Goal: Task Accomplishment & Management: Use online tool/utility

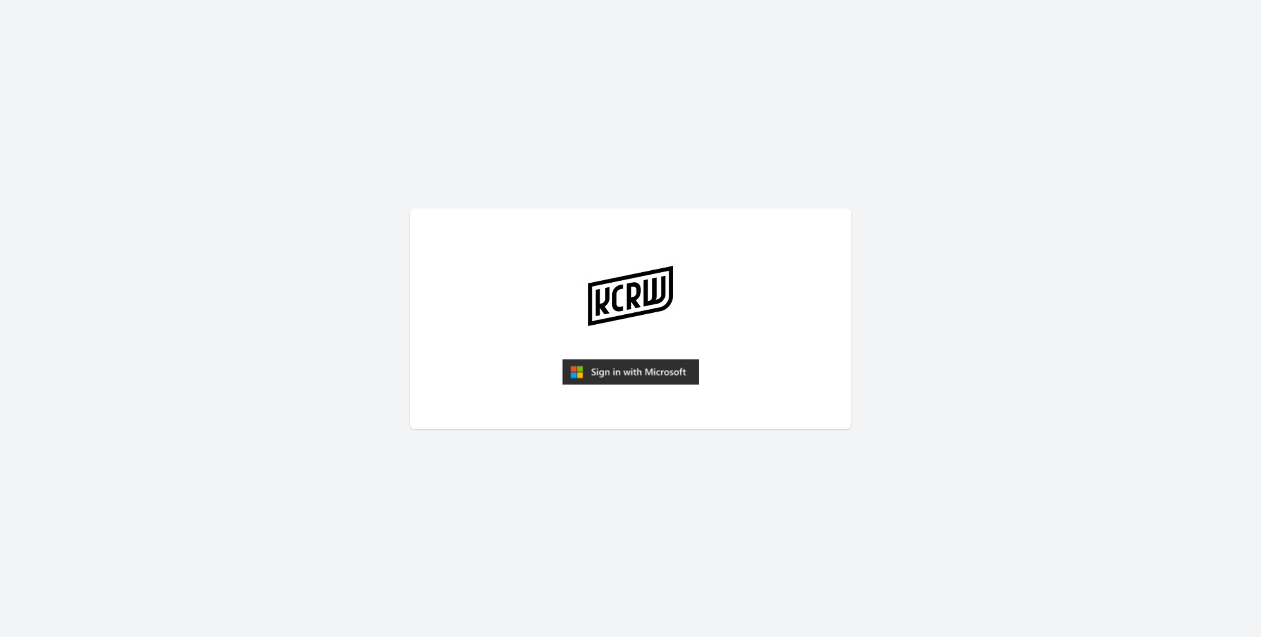
click at [578, 361] on img "submit" at bounding box center [630, 372] width 137 height 26
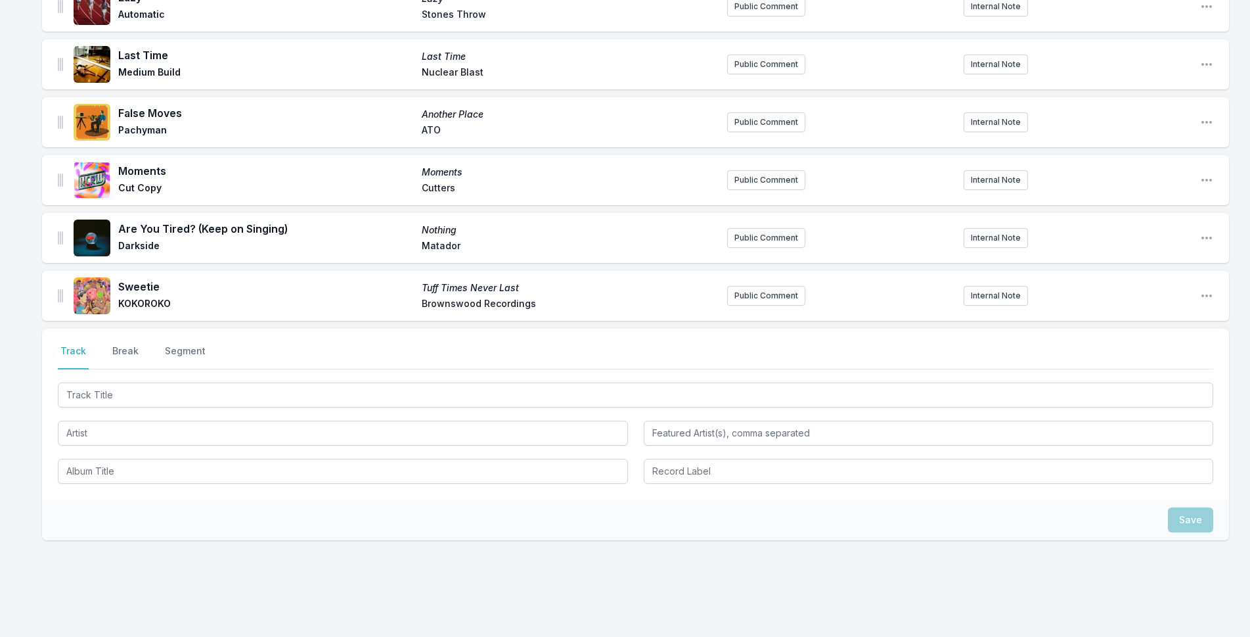
scroll to position [2820, 0]
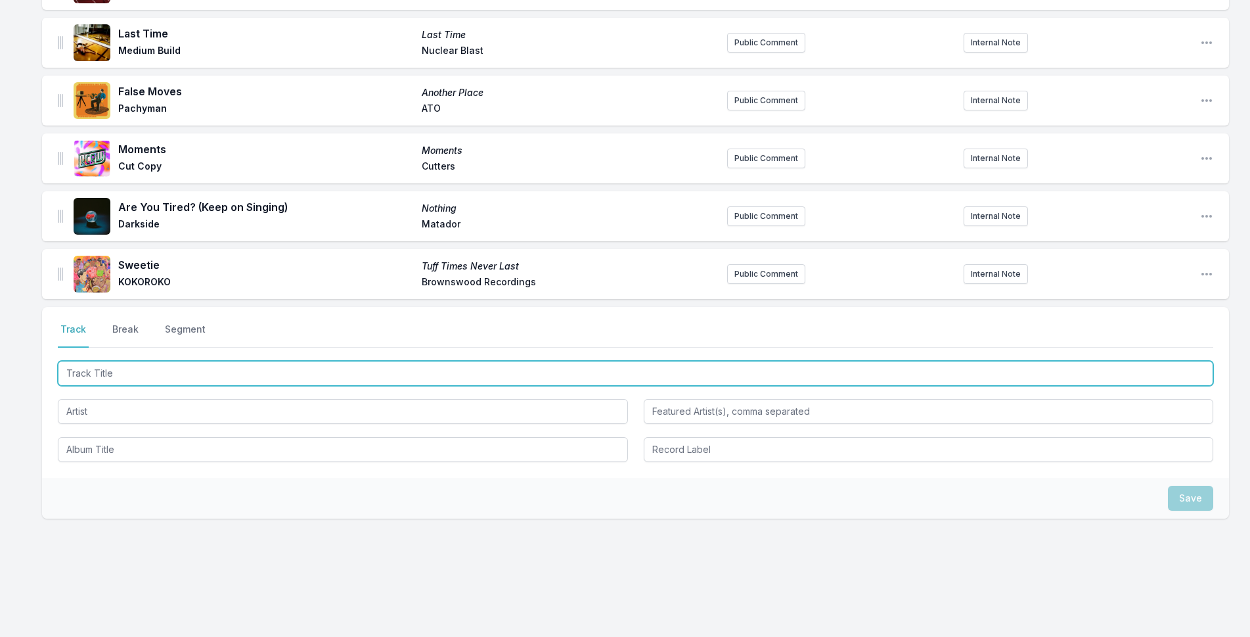
click at [427, 365] on input "Track Title" at bounding box center [635, 373] width 1155 height 25
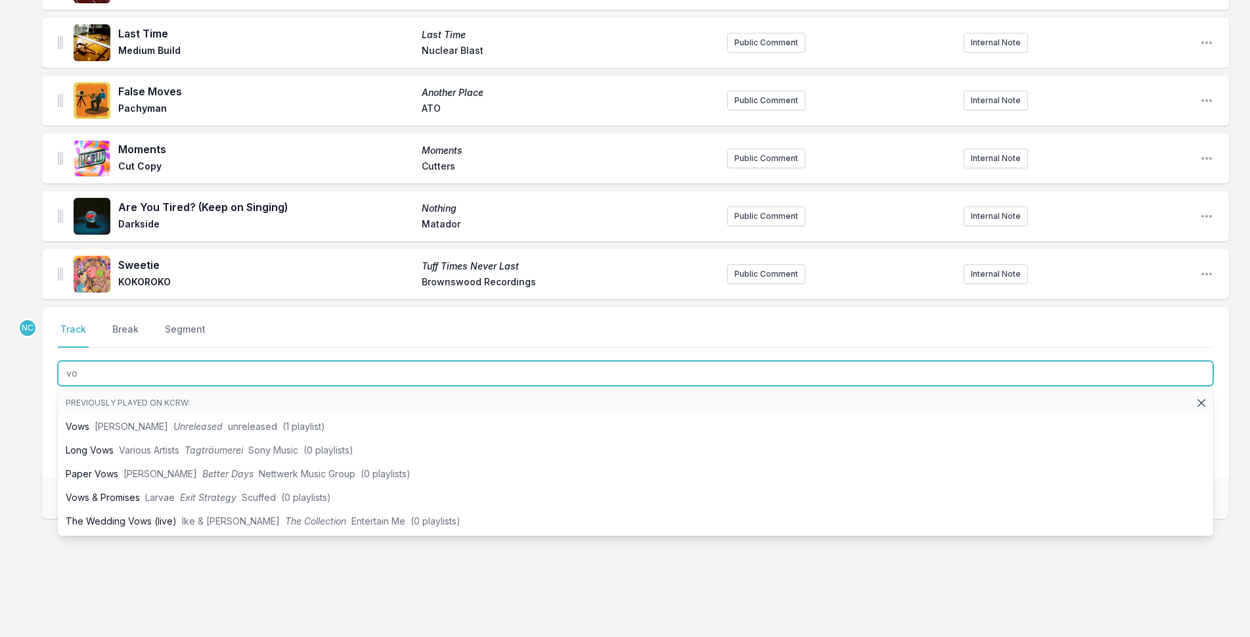
type input "v"
type input "Vows"
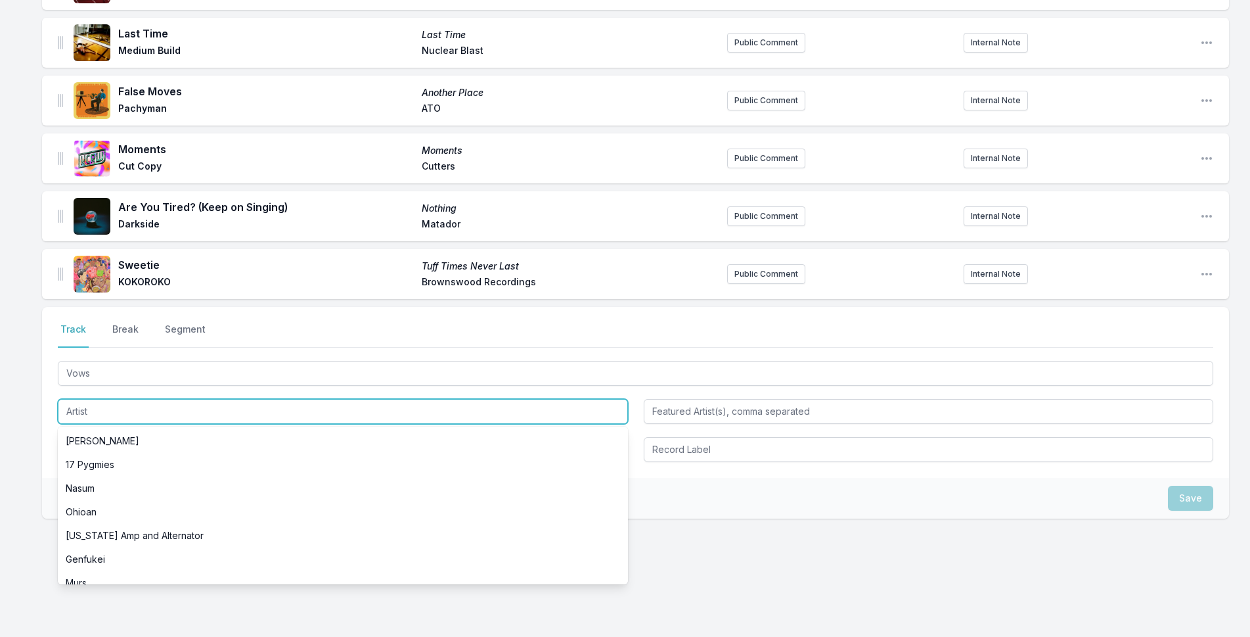
click at [156, 399] on input "Artist" at bounding box center [343, 411] width 570 height 25
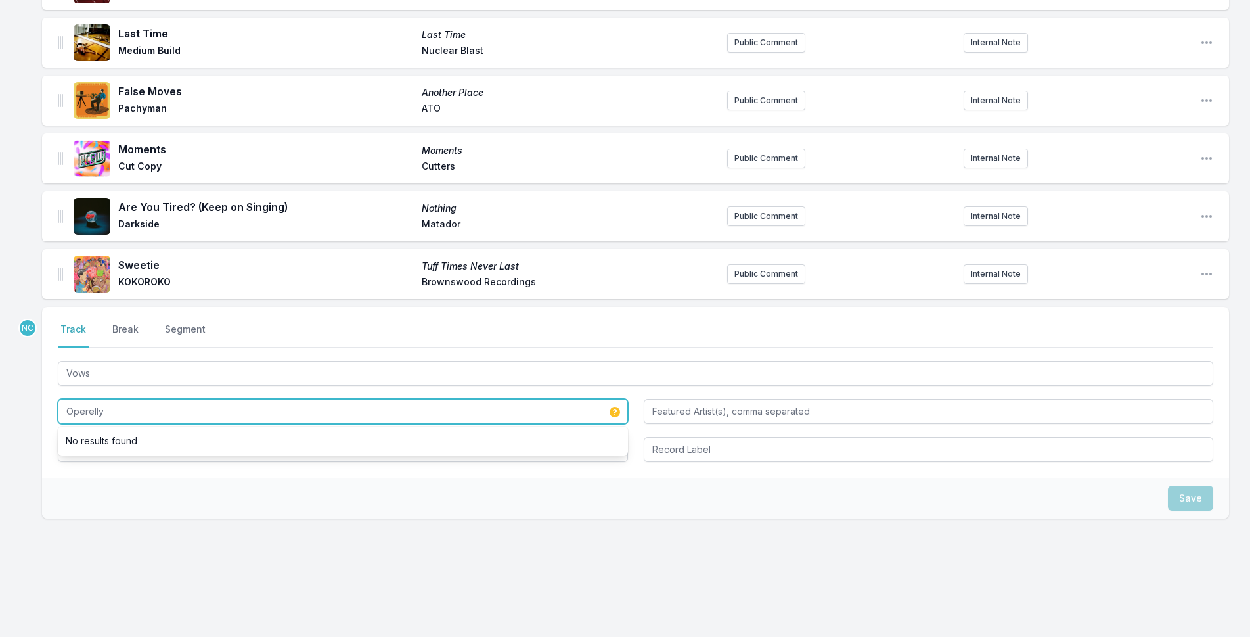
type input "Operelly"
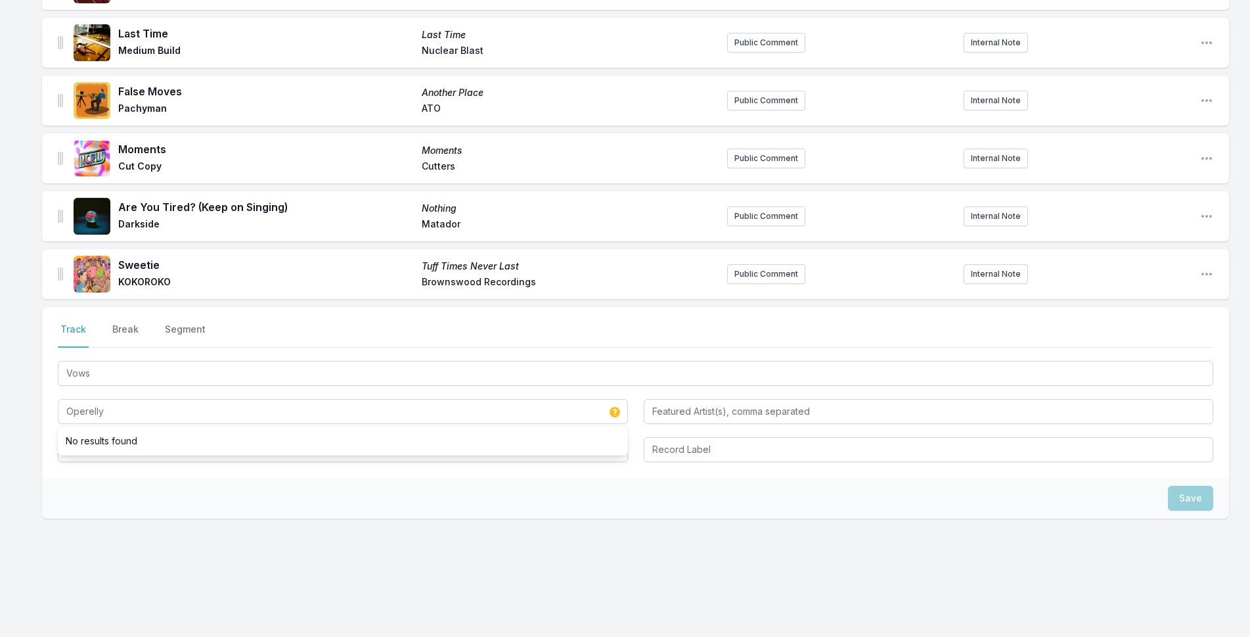
click at [352, 439] on li "No results found" at bounding box center [343, 441] width 570 height 24
click at [321, 453] on input "Album Title" at bounding box center [343, 449] width 570 height 25
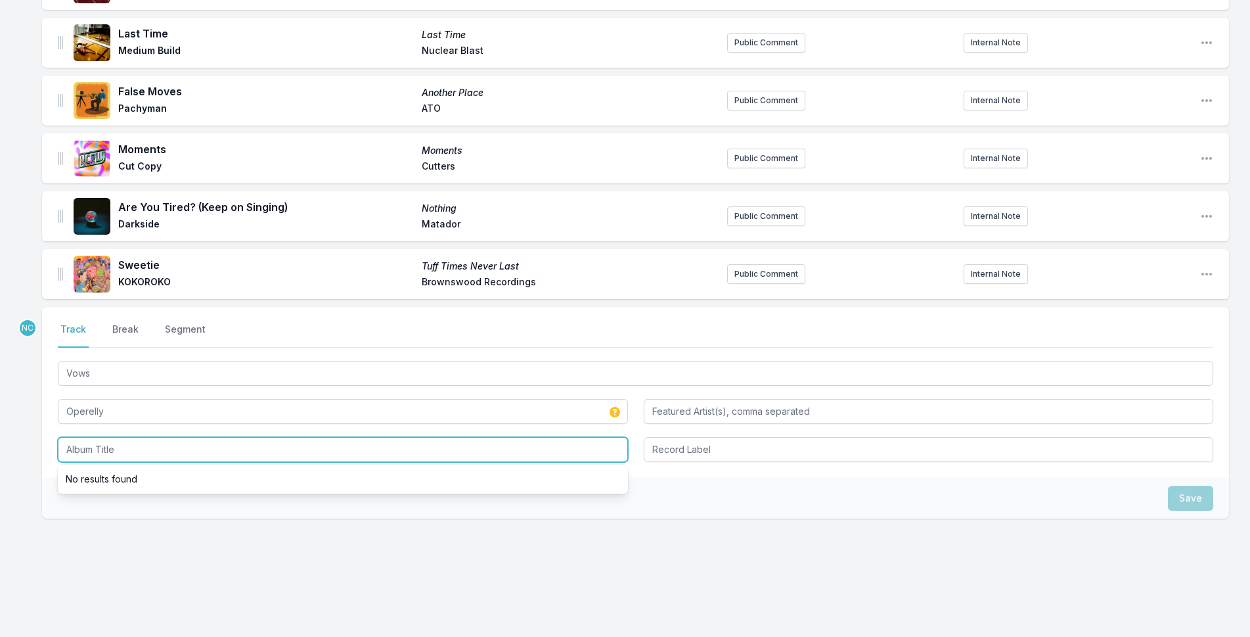
click at [321, 453] on input "Album Title" at bounding box center [343, 449] width 570 height 25
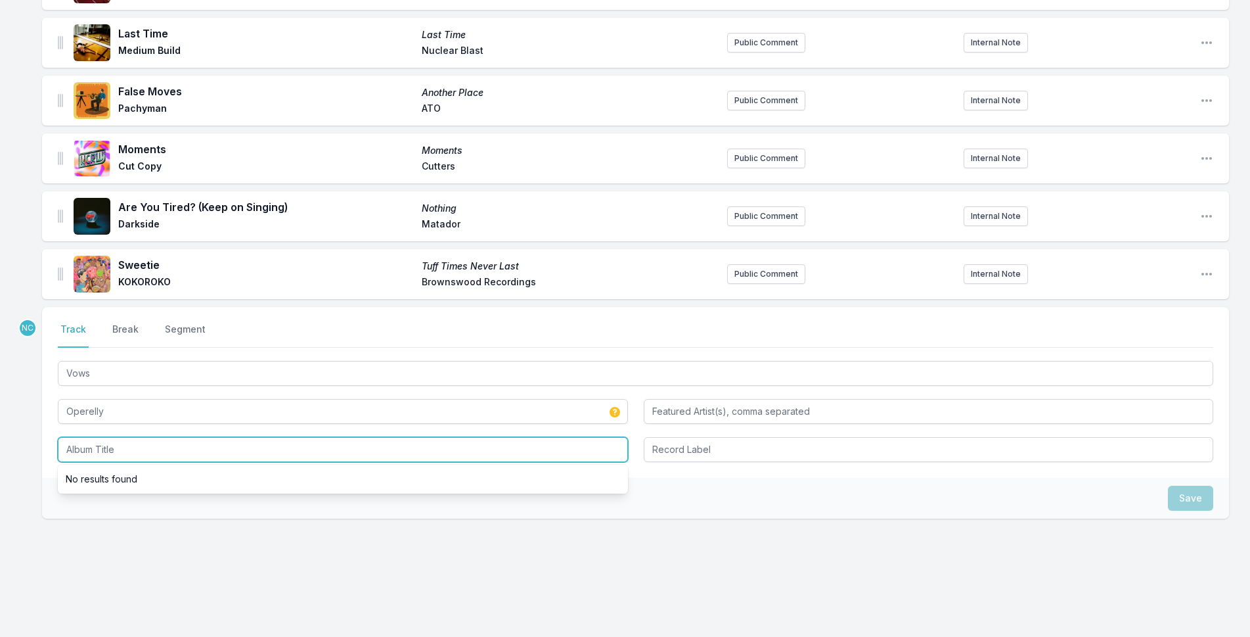
click at [321, 453] on input "Album Title" at bounding box center [343, 449] width 570 height 25
type input "Handwriting Practice No. 1"
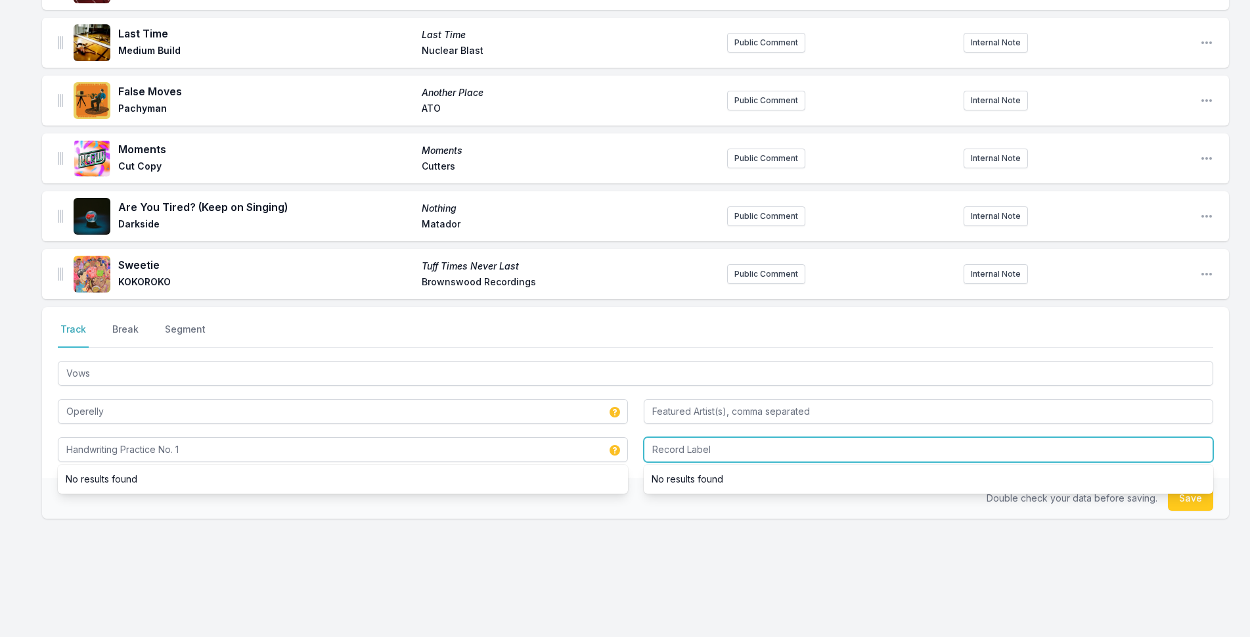
click at [772, 447] on input "Record Label" at bounding box center [929, 449] width 570 height 25
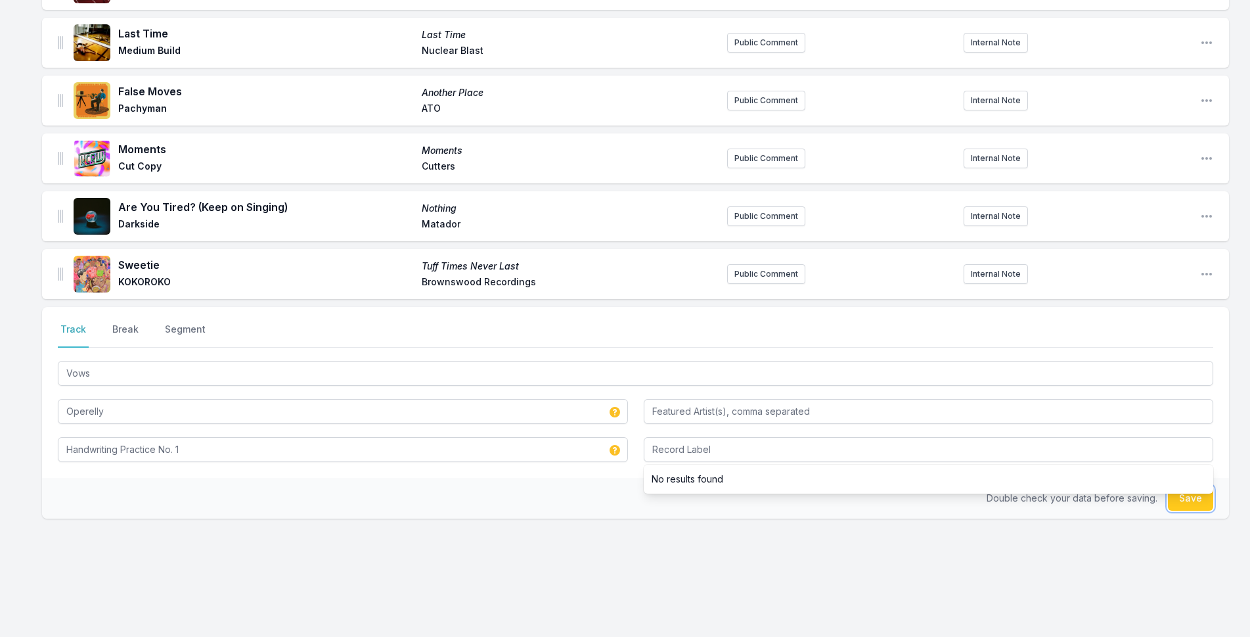
click at [1190, 492] on button "Save" at bounding box center [1190, 497] width 45 height 25
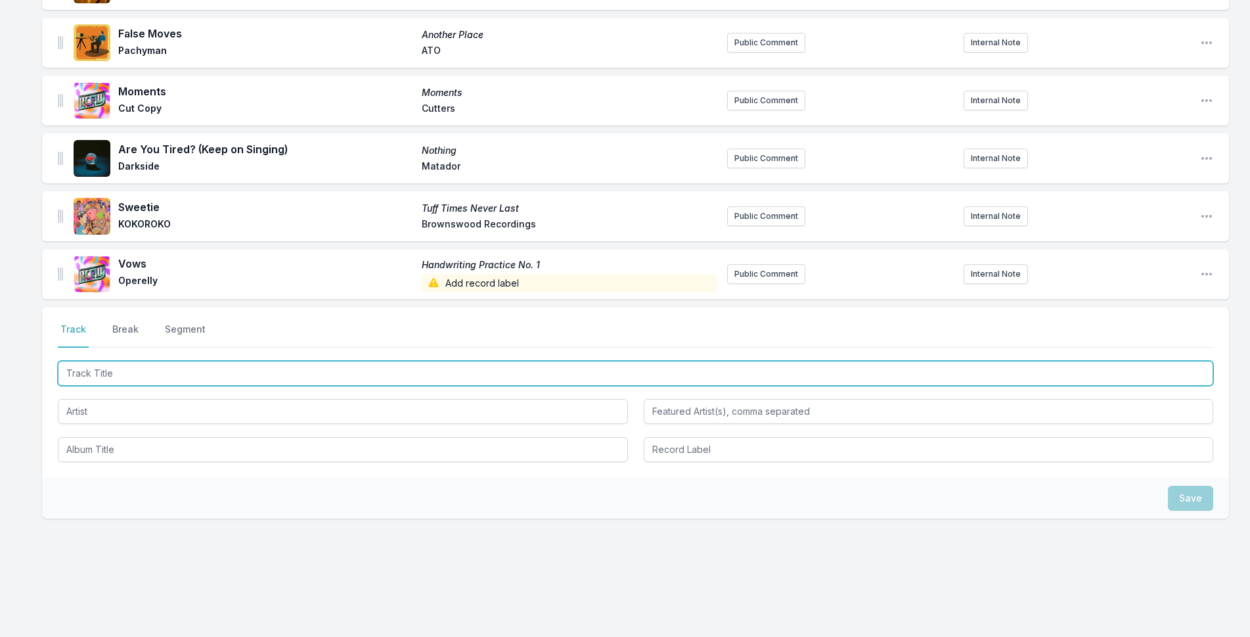
click at [229, 370] on input "Track Title" at bounding box center [635, 373] width 1155 height 25
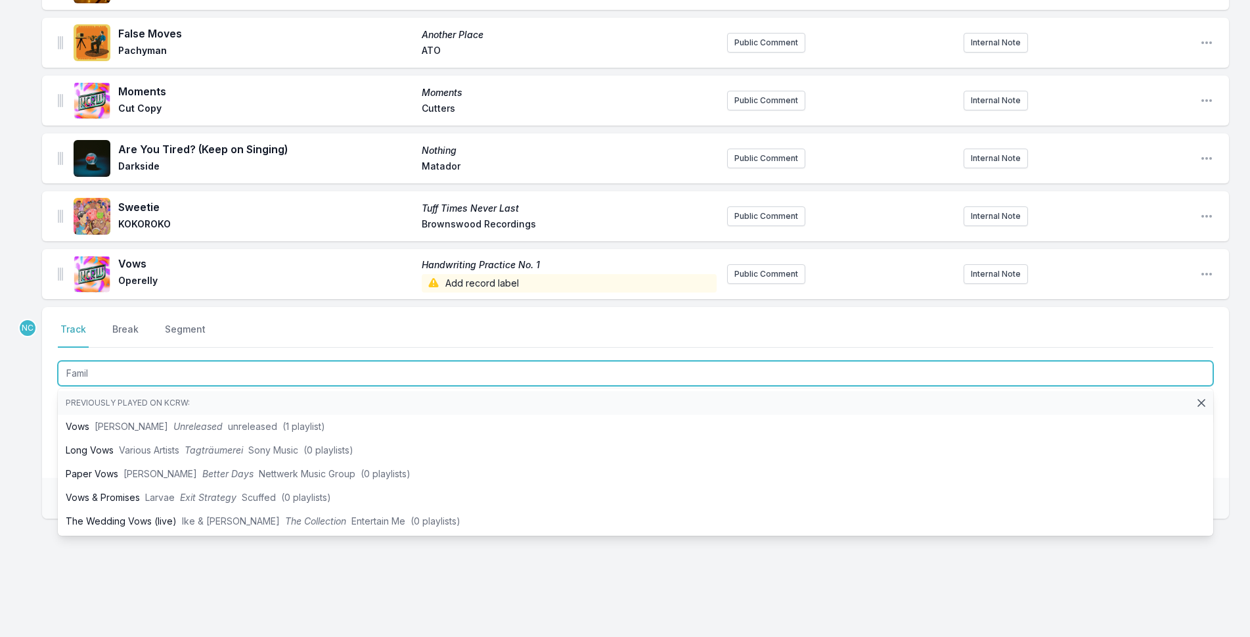
type input "Family"
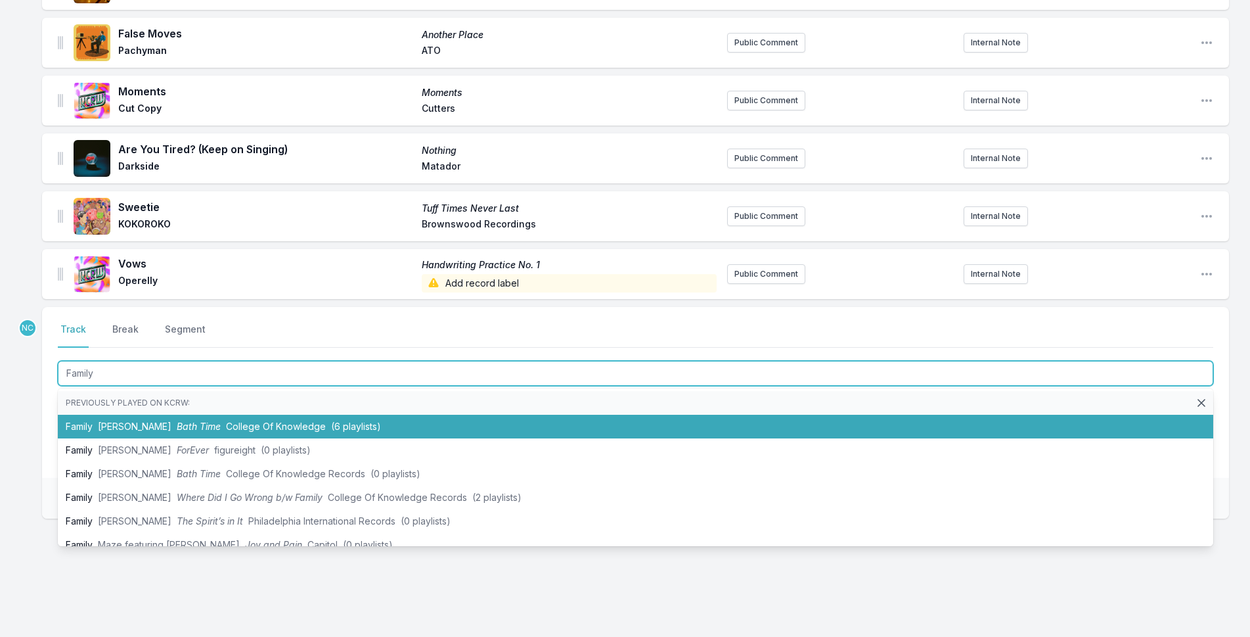
click at [127, 420] on span "[PERSON_NAME]" at bounding box center [135, 425] width 74 height 11
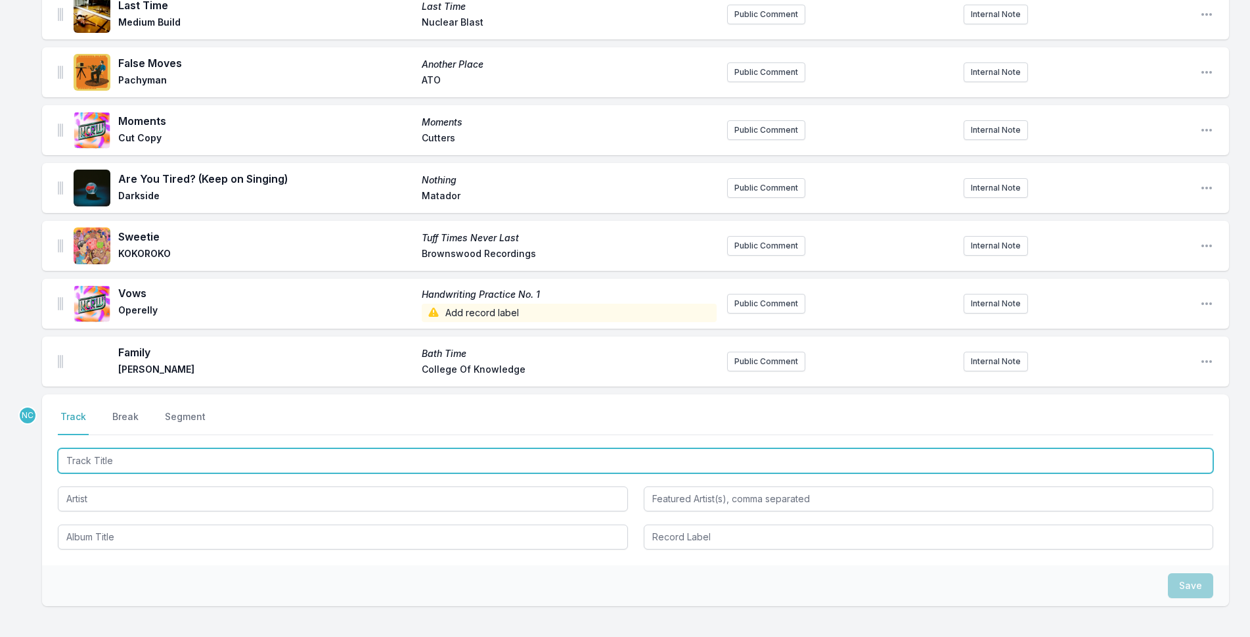
scroll to position [2936, 0]
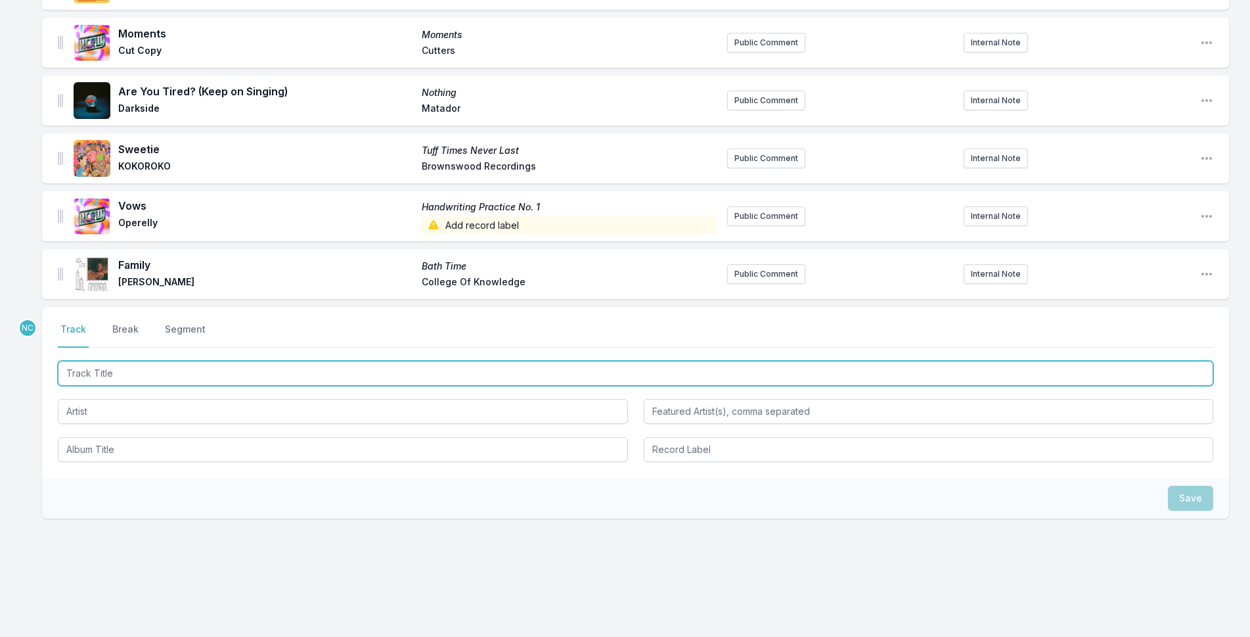
drag, startPoint x: 219, startPoint y: 372, endPoint x: 1261, endPoint y: 8, distance: 1102.9
click at [268, 364] on input "Track Title" at bounding box center [635, 373] width 1155 height 25
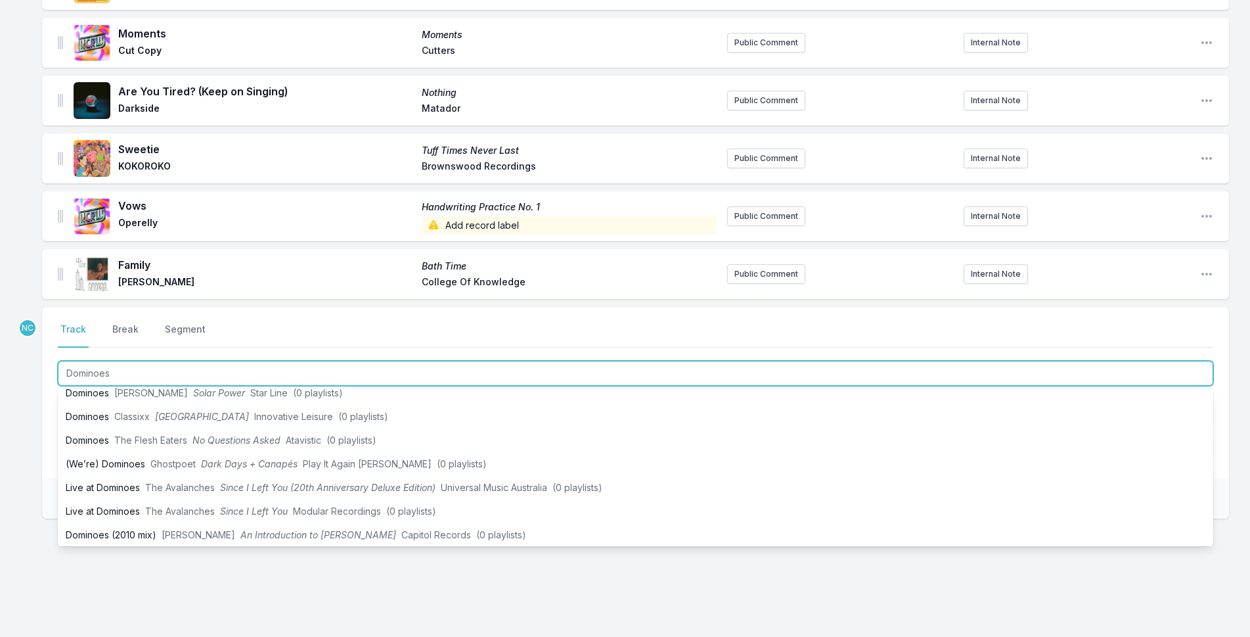
scroll to position [344, 0]
type input "Dominoes"
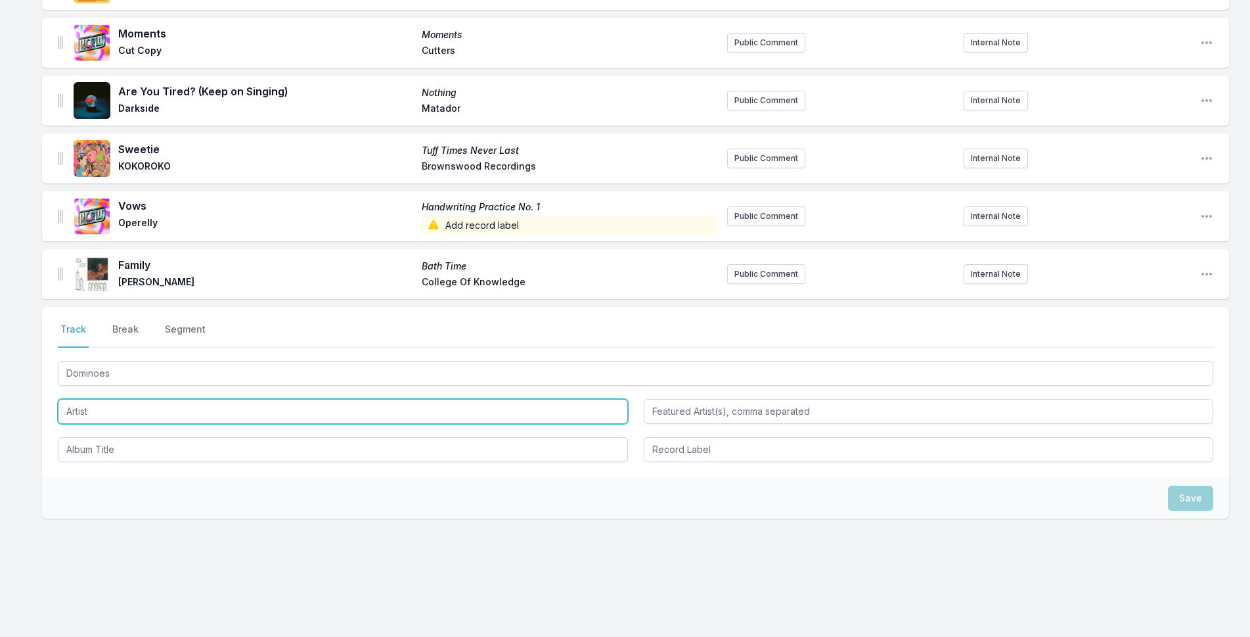
click at [147, 413] on input "Artist" at bounding box center [343, 411] width 570 height 25
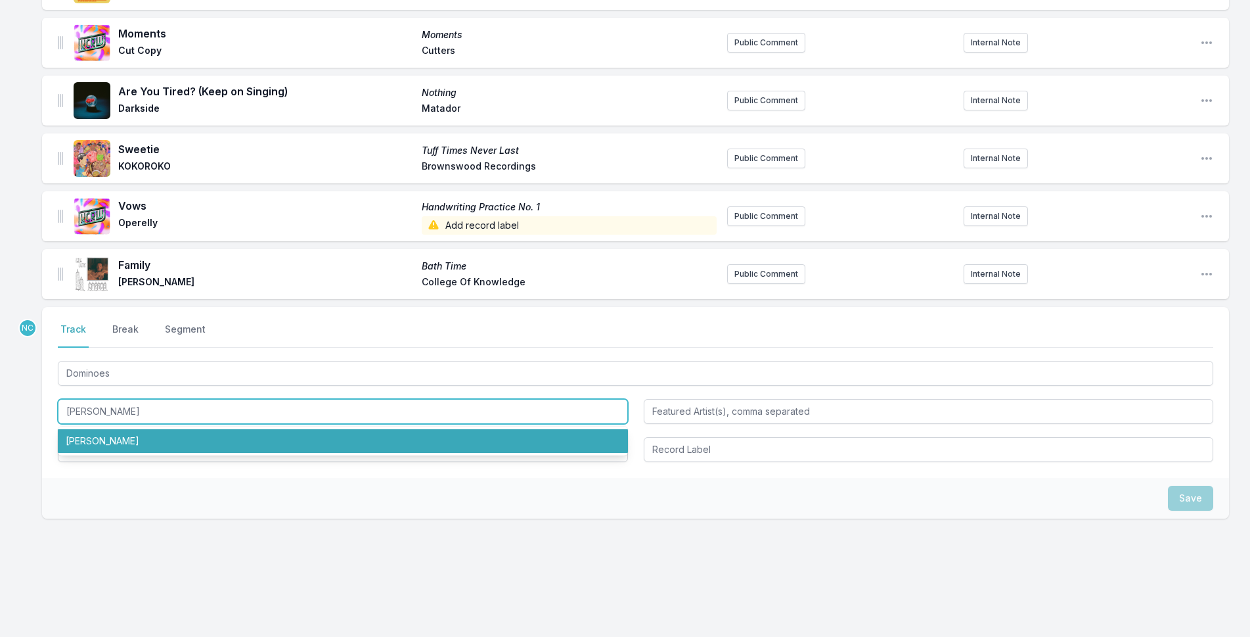
click at [121, 432] on li "[PERSON_NAME]" at bounding box center [343, 441] width 570 height 24
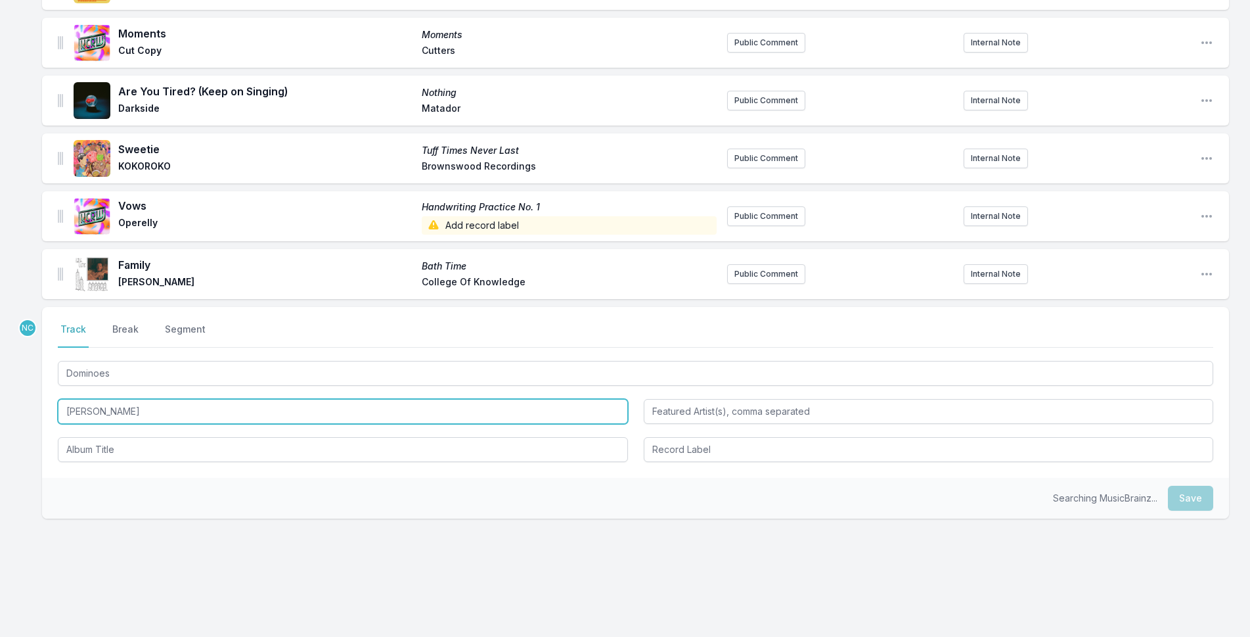
type input "[PERSON_NAME]"
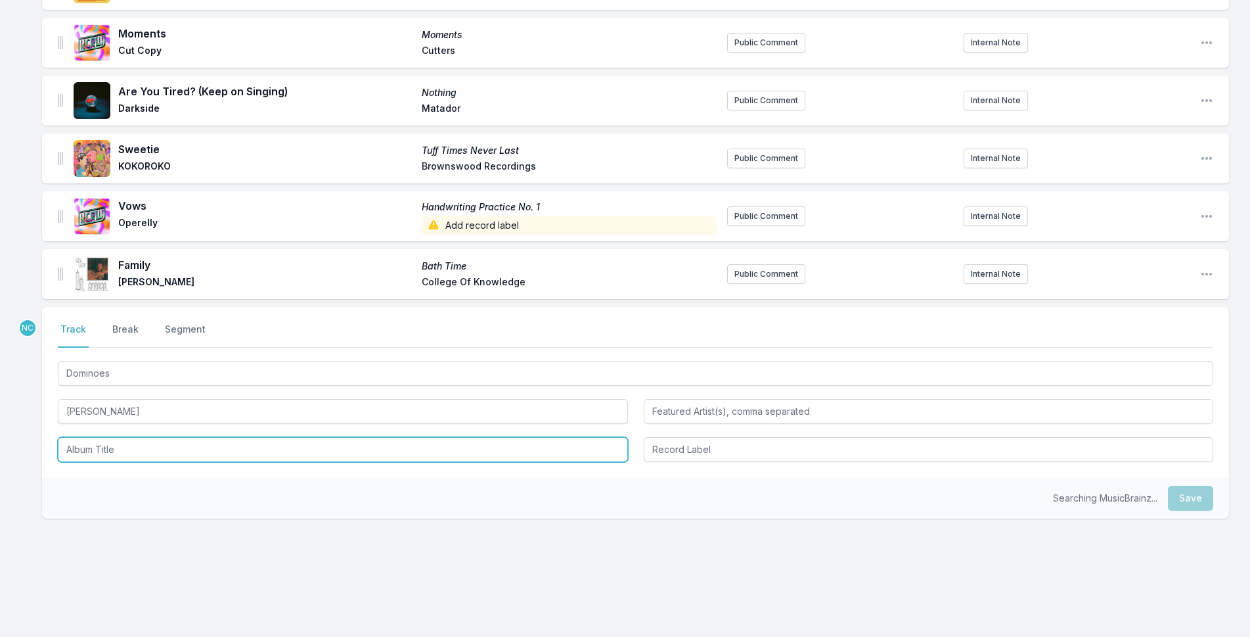
click at [137, 437] on input "Album Title" at bounding box center [343, 449] width 570 height 25
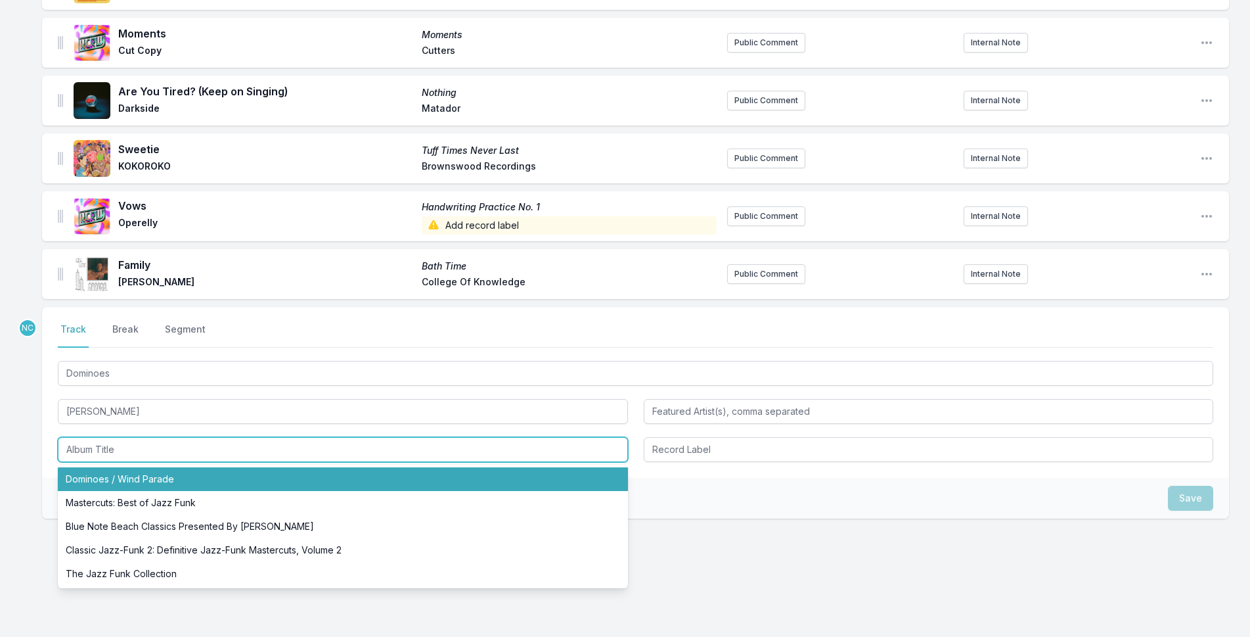
click at [146, 467] on li "Dominoes / Wind Parade" at bounding box center [343, 479] width 570 height 24
type input "Dominoes / Wind Parade"
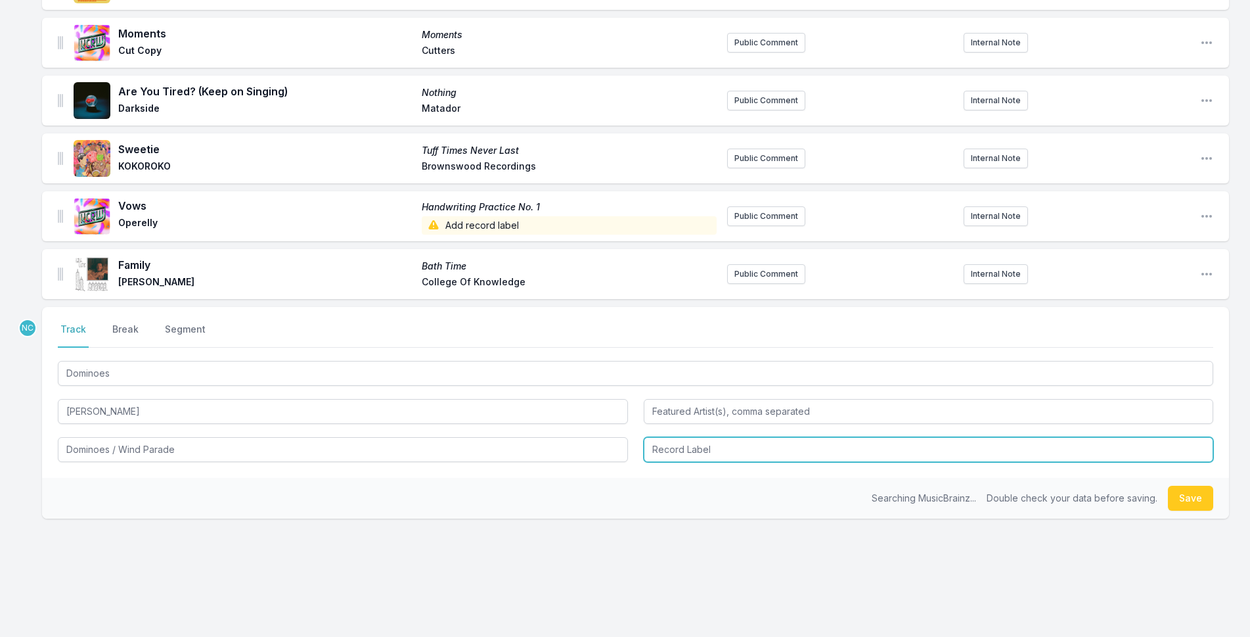
click at [803, 445] on input "Record Label" at bounding box center [929, 449] width 570 height 25
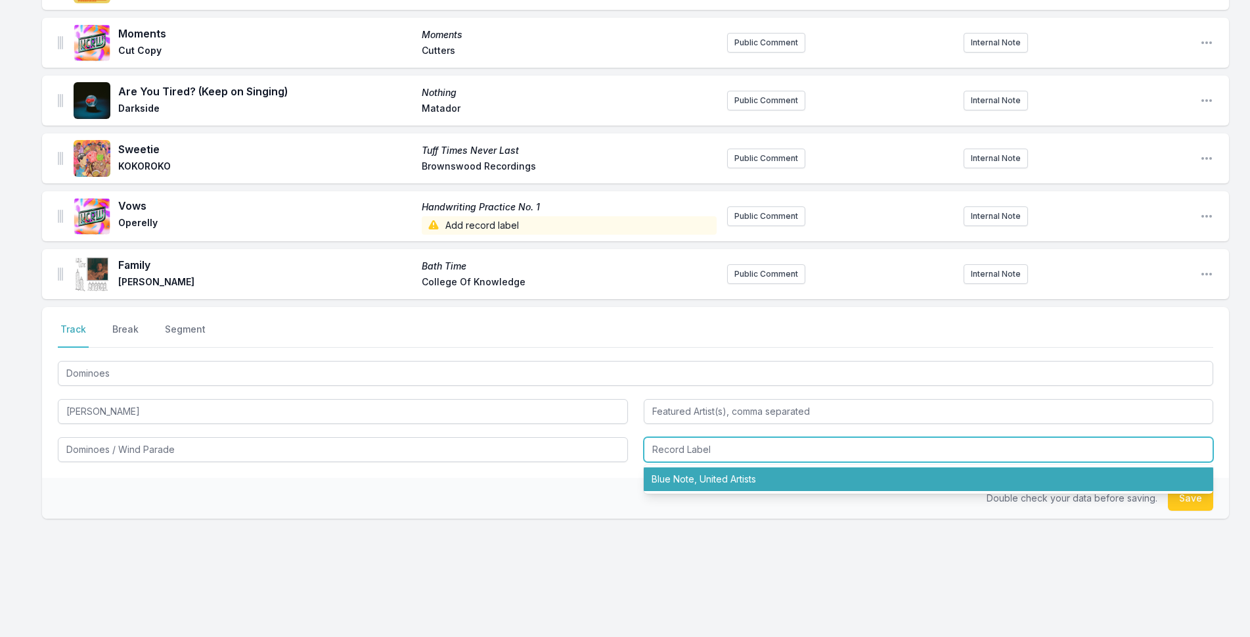
click at [804, 467] on li "Blue Note, United Artists" at bounding box center [929, 479] width 570 height 24
type input "Blue Note, United Artists"
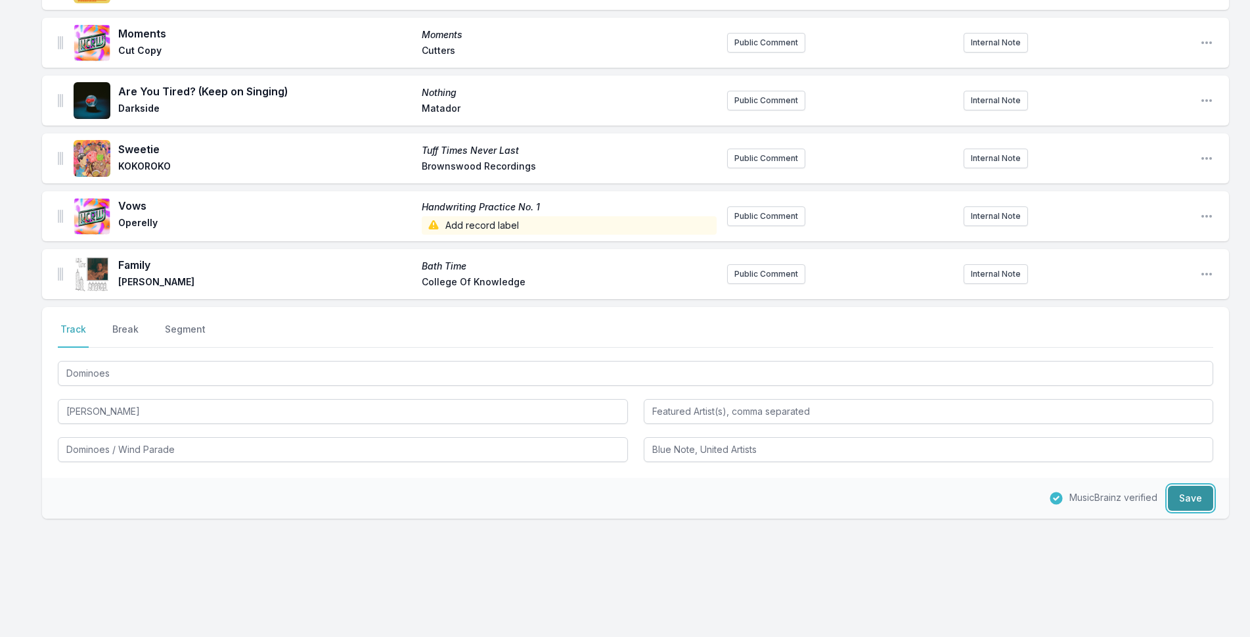
click at [1171, 495] on button "Save" at bounding box center [1190, 497] width 45 height 25
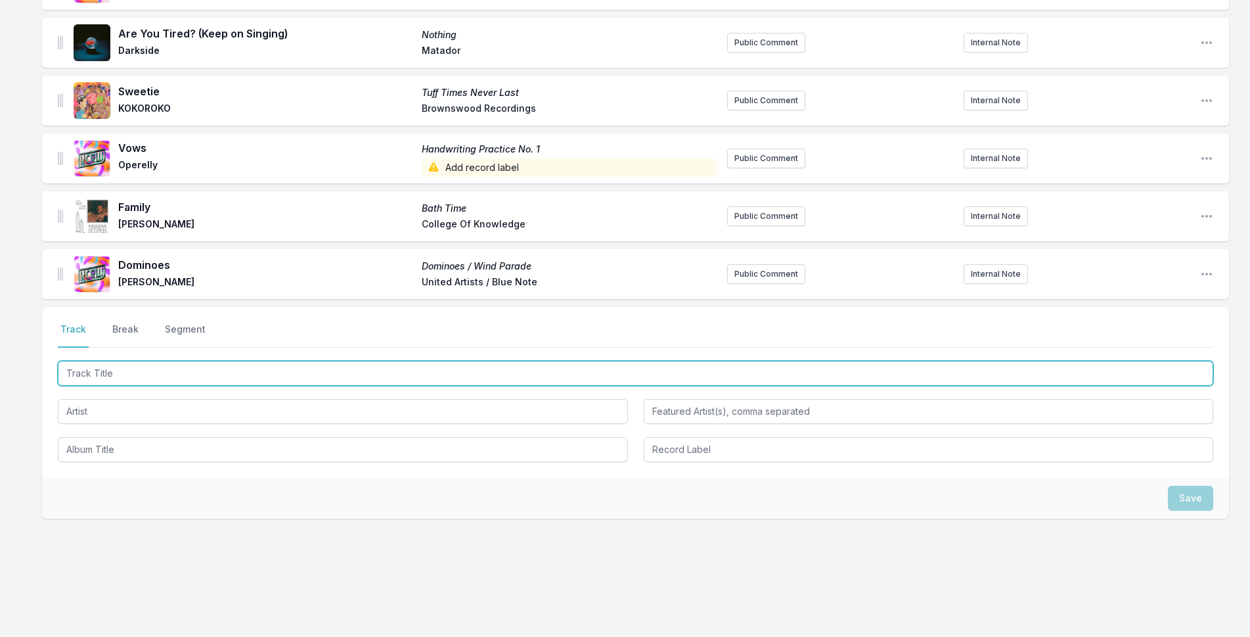
click at [451, 361] on input "Track Title" at bounding box center [635, 373] width 1155 height 25
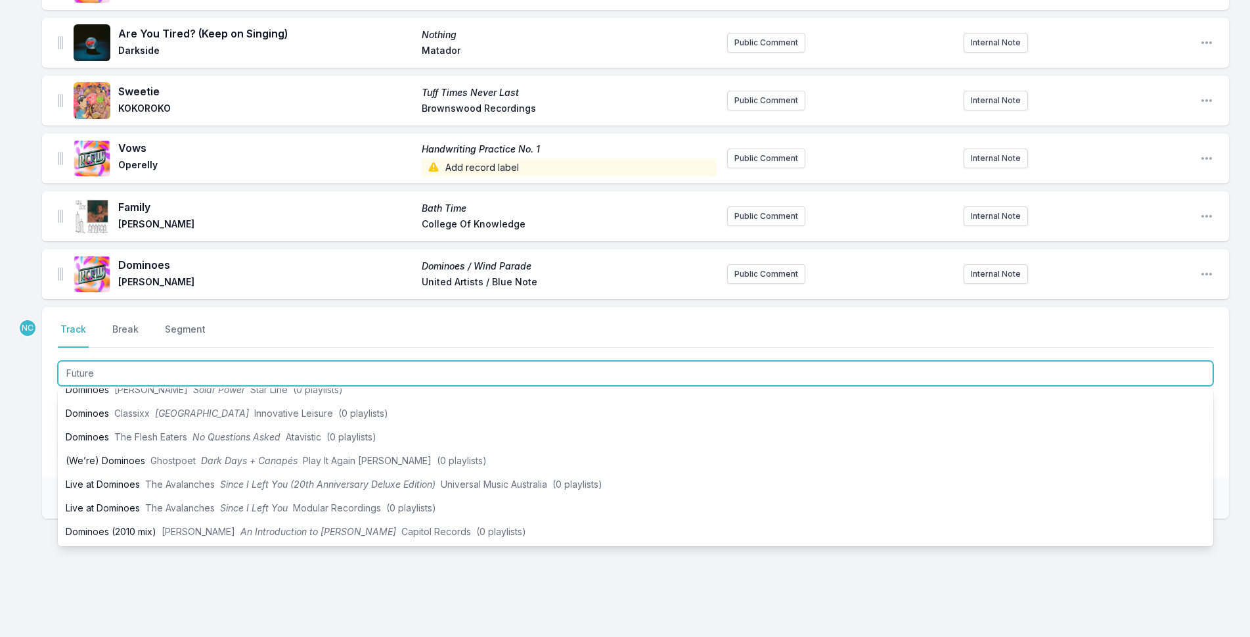
scroll to position [0, 0]
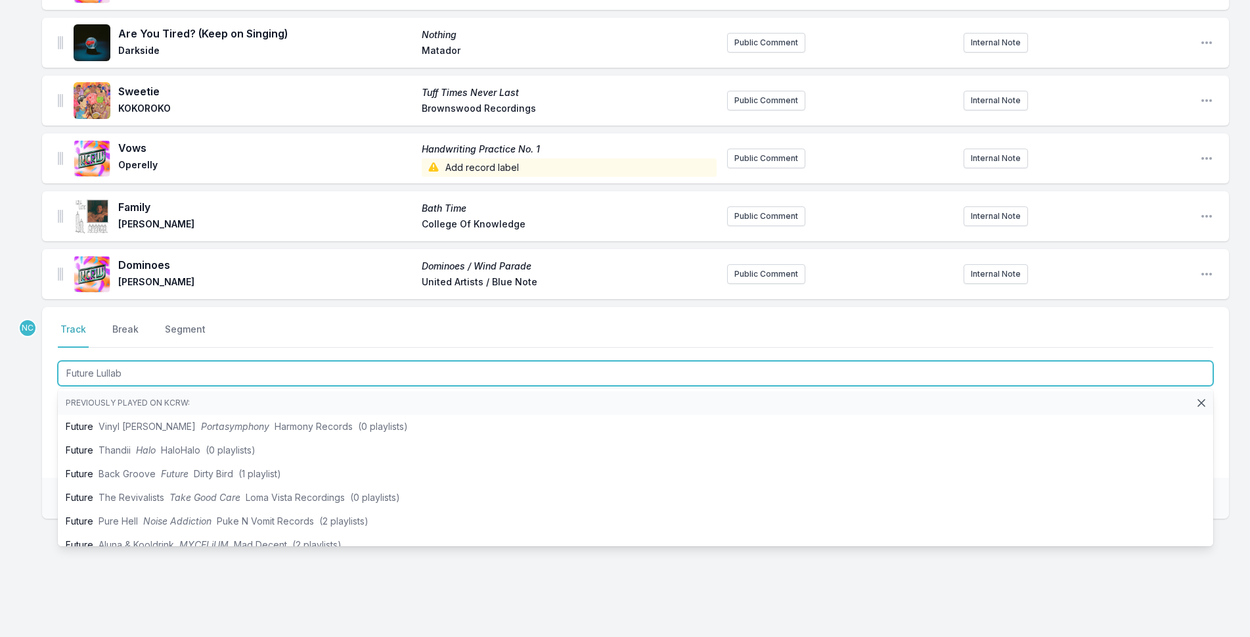
type input "Future Lullaby"
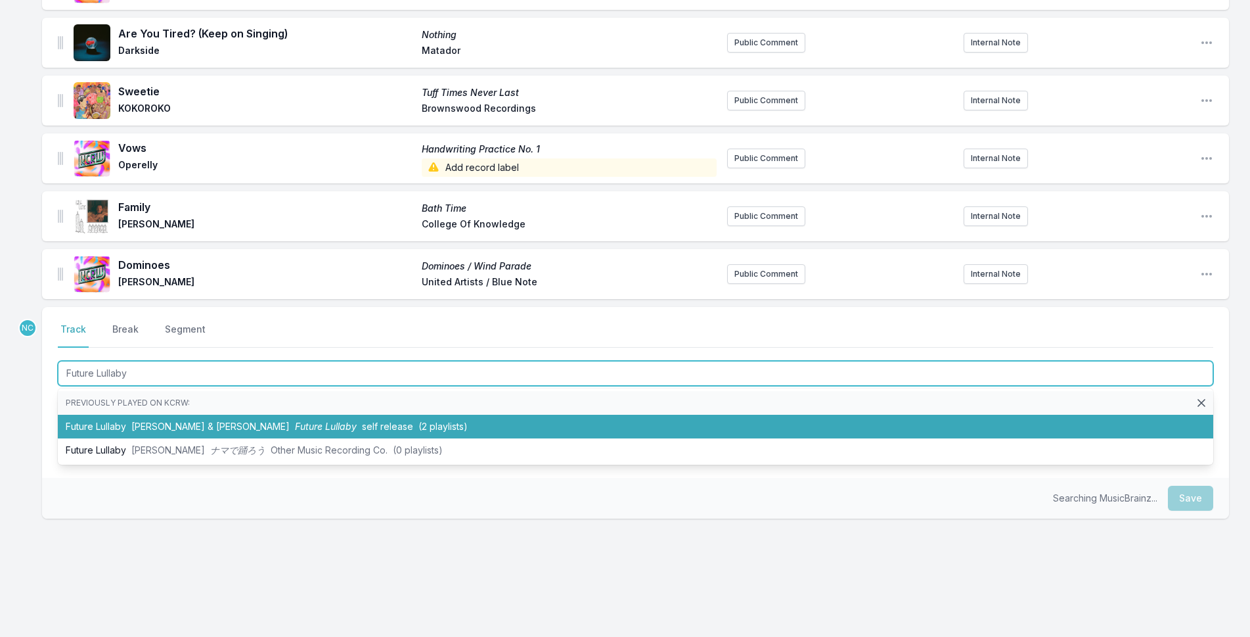
click at [295, 422] on span "Future Lullaby" at bounding box center [326, 425] width 62 height 11
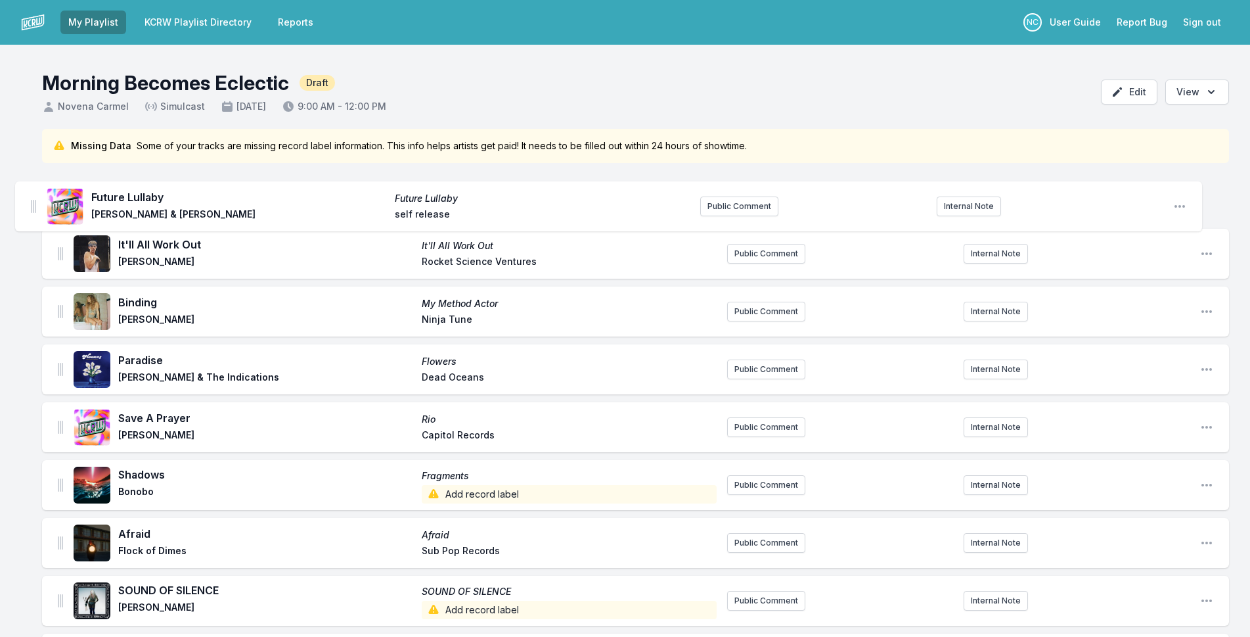
drag, startPoint x: 60, startPoint y: 267, endPoint x: 34, endPoint y: 202, distance: 71.0
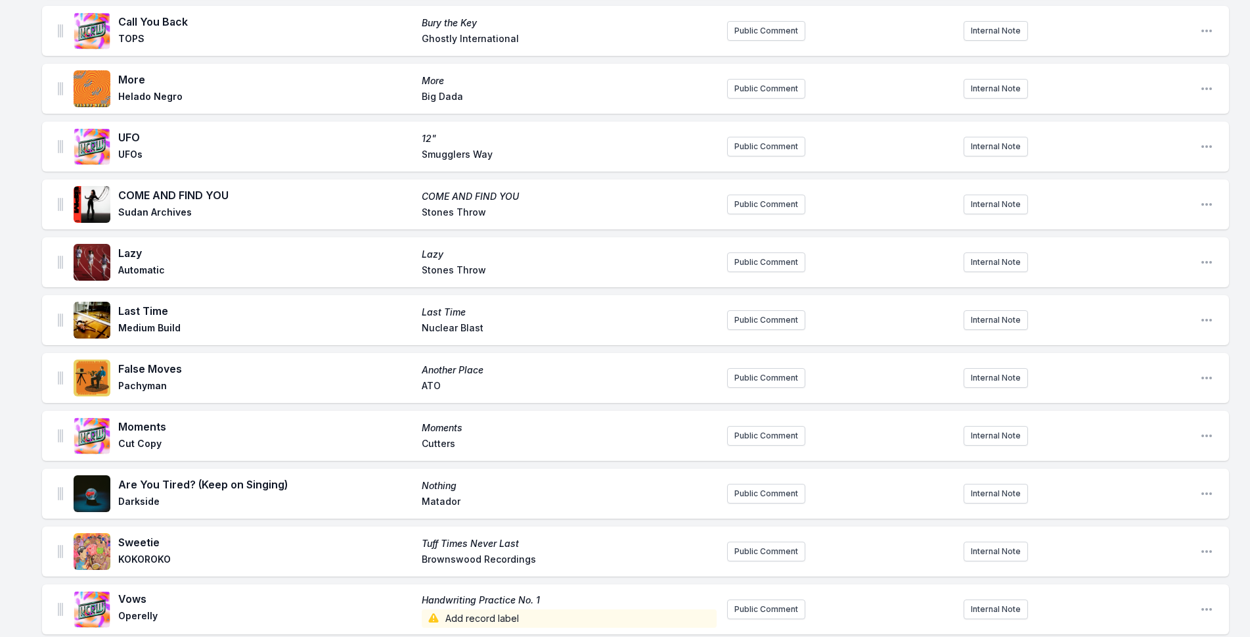
scroll to position [2825, 0]
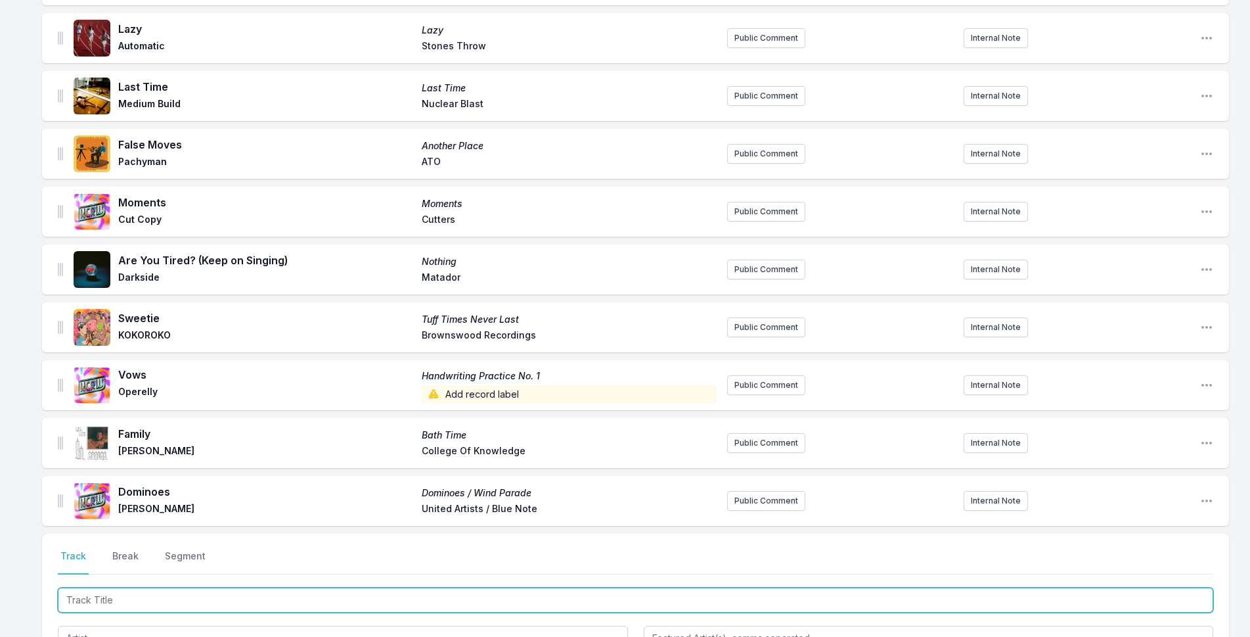
click at [217, 593] on input "Track Title" at bounding box center [635, 599] width 1155 height 25
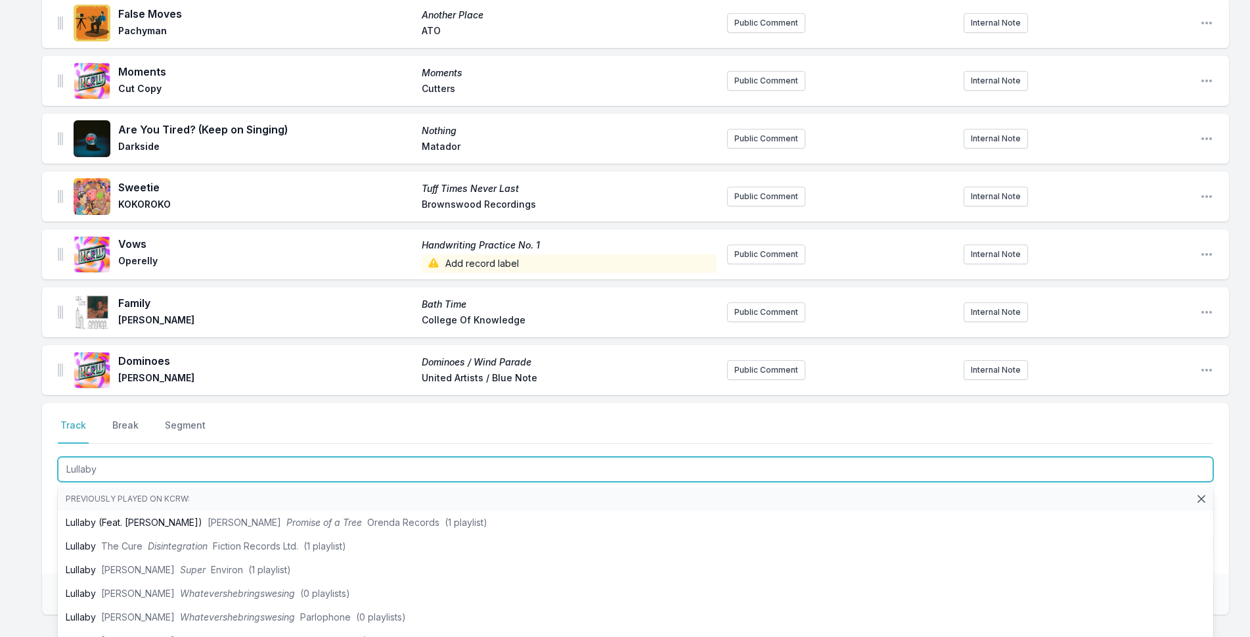
scroll to position [2956, 0]
type input "Lullaby"
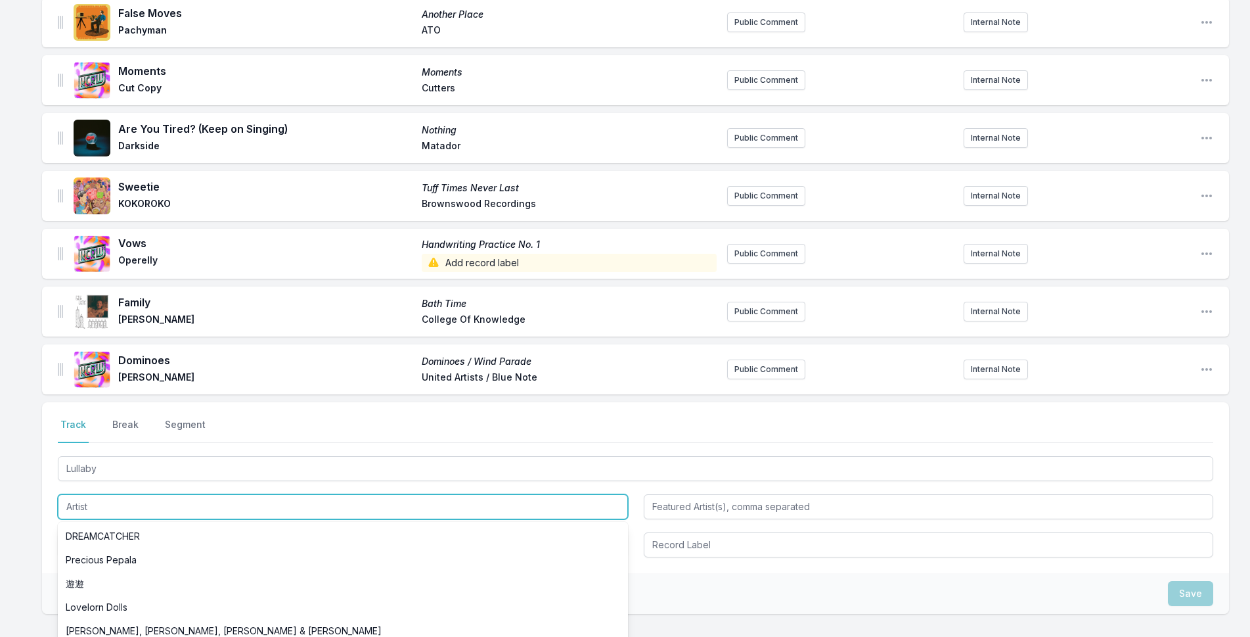
click at [180, 497] on input "Artist" at bounding box center [343, 506] width 570 height 25
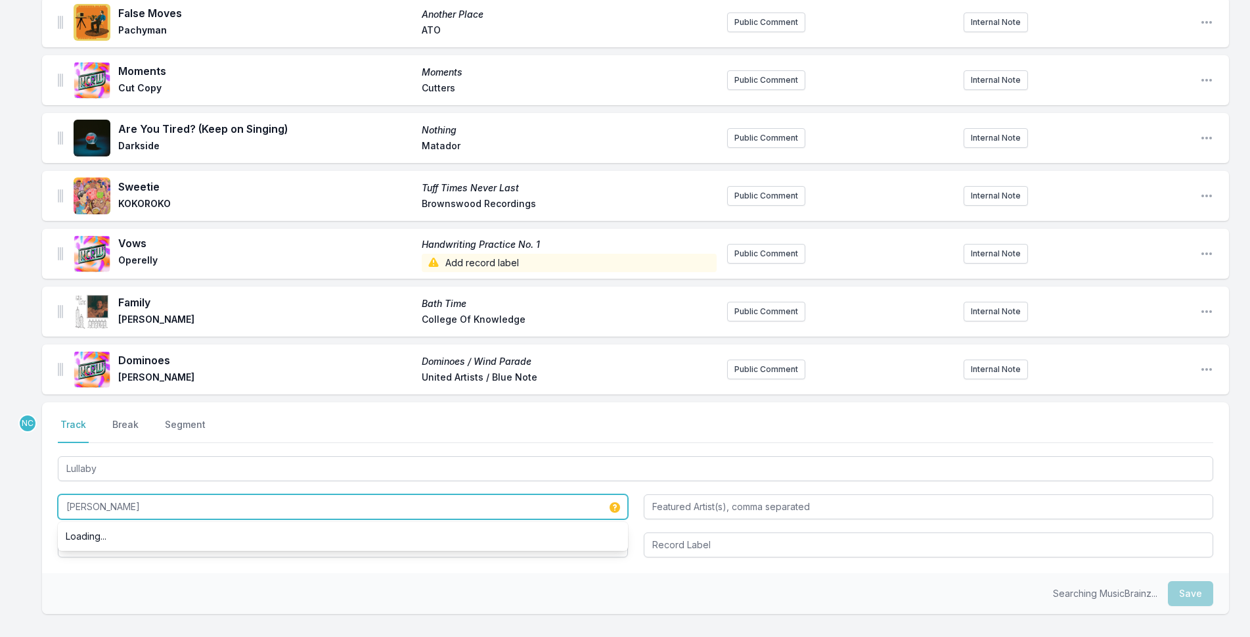
type input "[PERSON_NAME]"
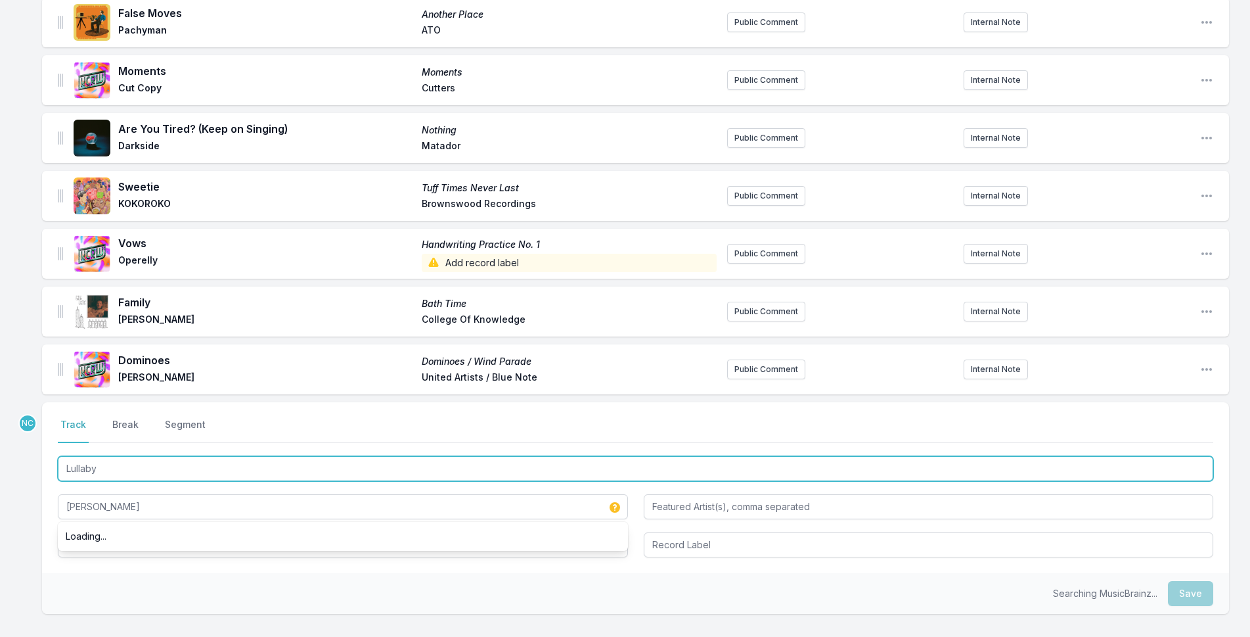
click at [142, 456] on input "Lullaby" at bounding box center [635, 468] width 1155 height 25
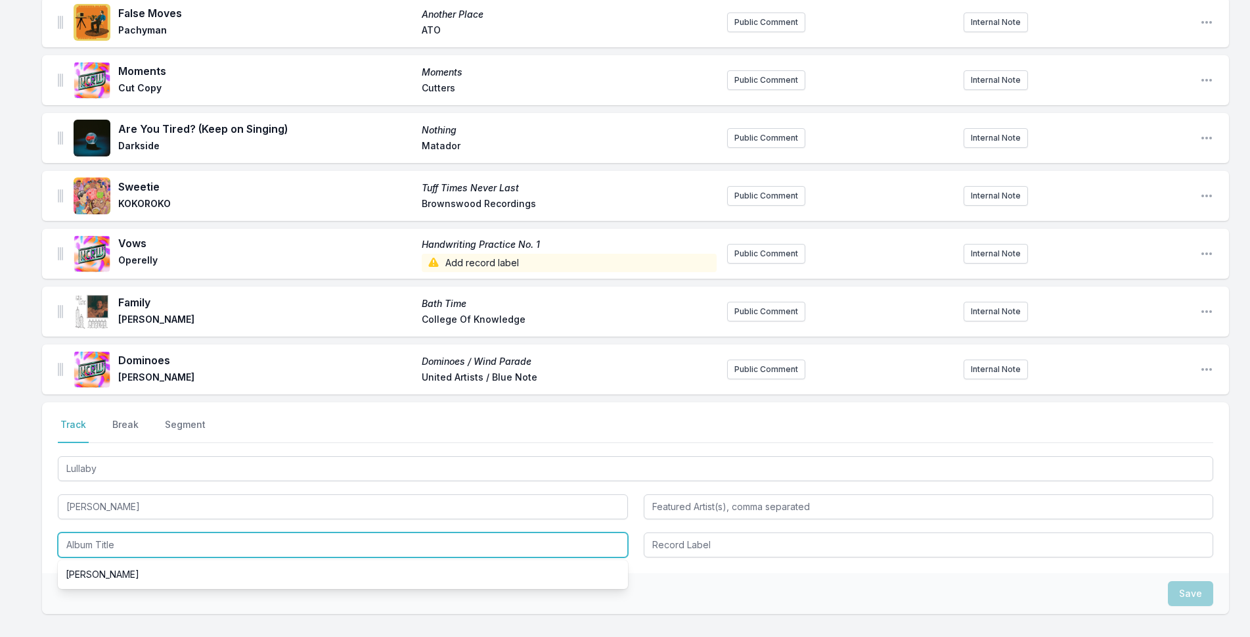
click at [171, 535] on input "Album Title" at bounding box center [343, 544] width 570 height 25
paste input "Lullaby"
type input "Lullaby"
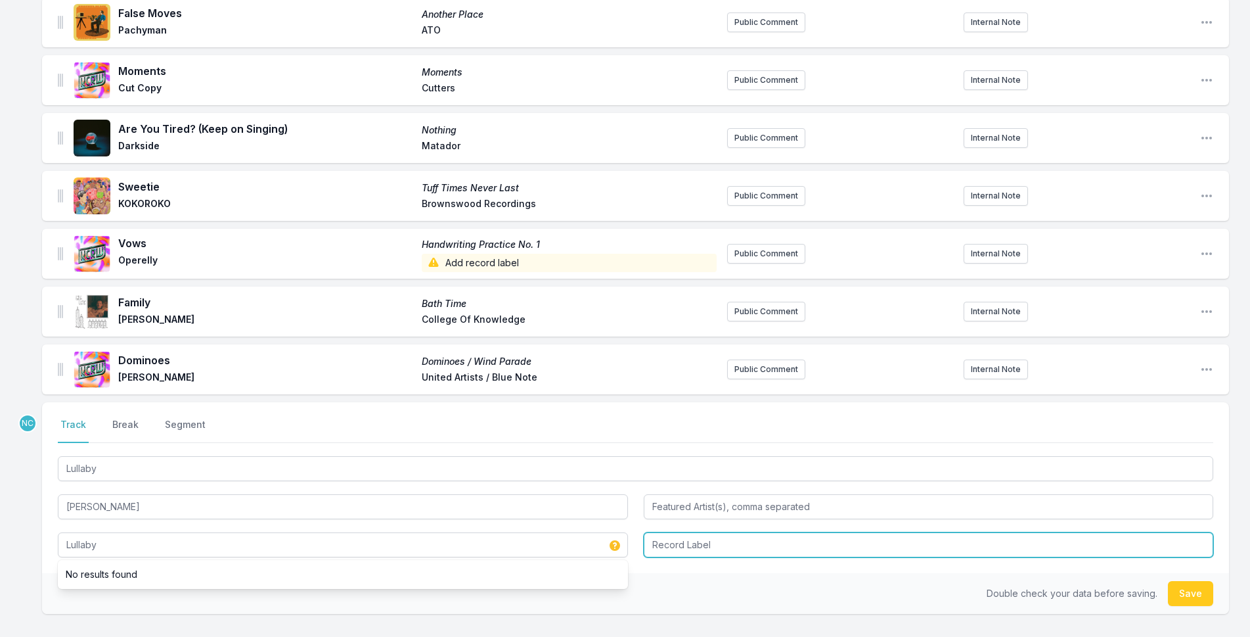
click at [730, 541] on input "Record Label" at bounding box center [929, 544] width 570 height 25
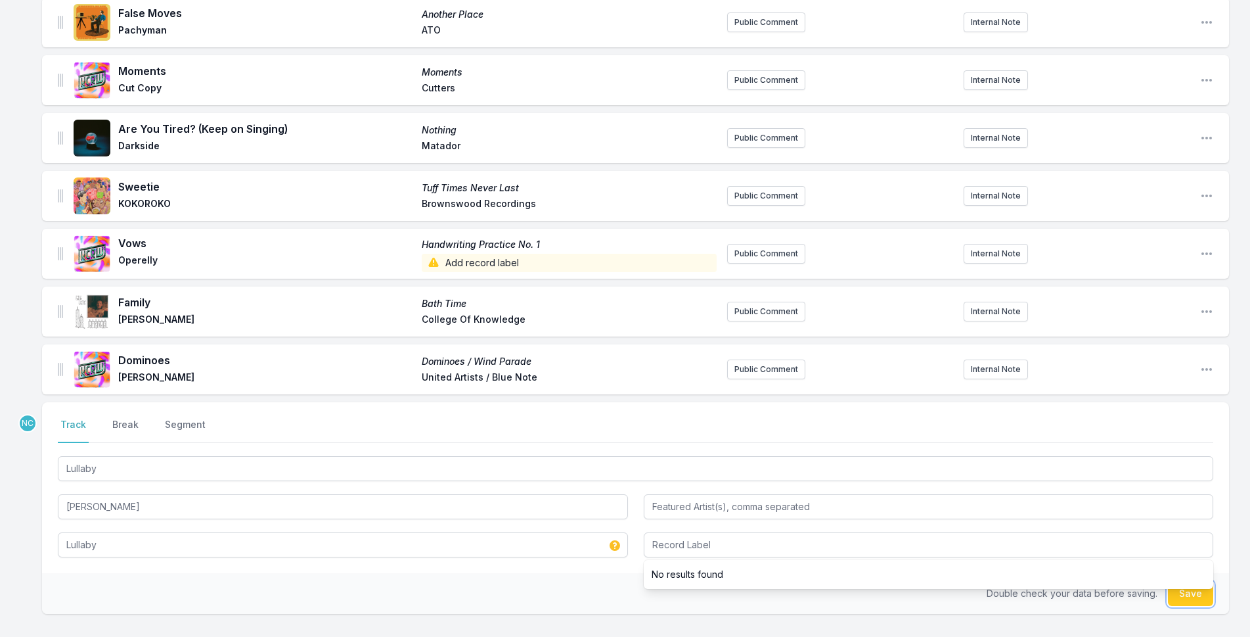
click at [1196, 586] on button "Save" at bounding box center [1190, 593] width 45 height 25
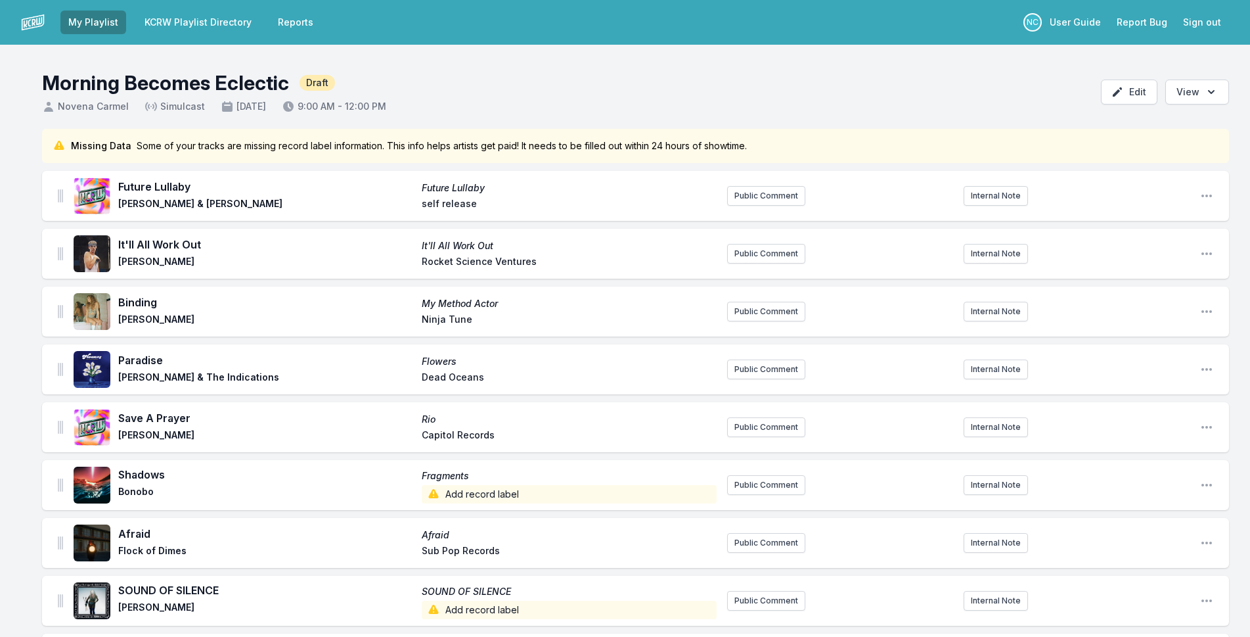
scroll to position [1, 0]
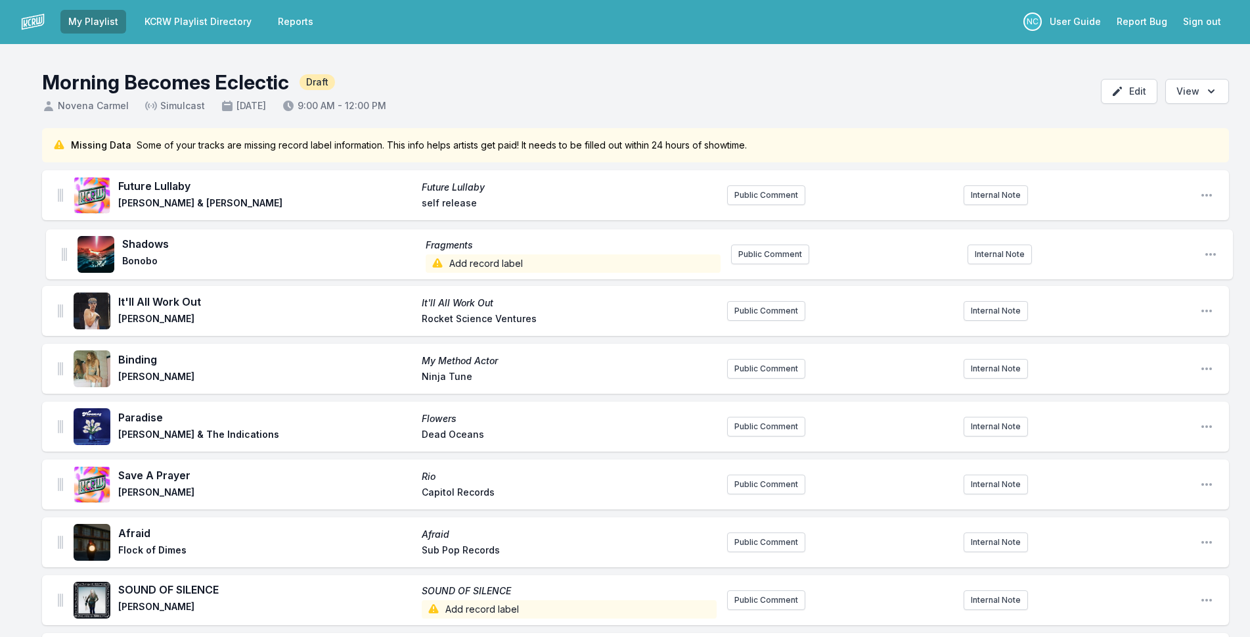
drag, startPoint x: 59, startPoint y: 485, endPoint x: 63, endPoint y: 251, distance: 234.5
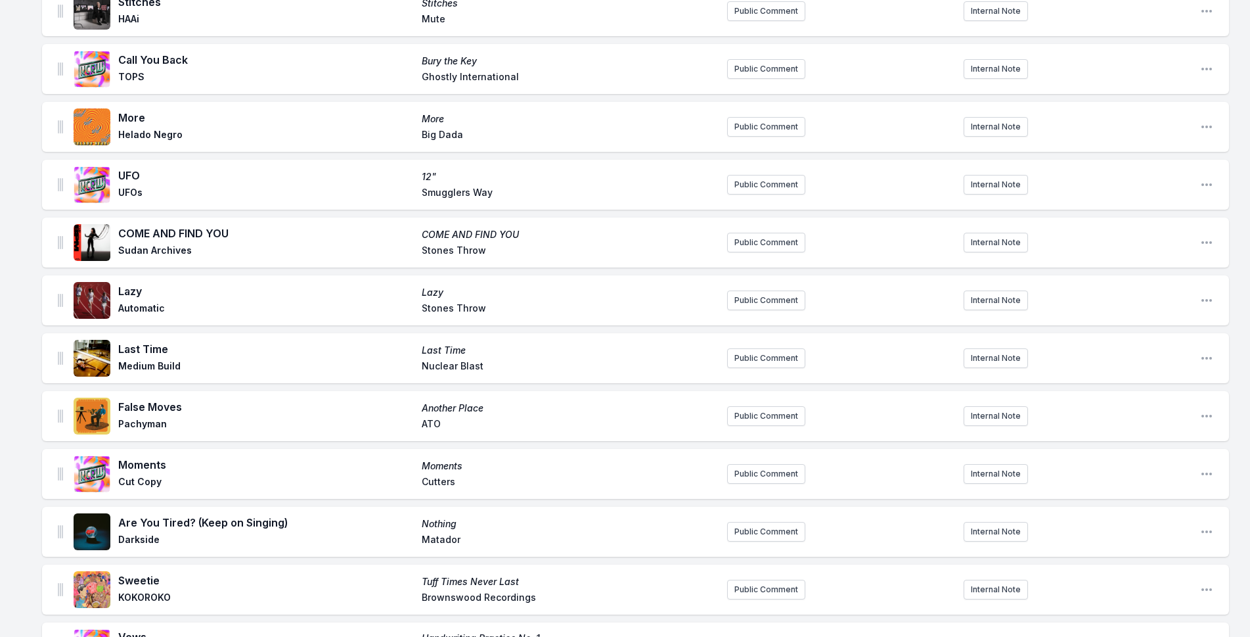
scroll to position [3109, 0]
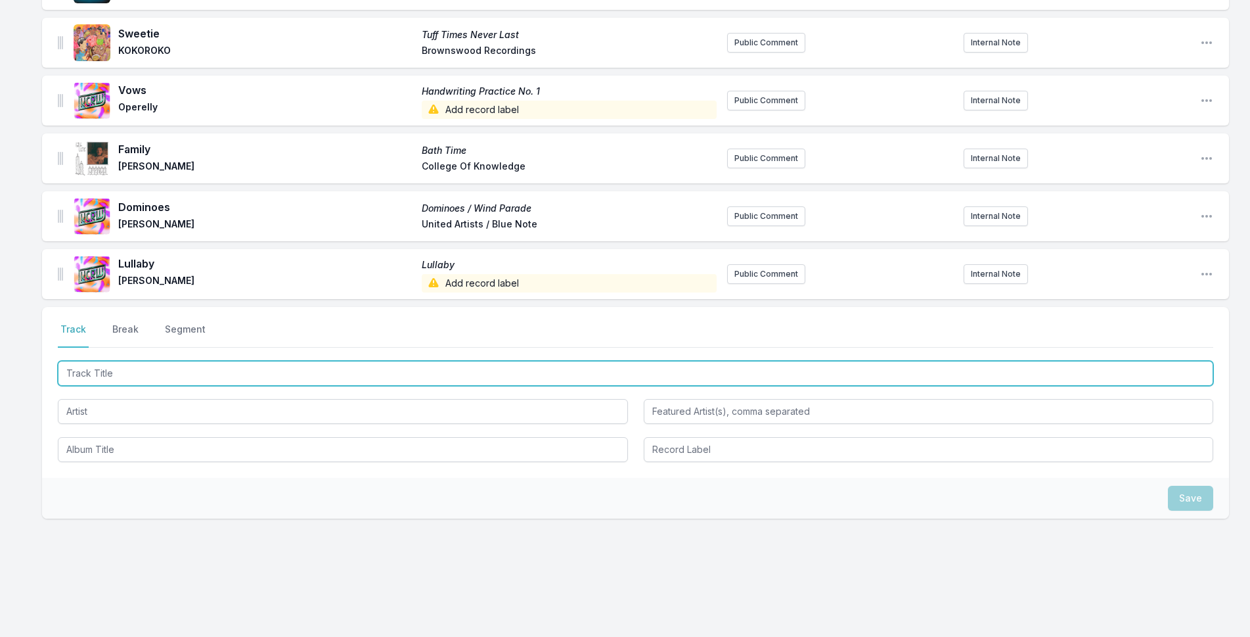
click at [439, 369] on input "Track Title" at bounding box center [635, 373] width 1155 height 25
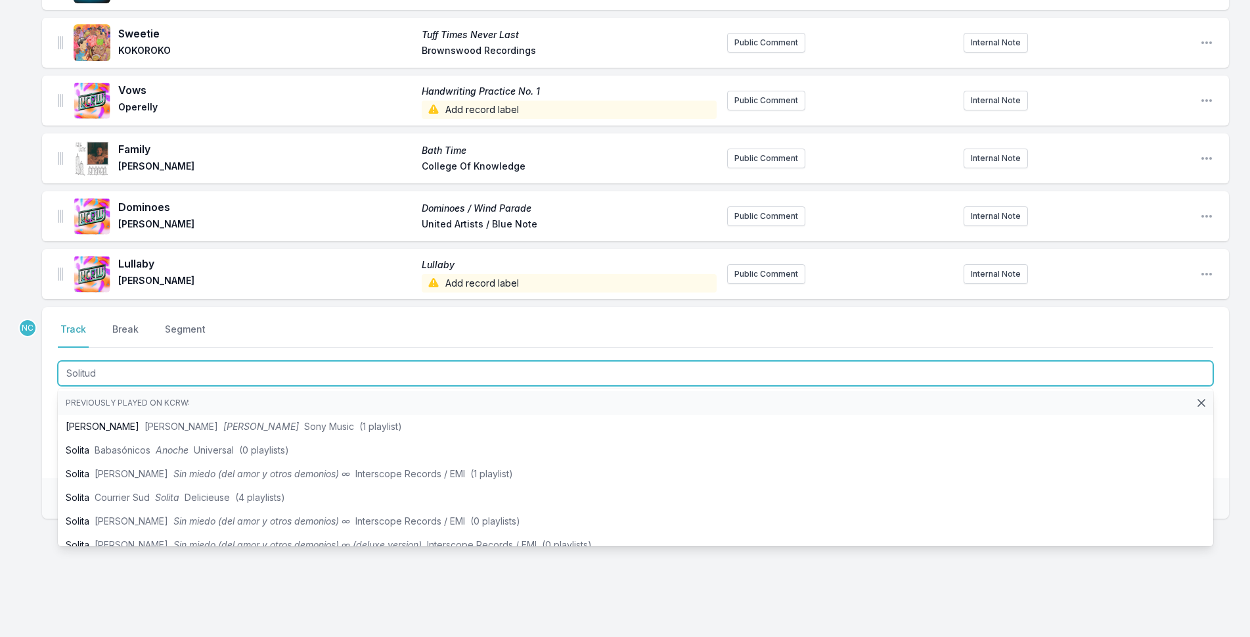
type input "Solitude"
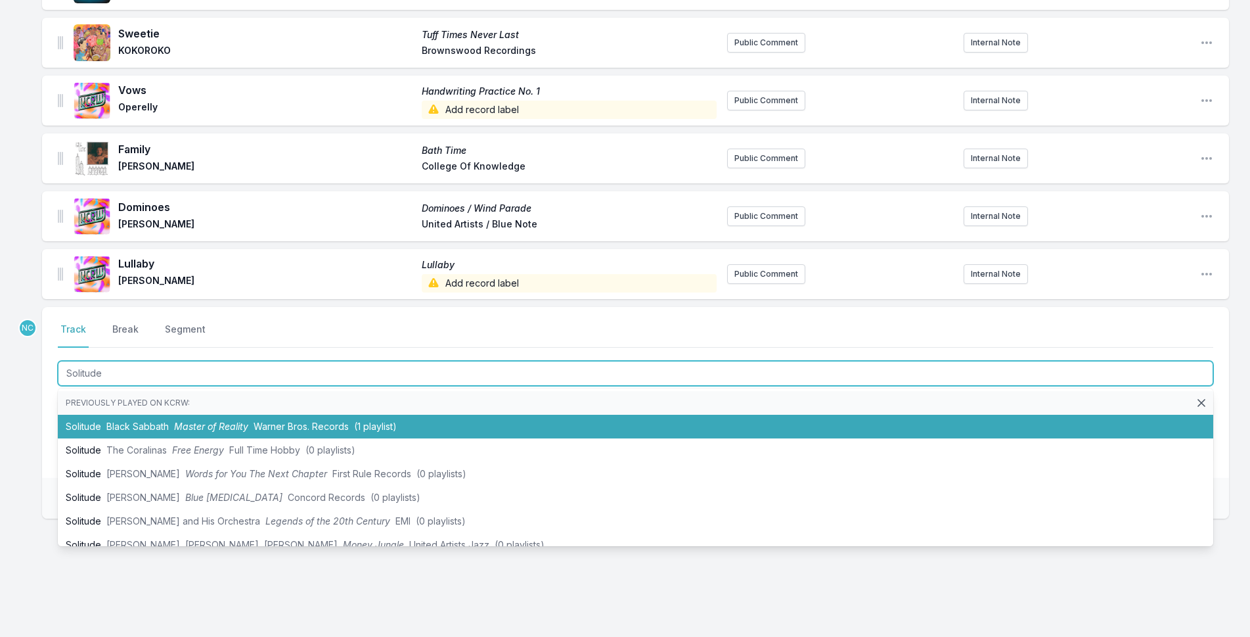
click at [599, 414] on li "Solitude Black Sabbath Master of Reality Warner Bros. Records (1 playlist)" at bounding box center [635, 426] width 1155 height 24
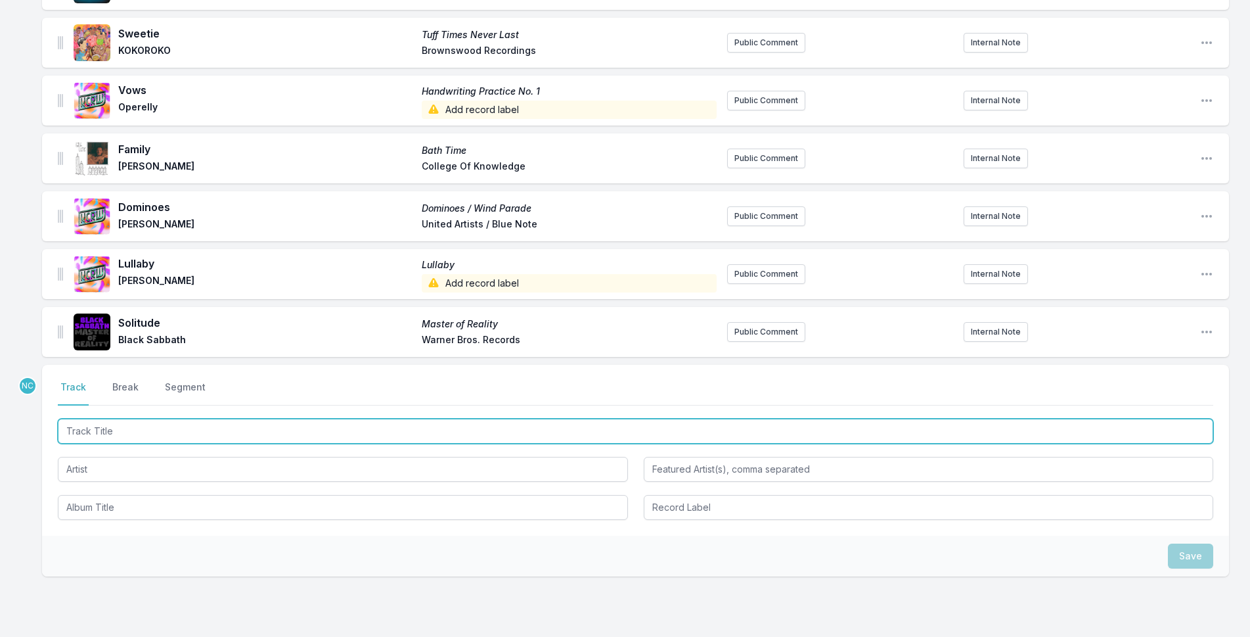
scroll to position [3167, 0]
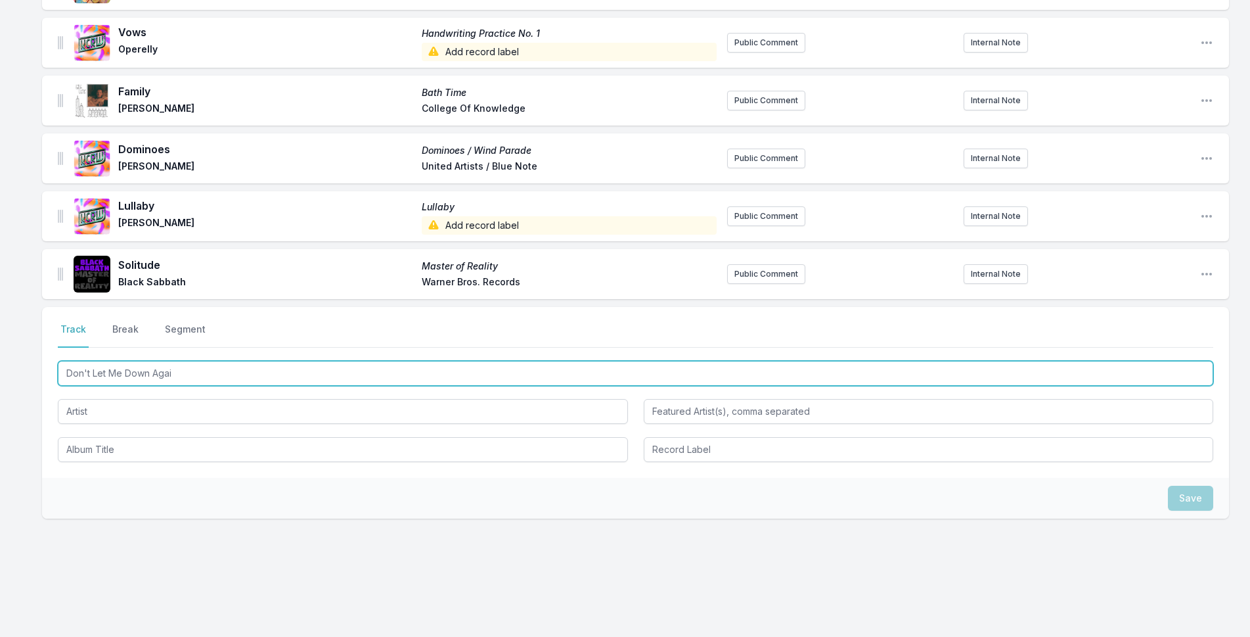
type input "Don't Let Me Down Again"
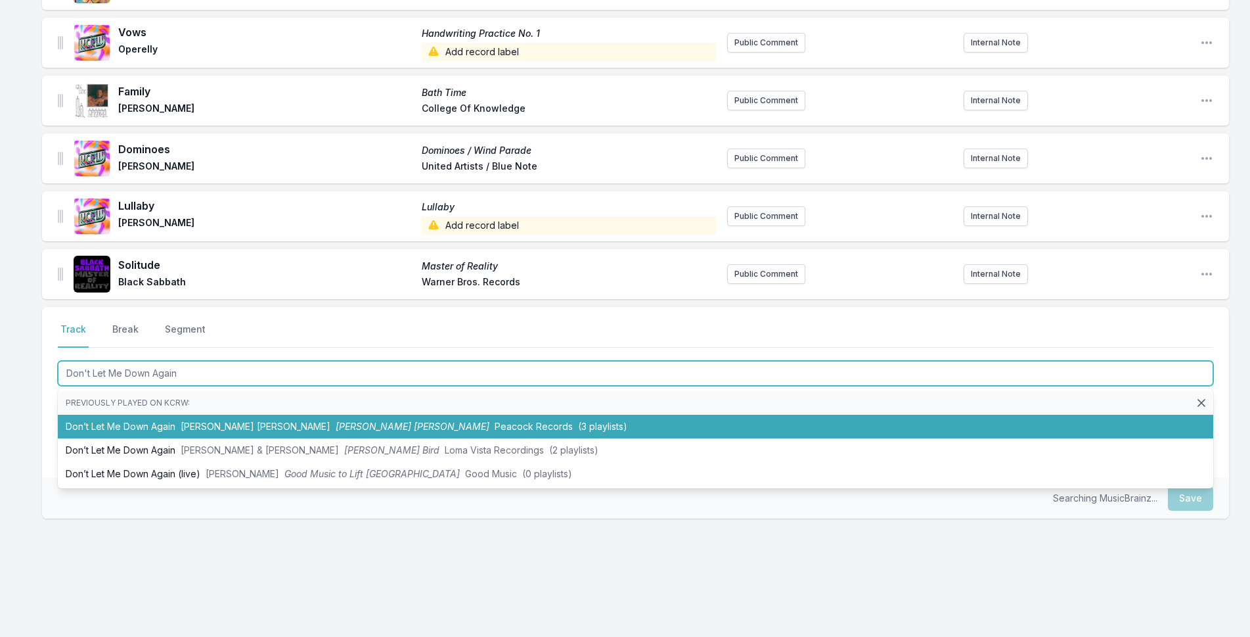
click at [238, 422] on span "[PERSON_NAME] [PERSON_NAME]" at bounding box center [256, 425] width 150 height 11
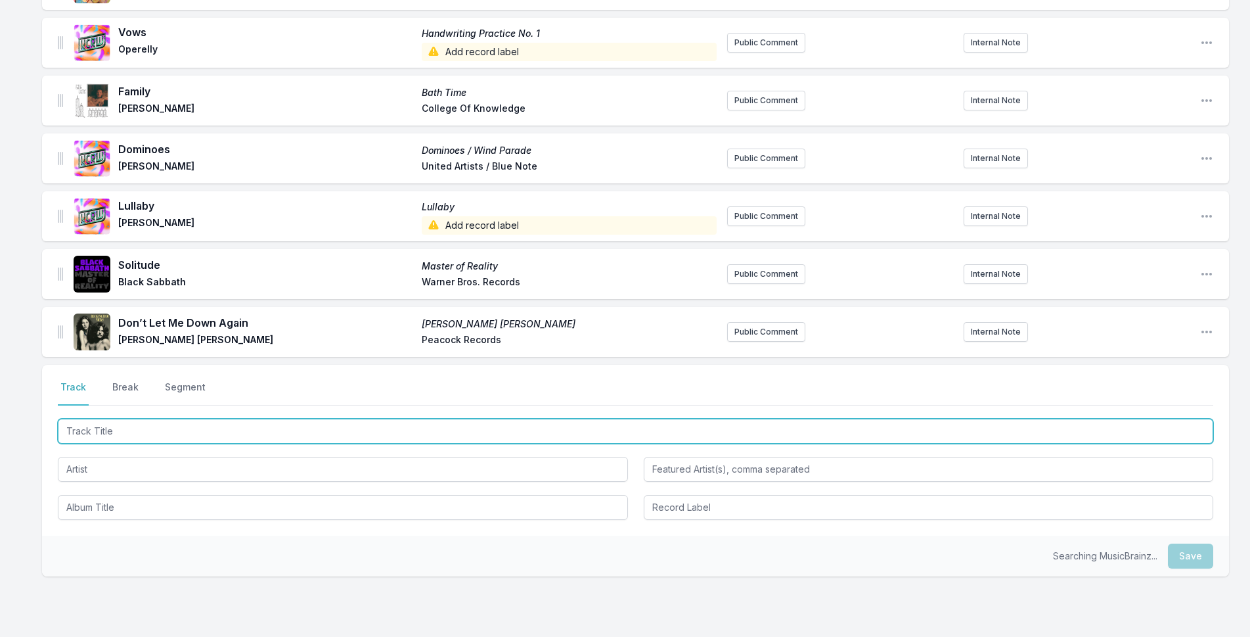
scroll to position [3225, 0]
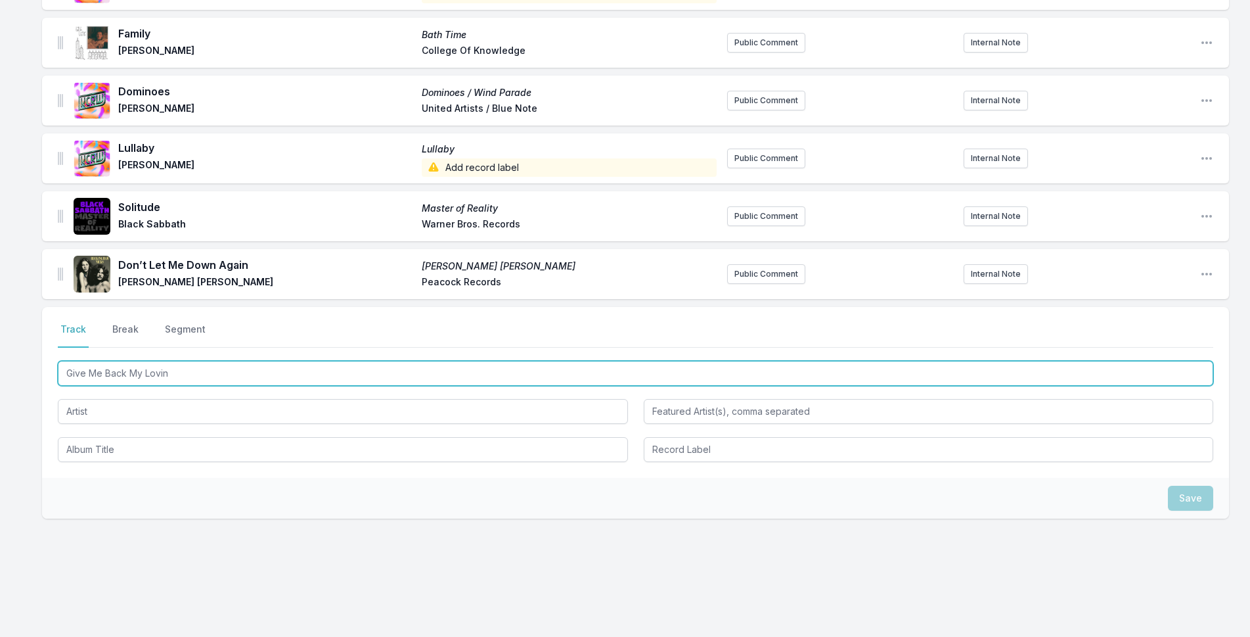
type input "Give Me Back My Loving"
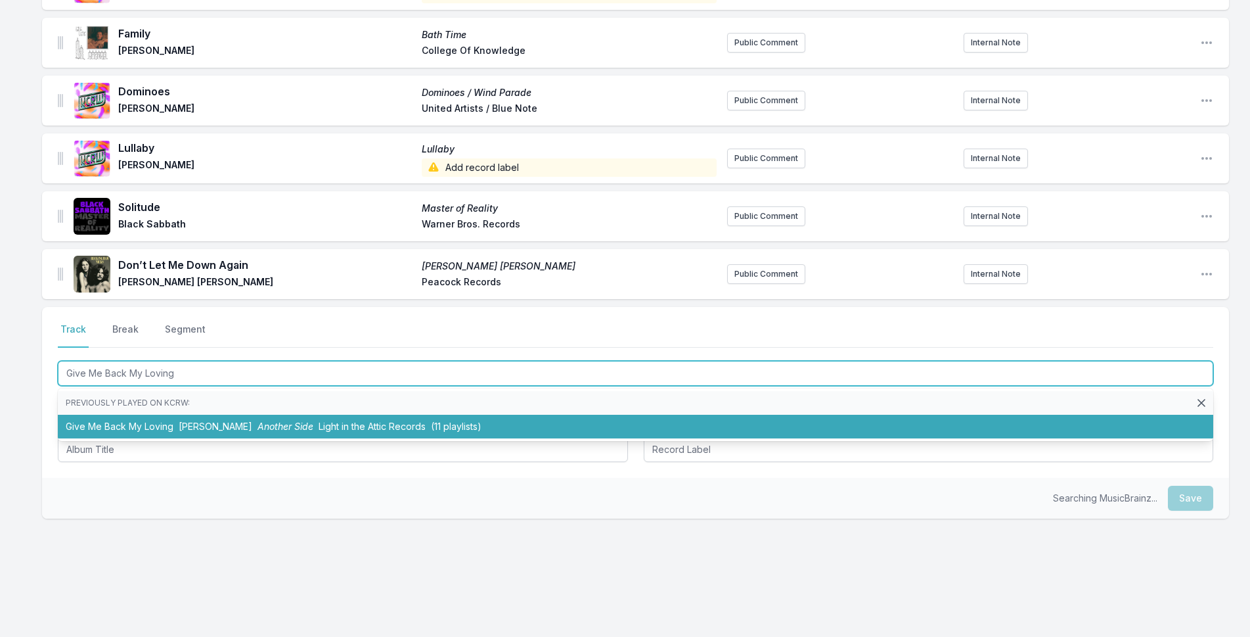
click at [319, 420] on span "Light in the Attic Records" at bounding box center [372, 425] width 107 height 11
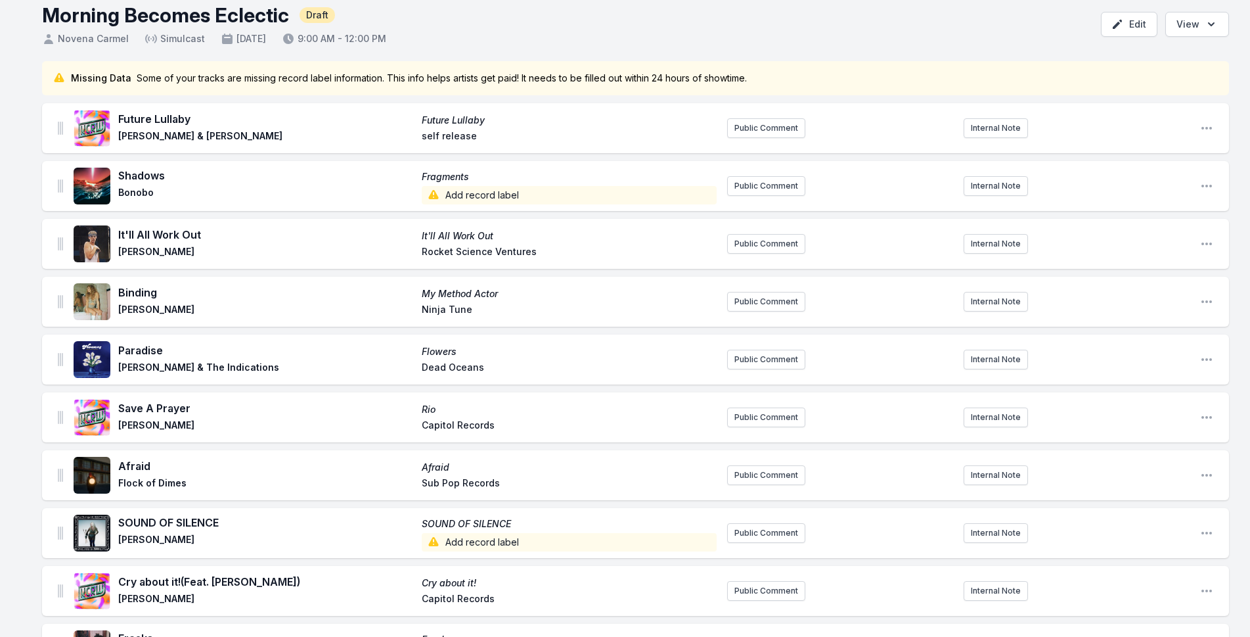
scroll to position [0, 0]
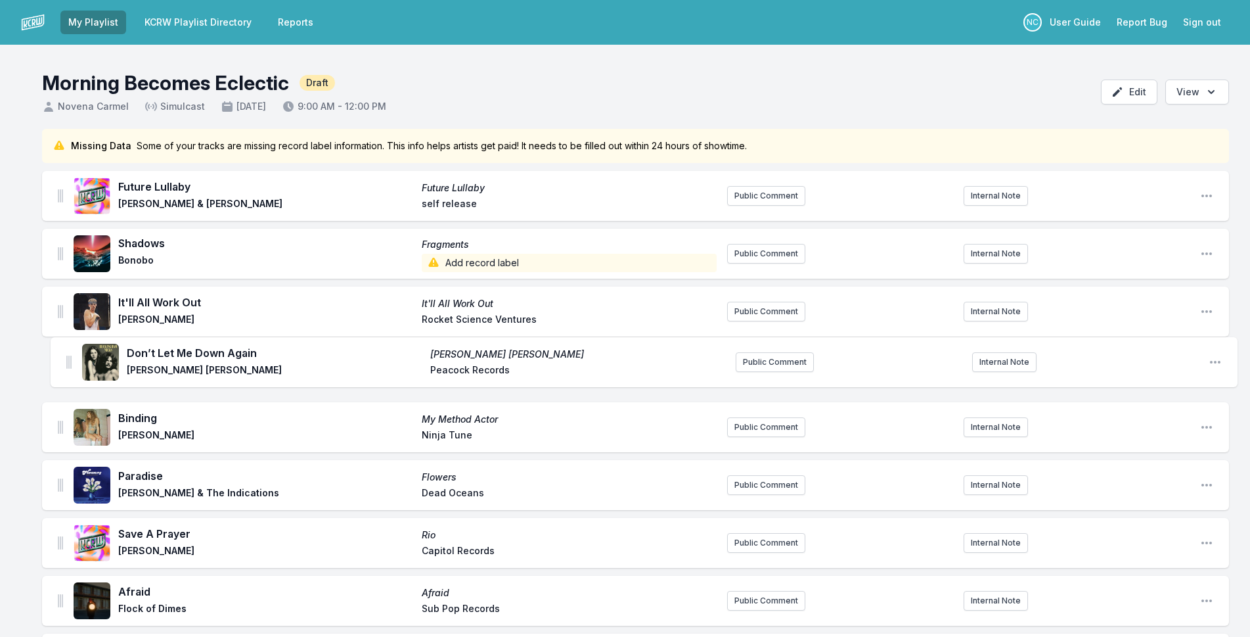
drag, startPoint x: 60, startPoint y: 209, endPoint x: 69, endPoint y: 358, distance: 149.4
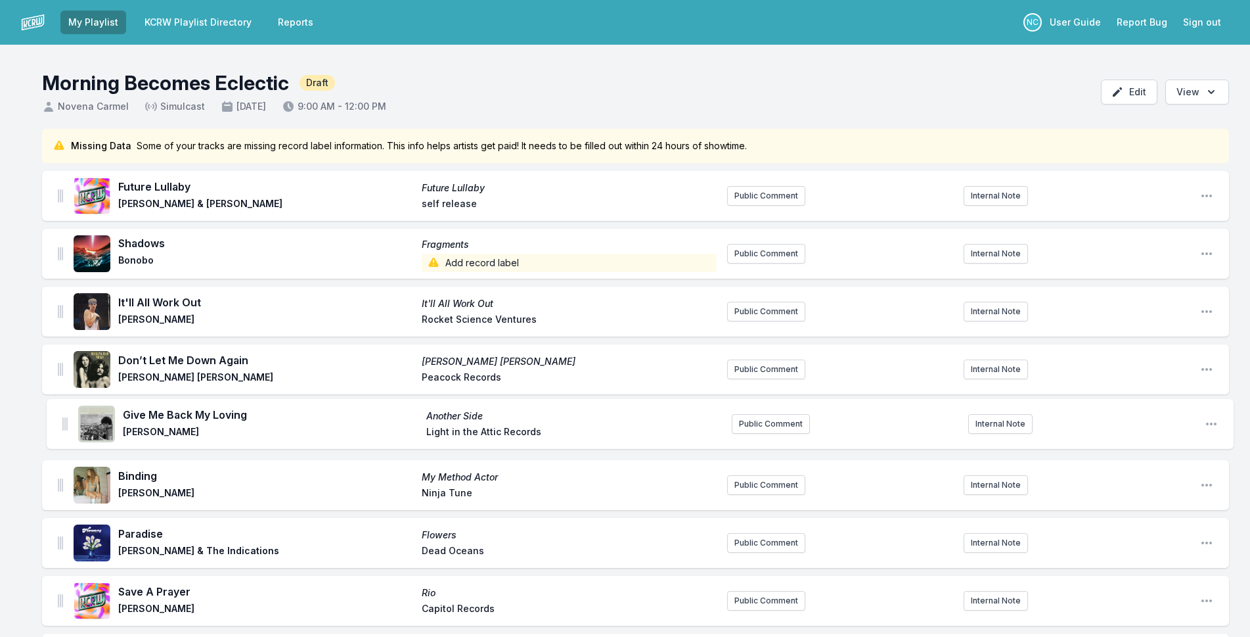
drag, startPoint x: 60, startPoint y: 263, endPoint x: 64, endPoint y: 414, distance: 151.8
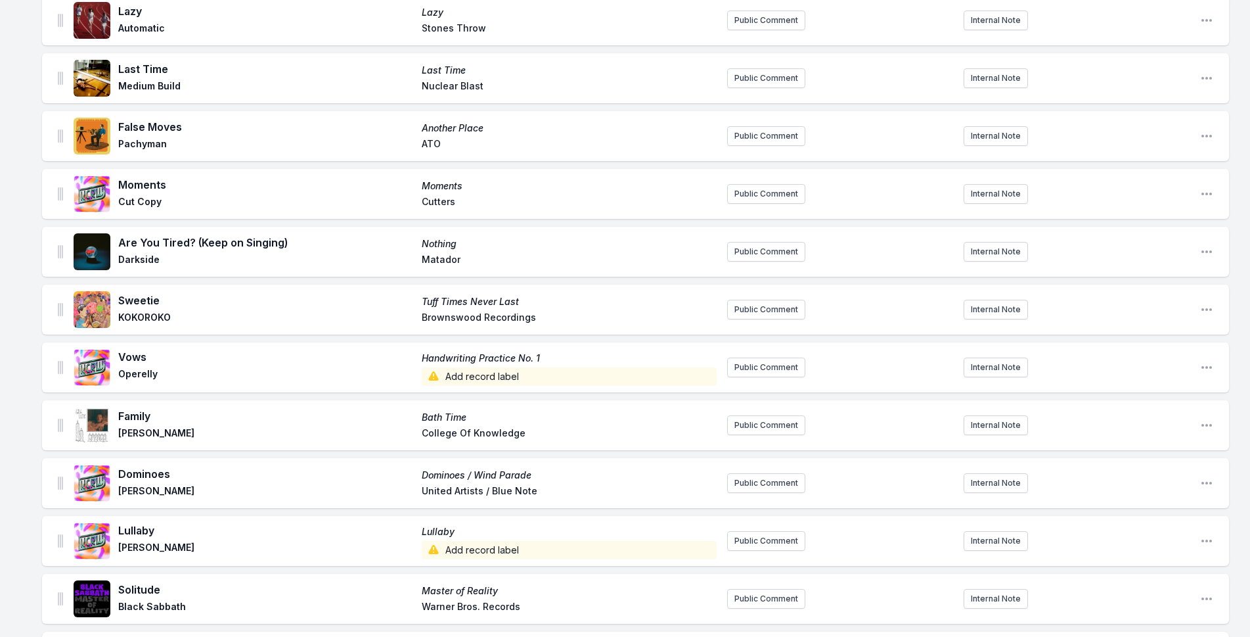
scroll to position [3282, 0]
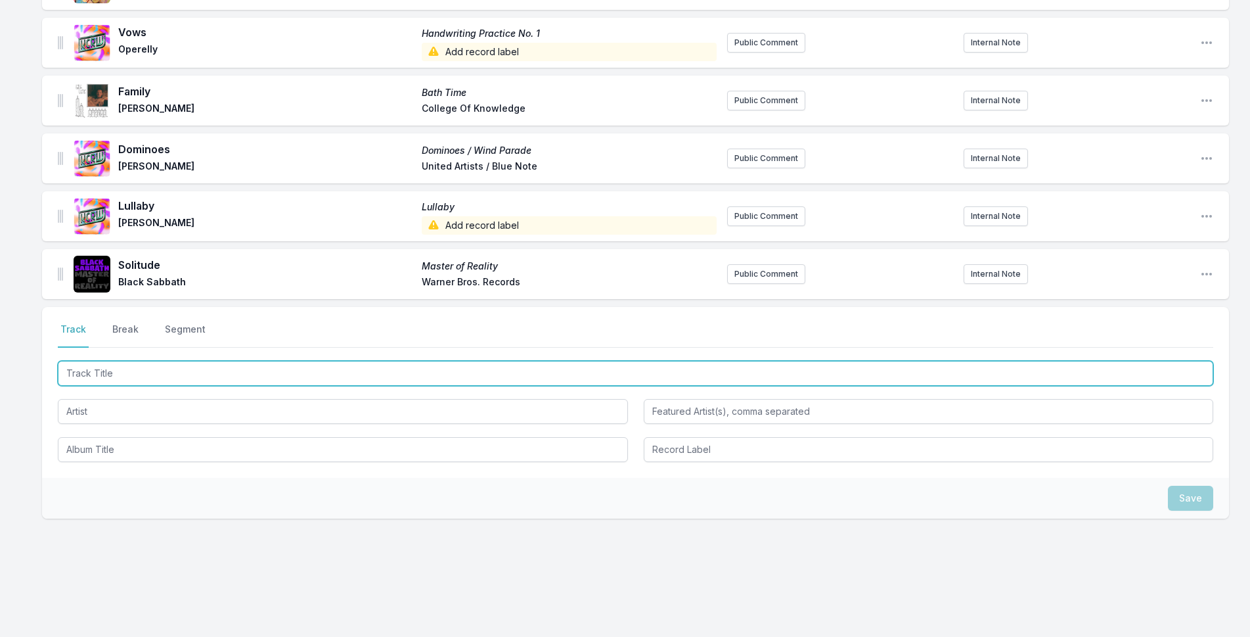
drag, startPoint x: 275, startPoint y: 370, endPoint x: 498, endPoint y: 325, distance: 227.3
click at [280, 369] on input "Track Title" at bounding box center [635, 373] width 1155 height 25
type input "[PERSON_NAME]"
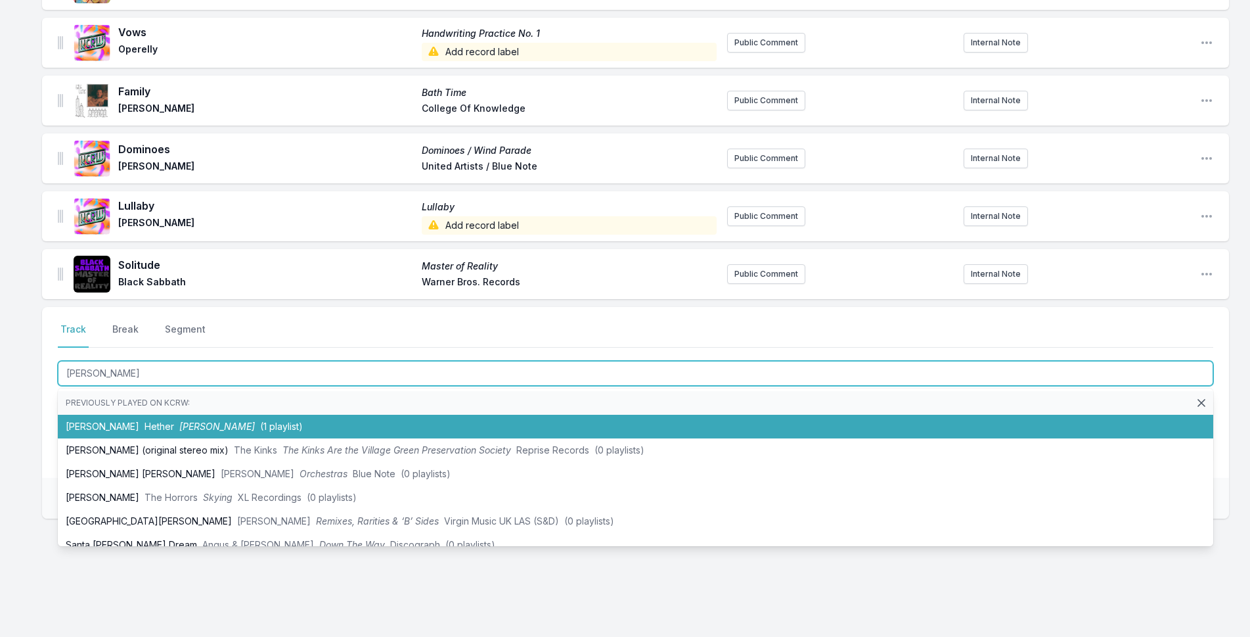
click at [250, 414] on li "[PERSON_NAME] [PERSON_NAME] (1 playlist)" at bounding box center [635, 426] width 1155 height 24
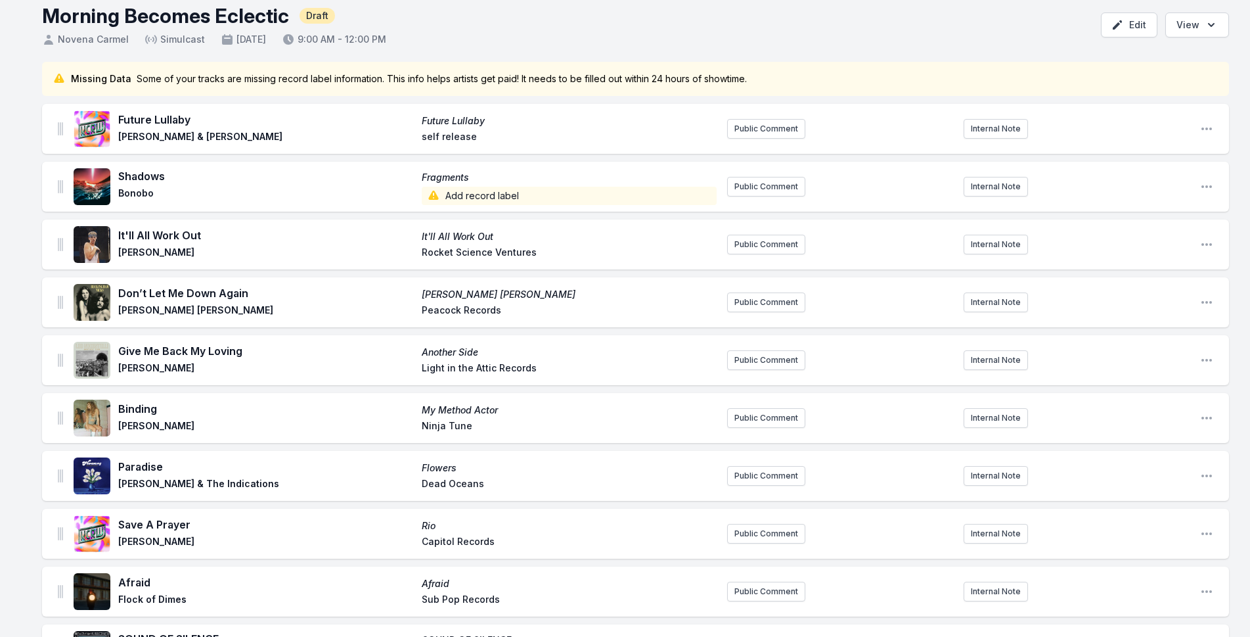
scroll to position [0, 0]
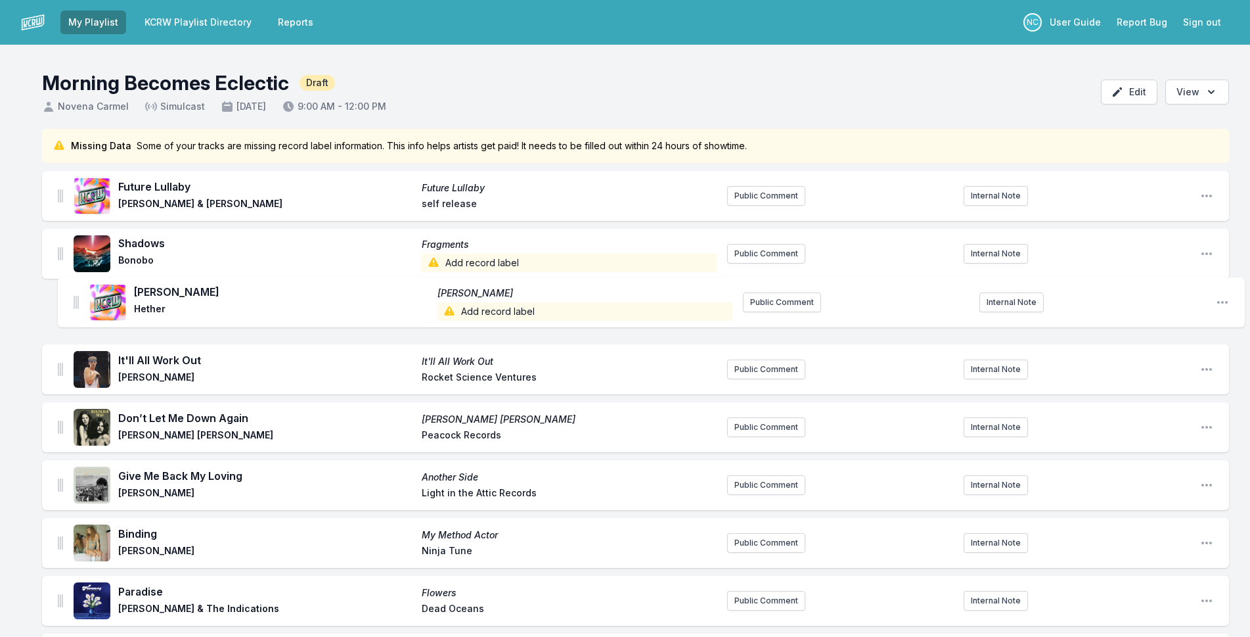
drag, startPoint x: 60, startPoint y: 265, endPoint x: 77, endPoint y: 298, distance: 36.7
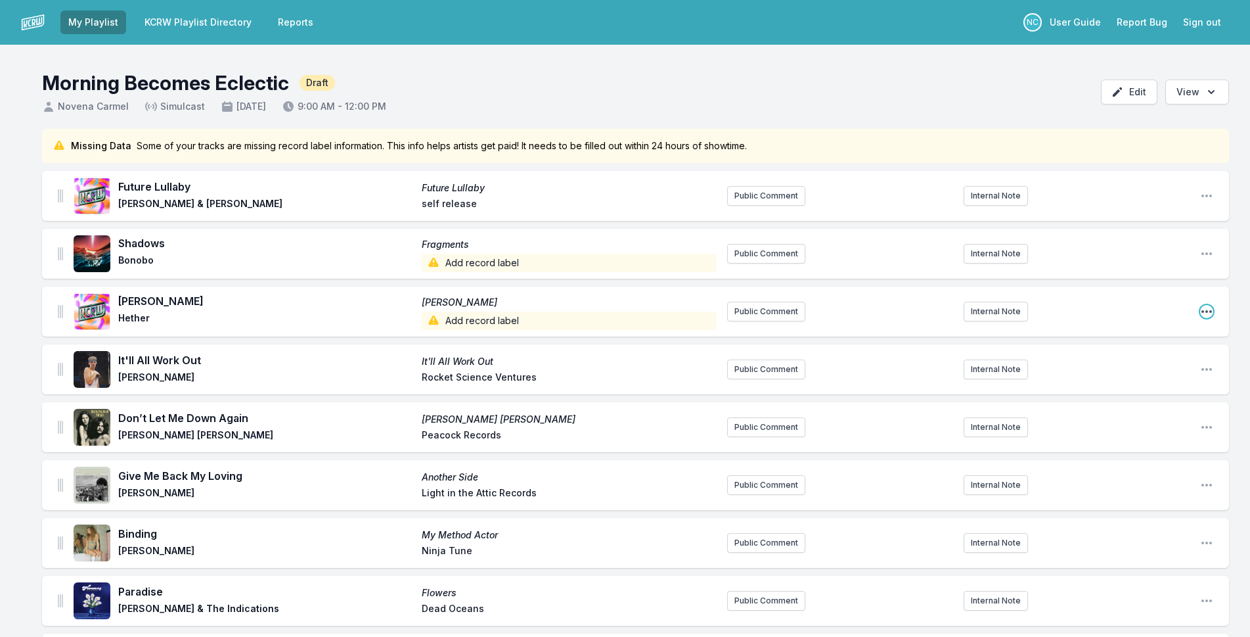
click at [1211, 309] on icon "Open playlist item options" at bounding box center [1206, 311] width 13 height 13
click at [1134, 363] on button "Delete Entry" at bounding box center [1139, 361] width 147 height 24
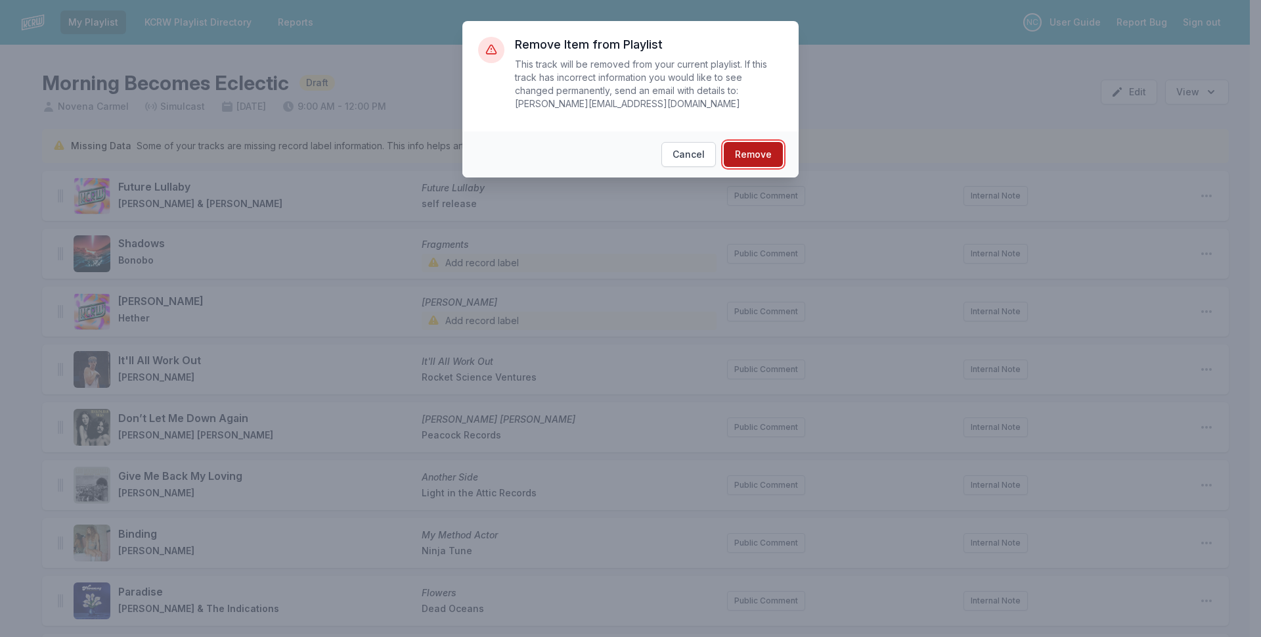
click at [746, 142] on button "Remove" at bounding box center [753, 154] width 59 height 25
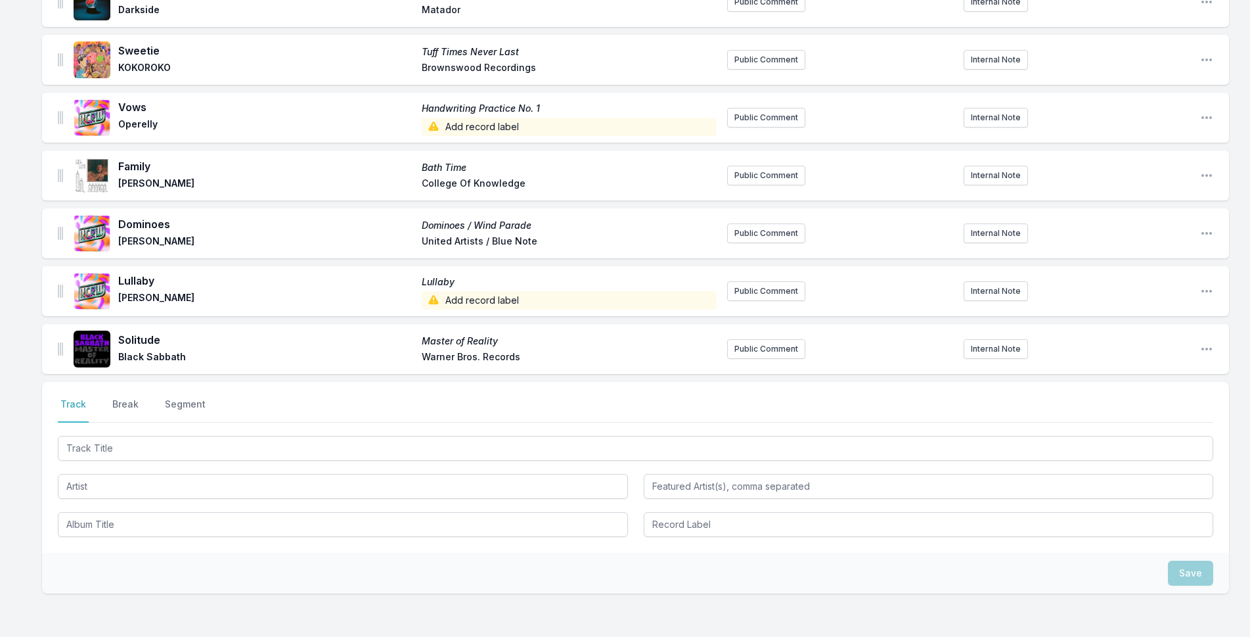
scroll to position [3282, 0]
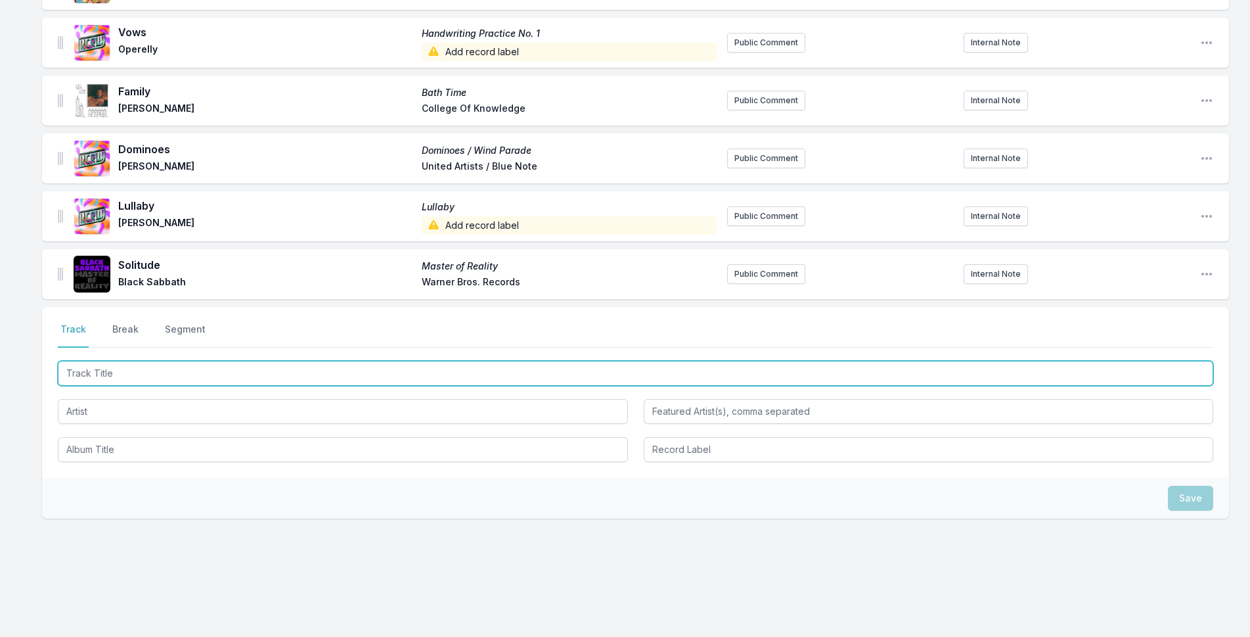
drag, startPoint x: 386, startPoint y: 361, endPoint x: 608, endPoint y: 326, distance: 224.0
click at [402, 361] on input "Track Title" at bounding box center [635, 373] width 1155 height 25
type input "Falling for the Feeling"
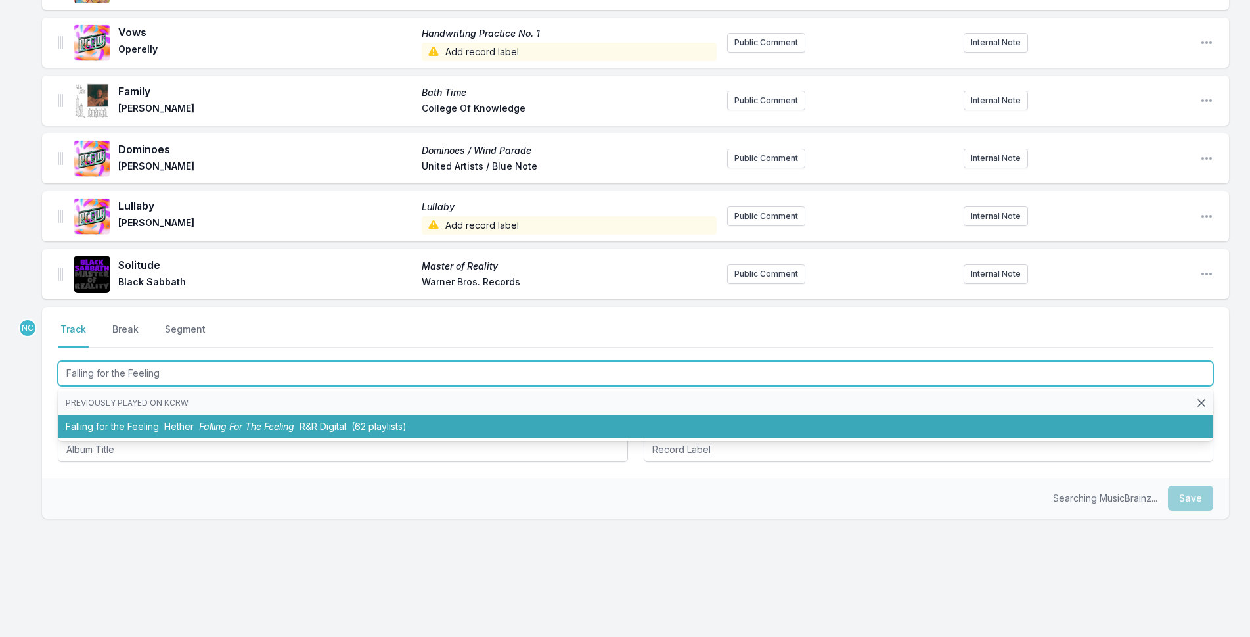
click at [254, 414] on li "Falling for the Feeling Hether Falling For The Feeling R&R Digital (62 playlist…" at bounding box center [635, 426] width 1155 height 24
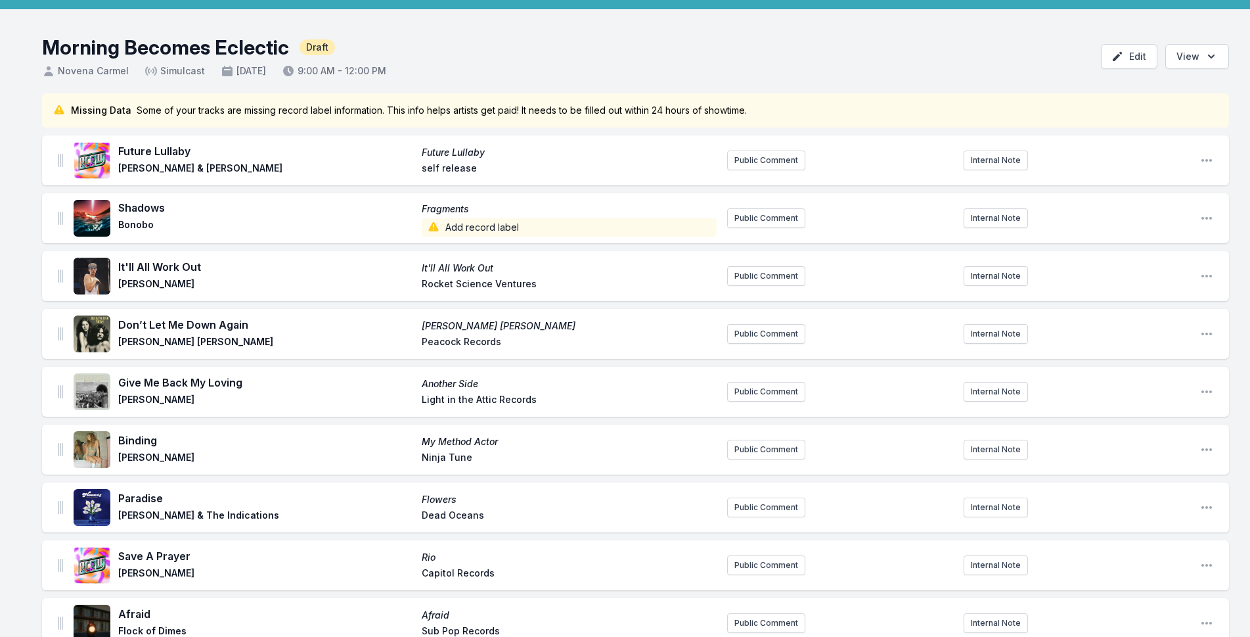
scroll to position [0, 0]
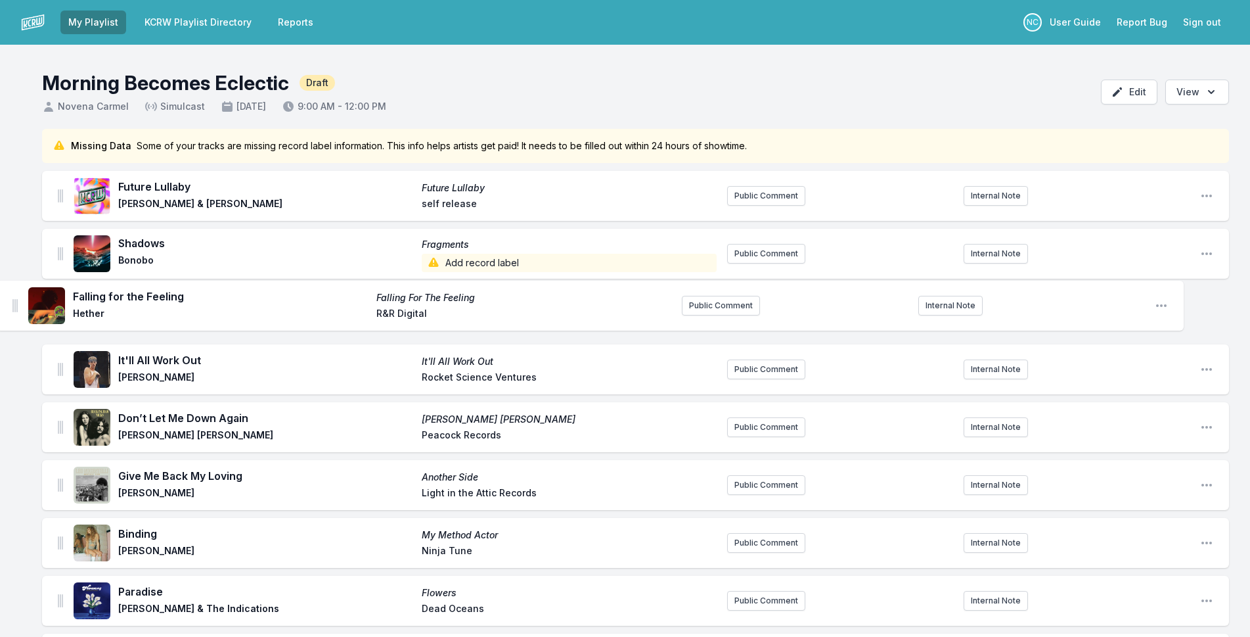
drag, startPoint x: 60, startPoint y: 263, endPoint x: 14, endPoint y: 296, distance: 55.6
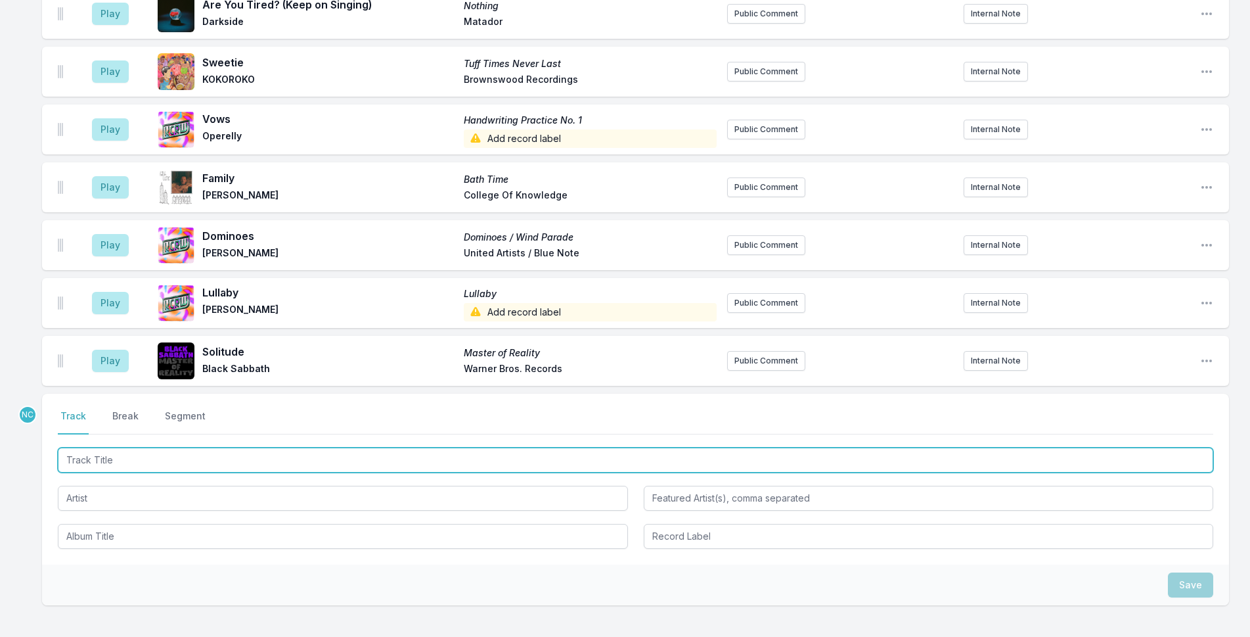
scroll to position [3351, 0]
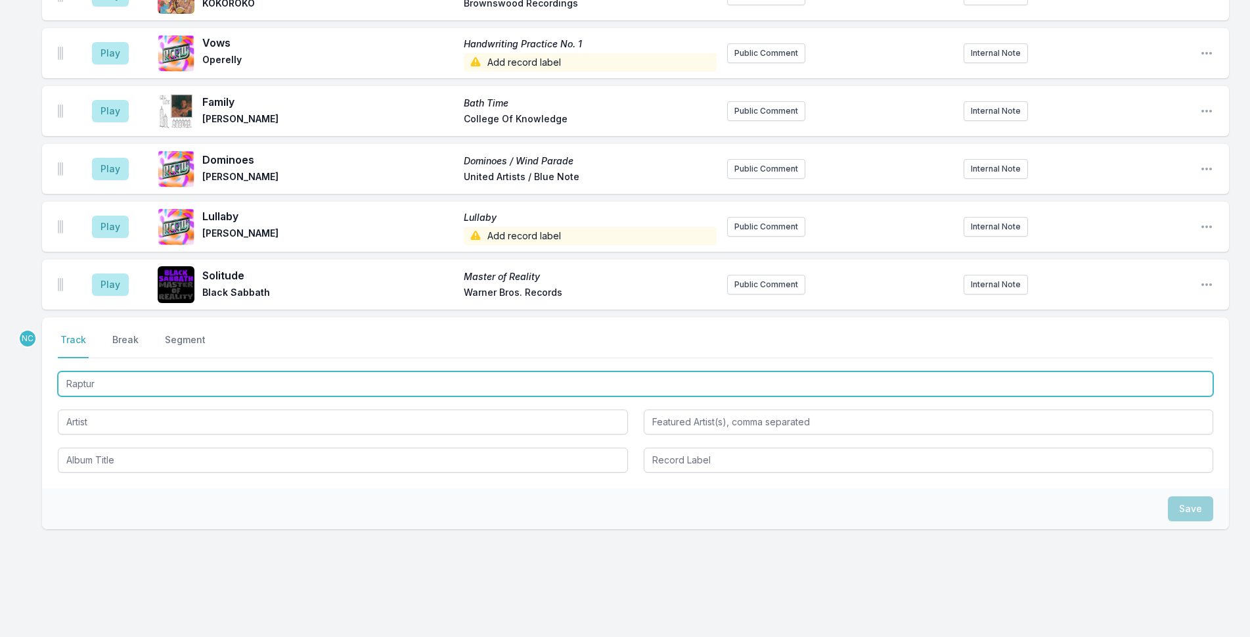
type input "Rapture"
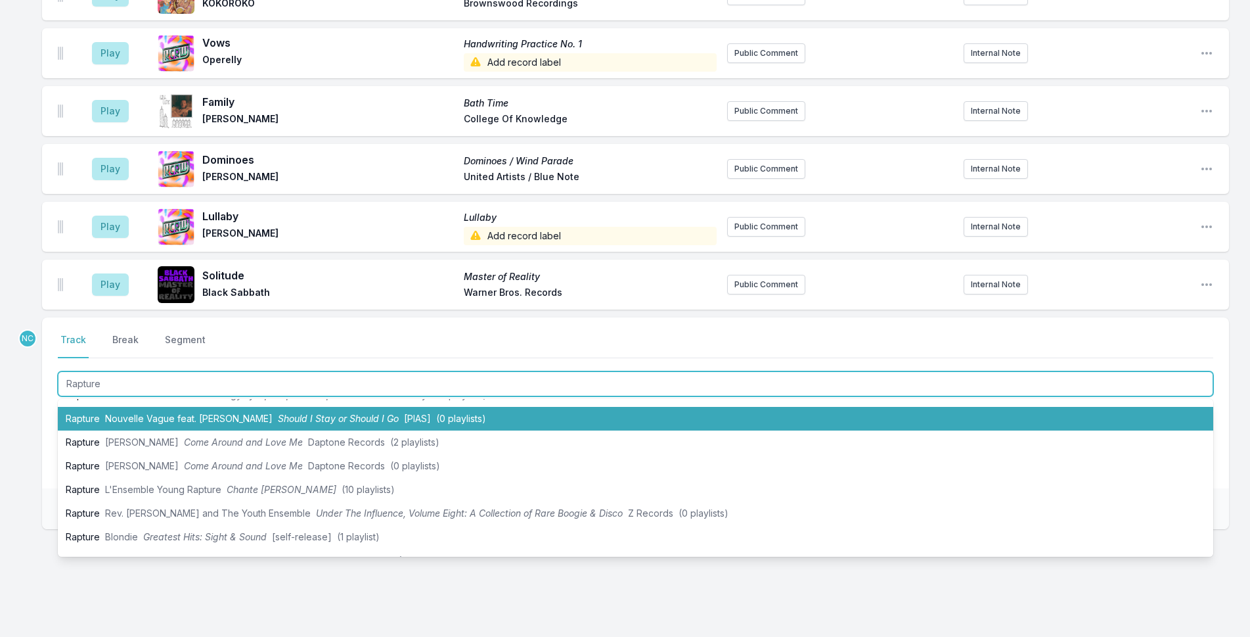
scroll to position [131, 0]
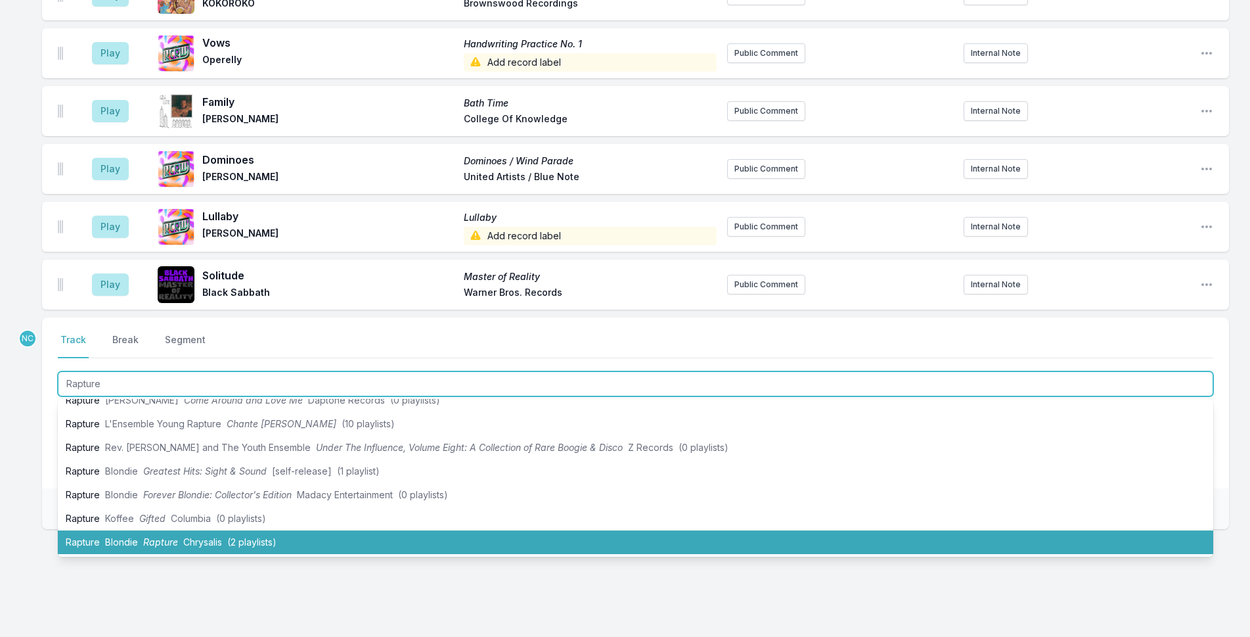
click at [267, 536] on span "(2 playlists)" at bounding box center [251, 541] width 49 height 11
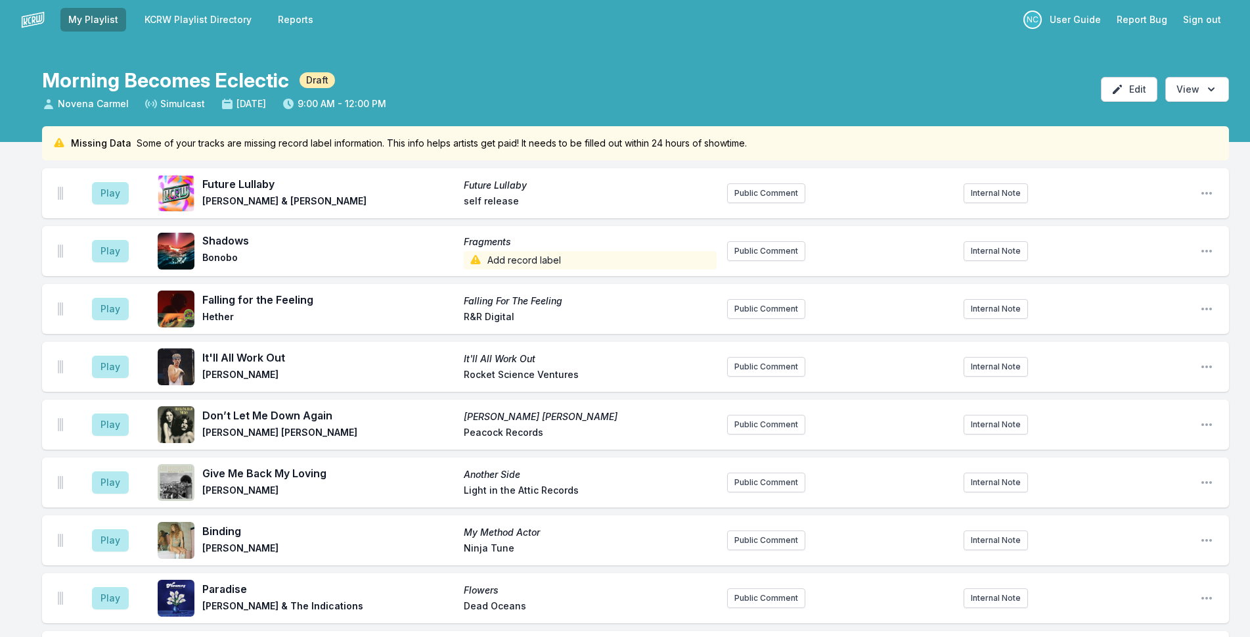
scroll to position [0, 0]
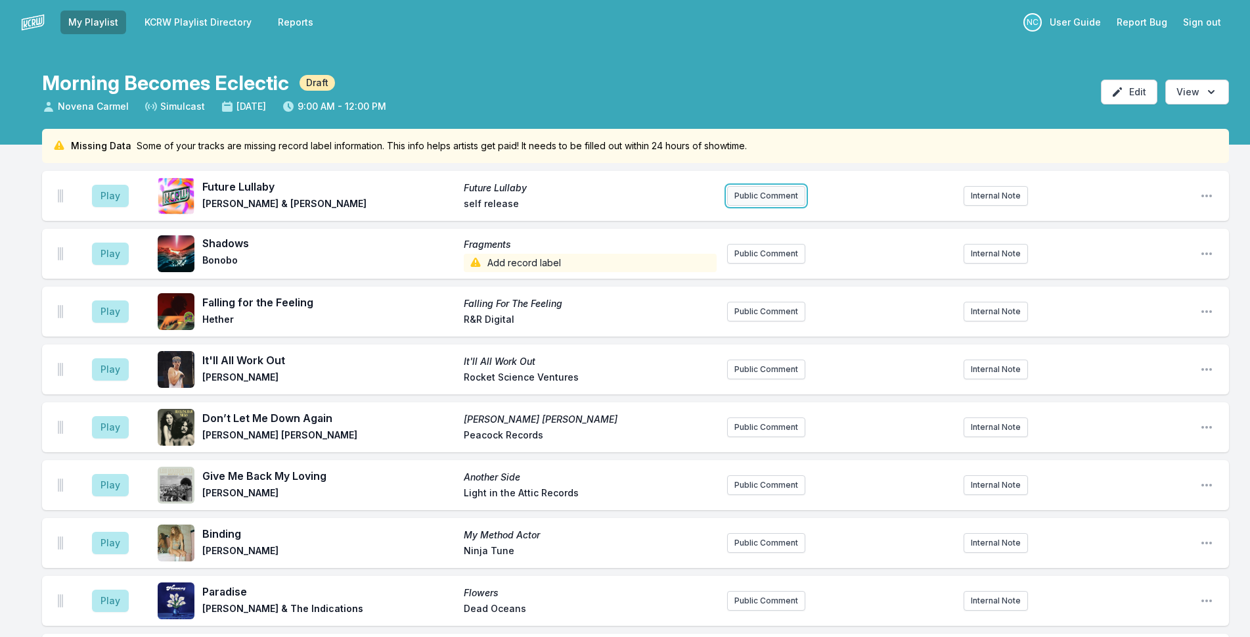
click at [782, 188] on button "Public Comment" at bounding box center [766, 196] width 78 height 20
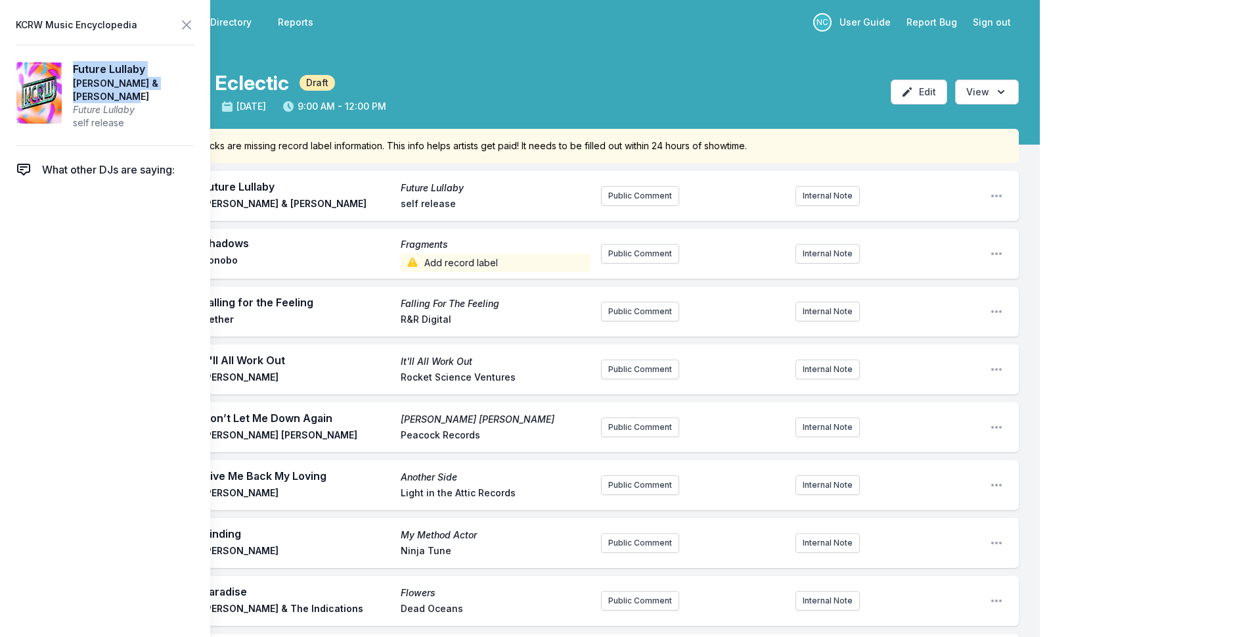
drag, startPoint x: 133, startPoint y: 96, endPoint x: 78, endPoint y: 68, distance: 61.7
click at [78, 68] on article "Future Lullaby [PERSON_NAME] & [PERSON_NAME] Future Lullaby self release" at bounding box center [105, 95] width 179 height 101
copy aside "Future Lullaby [PERSON_NAME] & [PERSON_NAME]"
click at [659, 202] on button "Public Comment" at bounding box center [640, 196] width 78 height 20
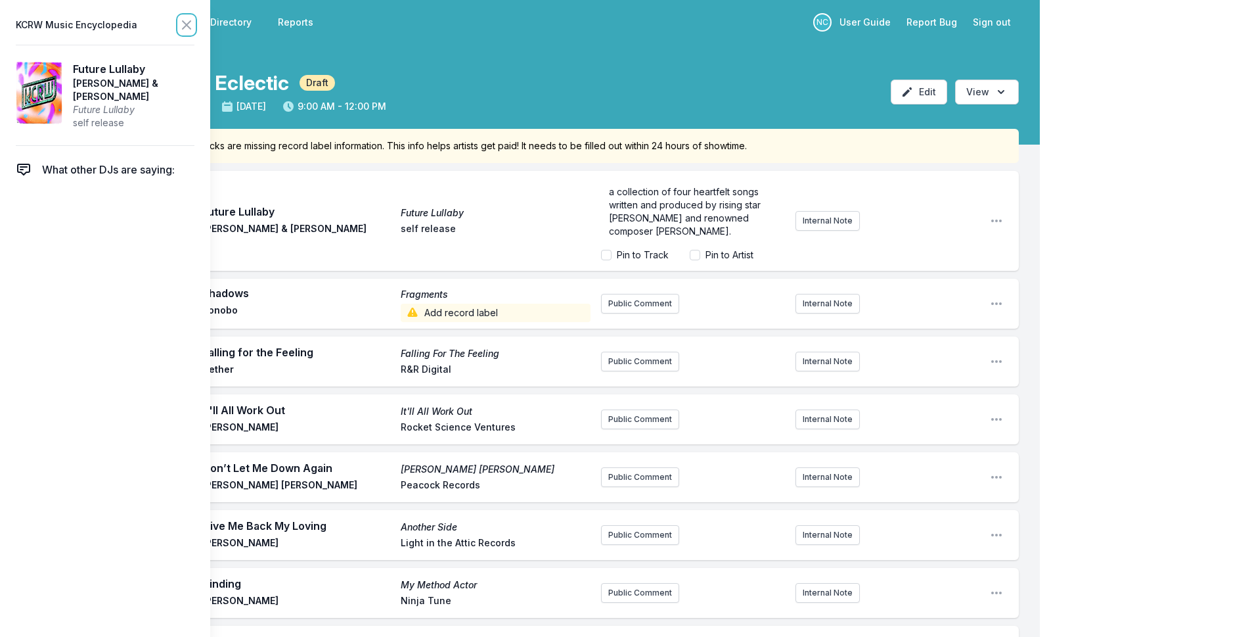
click at [189, 28] on icon at bounding box center [187, 25] width 8 height 8
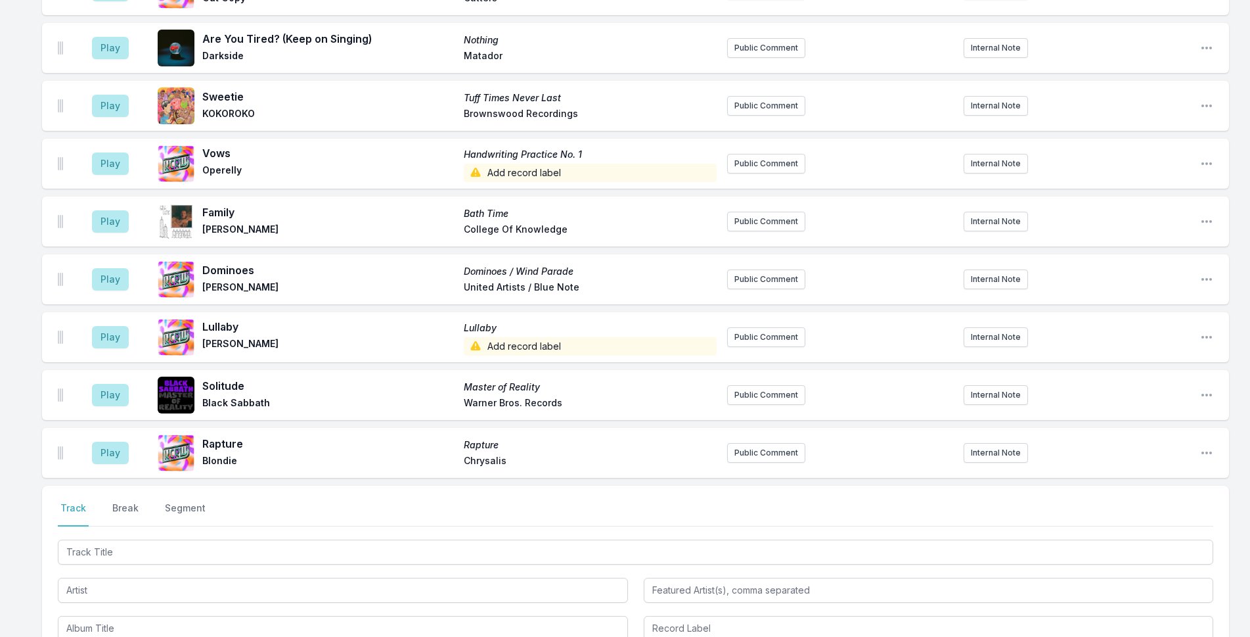
scroll to position [3416, 0]
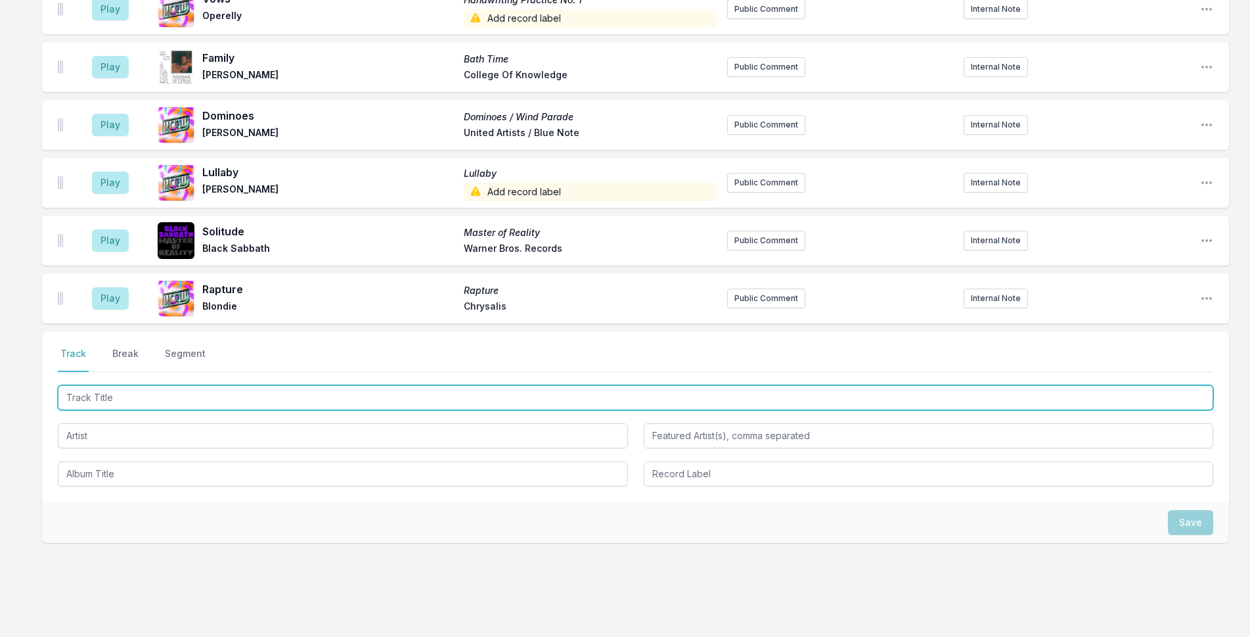
click at [232, 385] on input "Track Title" at bounding box center [635, 397] width 1155 height 25
paste input "Wake"
type input "Wake"
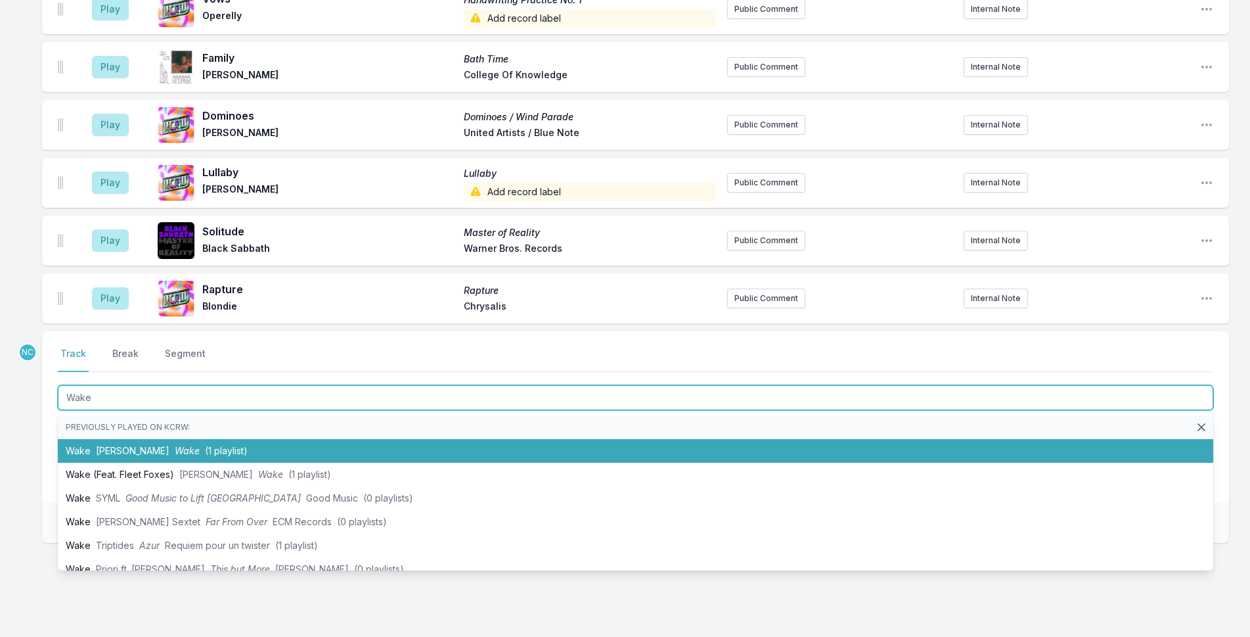
click at [248, 445] on span "(1 playlist)" at bounding box center [226, 450] width 43 height 11
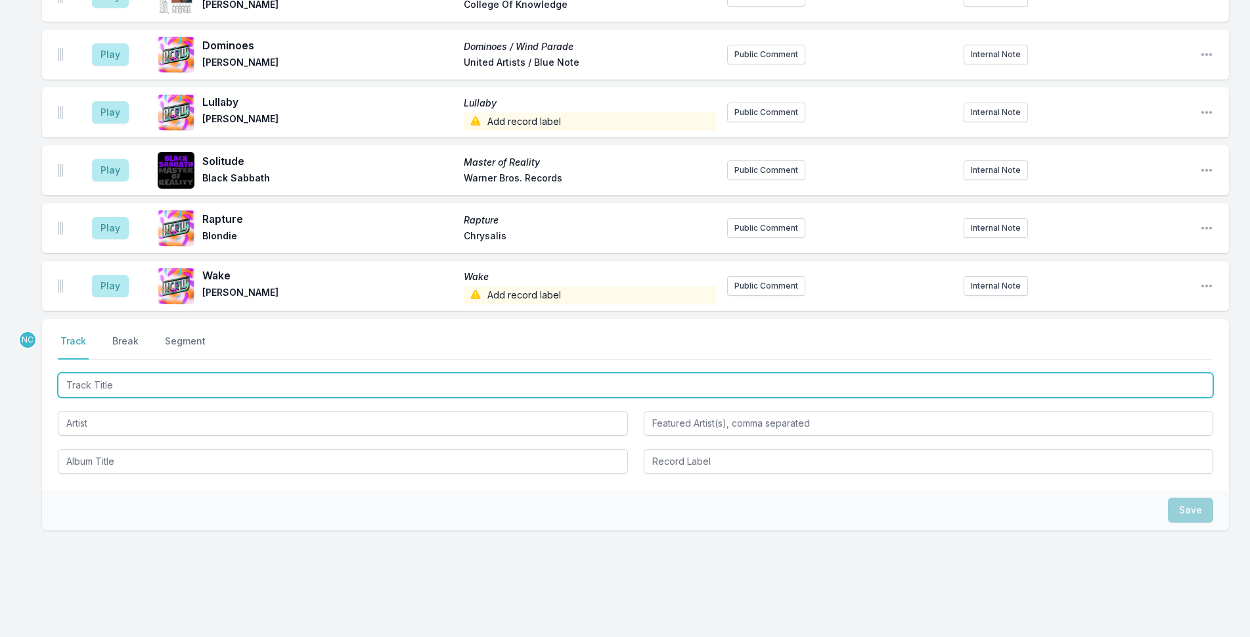
scroll to position [3487, 0]
click at [491, 371] on input "Track Title" at bounding box center [635, 383] width 1155 height 25
type input "One Last Gift"
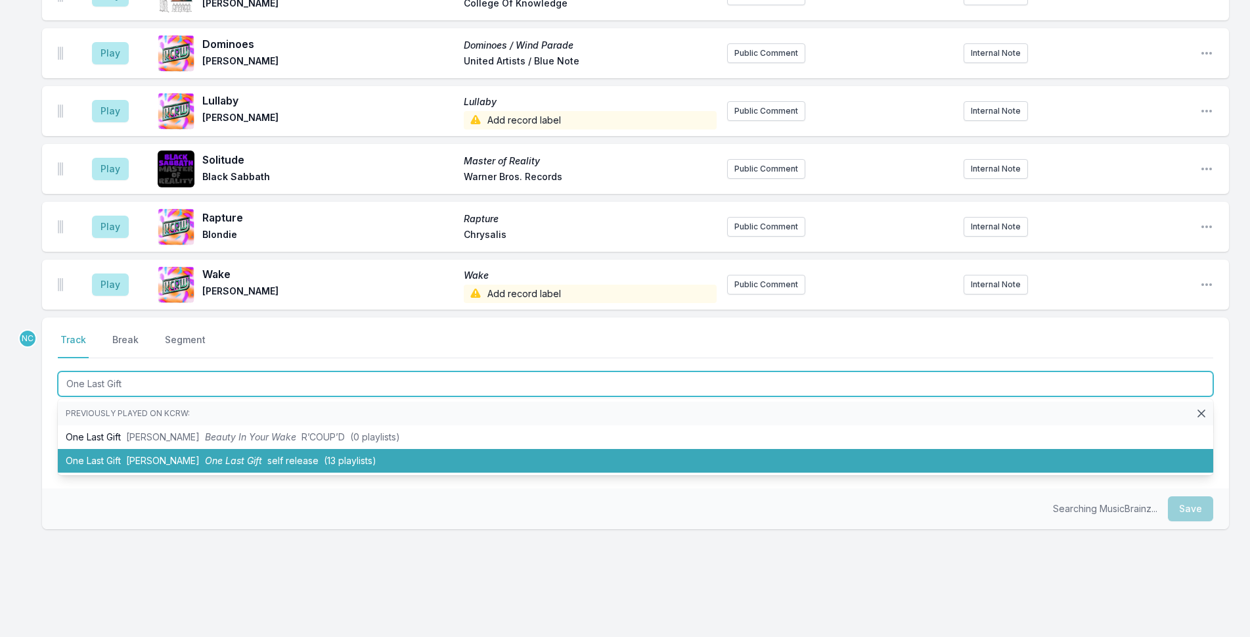
click at [505, 449] on li "One Last Gift [PERSON_NAME] One Last Gift self release (13 playlists)" at bounding box center [635, 461] width 1155 height 24
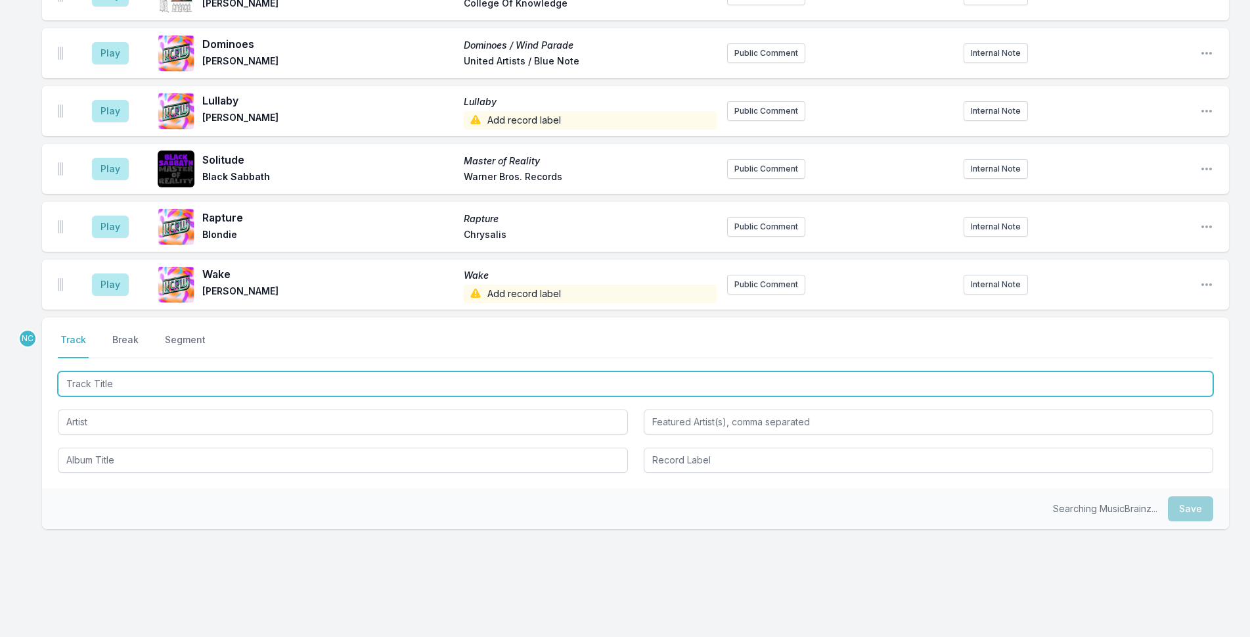
scroll to position [3545, 0]
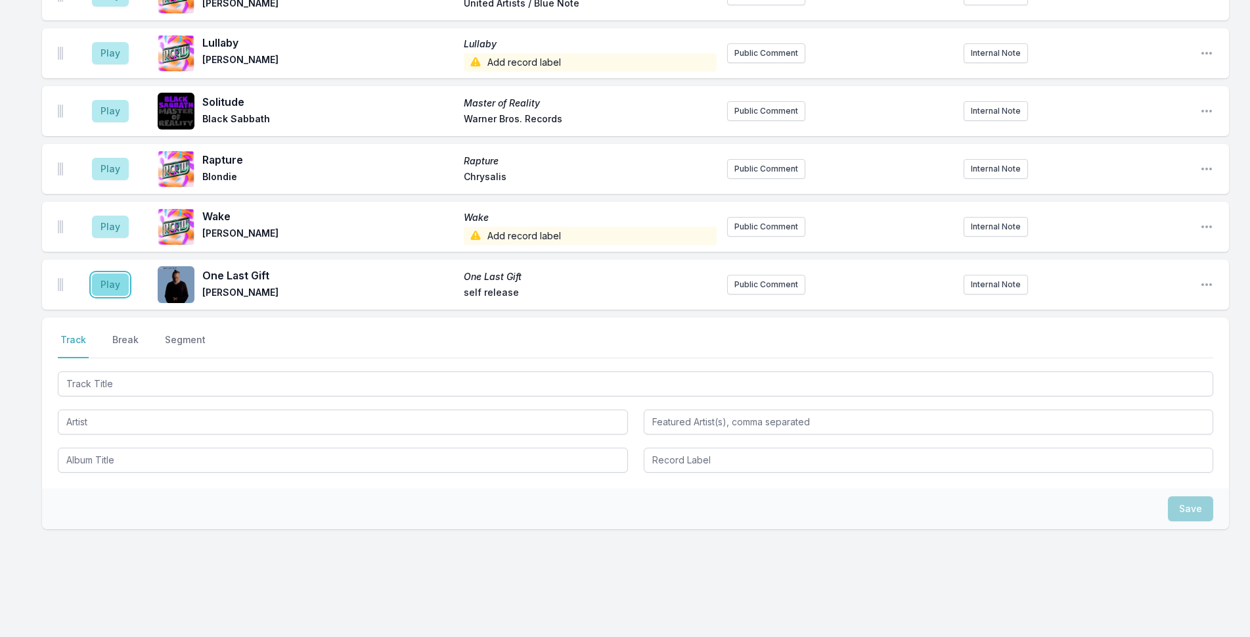
click at [111, 273] on button "Play" at bounding box center [110, 284] width 37 height 22
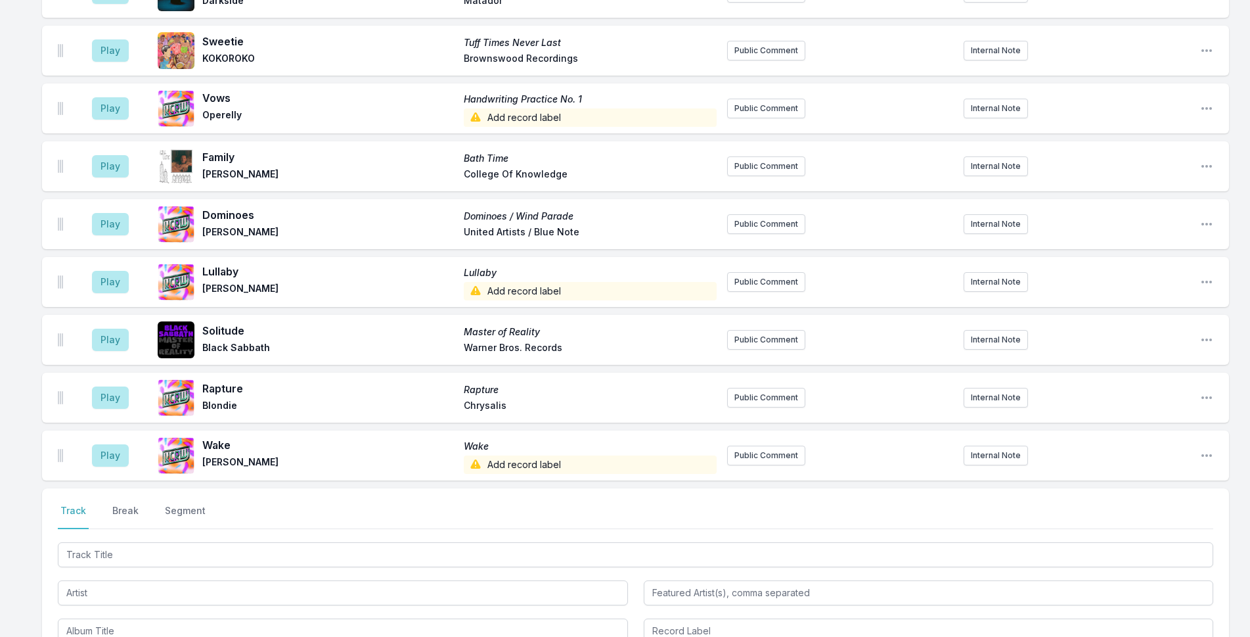
scroll to position [3564, 0]
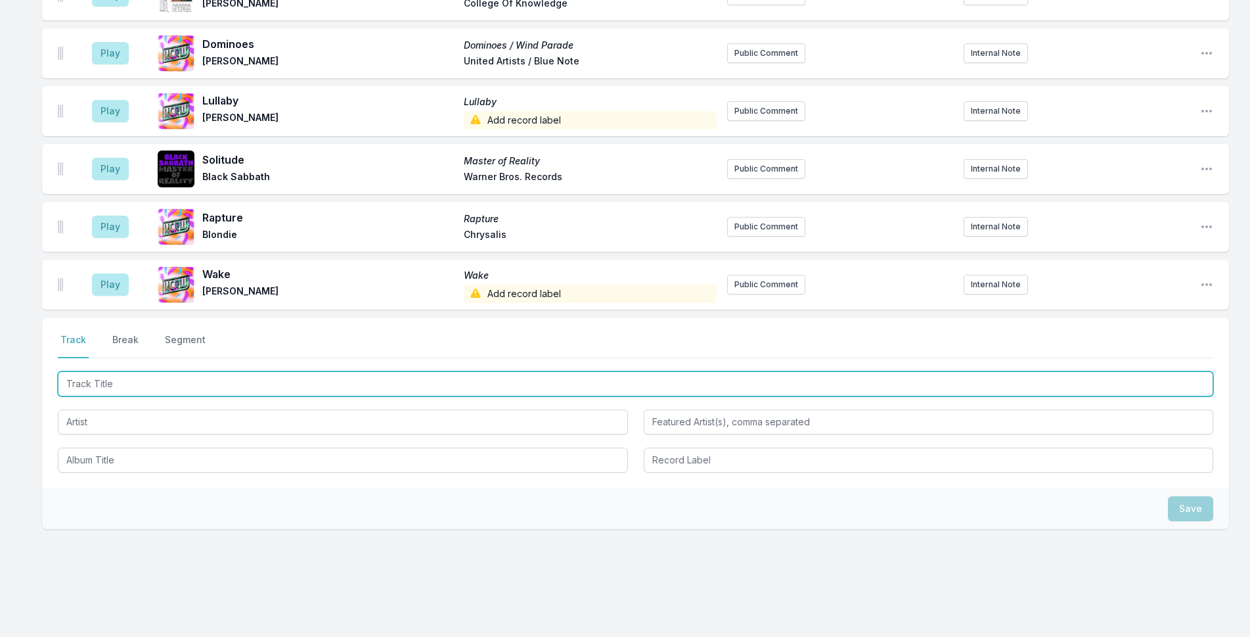
click at [298, 371] on input "Track Title" at bounding box center [635, 383] width 1155 height 25
type input "If It Matters"
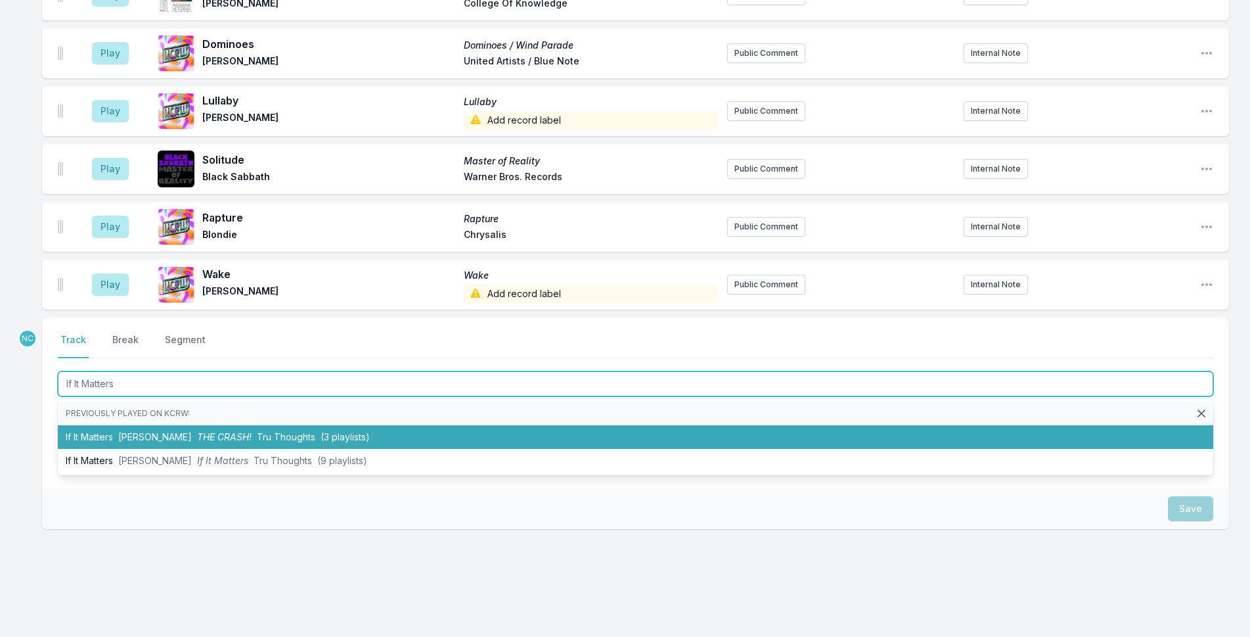
click at [285, 431] on span "Tru Thoughts" at bounding box center [286, 436] width 58 height 11
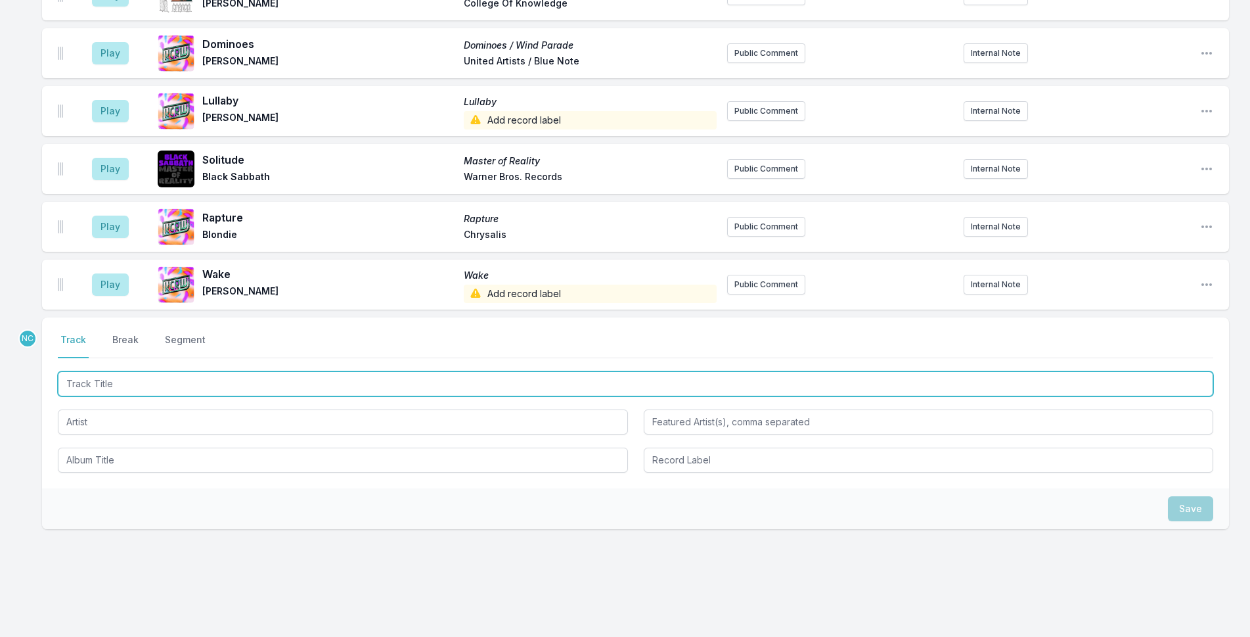
scroll to position [3621, 0]
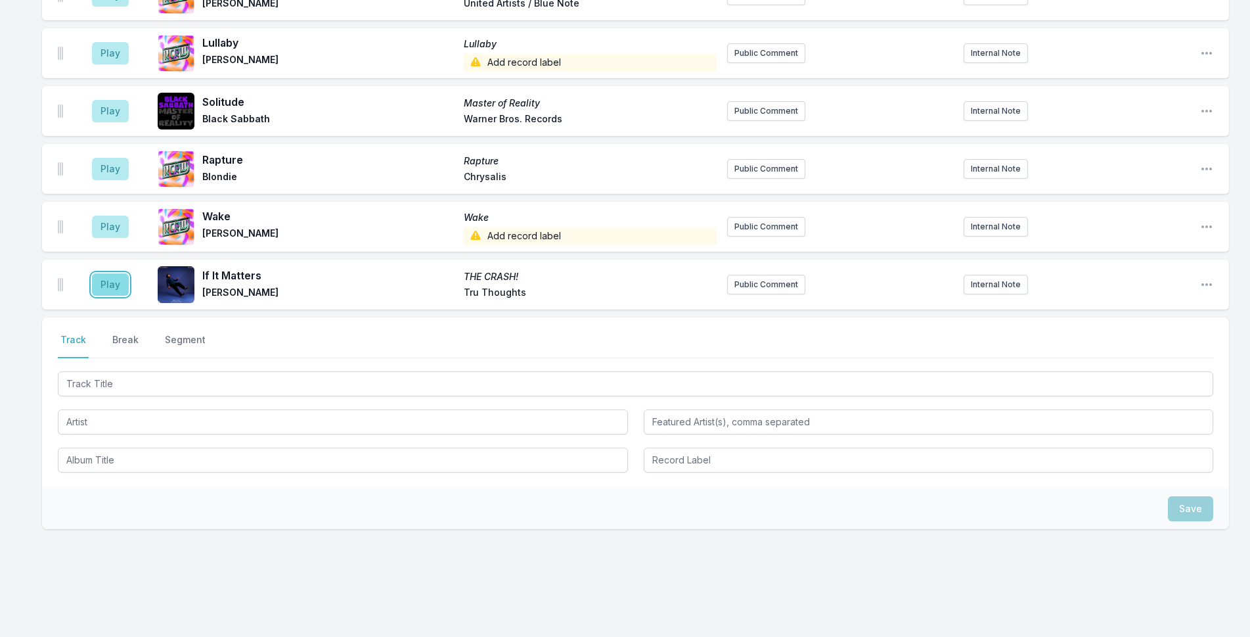
click at [101, 273] on button "Play" at bounding box center [110, 284] width 37 height 22
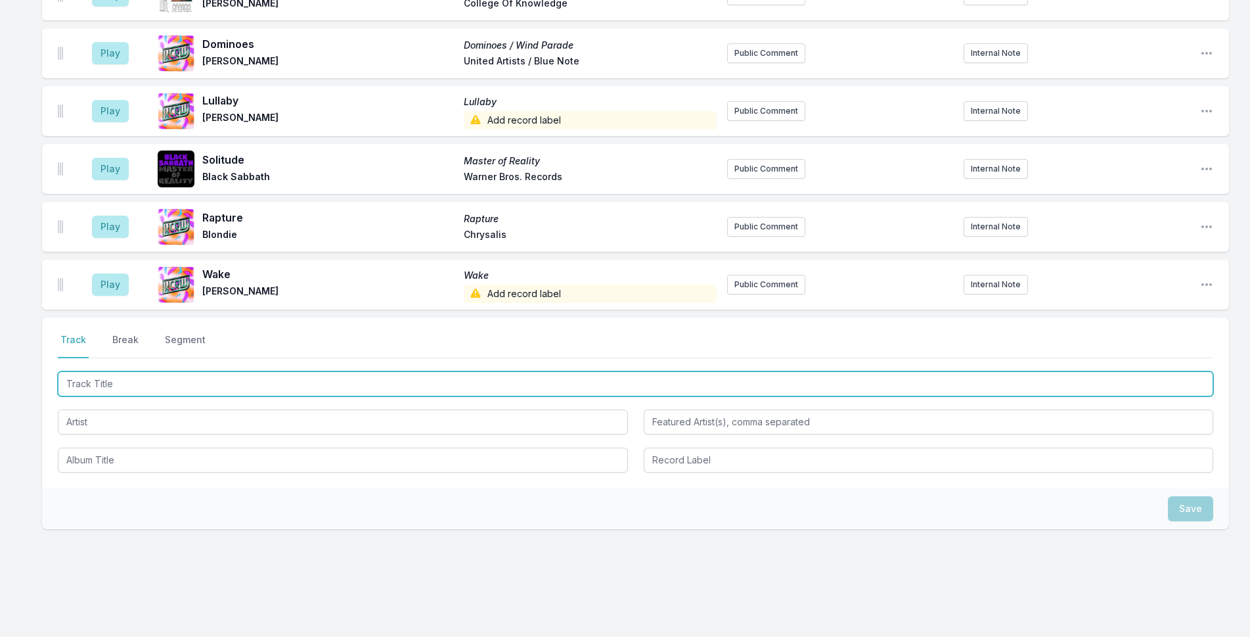
click at [259, 371] on input "Track Title" at bounding box center [635, 383] width 1155 height 25
type input "Rooster"
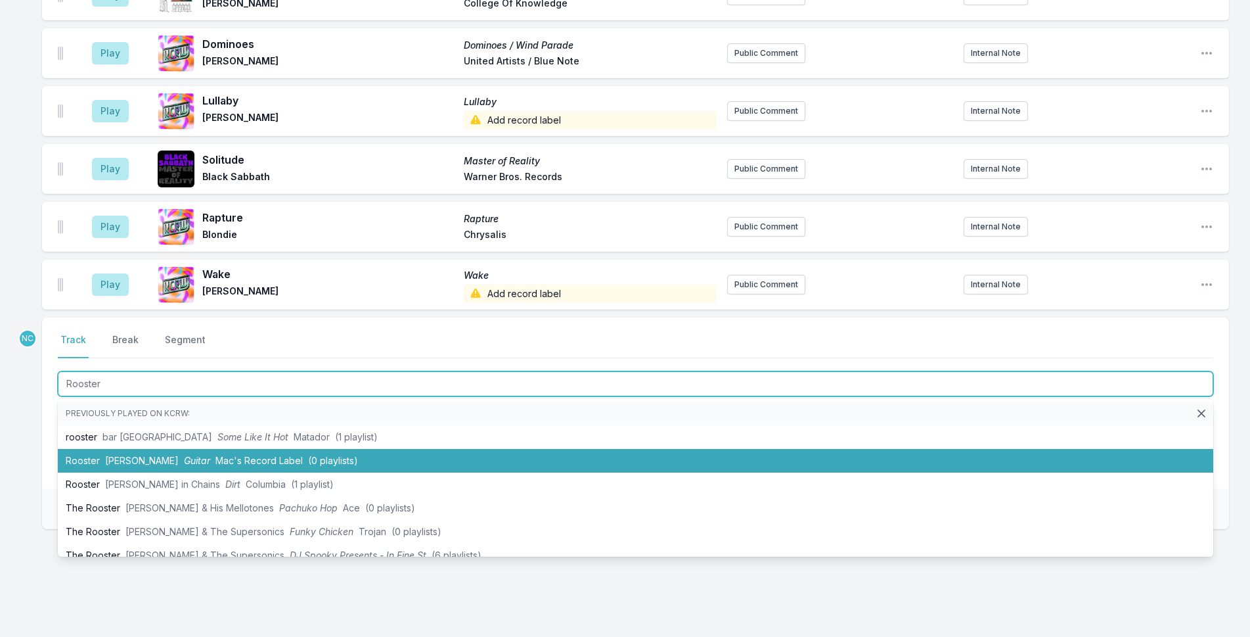
click at [269, 449] on li "Rooster [PERSON_NAME] Guitar Mac's Record Label (0 playlists)" at bounding box center [635, 461] width 1155 height 24
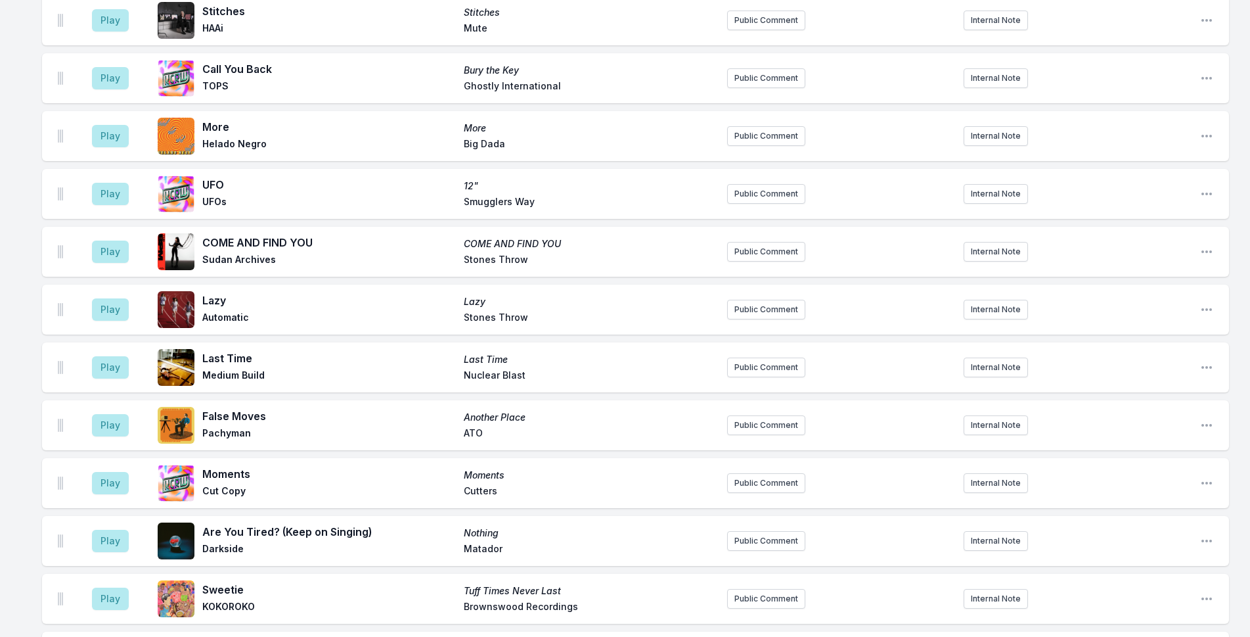
scroll to position [2891, 0]
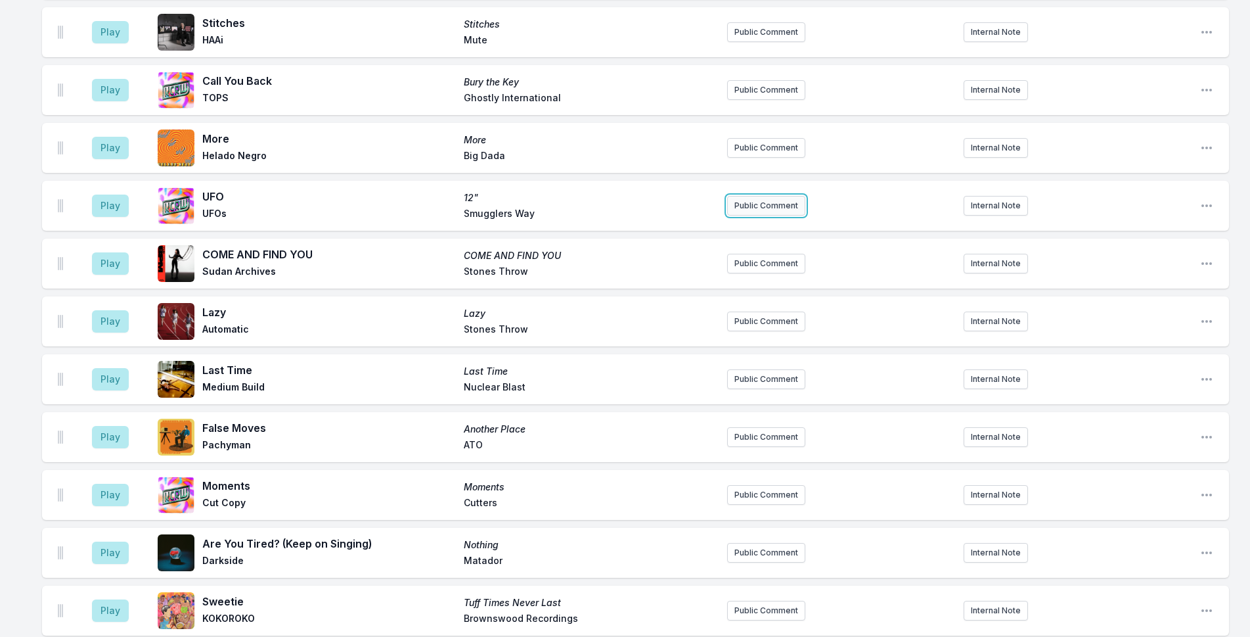
click at [767, 196] on button "Public Comment" at bounding box center [766, 206] width 78 height 20
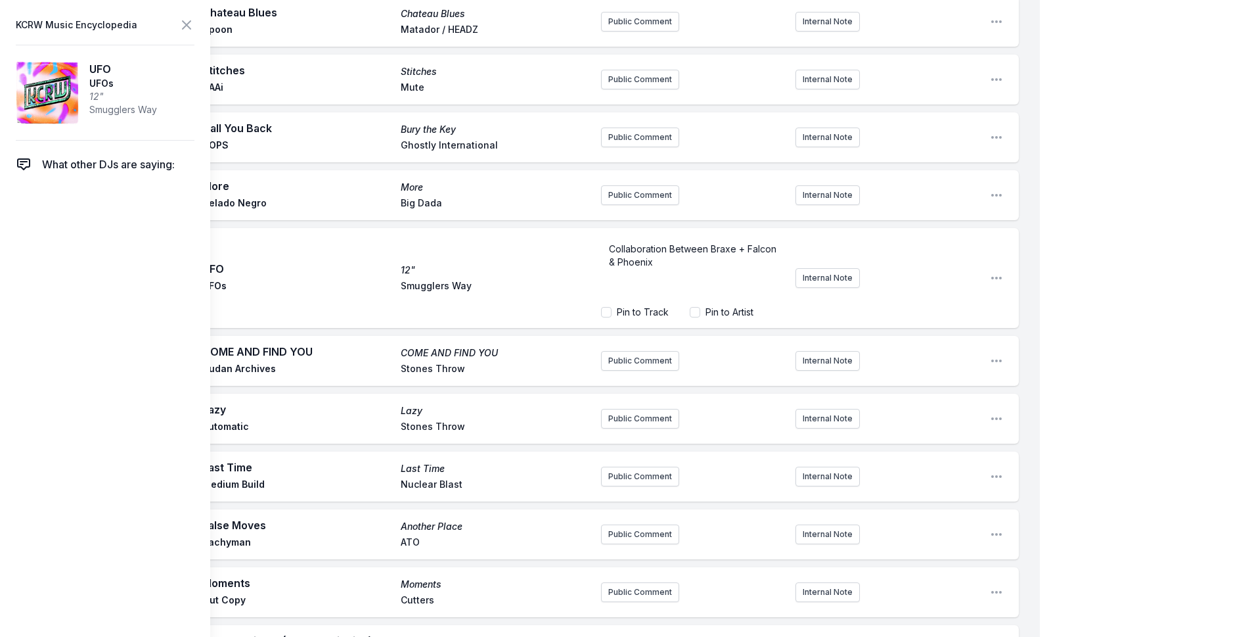
click at [608, 237] on div "Collaboration Between Braxe + Falcon & Phoenix" at bounding box center [693, 268] width 184 height 63
click at [745, 242] on p "Out [DATE]! A collaboration Between Braxe + Falcon & Phoenix" at bounding box center [693, 255] width 168 height 26
click at [738, 305] on label "Pin to Artist" at bounding box center [730, 311] width 48 height 13
click at [700, 307] on input "Pin to Artist" at bounding box center [695, 312] width 11 height 11
checkbox input "false"
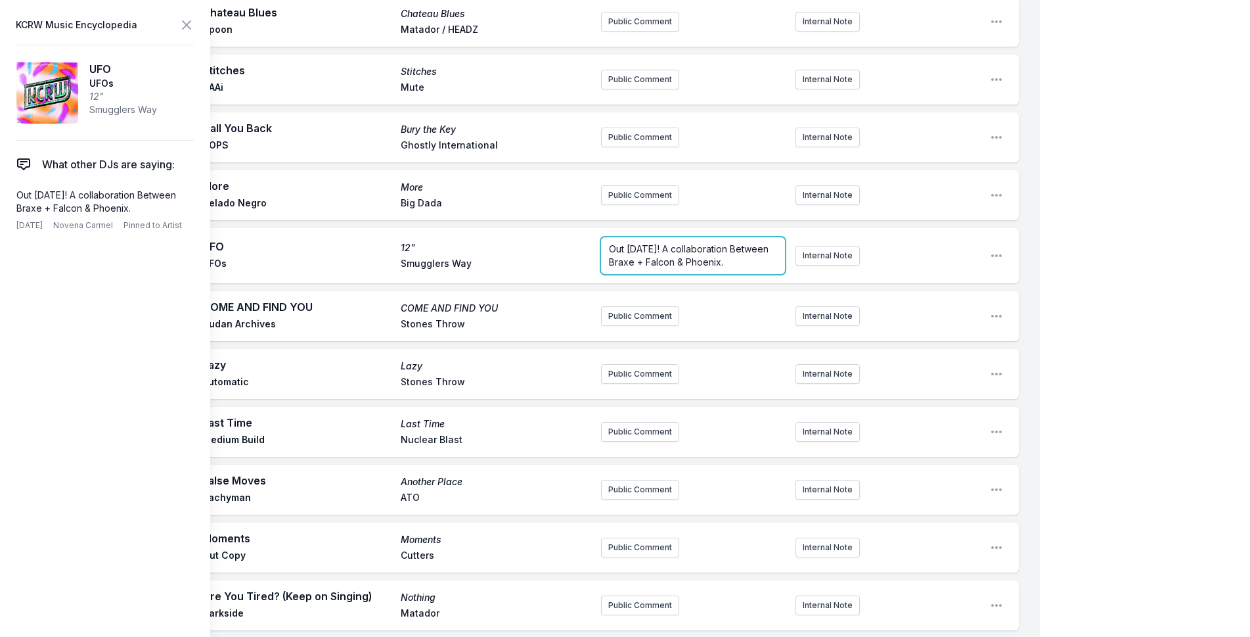
click at [740, 242] on p "Out [DATE]! A collaboration Between Braxe + Falcon & Phoenix." at bounding box center [693, 255] width 168 height 26
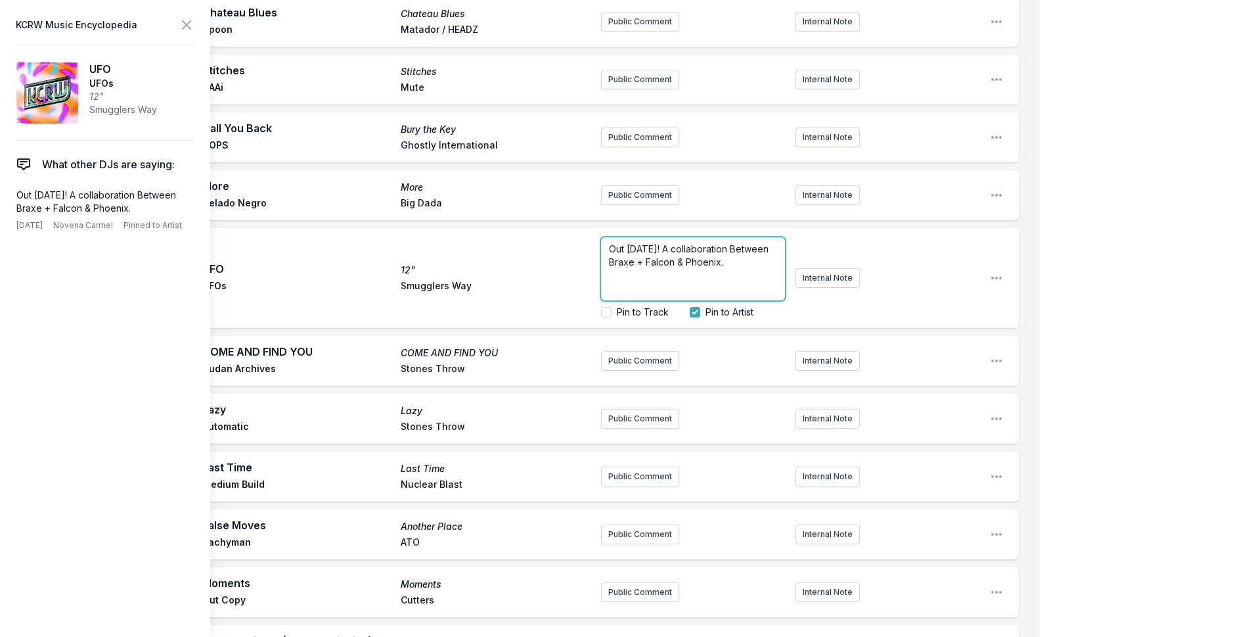
click at [740, 242] on p "Out [DATE]! A collaboration Between Braxe + Falcon & Phoenix." at bounding box center [693, 255] width 168 height 26
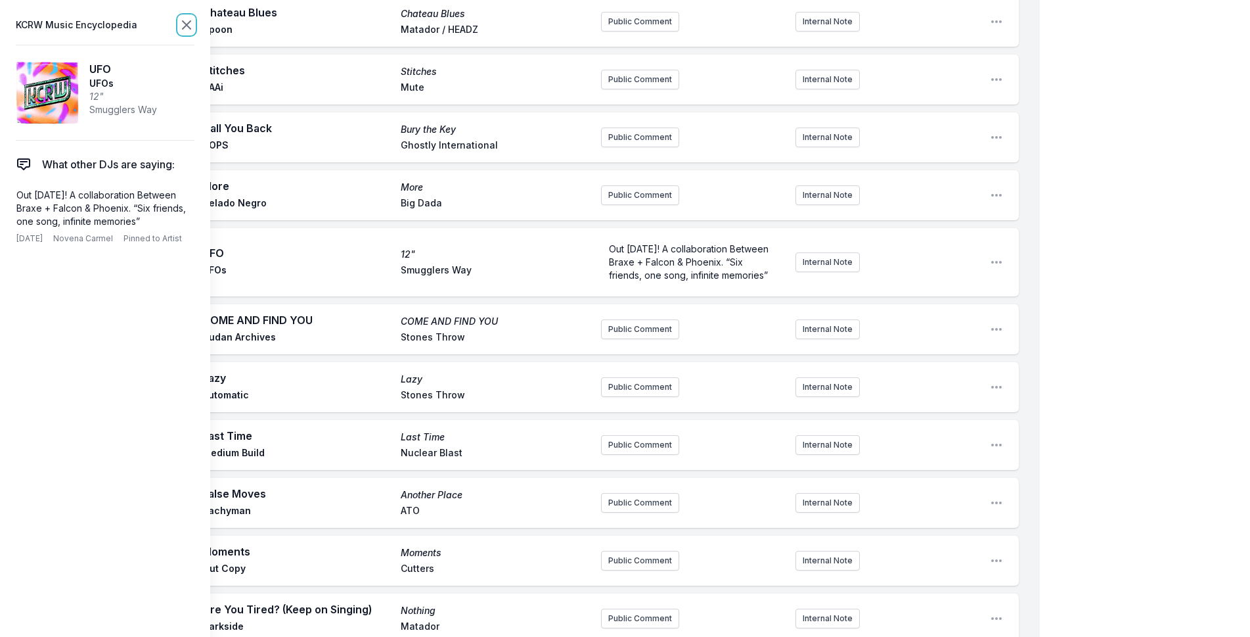
click at [181, 28] on icon at bounding box center [187, 25] width 16 height 16
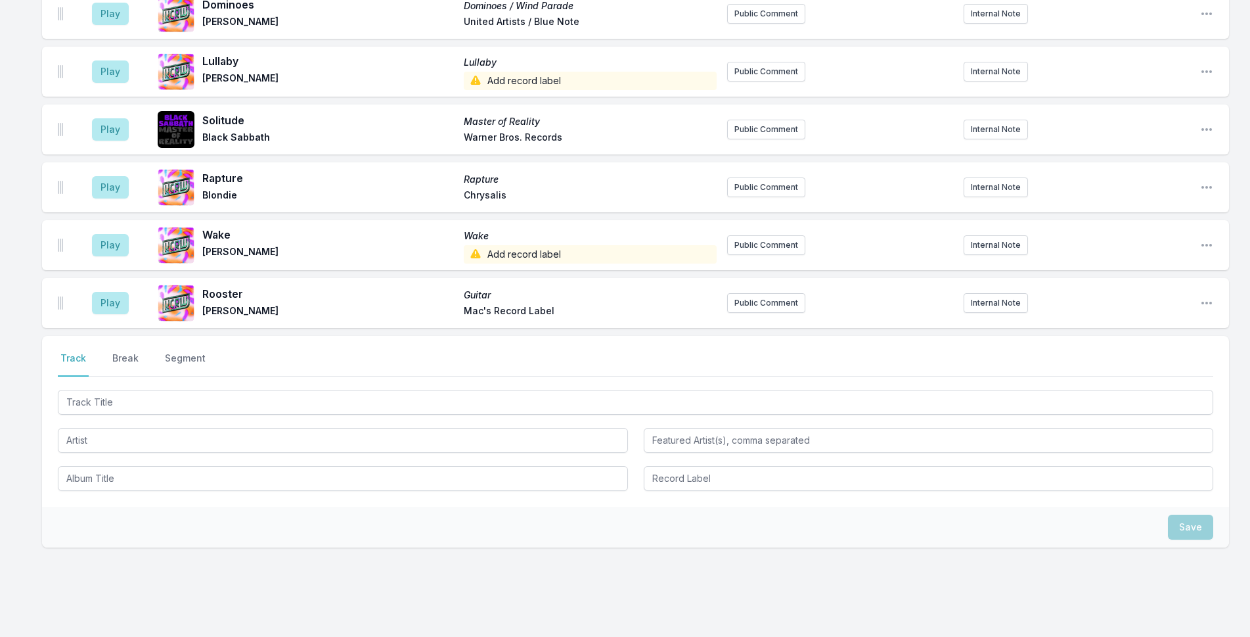
scroll to position [3698, 0]
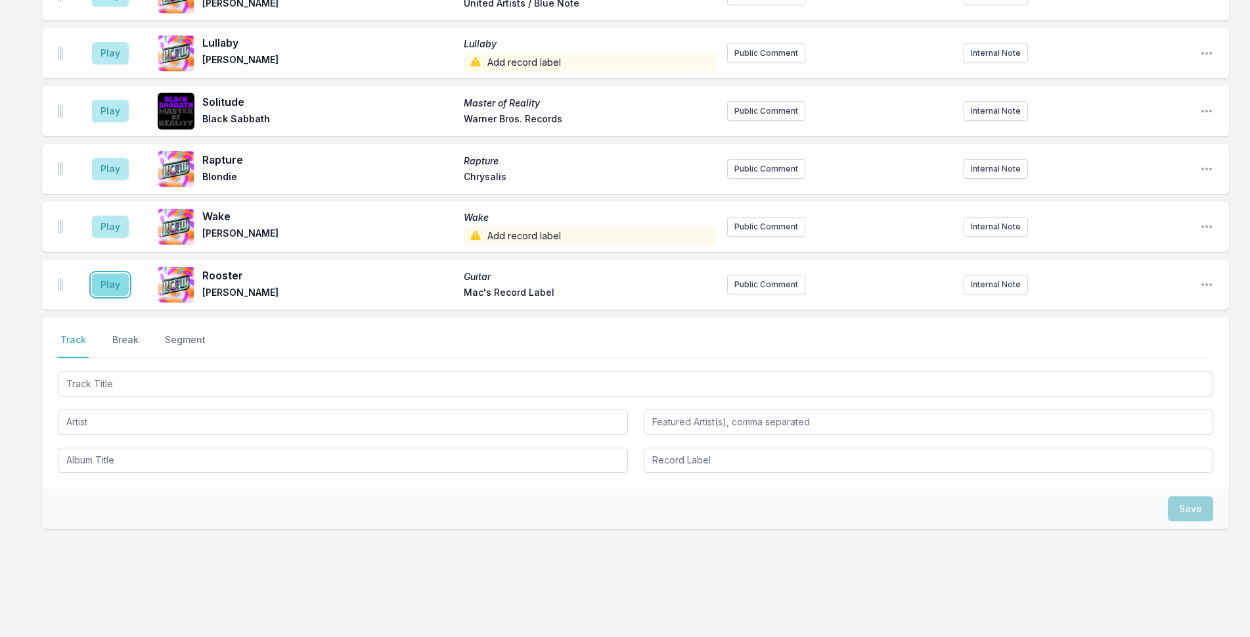
click at [116, 273] on button "Play" at bounding box center [110, 284] width 37 height 22
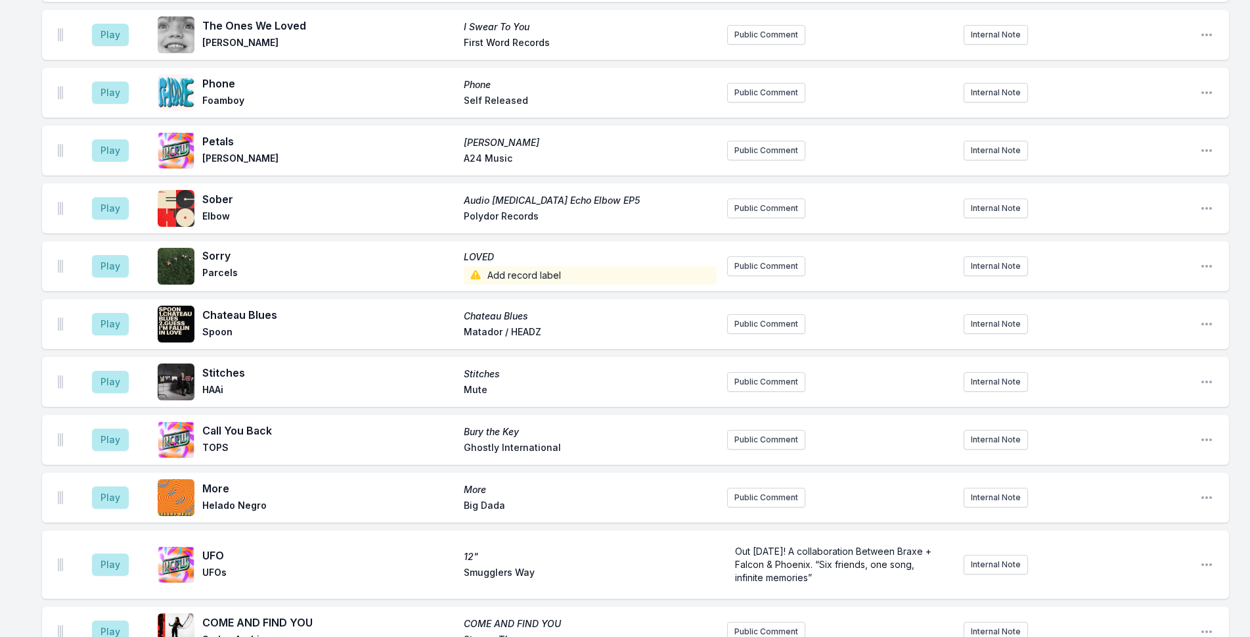
scroll to position [2909, 0]
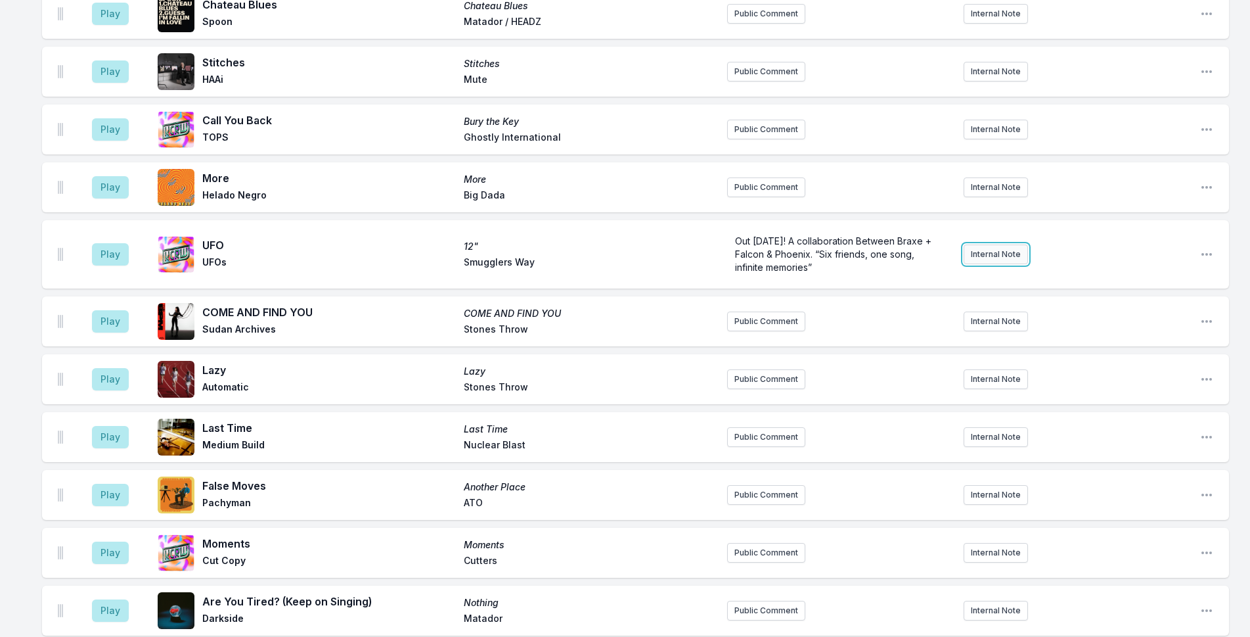
click at [1004, 244] on button "Internal Note" at bounding box center [996, 254] width 64 height 20
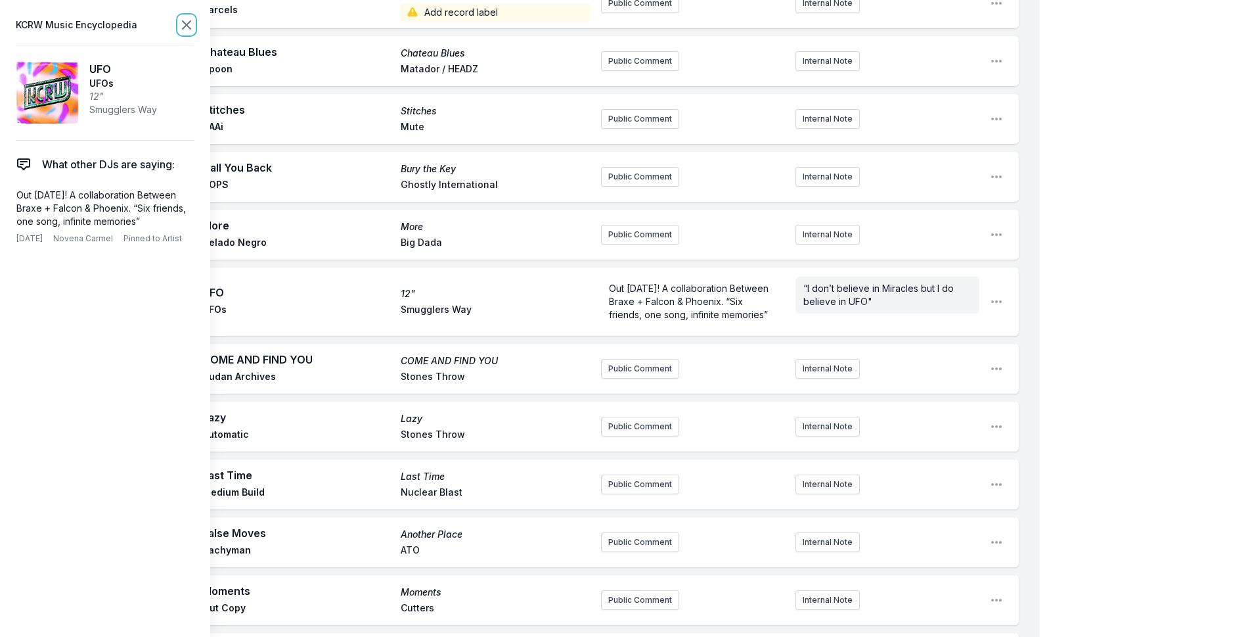
click at [184, 27] on icon at bounding box center [187, 25] width 8 height 8
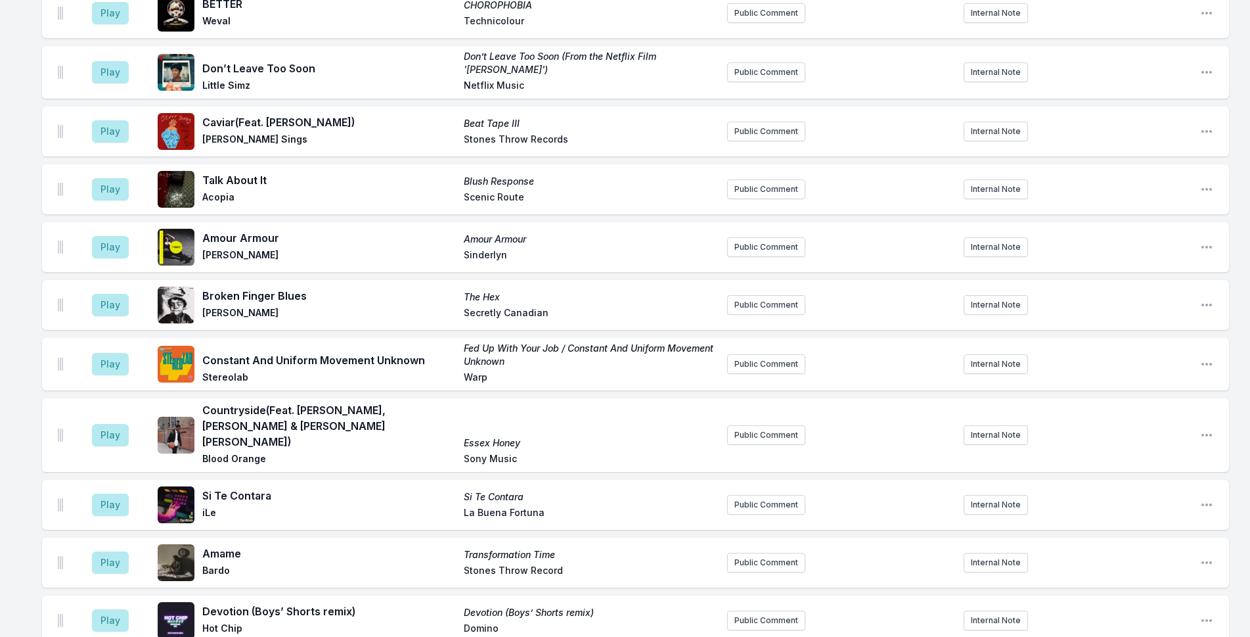
scroll to position [1333, 0]
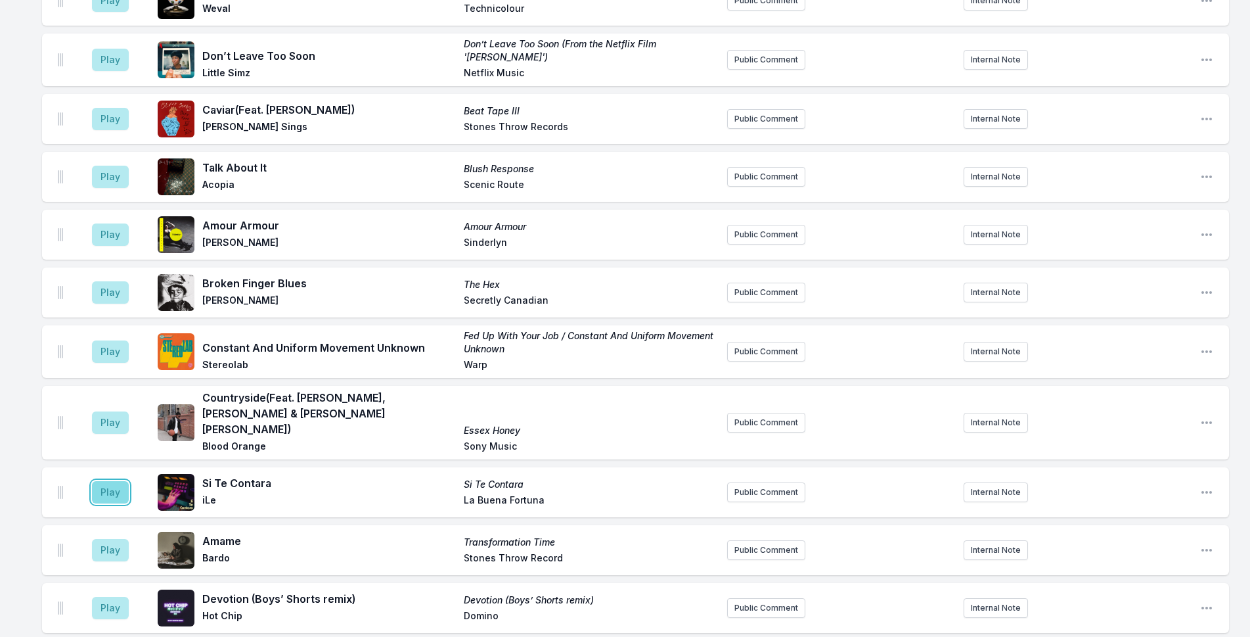
click at [98, 481] on button "Play" at bounding box center [110, 492] width 37 height 22
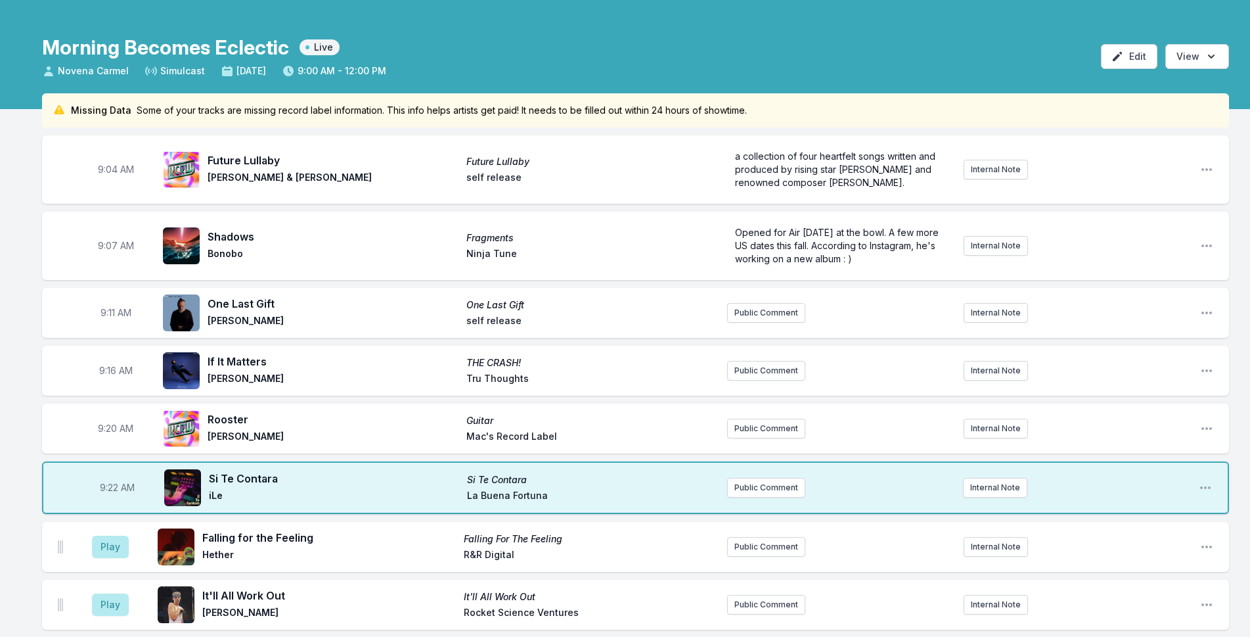
scroll to position [19, 0]
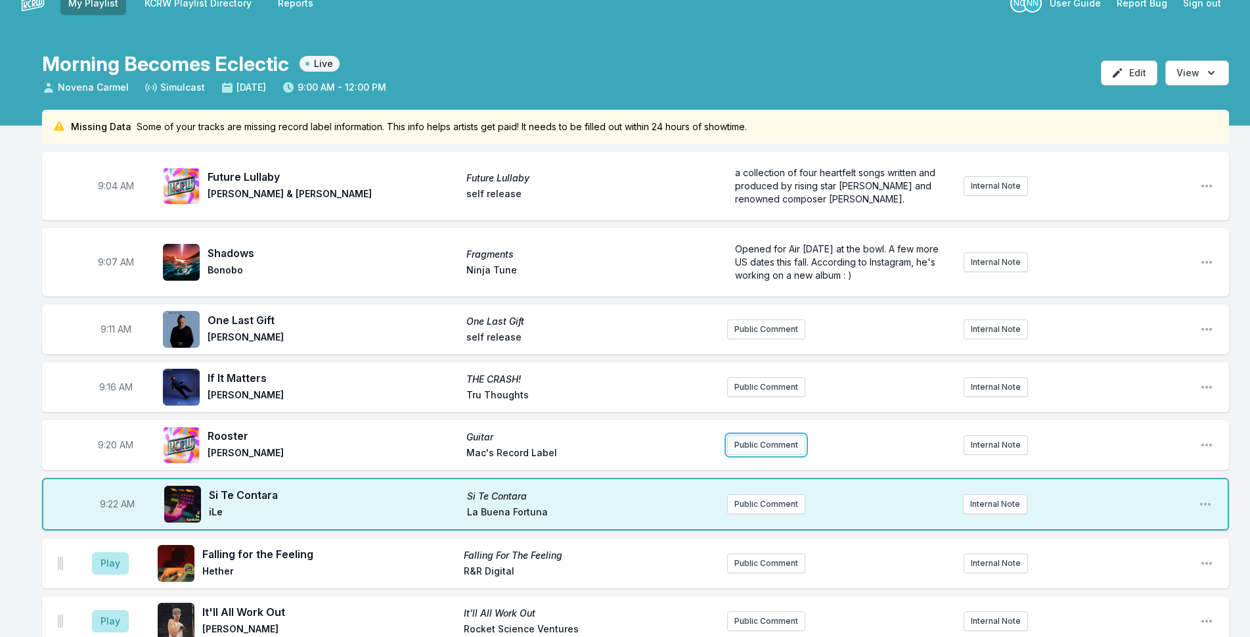
click at [781, 439] on button "Public Comment" at bounding box center [766, 445] width 78 height 20
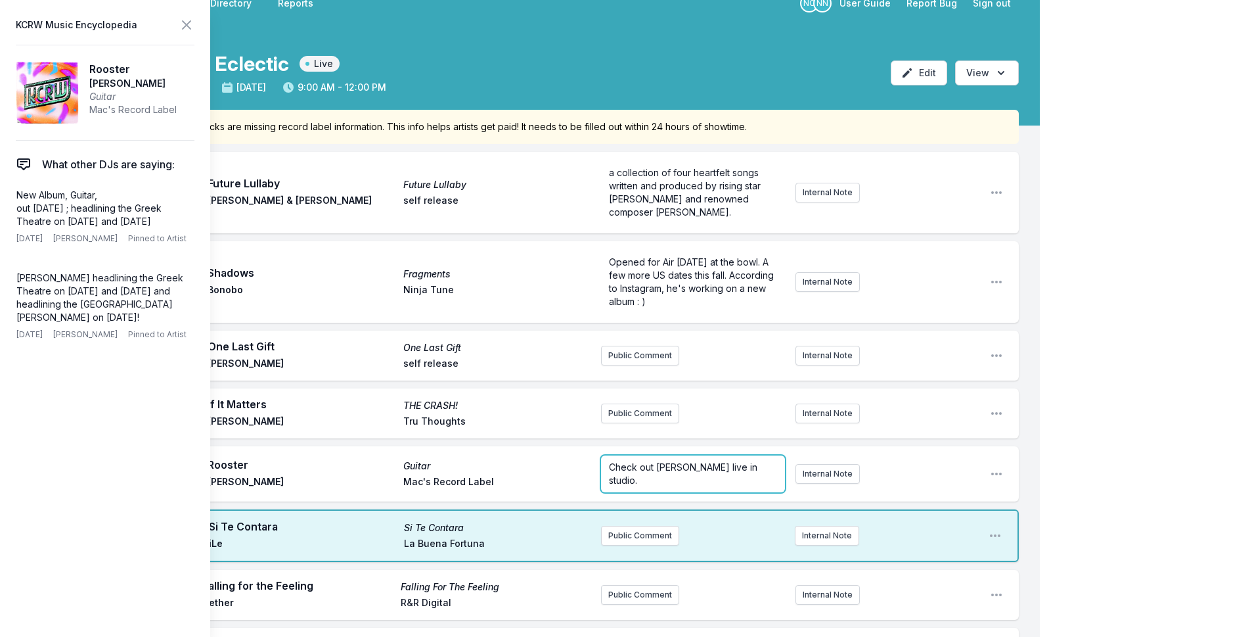
click at [637, 466] on span "Check out [PERSON_NAME] live in studio." at bounding box center [684, 473] width 151 height 24
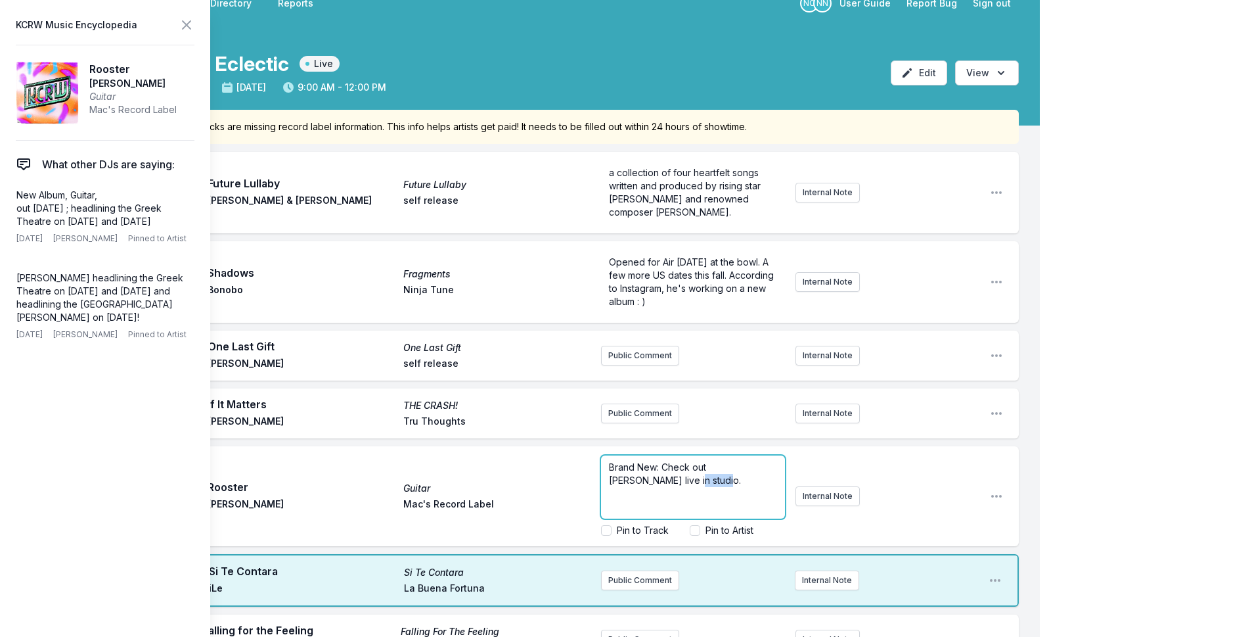
drag, startPoint x: 665, startPoint y: 480, endPoint x: 637, endPoint y: 480, distance: 27.6
click at [637, 480] on span "Brand New: Check out [PERSON_NAME] live in studio." at bounding box center [675, 473] width 132 height 24
drag, startPoint x: 662, startPoint y: 470, endPoint x: 707, endPoint y: 464, distance: 45.0
click at [707, 464] on span "Brand New: Check out [PERSON_NAME] live in the DJ lobby." at bounding box center [689, 473] width 161 height 24
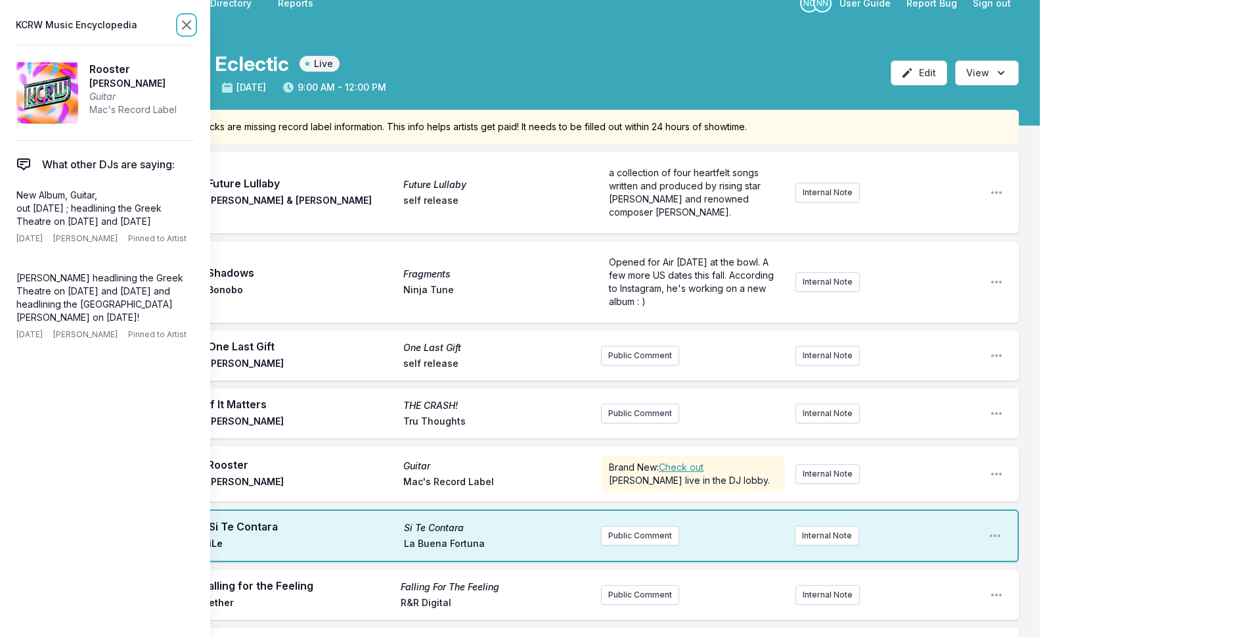
click at [185, 22] on icon at bounding box center [187, 25] width 16 height 16
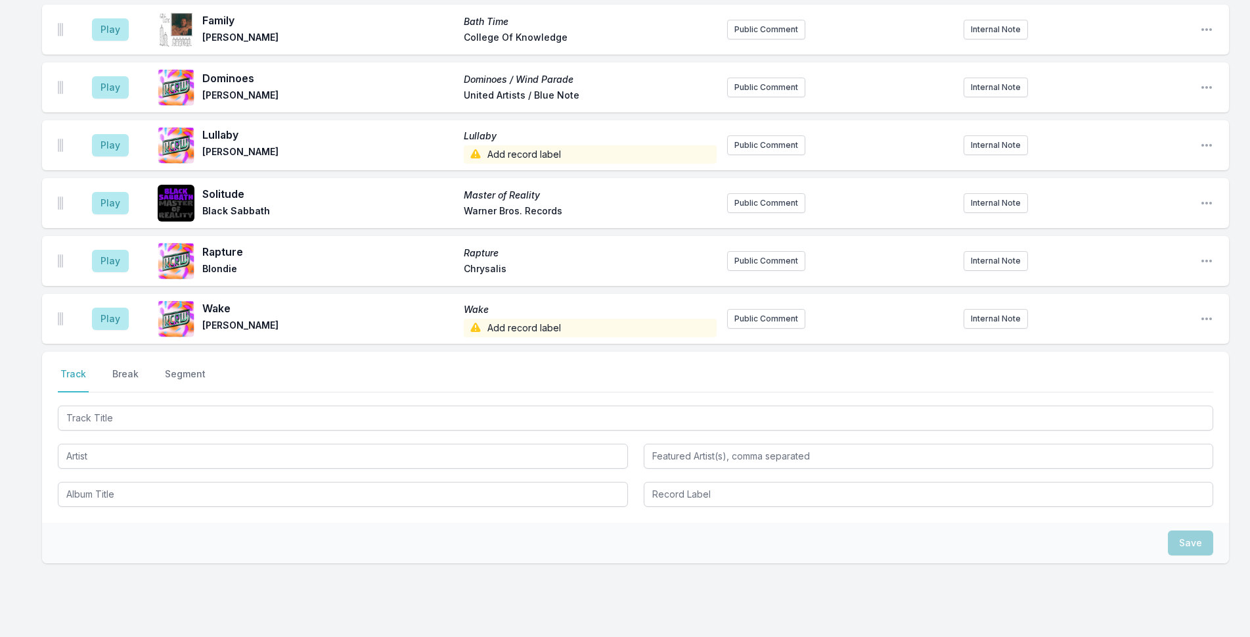
scroll to position [3703, 0]
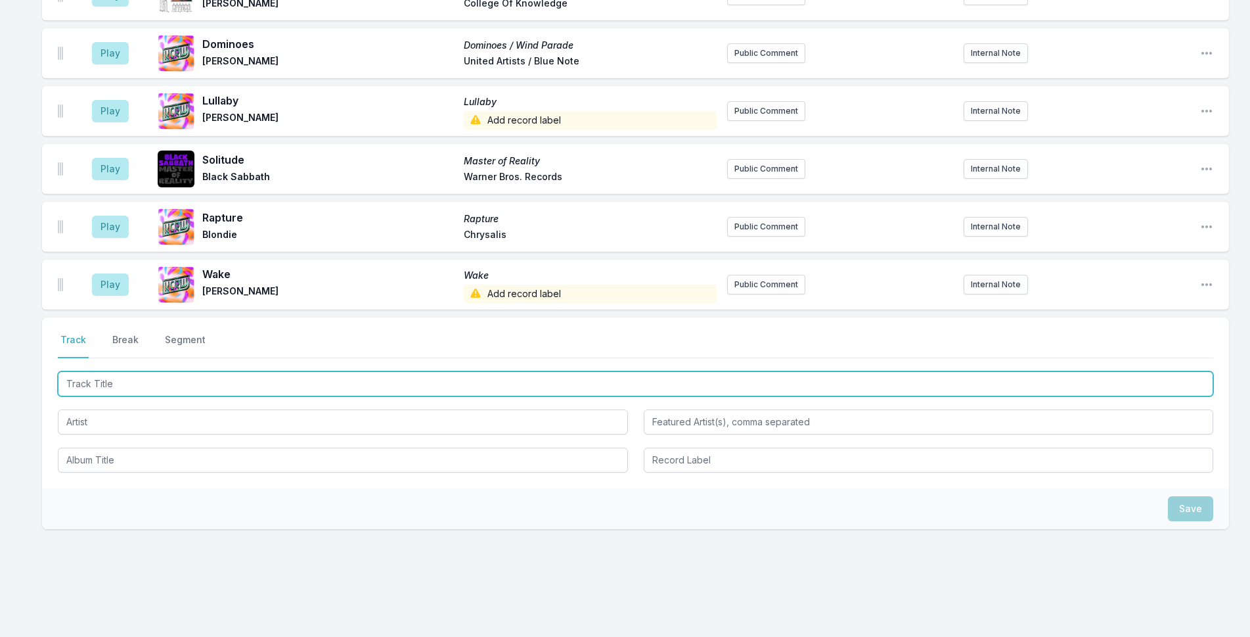
click at [238, 371] on input "Track Title" at bounding box center [635, 383] width 1155 height 25
type input "[MEDICAL_DATA]"
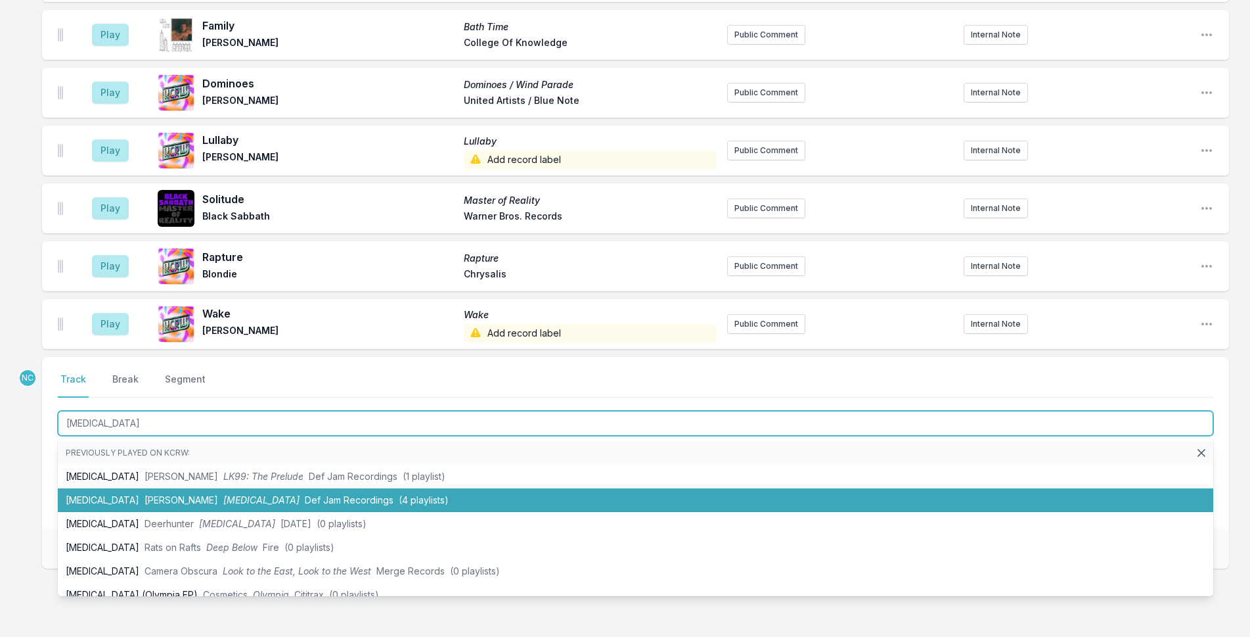
scroll to position [3742, 0]
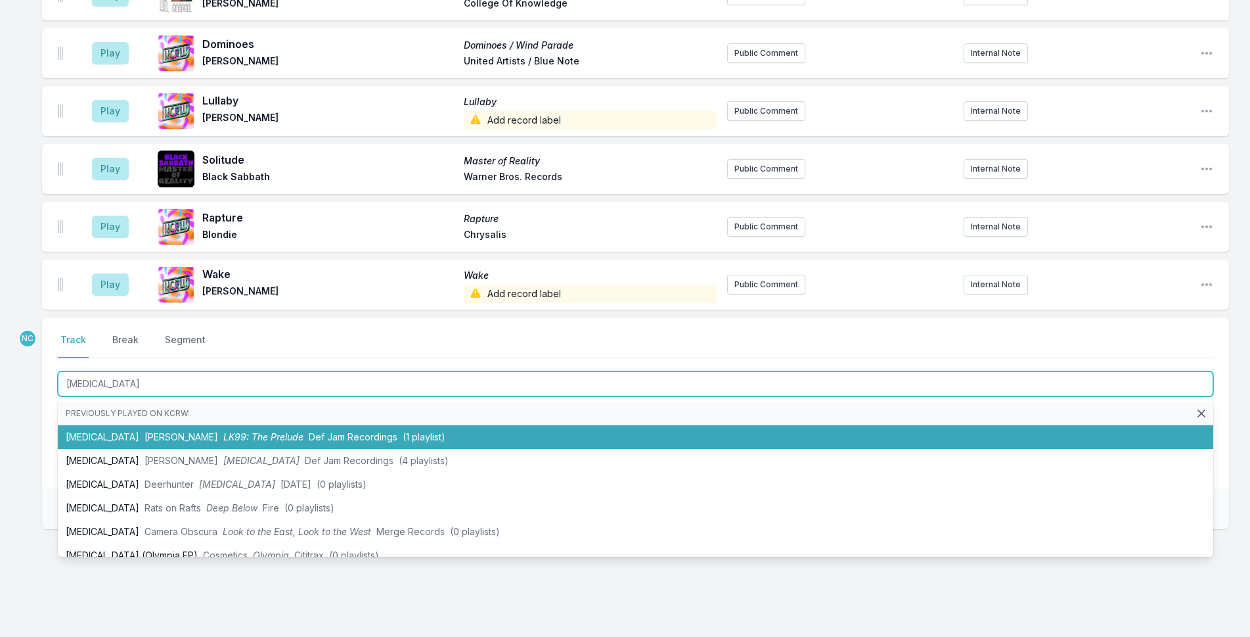
click at [269, 426] on li "[MEDICAL_DATA] [PERSON_NAME] LK99: The Prelude Def Jam Recordings (1 playlist)" at bounding box center [635, 437] width 1155 height 24
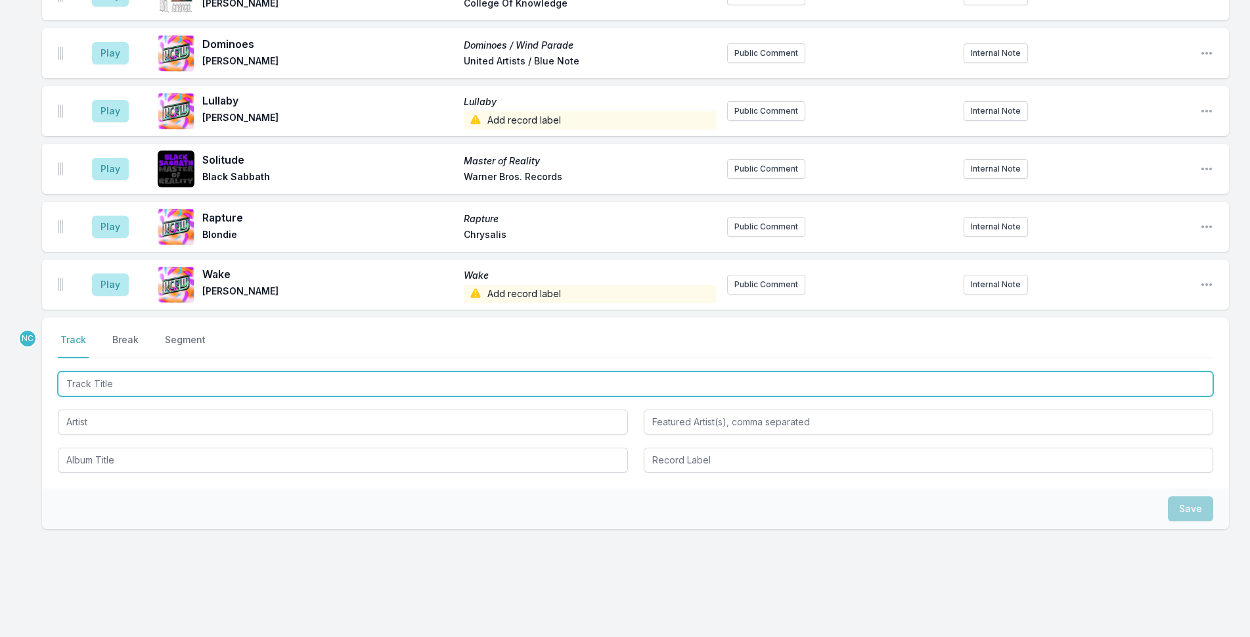
scroll to position [3800, 0]
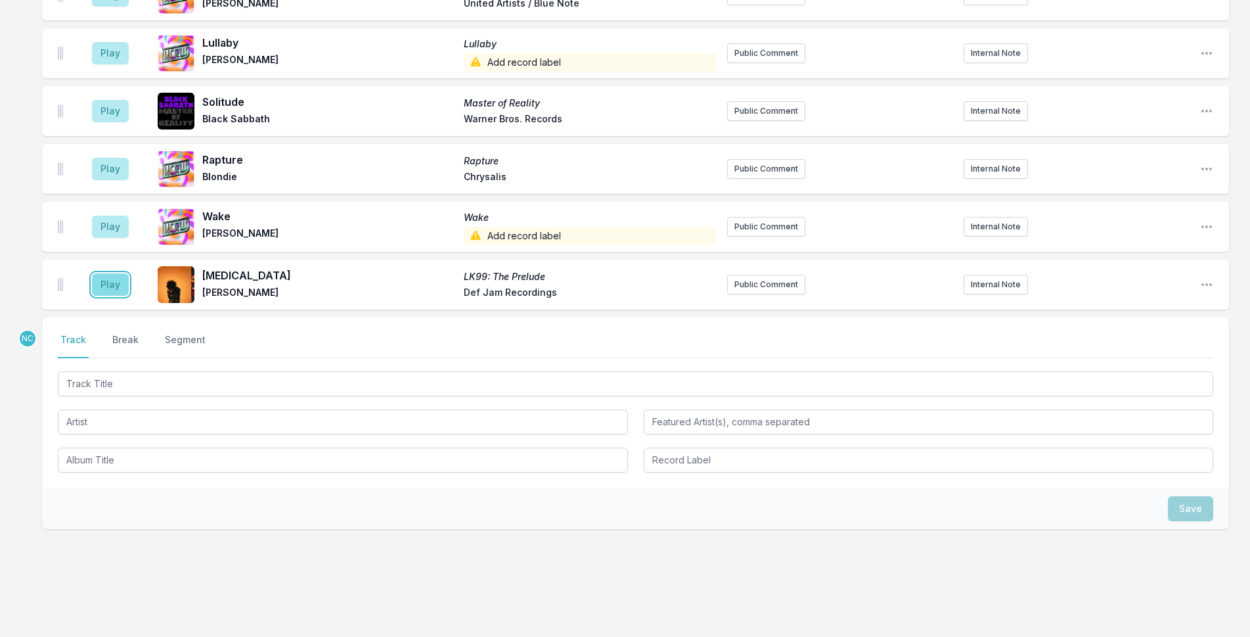
click at [114, 273] on button "Play" at bounding box center [110, 284] width 37 height 22
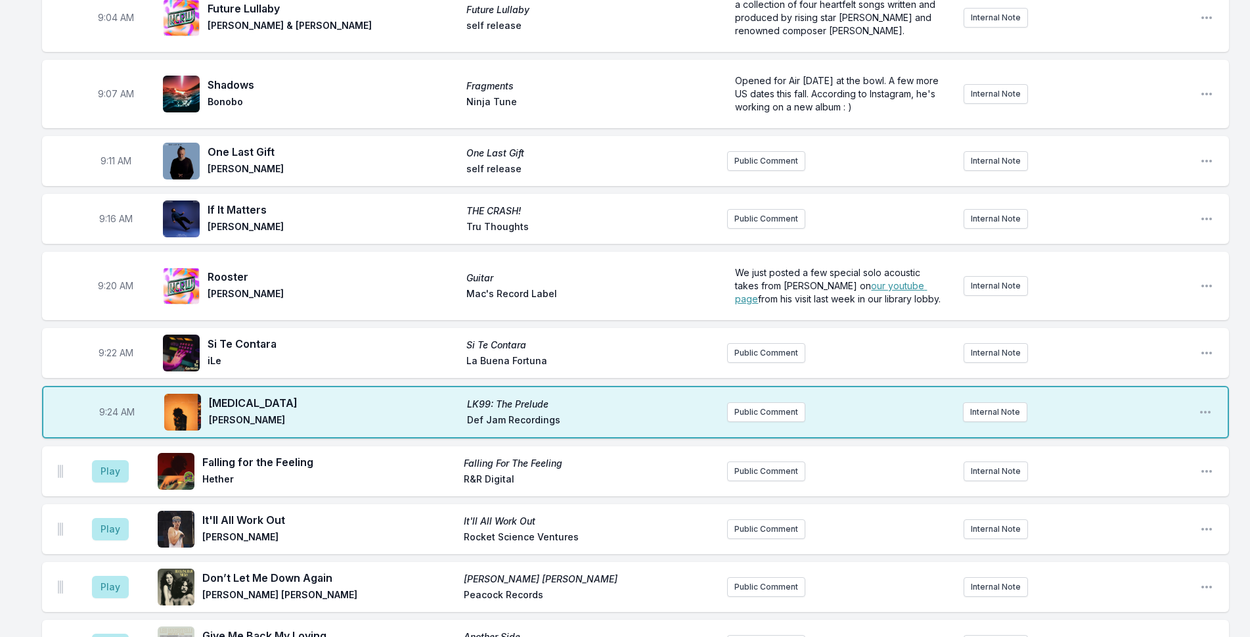
scroll to position [122, 0]
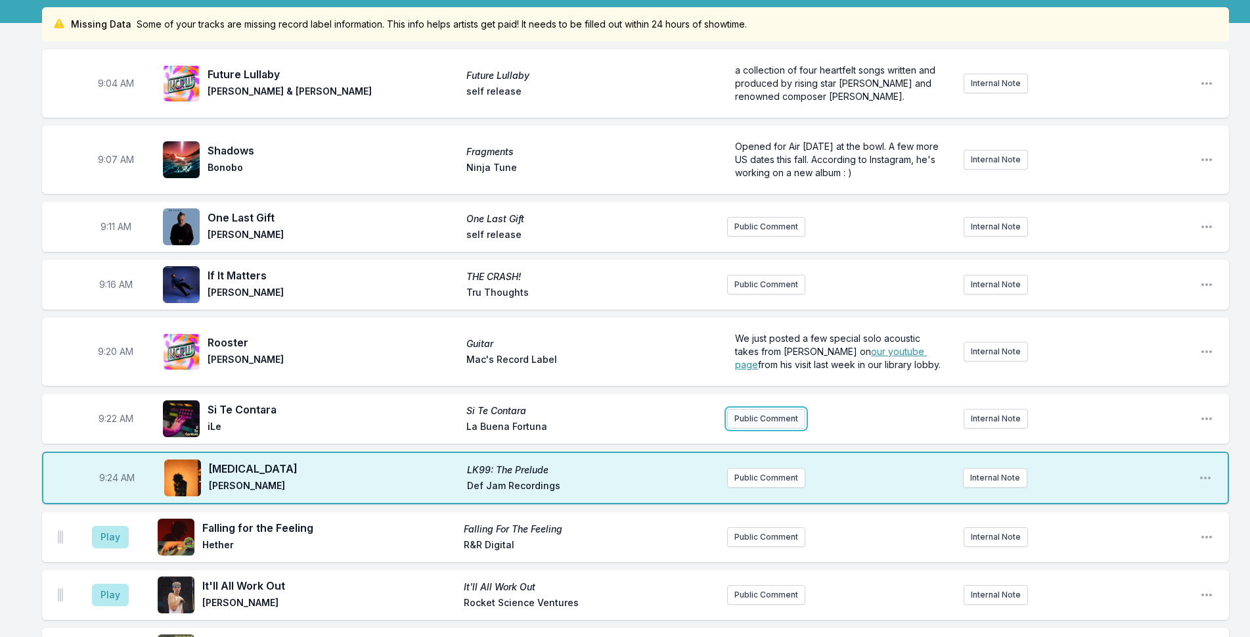
click at [774, 417] on button "Public Comment" at bounding box center [766, 419] width 78 height 20
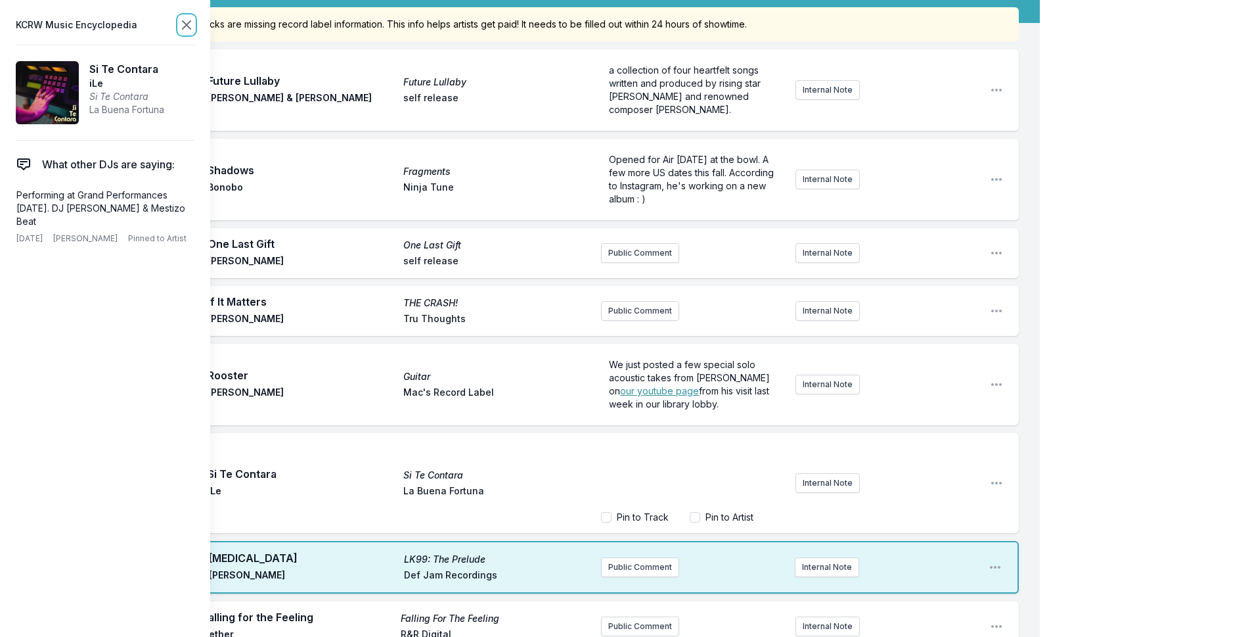
click at [182, 23] on icon at bounding box center [187, 25] width 16 height 16
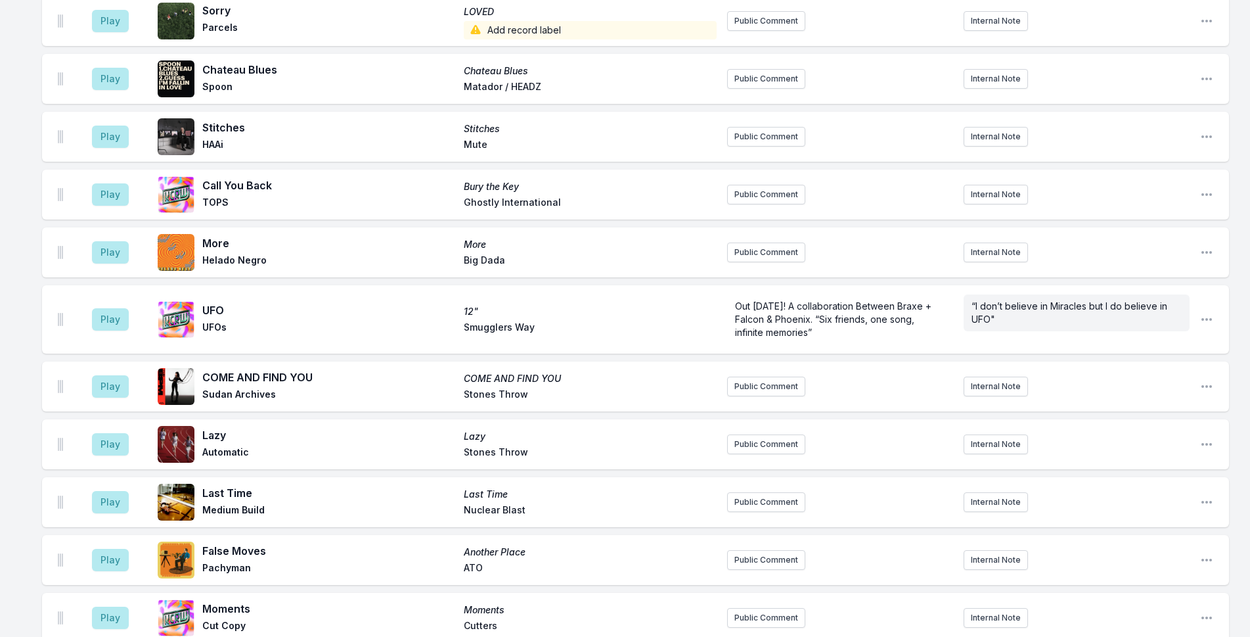
scroll to position [3078, 0]
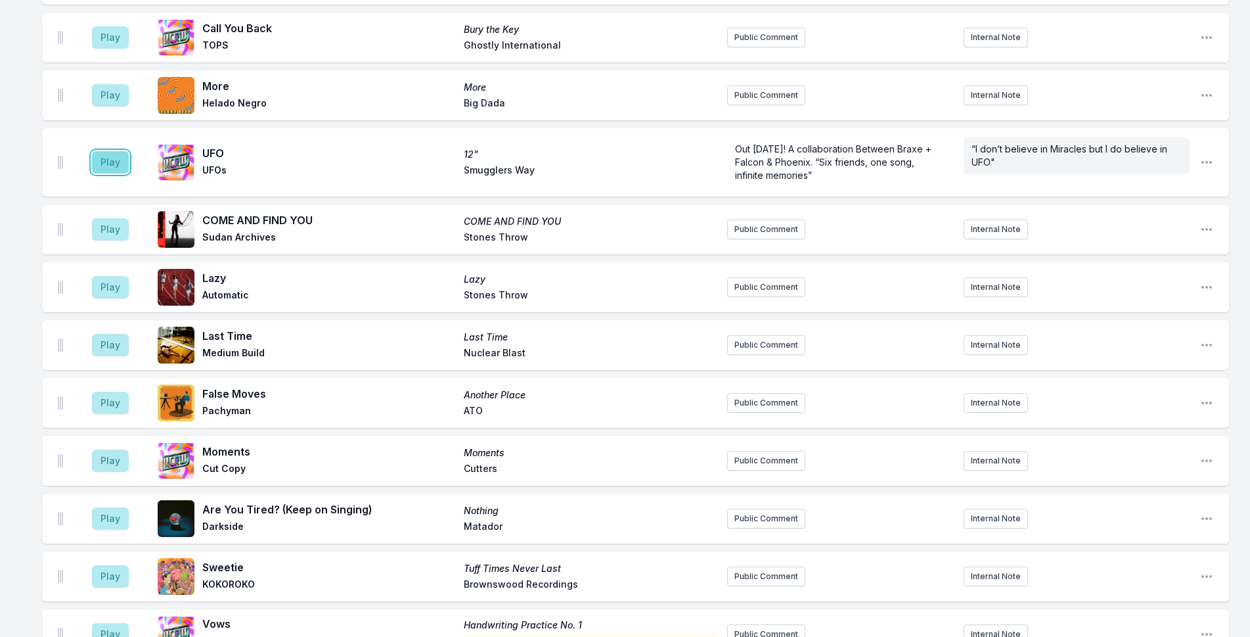
click at [103, 151] on button "Play" at bounding box center [110, 162] width 37 height 22
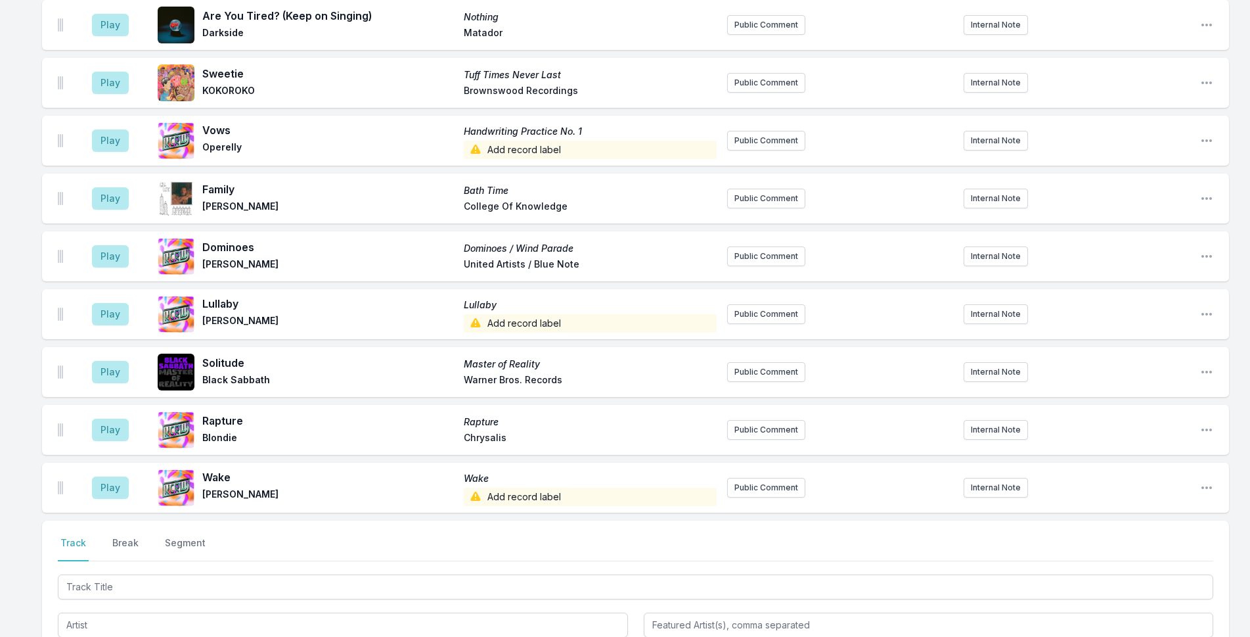
scroll to position [3774, 0]
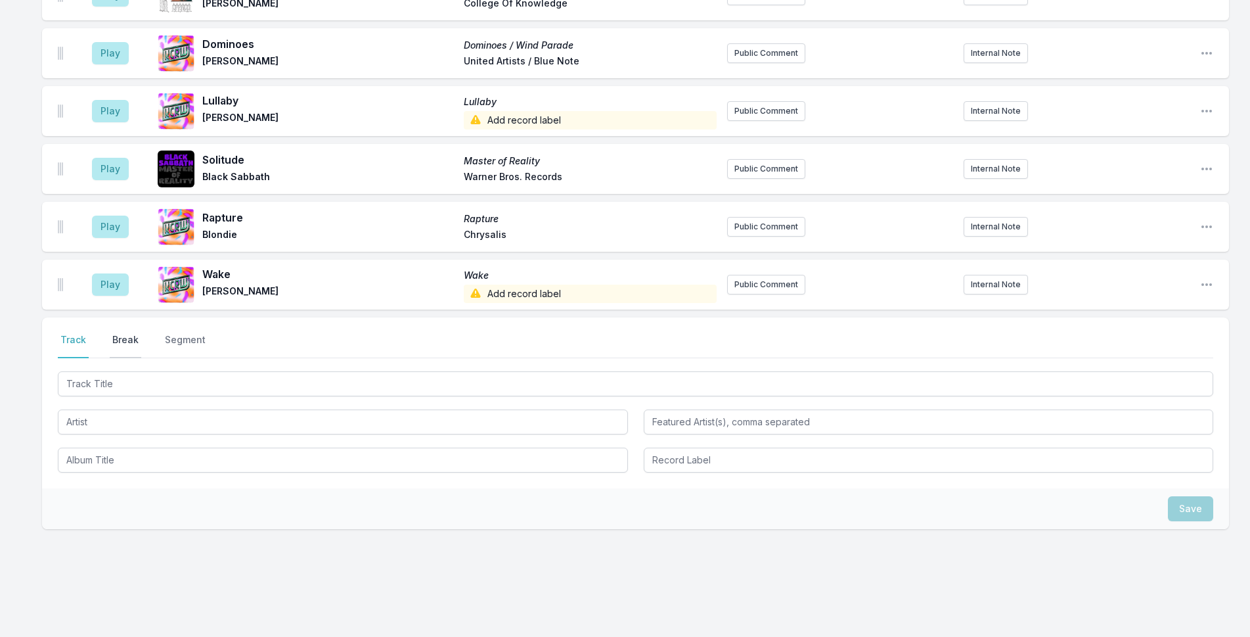
click at [125, 333] on button "Break" at bounding box center [126, 345] width 32 height 25
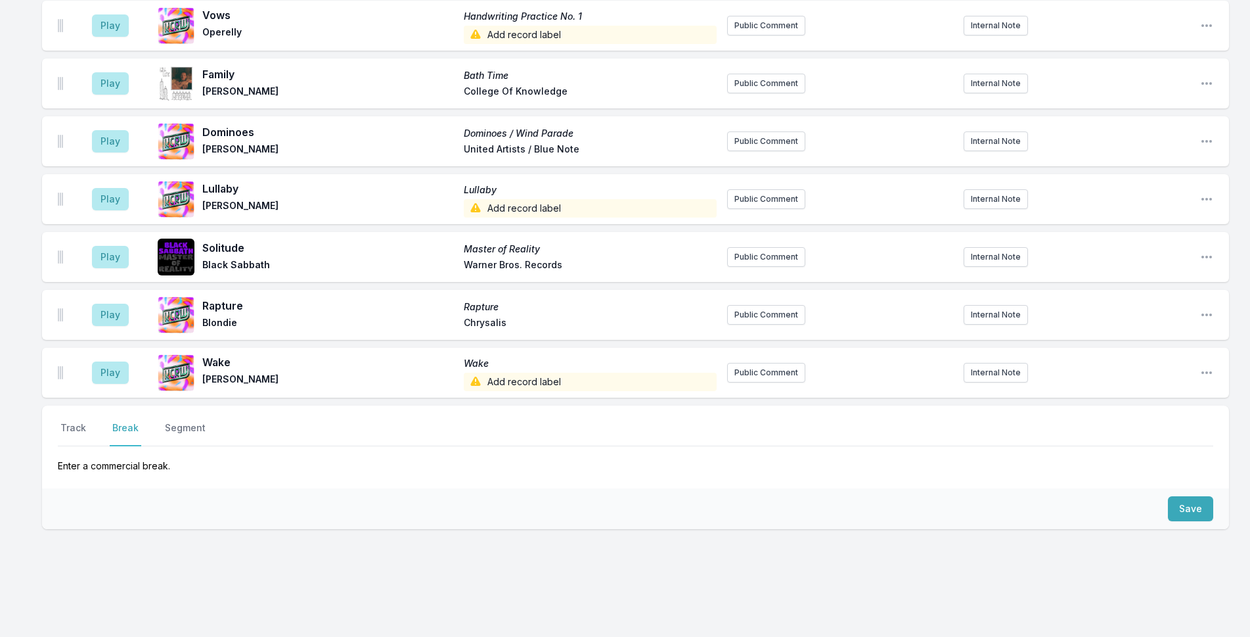
click at [1214, 488] on div "Save" at bounding box center [635, 508] width 1187 height 41
click at [1187, 496] on button "Save" at bounding box center [1190, 508] width 45 height 25
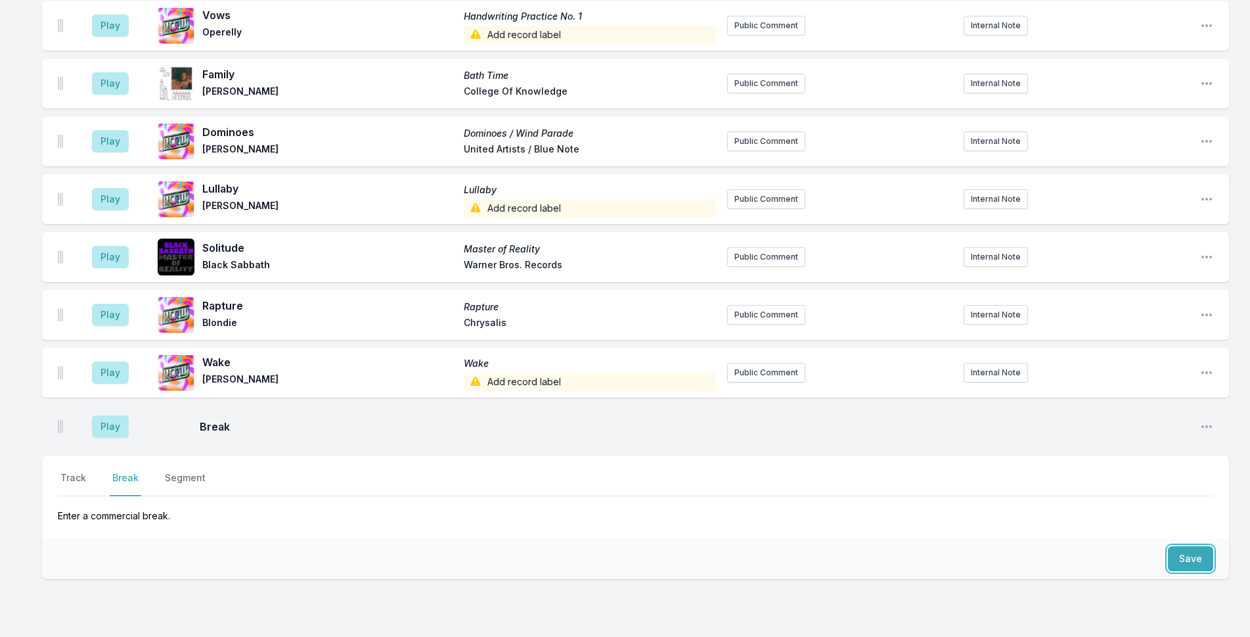
scroll to position [3736, 0]
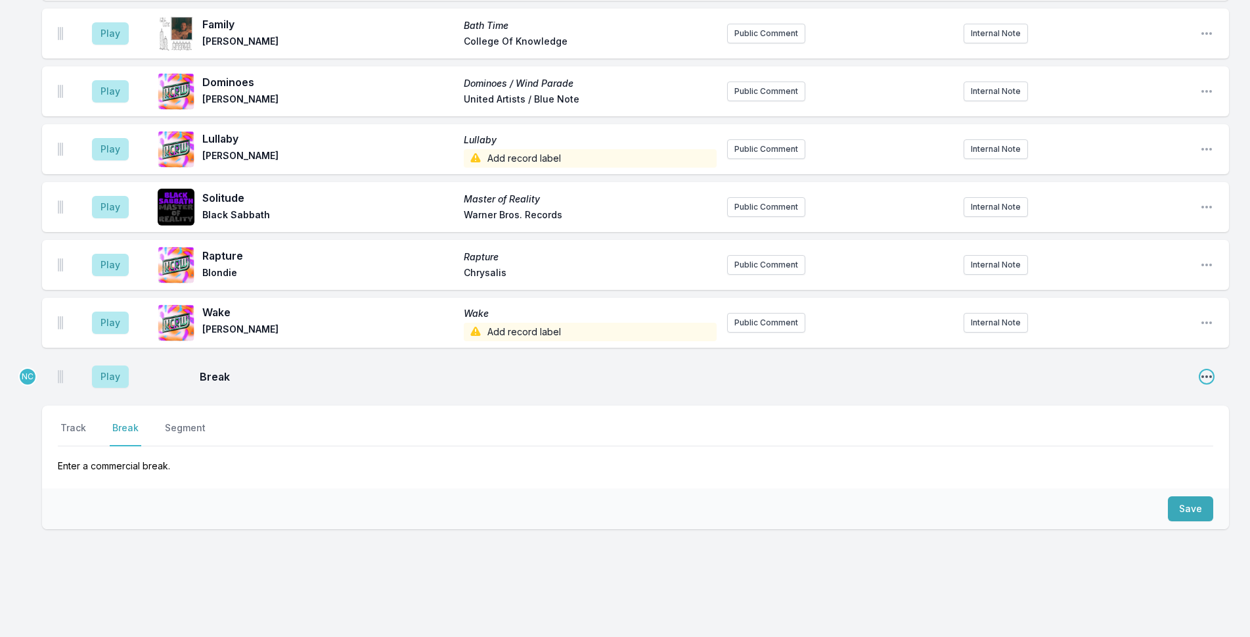
click at [1201, 370] on icon "Open playlist item options" at bounding box center [1206, 376] width 13 height 13
click at [1131, 391] on button "Edit Timestamp" at bounding box center [1139, 403] width 147 height 24
type input "09:29"
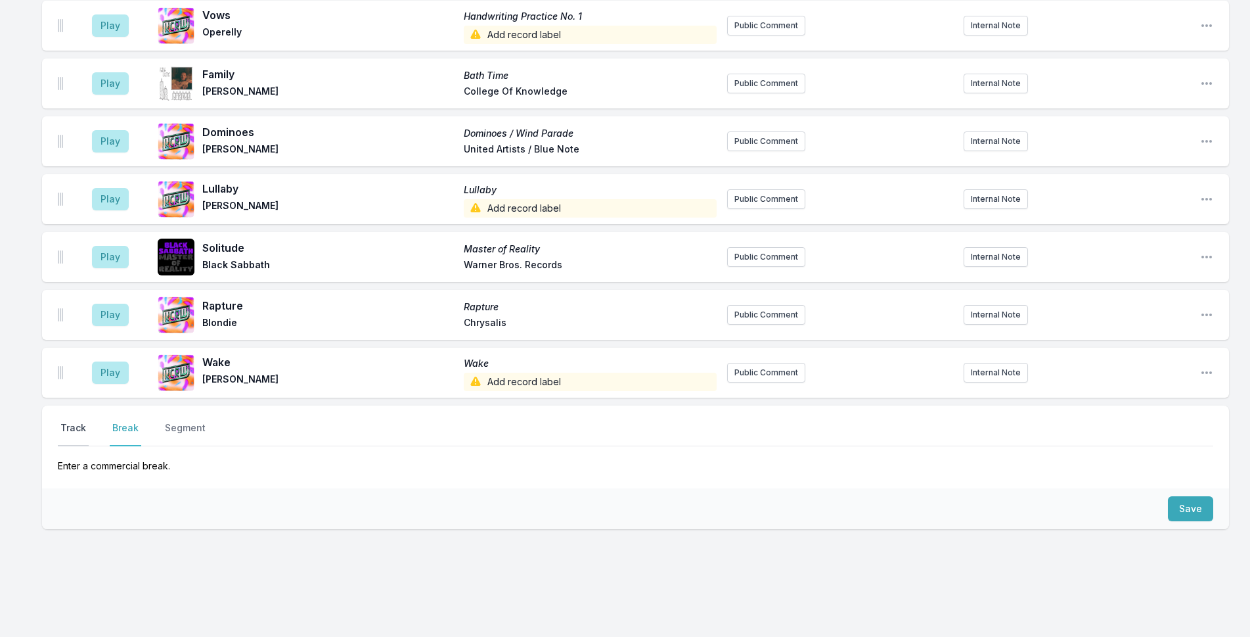
click at [72, 421] on button "Track" at bounding box center [73, 433] width 31 height 25
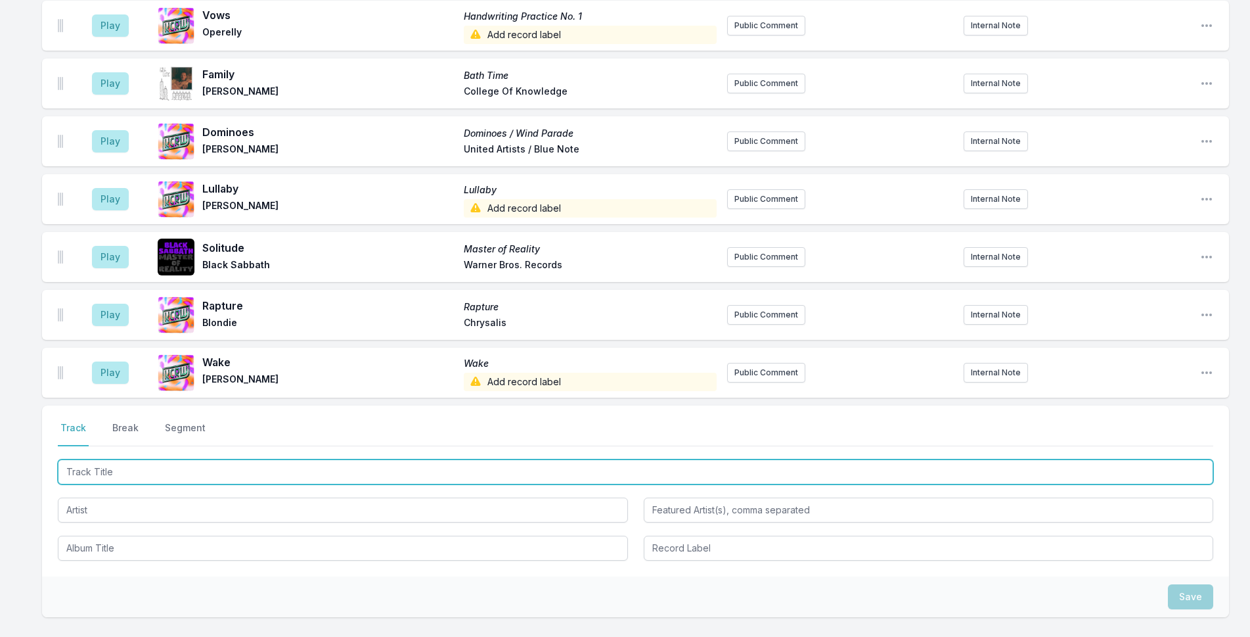
drag, startPoint x: 135, startPoint y: 458, endPoint x: 1261, endPoint y: 162, distance: 1163.4
click at [162, 459] on input "Track Title" at bounding box center [635, 471] width 1155 height 25
type input "Crumbling"
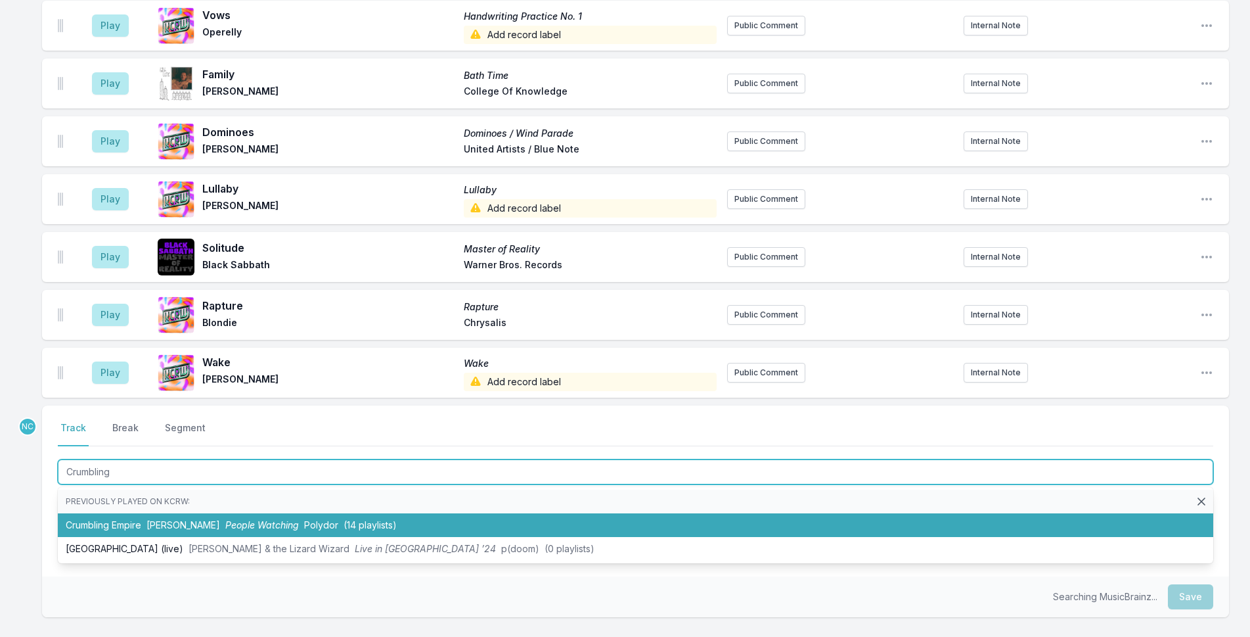
click at [376, 513] on li "Crumbling Empire [PERSON_NAME] People Watching Polydor (14 playlists)" at bounding box center [635, 525] width 1155 height 24
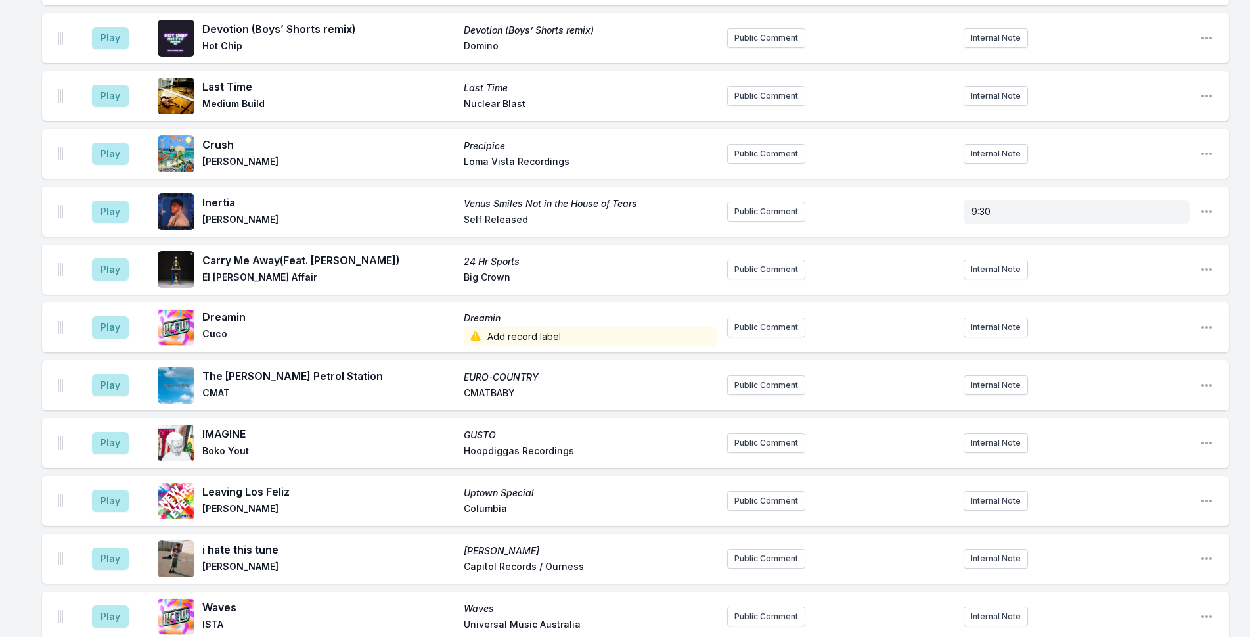
scroll to position [2348, 0]
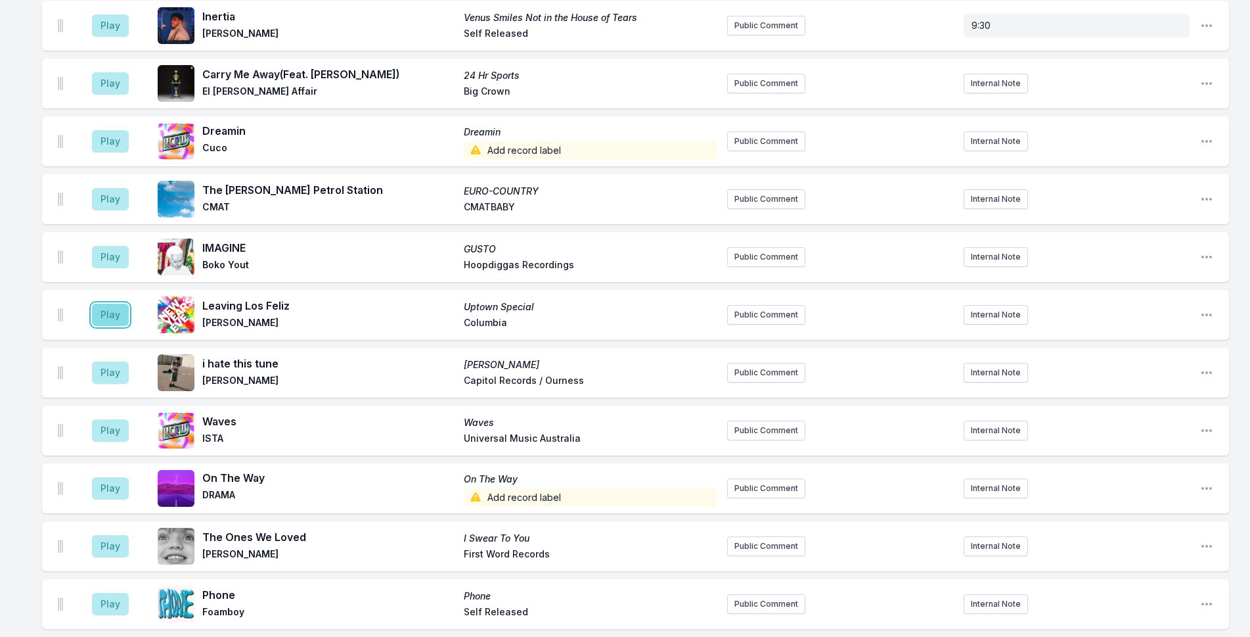
click at [109, 303] on button "Play" at bounding box center [110, 314] width 37 height 22
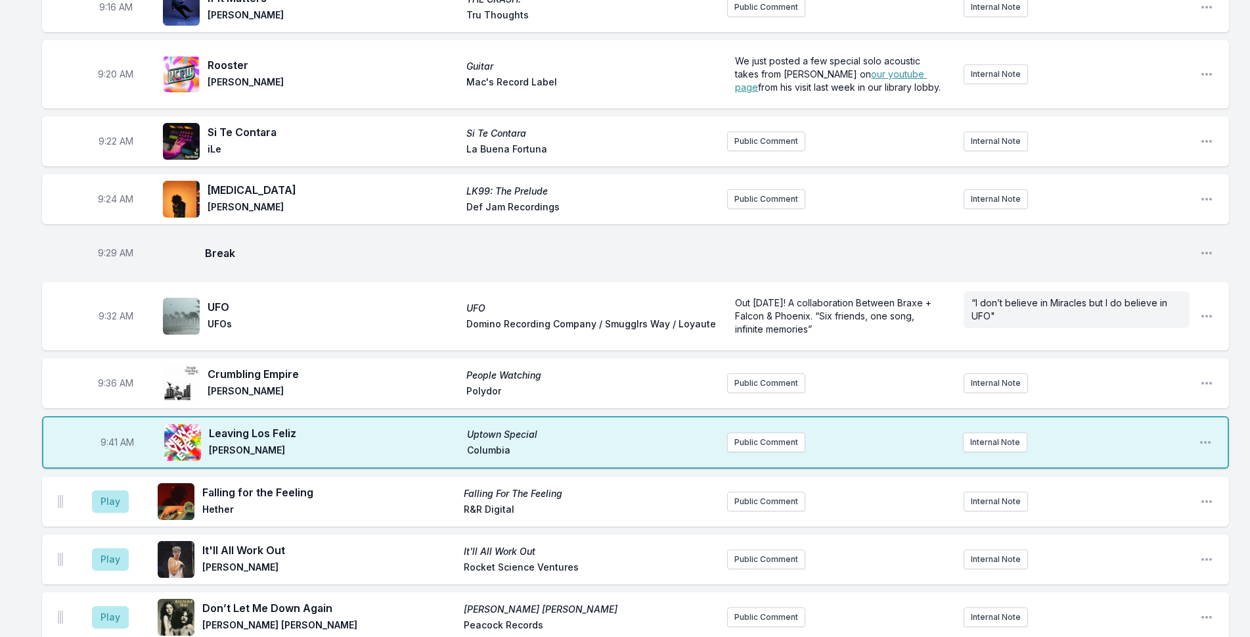
scroll to position [378, 0]
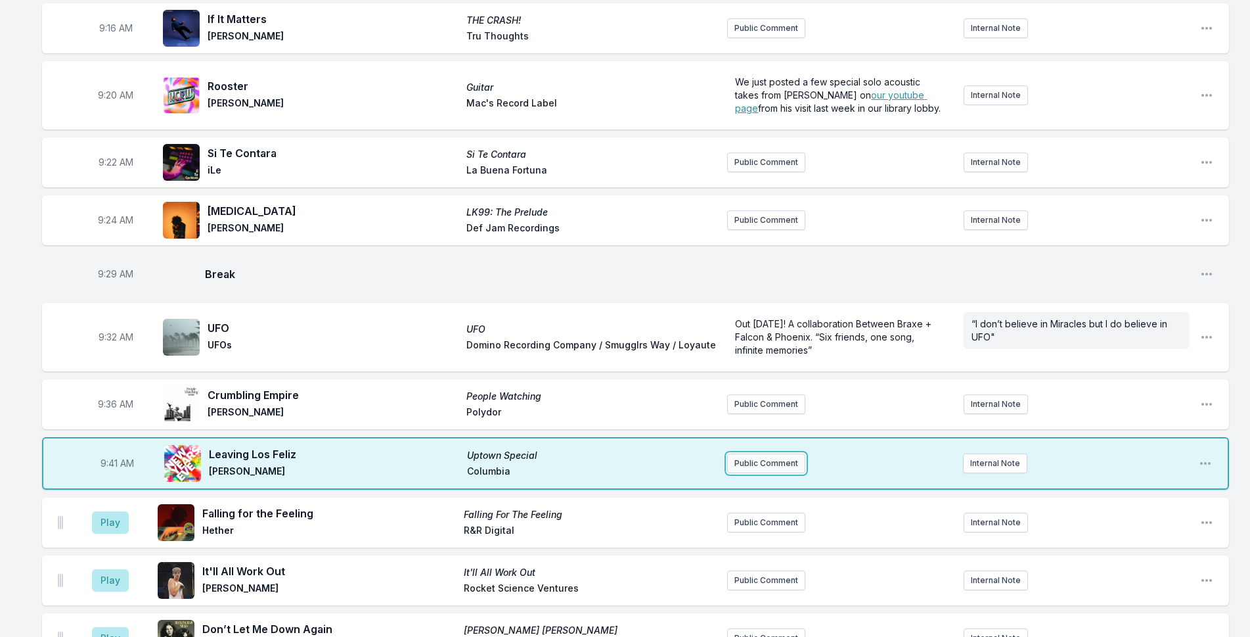
click at [746, 457] on button "Public Comment" at bounding box center [766, 463] width 78 height 20
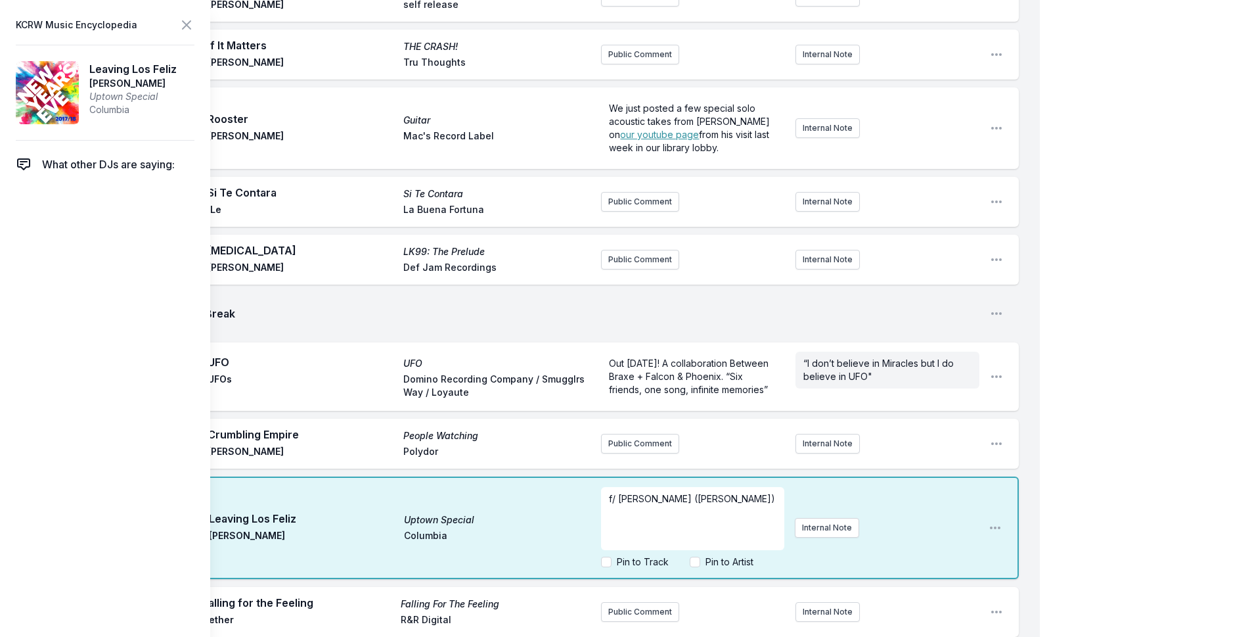
drag, startPoint x: 1140, startPoint y: 93, endPoint x: 920, endPoint y: 1, distance: 238.5
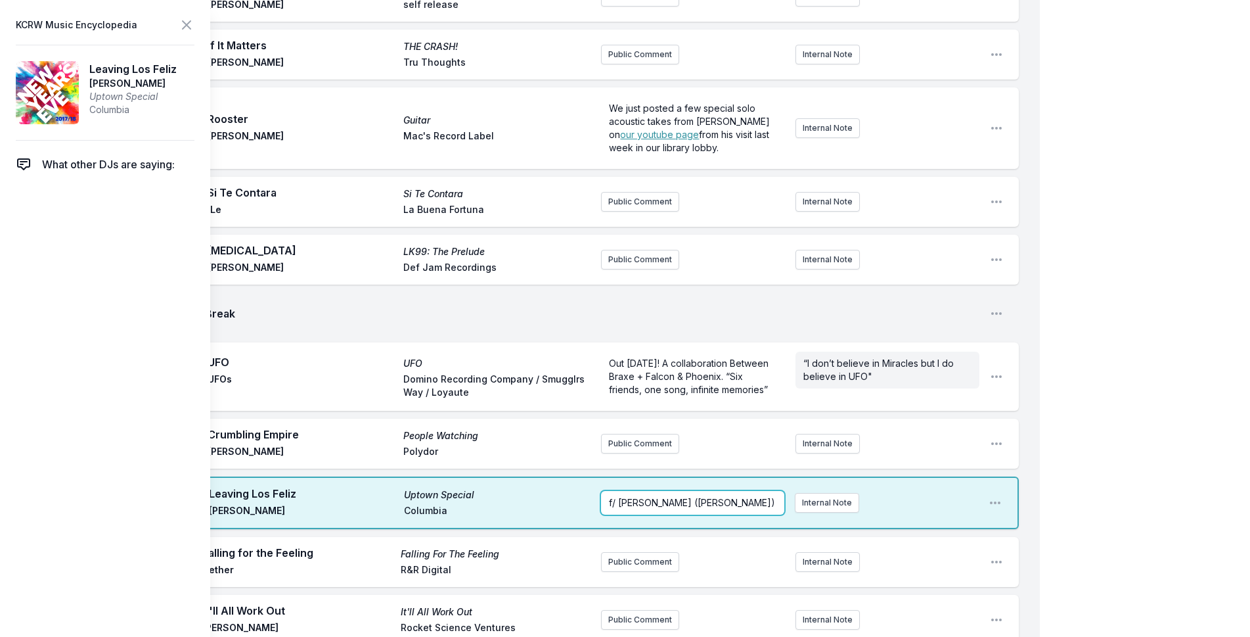
click at [609, 498] on span "f/ [PERSON_NAME] ([PERSON_NAME])" at bounding box center [692, 502] width 166 height 11
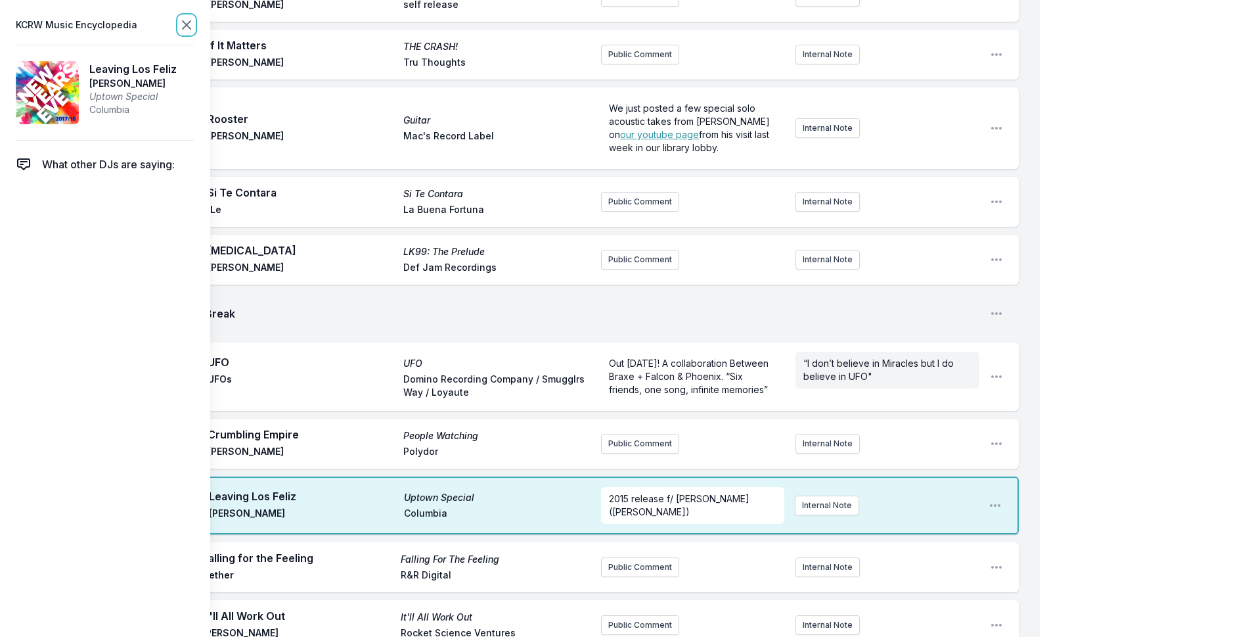
click at [183, 23] on icon at bounding box center [187, 25] width 16 height 16
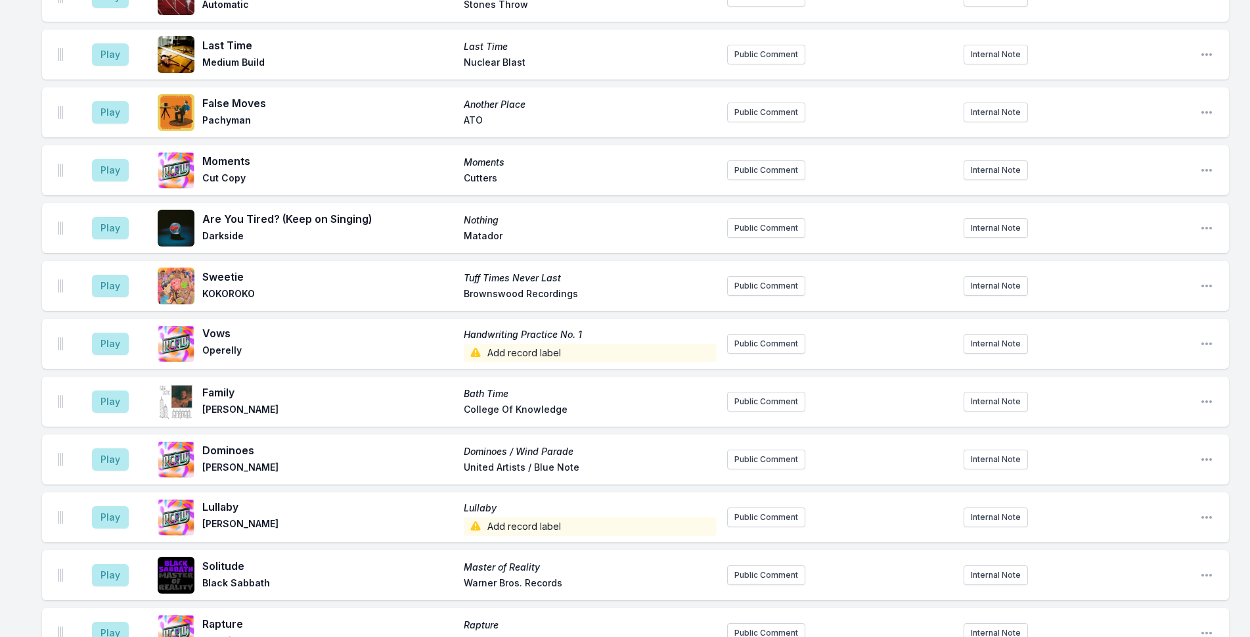
scroll to position [3932, 0]
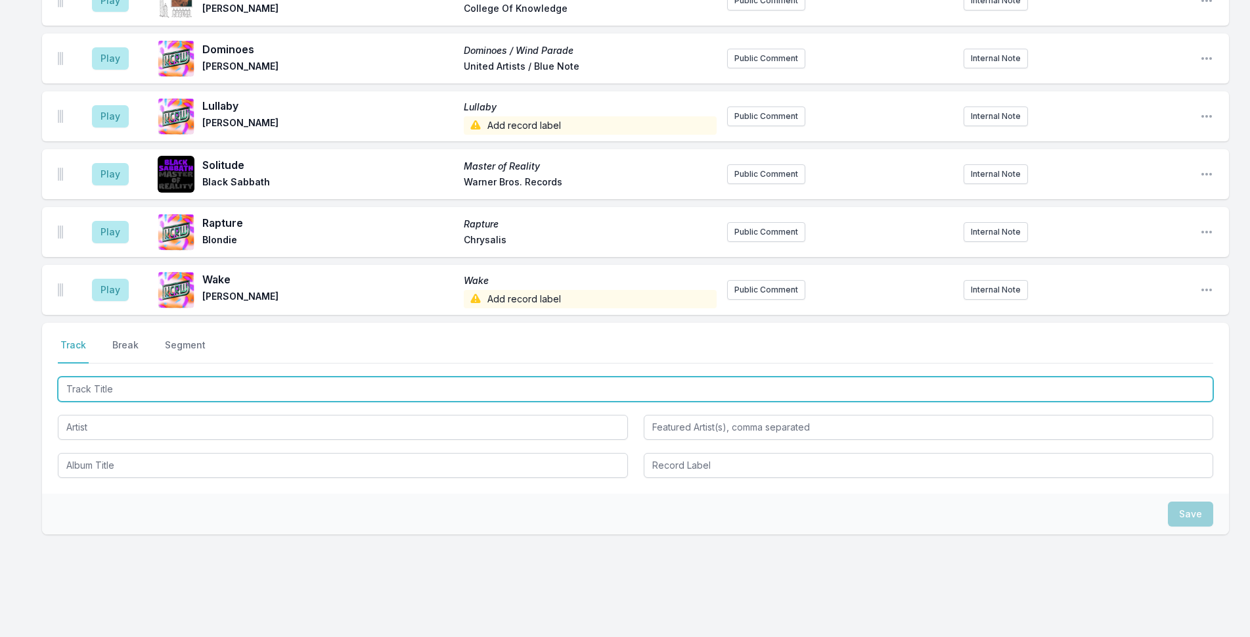
click at [220, 376] on input "Track Title" at bounding box center [635, 388] width 1155 height 25
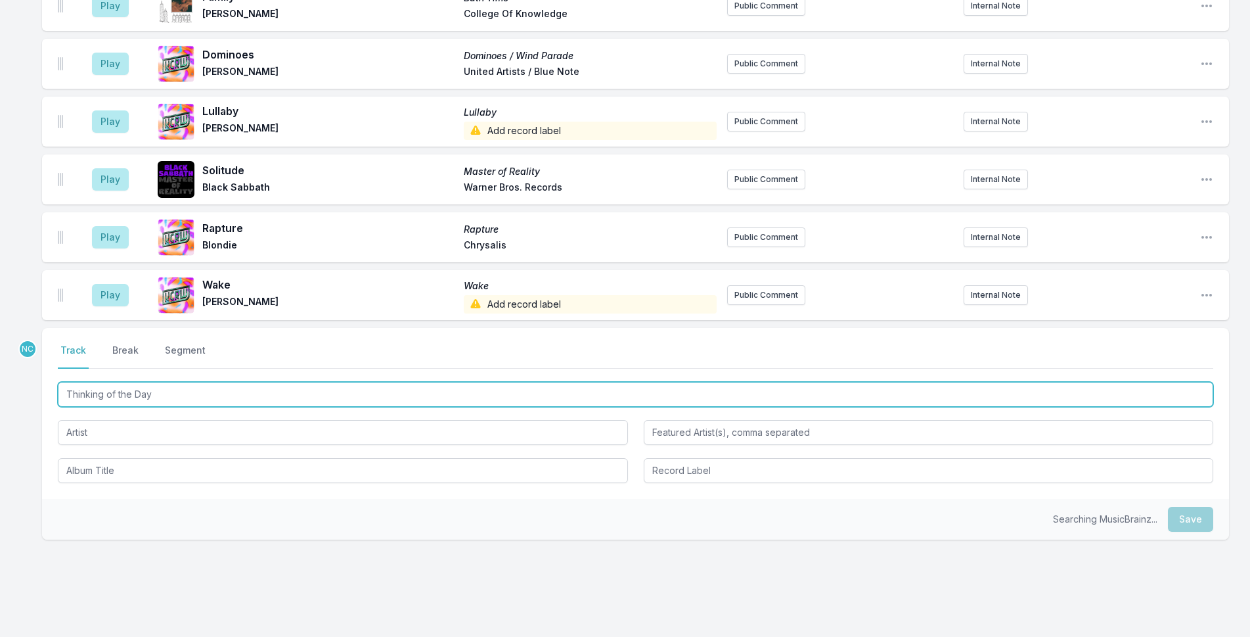
scroll to position [3937, 0]
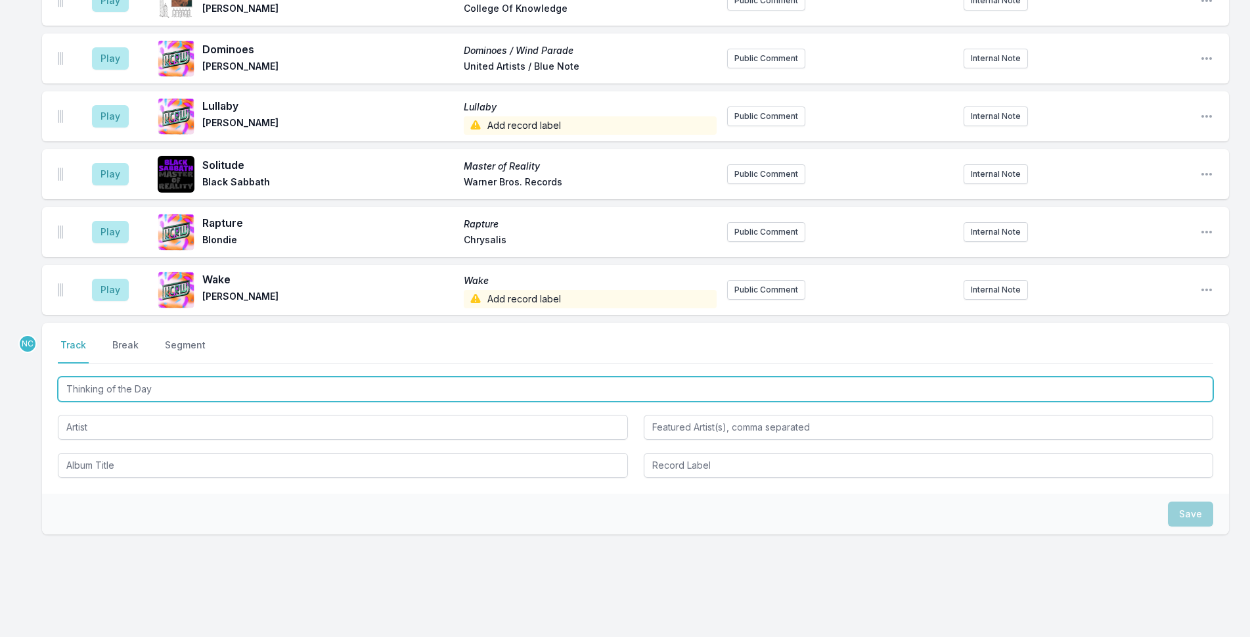
type input "Thinking of the Day"
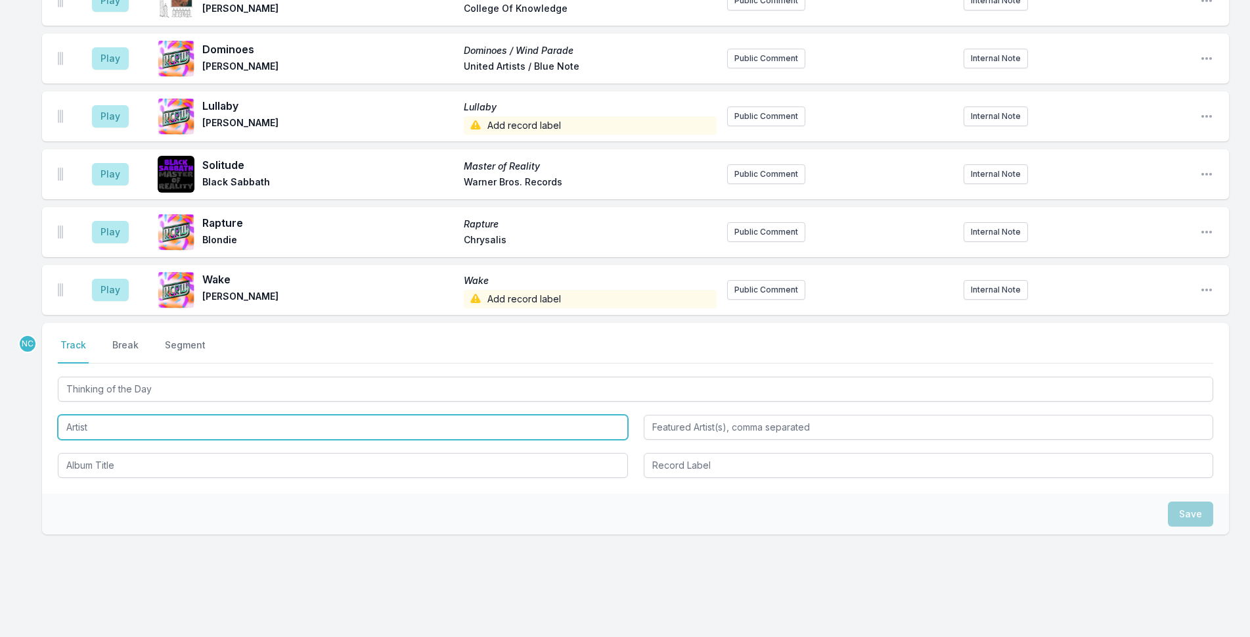
click at [214, 414] on input "Artist" at bounding box center [343, 426] width 570 height 25
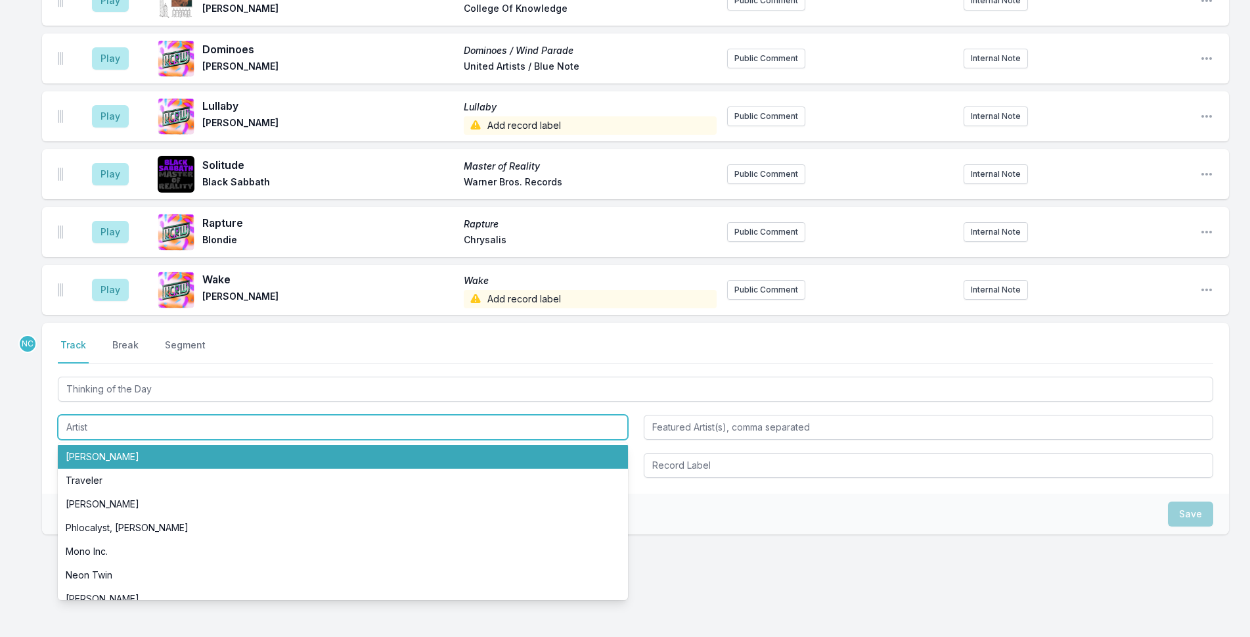
click at [213, 445] on li "[PERSON_NAME]" at bounding box center [343, 457] width 570 height 24
type input "[PERSON_NAME]"
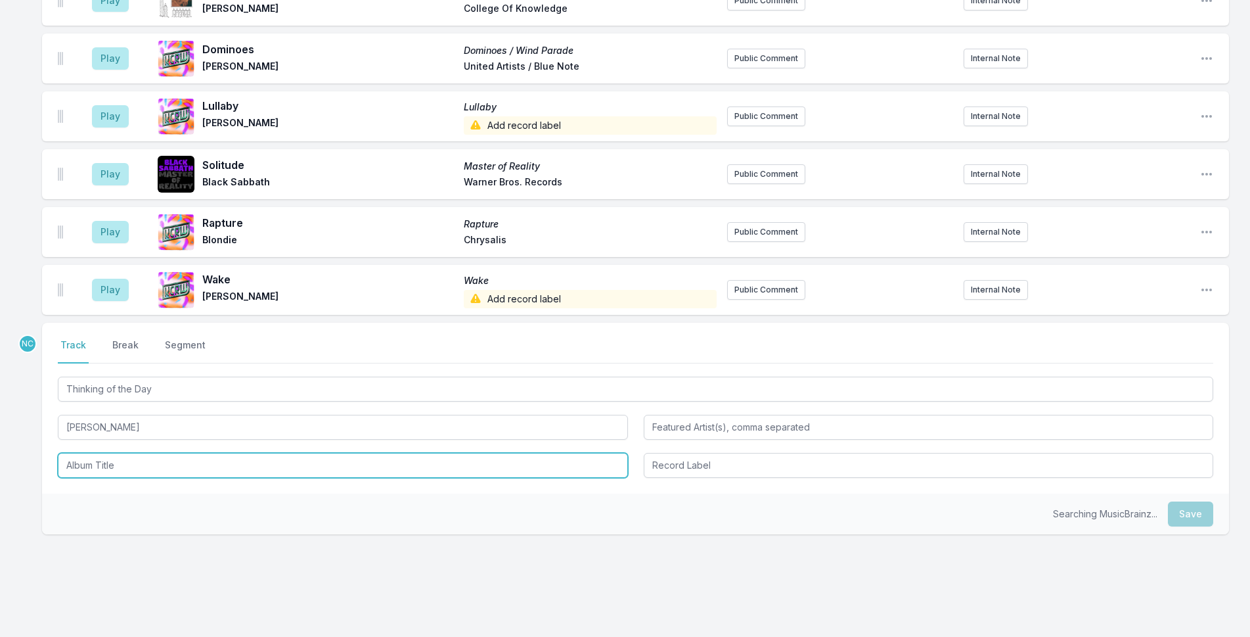
click at [208, 453] on input "Album Title" at bounding box center [343, 465] width 570 height 25
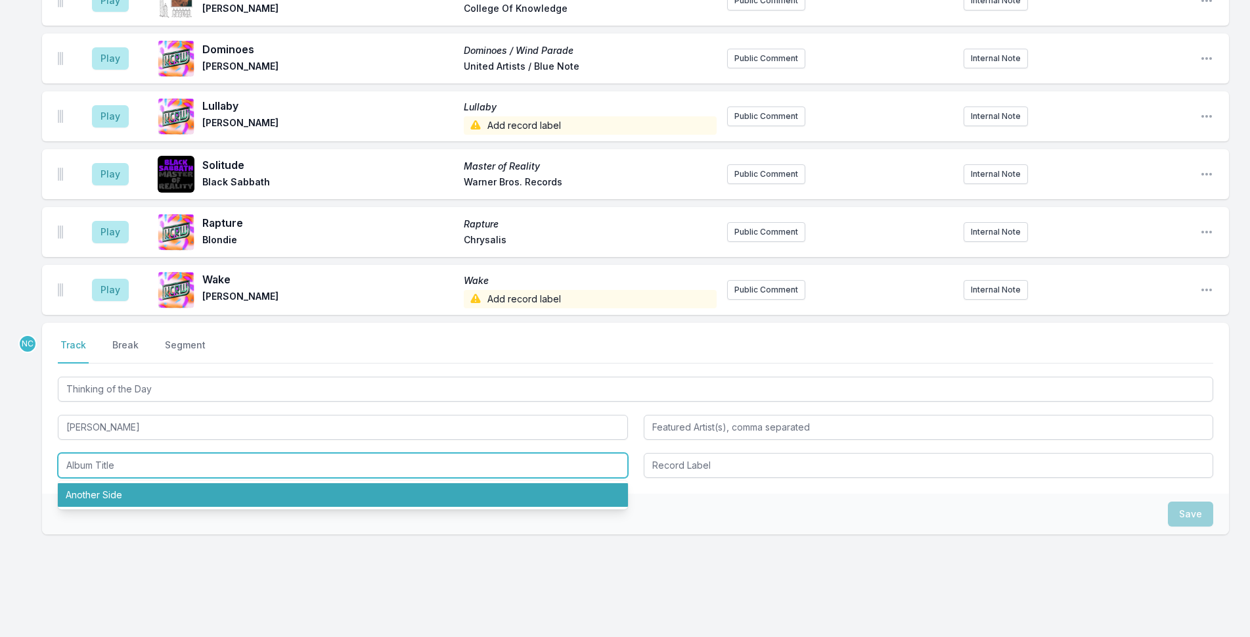
click at [206, 483] on li "Another Side" at bounding box center [343, 495] width 570 height 24
type input "Another Side"
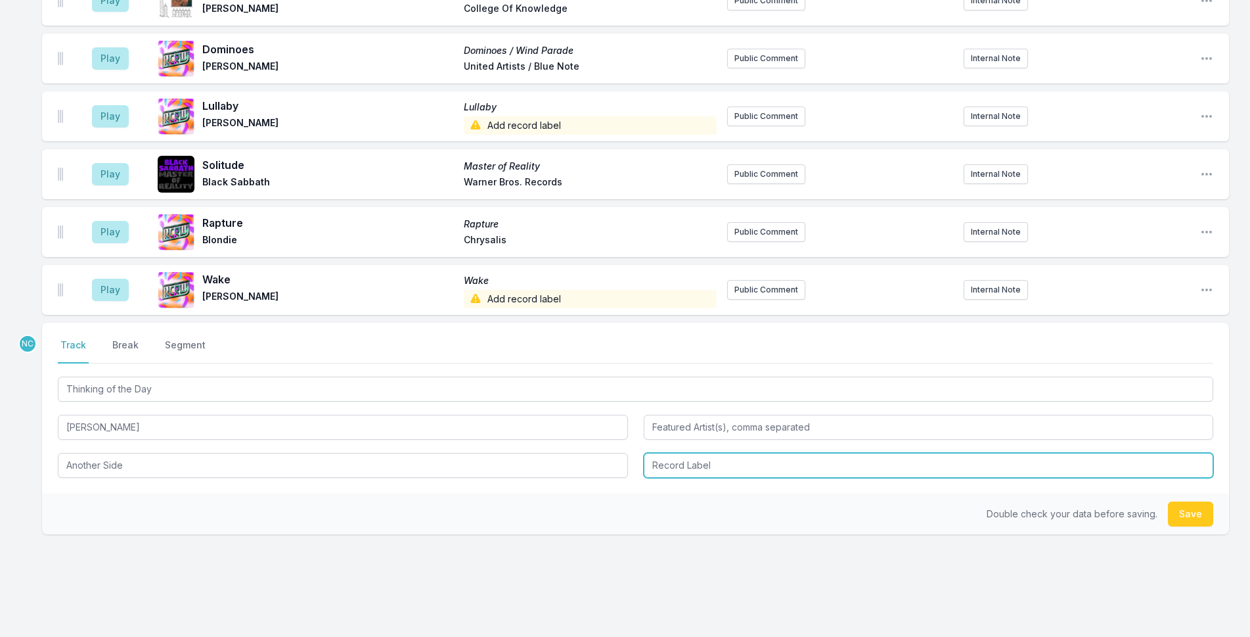
click at [673, 453] on input "Record Label" at bounding box center [929, 465] width 570 height 25
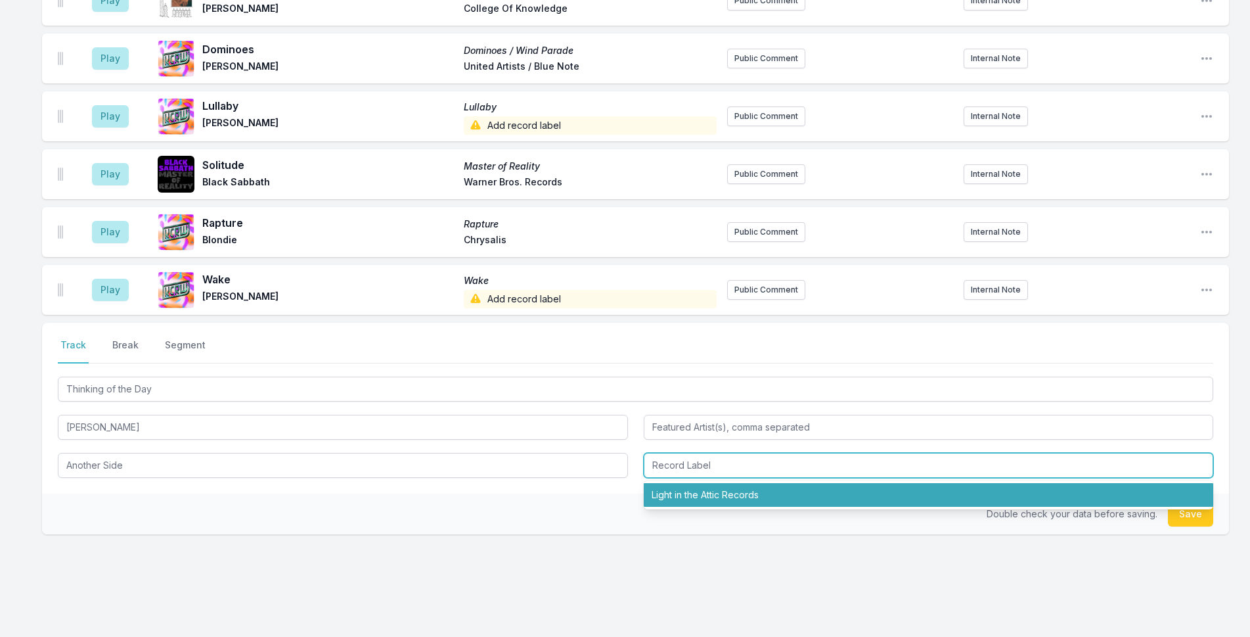
click at [670, 483] on li "Light in the Attic Records" at bounding box center [929, 495] width 570 height 24
type input "Light in the Attic Records"
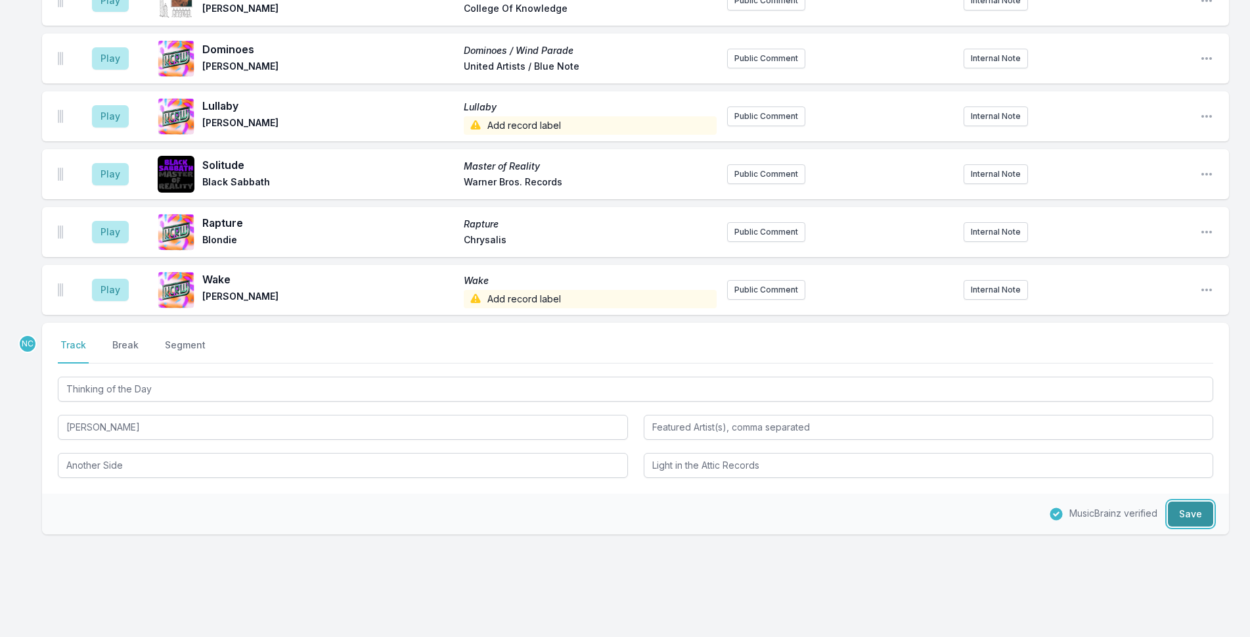
click at [1199, 501] on button "Save" at bounding box center [1190, 513] width 45 height 25
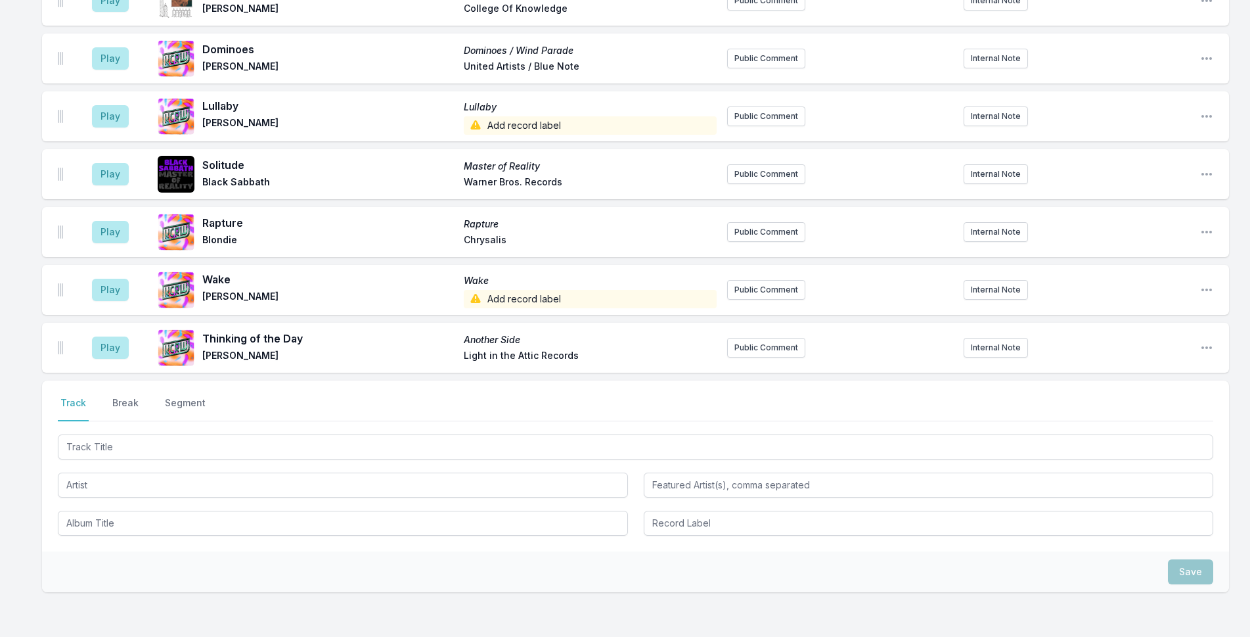
scroll to position [3995, 0]
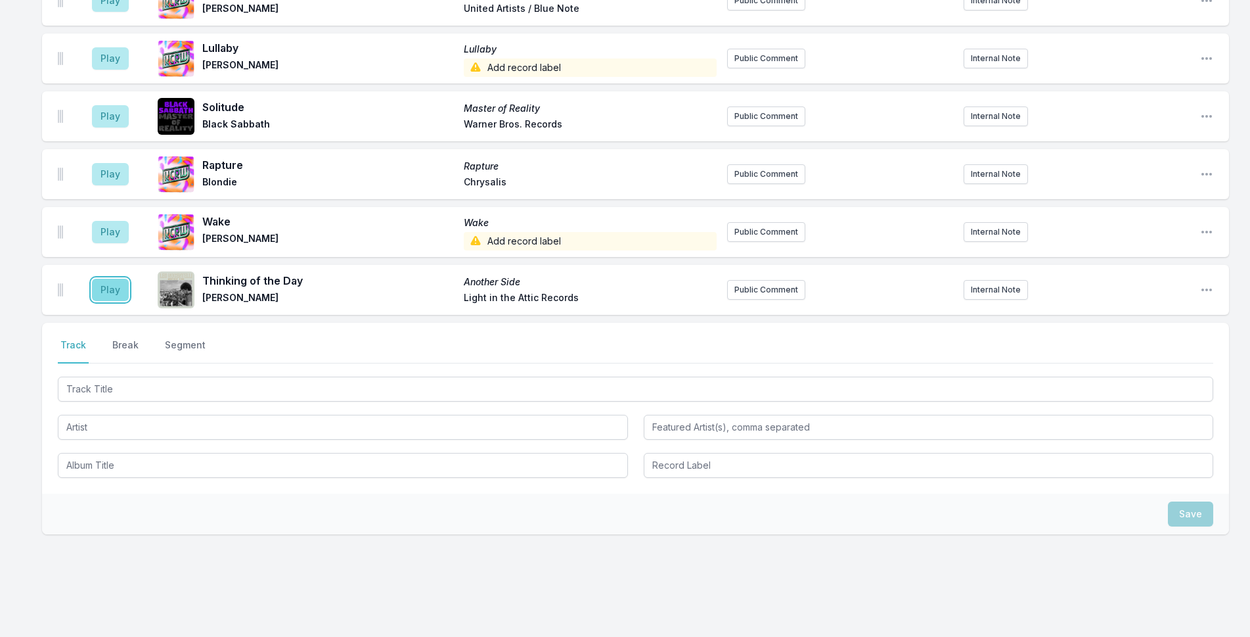
click at [125, 279] on button "Play" at bounding box center [110, 290] width 37 height 22
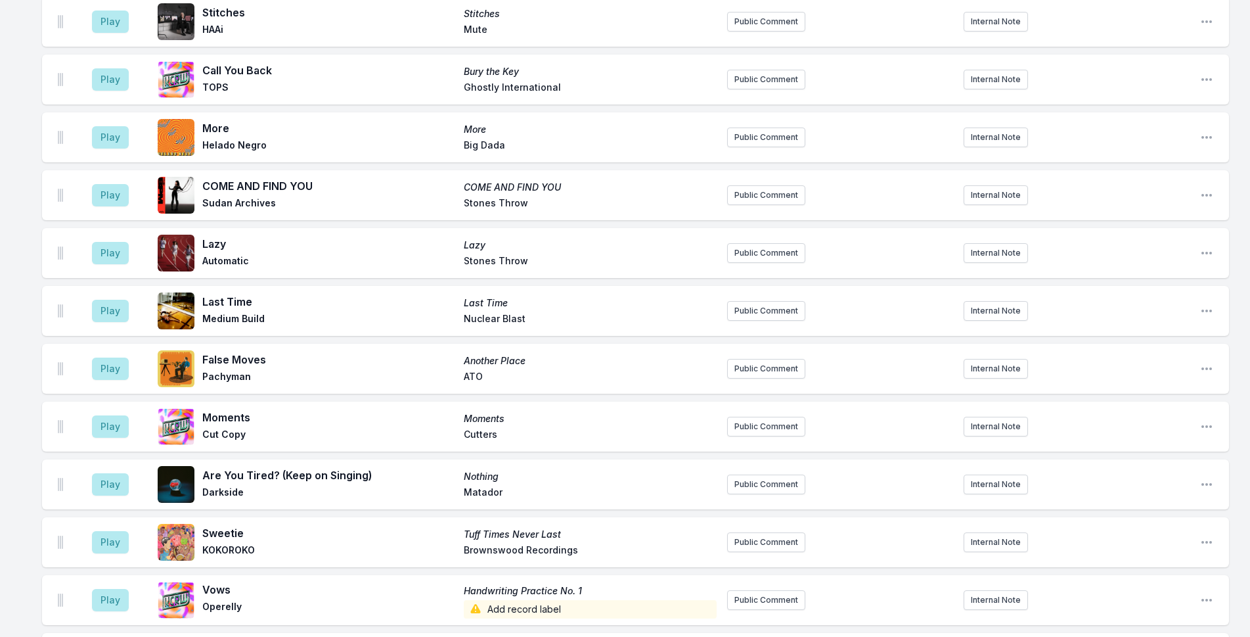
scroll to position [3219, 0]
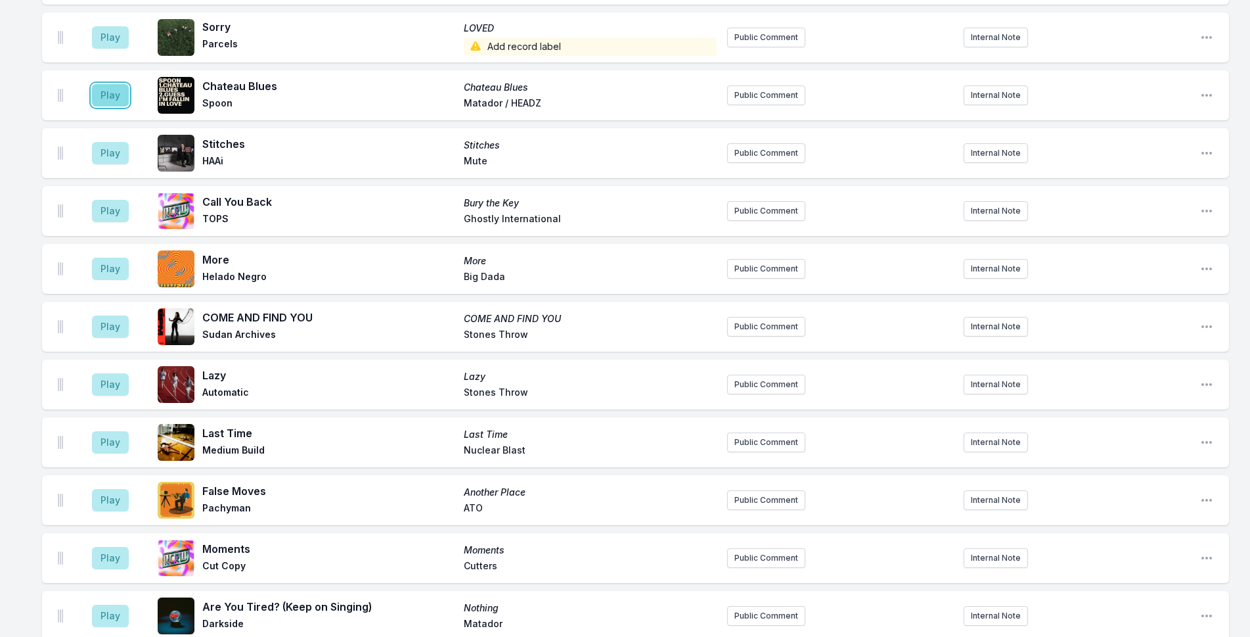
click at [119, 84] on button "Play" at bounding box center [110, 95] width 37 height 22
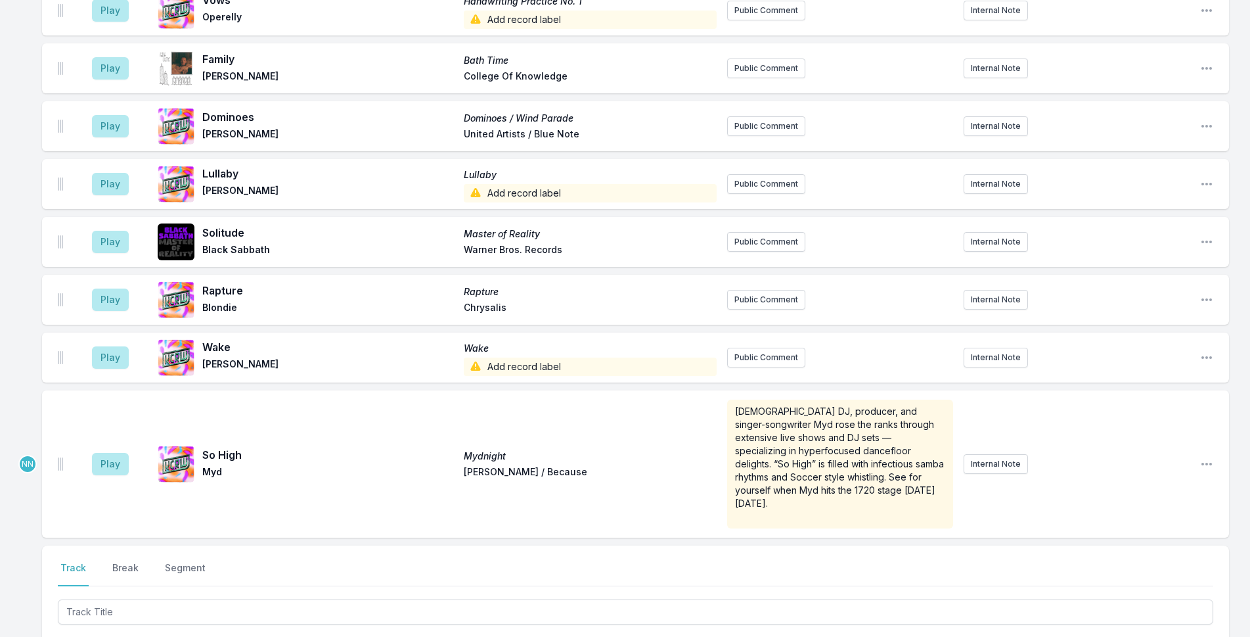
scroll to position [4218, 0]
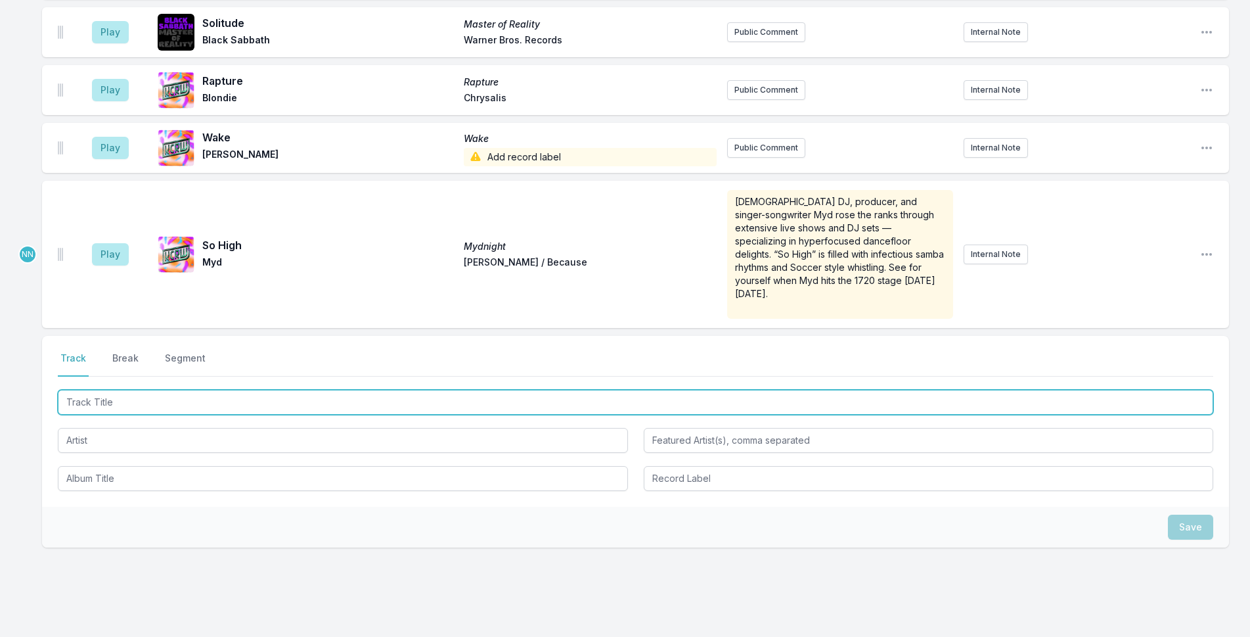
click at [322, 390] on input "Track Title" at bounding box center [635, 402] width 1155 height 25
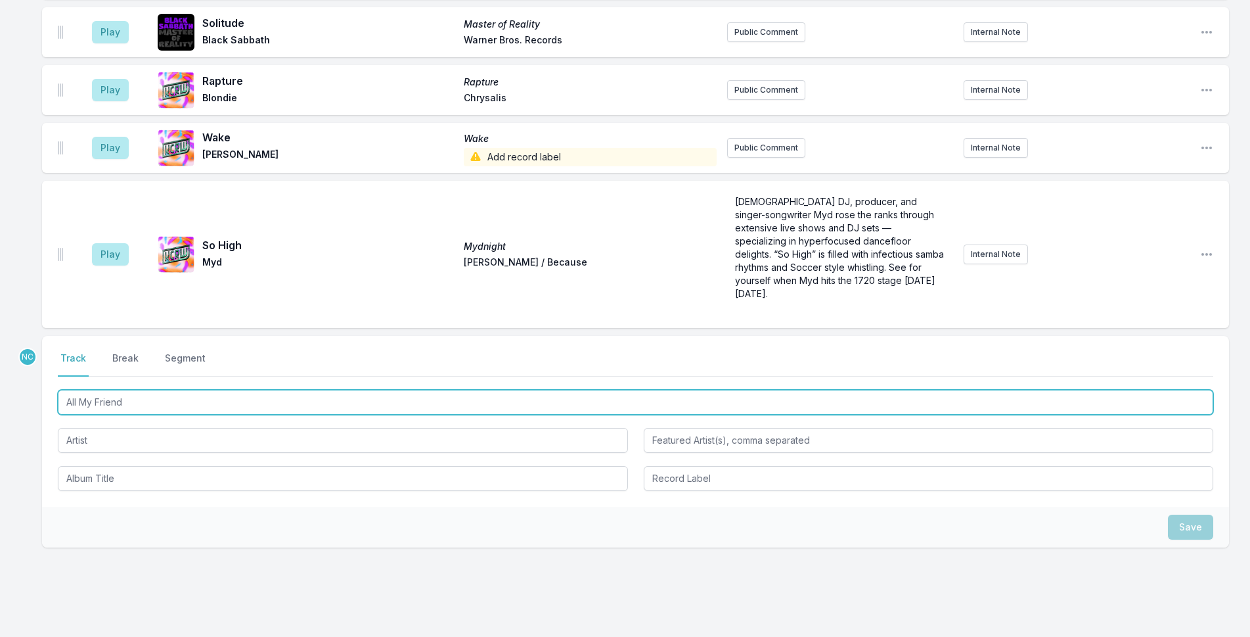
type input "All My Friends"
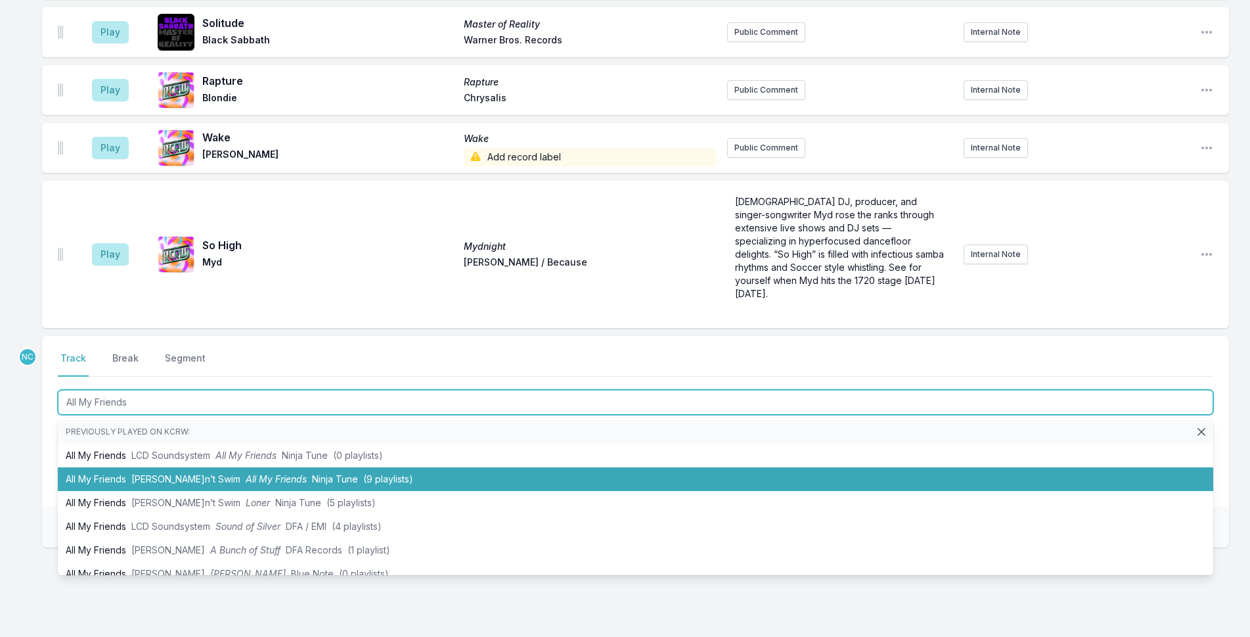
click at [363, 473] on span "(9 playlists)" at bounding box center [388, 478] width 50 height 11
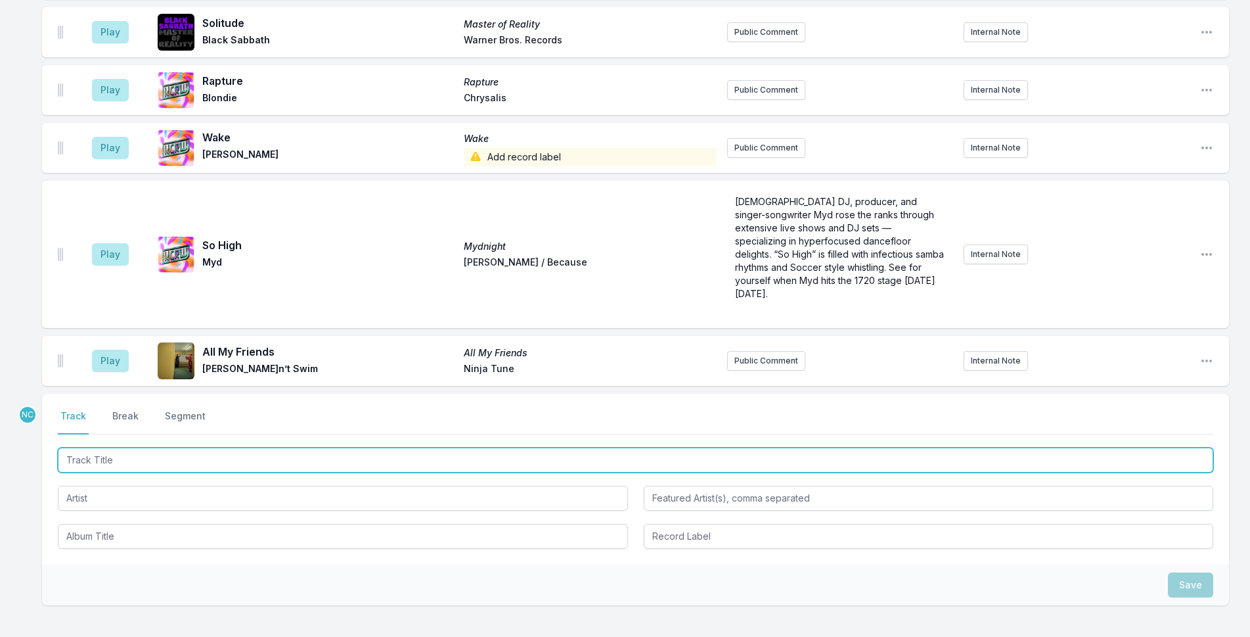
scroll to position [4276, 0]
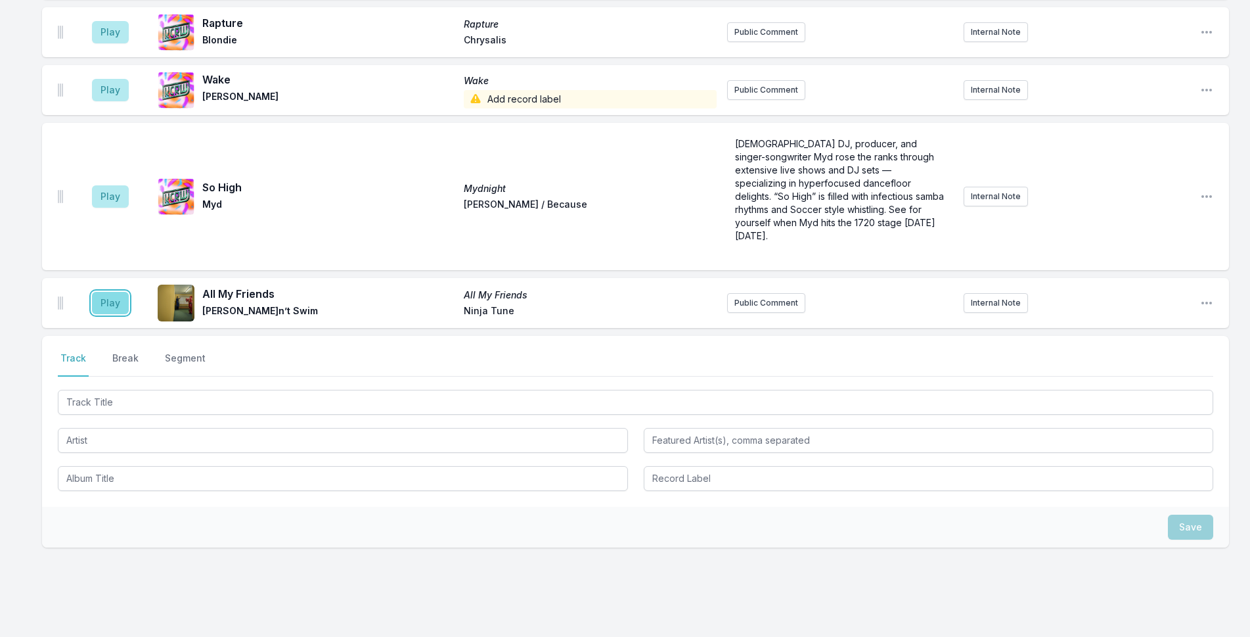
click at [102, 292] on button "Play" at bounding box center [110, 303] width 37 height 22
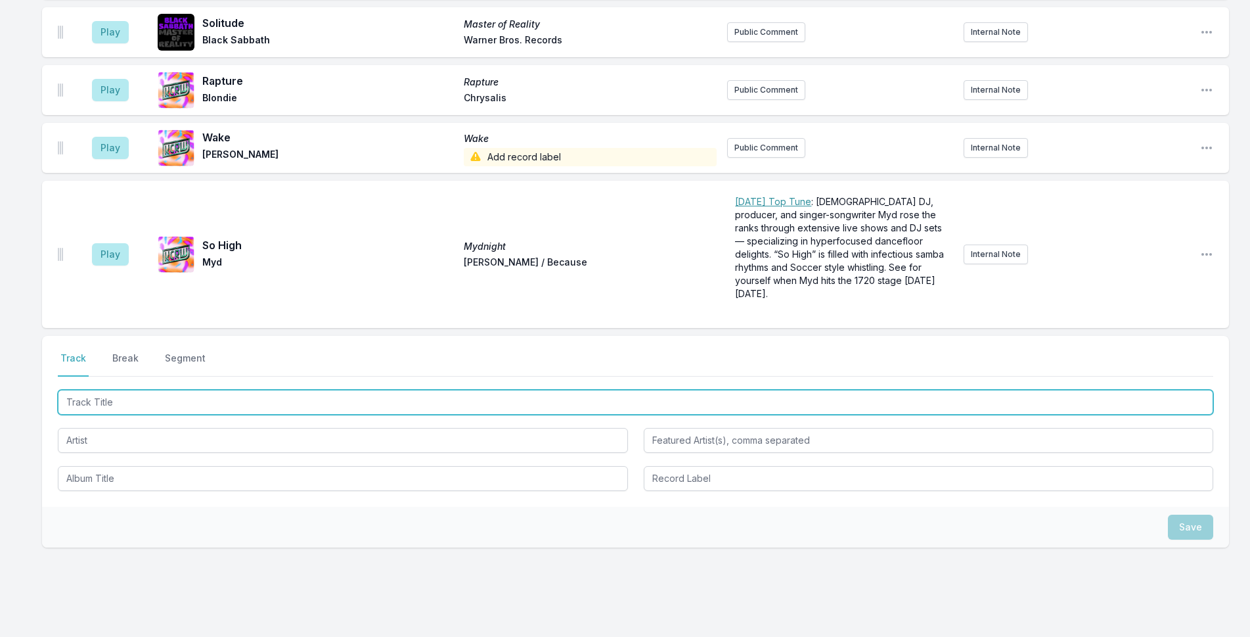
drag, startPoint x: 184, startPoint y: 370, endPoint x: 224, endPoint y: 361, distance: 41.3
click at [199, 390] on input "Track Title" at bounding box center [635, 402] width 1155 height 25
type input "V"
type input "Bang Bien"
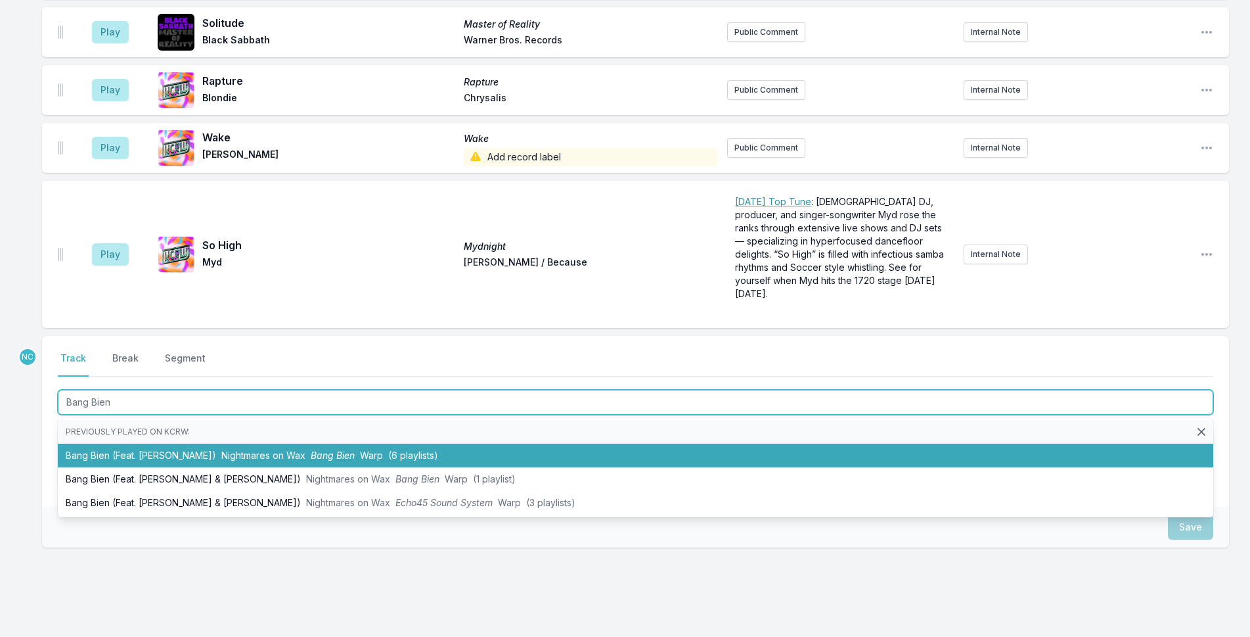
click at [250, 449] on span "Nightmares on Wax" at bounding box center [263, 454] width 84 height 11
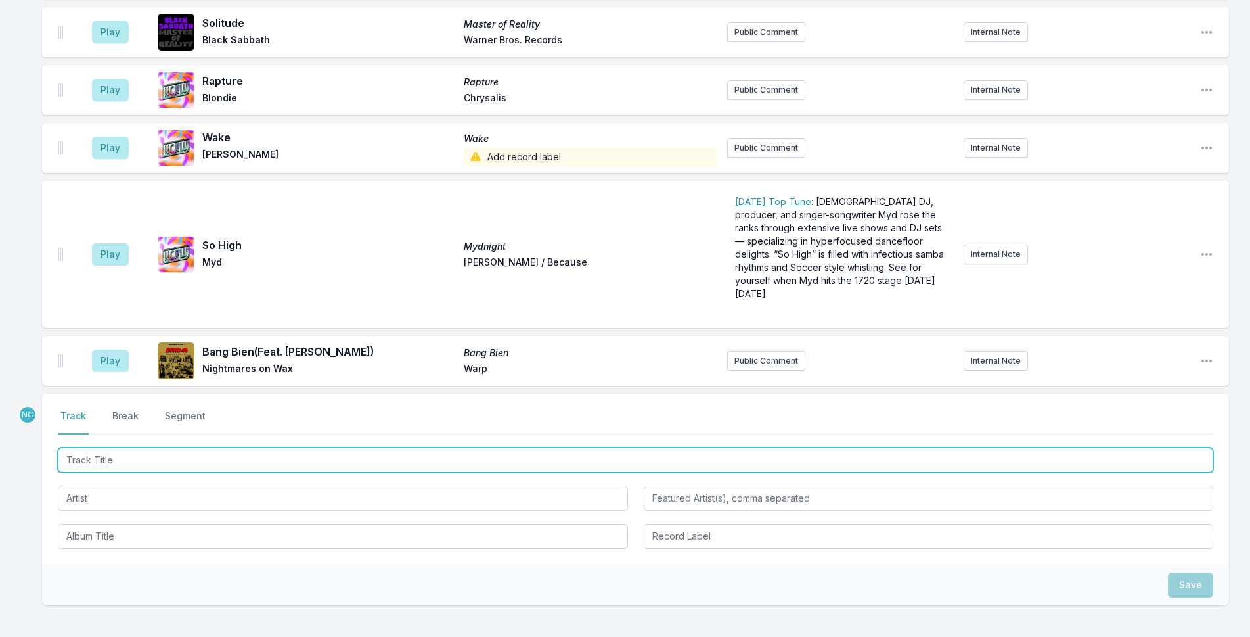
scroll to position [4334, 0]
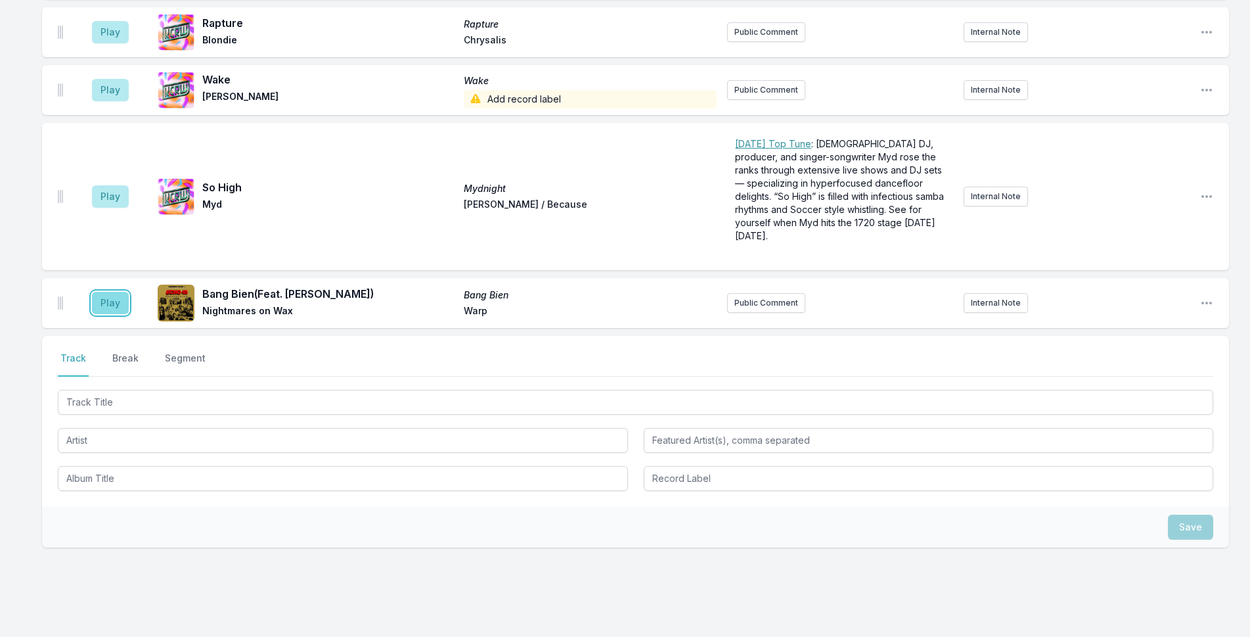
click at [112, 292] on button "Play" at bounding box center [110, 303] width 37 height 22
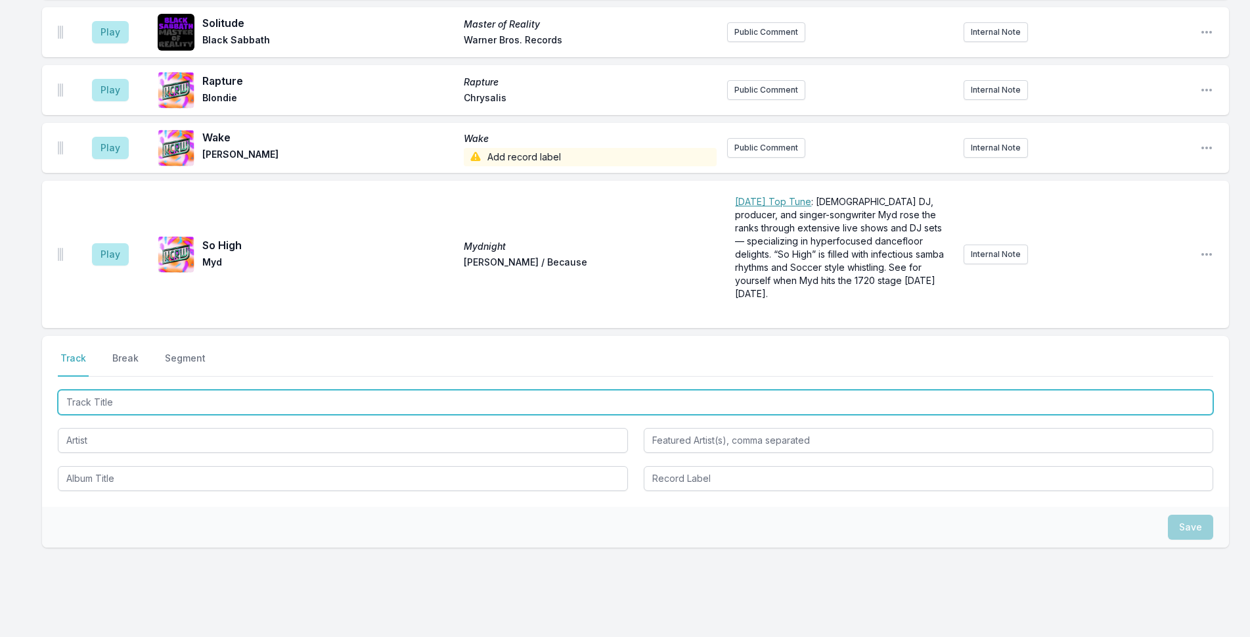
drag, startPoint x: 501, startPoint y: 363, endPoint x: 1261, endPoint y: 162, distance: 786.2
click at [506, 390] on input "Track Title" at bounding box center [635, 402] width 1155 height 25
type input "White Horses"
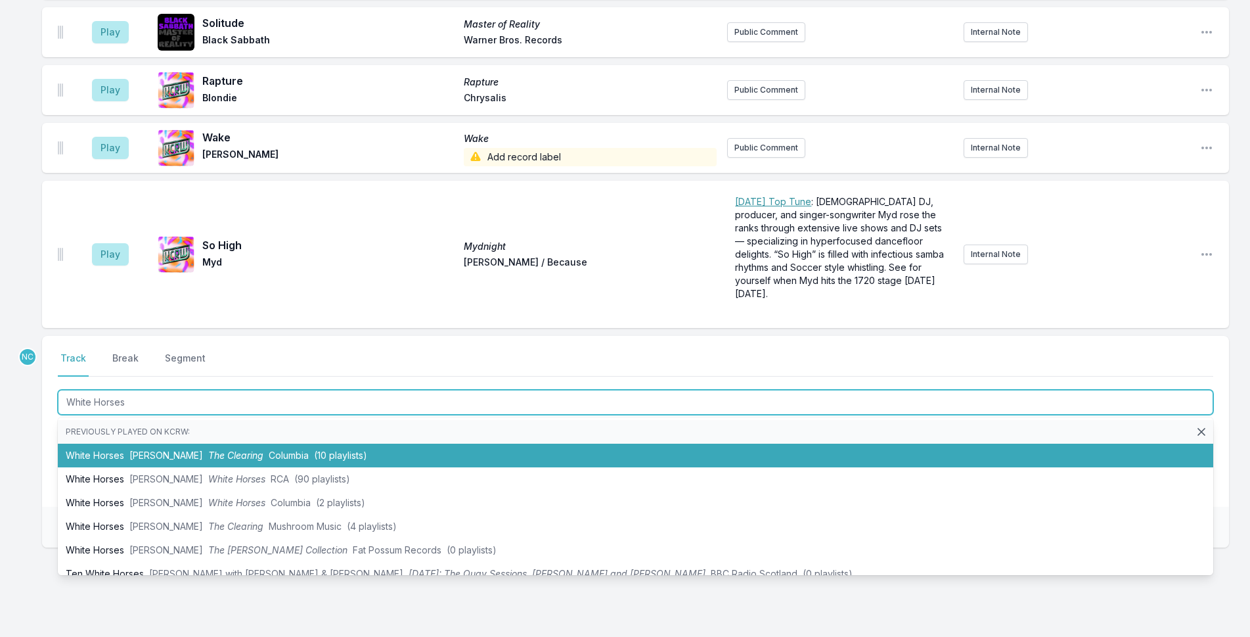
click at [413, 443] on li "White Horses [PERSON_NAME] The Clearing Columbia (10 playlists)" at bounding box center [635, 455] width 1155 height 24
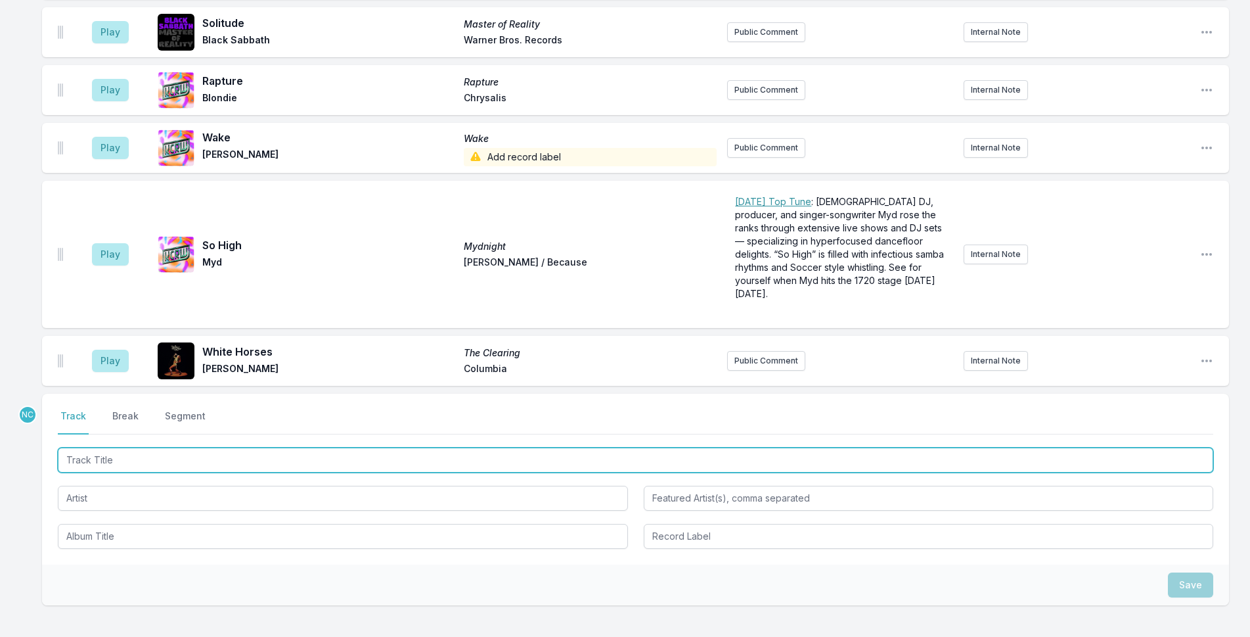
scroll to position [4391, 0]
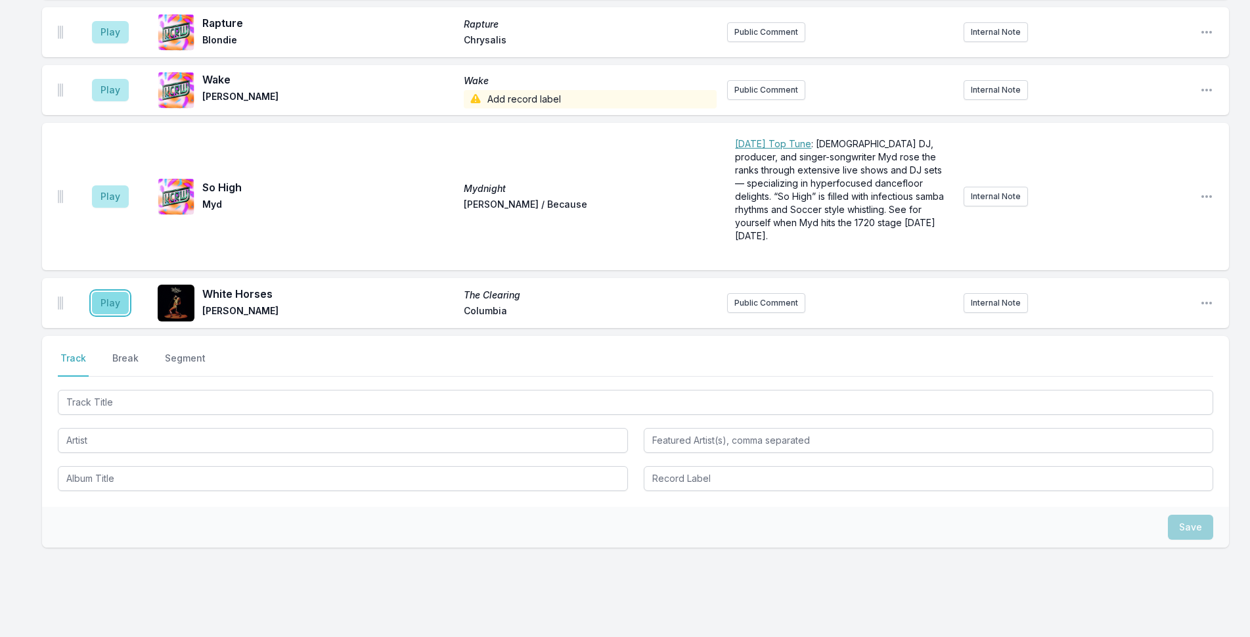
click at [122, 292] on button "Play" at bounding box center [110, 303] width 37 height 22
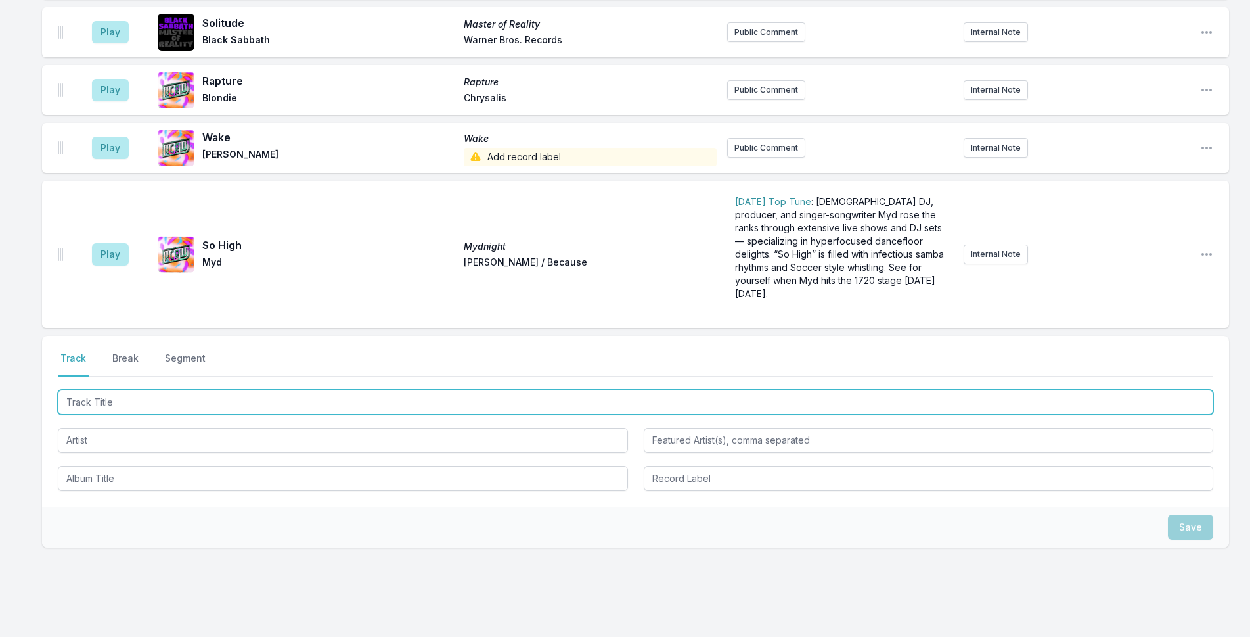
drag, startPoint x: 788, startPoint y: 357, endPoint x: 799, endPoint y: 357, distance: 11.2
click at [789, 390] on input "Track Title" at bounding box center [635, 402] width 1155 height 25
type input "Notorious"
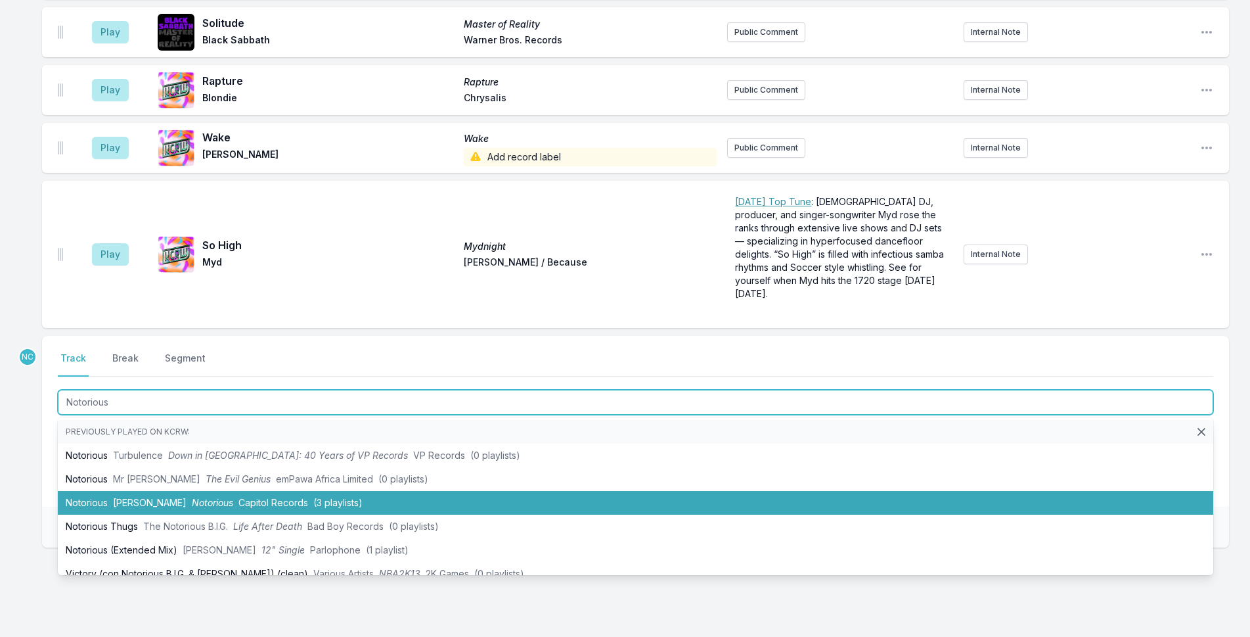
click at [483, 491] on li "Notorious [PERSON_NAME] Notorious Capitol Records (3 playlists)" at bounding box center [635, 503] width 1155 height 24
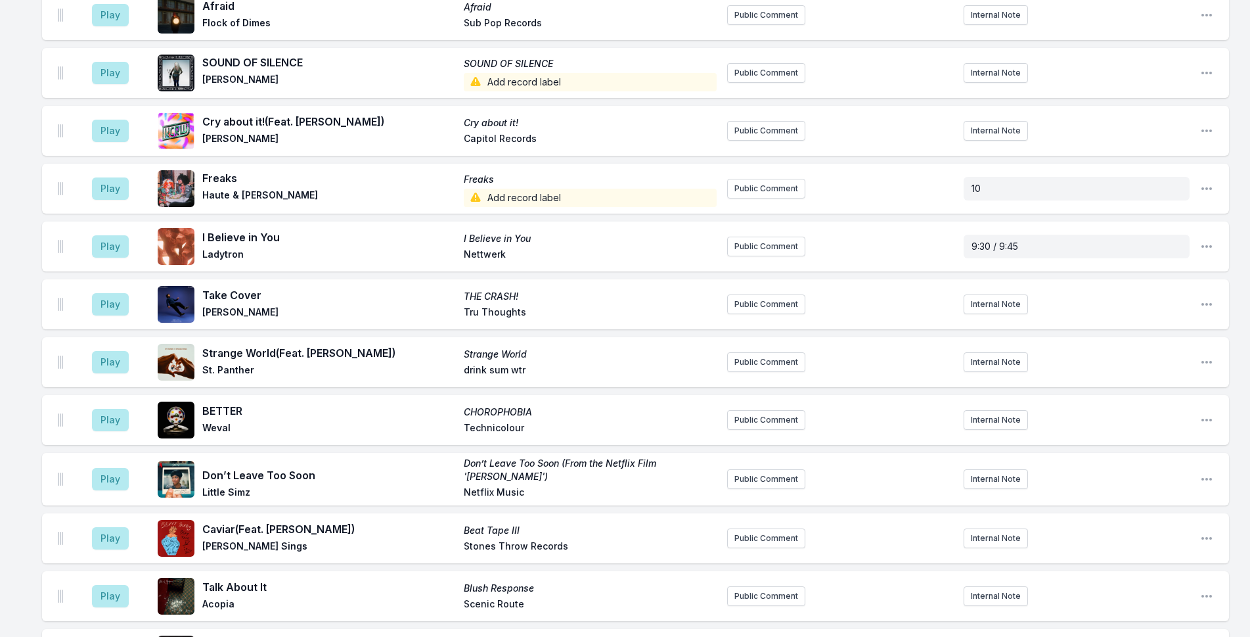
scroll to position [1756, 0]
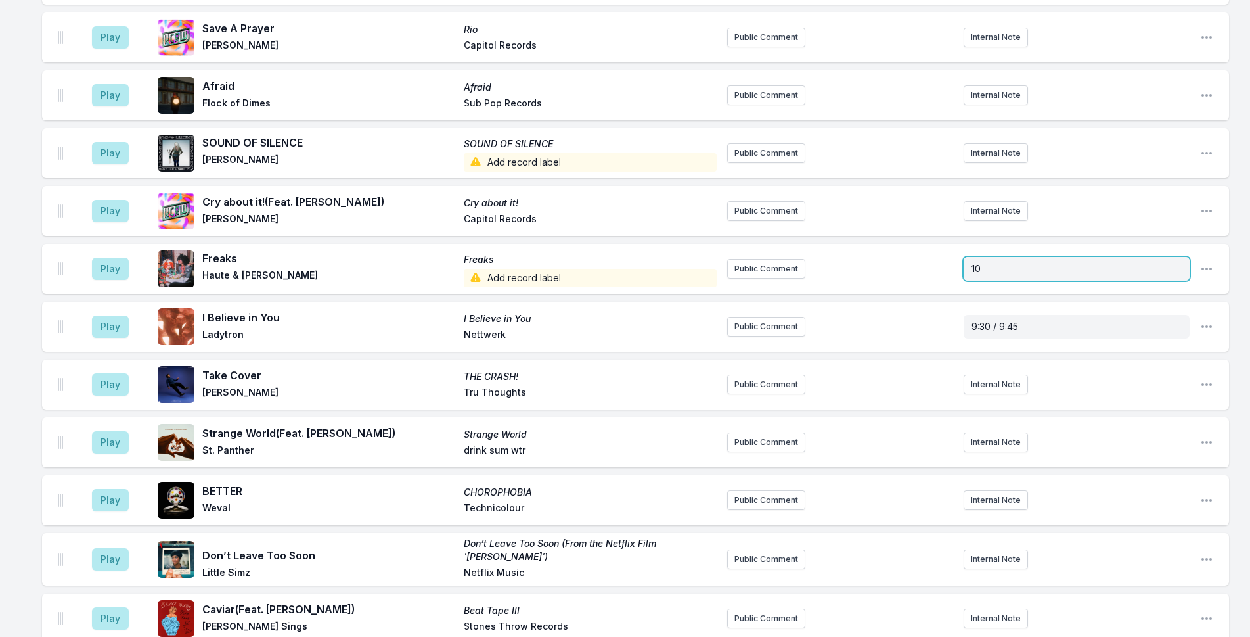
click at [1008, 263] on p "10" at bounding box center [1077, 268] width 210 height 13
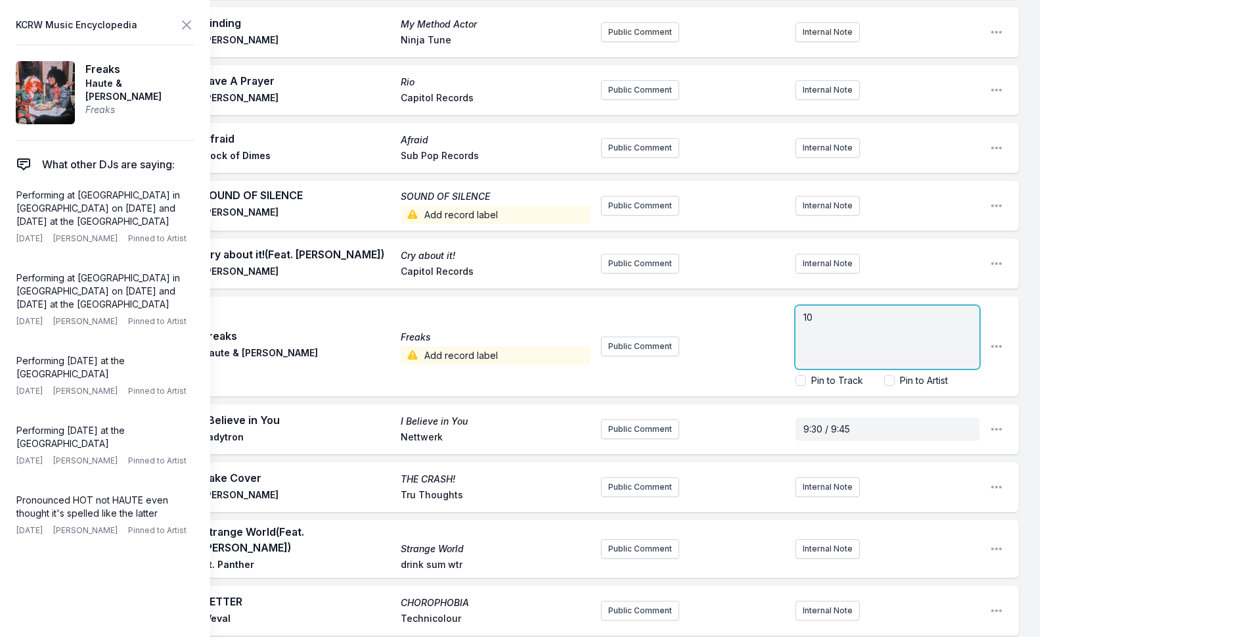
drag, startPoint x: 911, startPoint y: 318, endPoint x: 908, endPoint y: 311, distance: 7.1
click at [908, 311] on p "10" at bounding box center [887, 317] width 168 height 13
click at [189, 25] on icon at bounding box center [187, 25] width 16 height 16
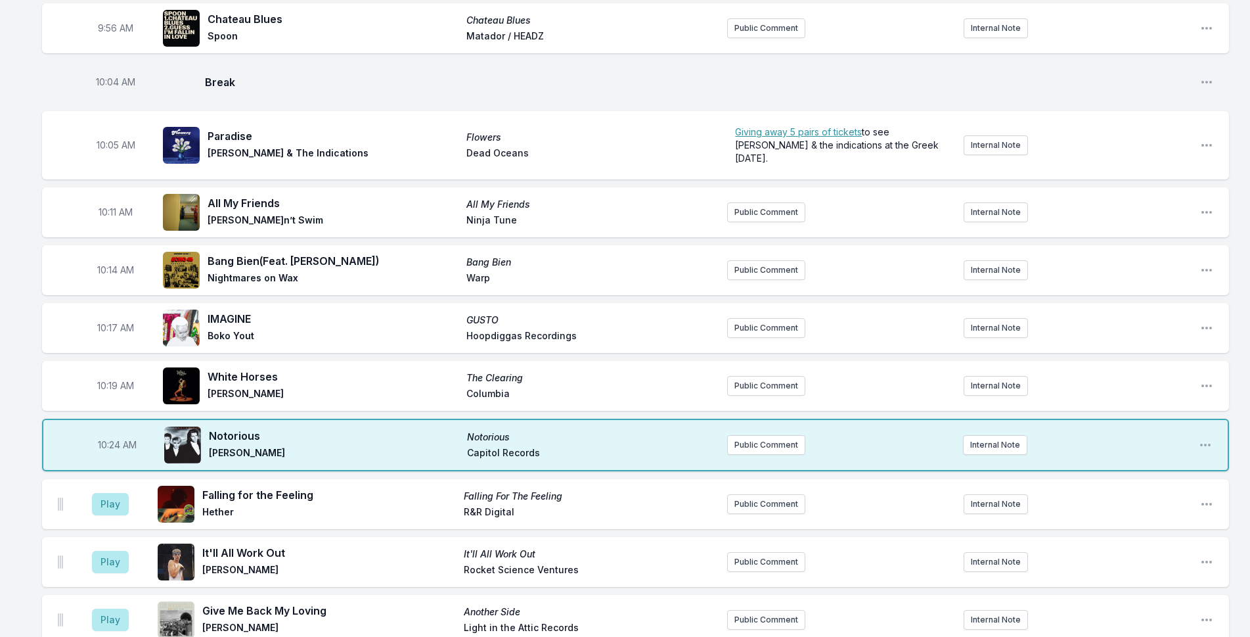
scroll to position [1033, 0]
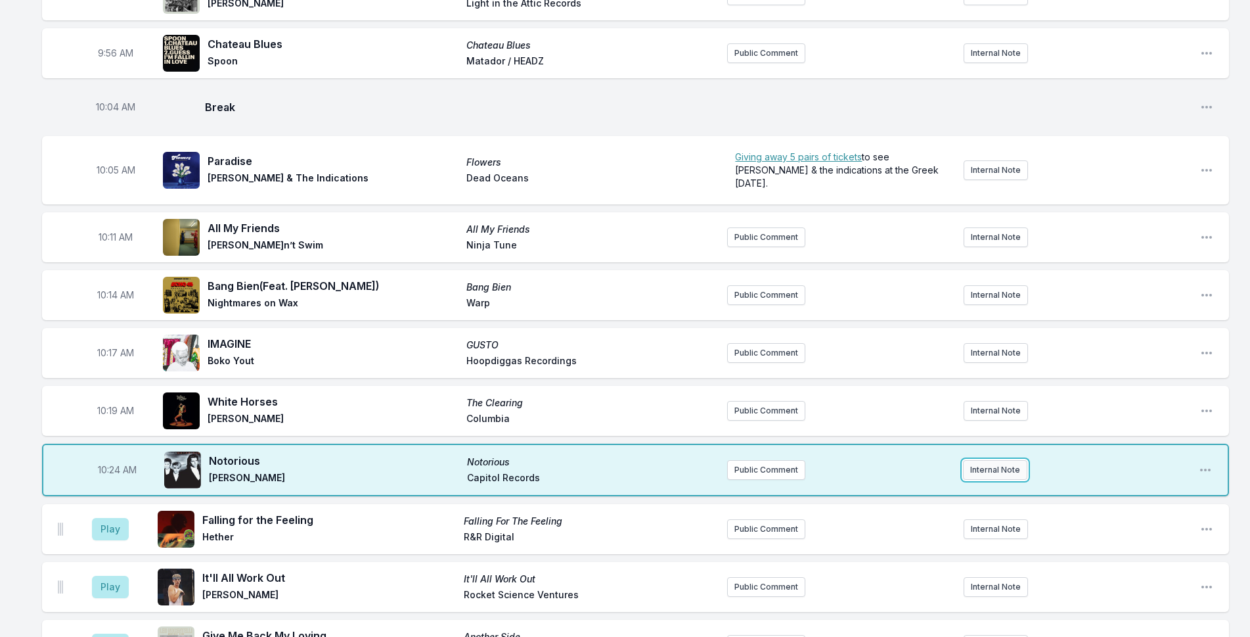
click at [989, 468] on button "Internal Note" at bounding box center [995, 470] width 64 height 20
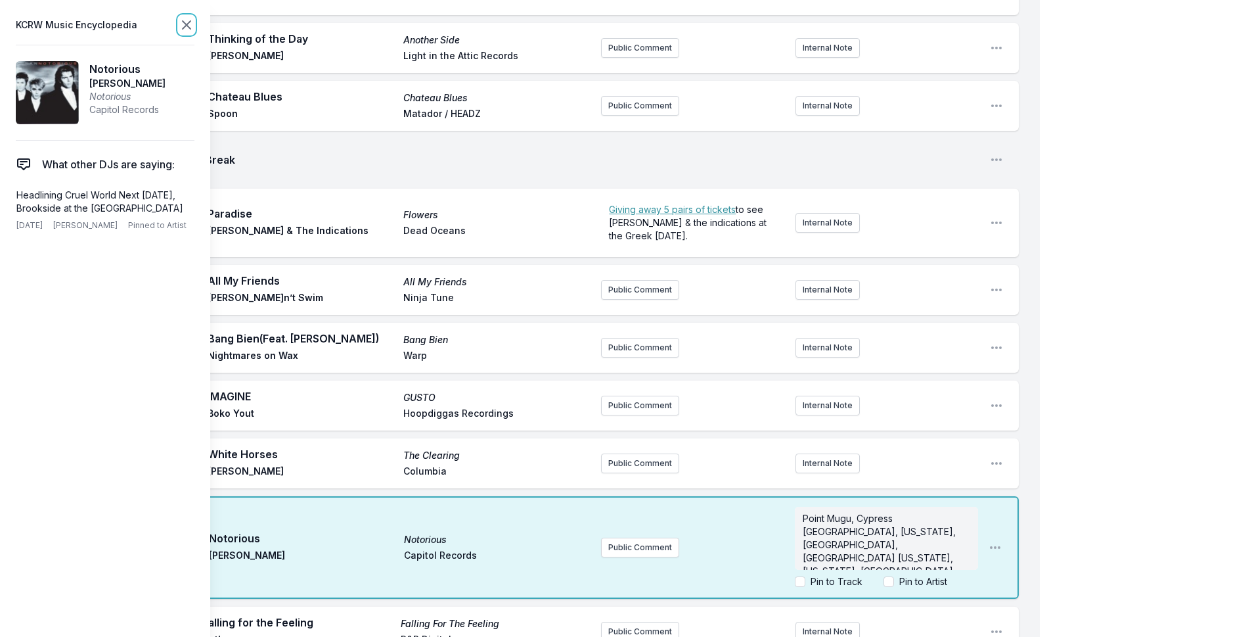
click at [184, 23] on icon at bounding box center [187, 25] width 8 height 8
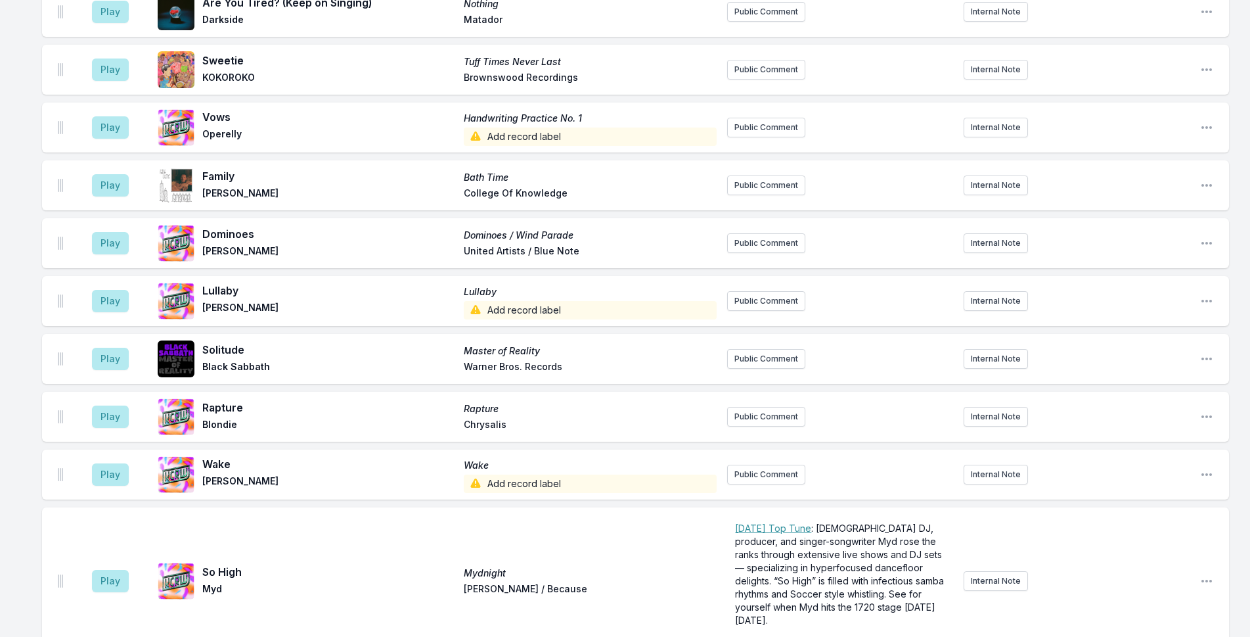
scroll to position [4575, 0]
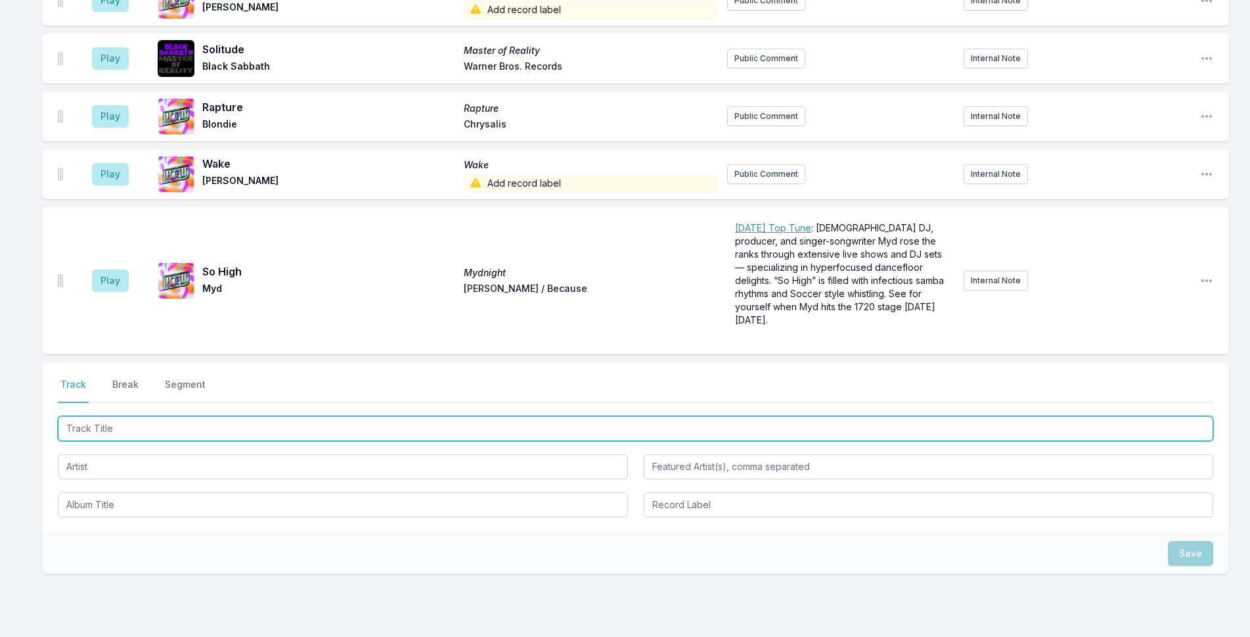
drag, startPoint x: 227, startPoint y: 361, endPoint x: 376, endPoint y: 339, distance: 150.7
click at [263, 416] on input "Track Title" at bounding box center [635, 428] width 1155 height 25
type input "Mannequin Love"
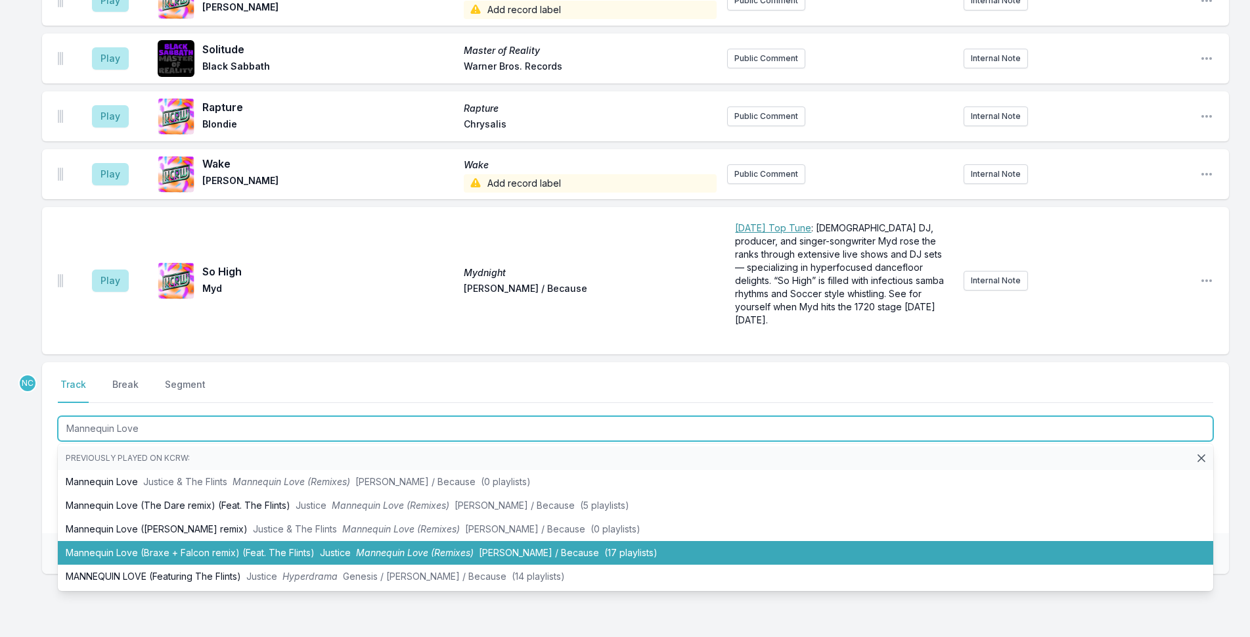
click at [168, 541] on li "Mannequin Love (Braxe + Falcon remix) (Feat. The Flints) Justice Mannequin Love…" at bounding box center [635, 553] width 1155 height 24
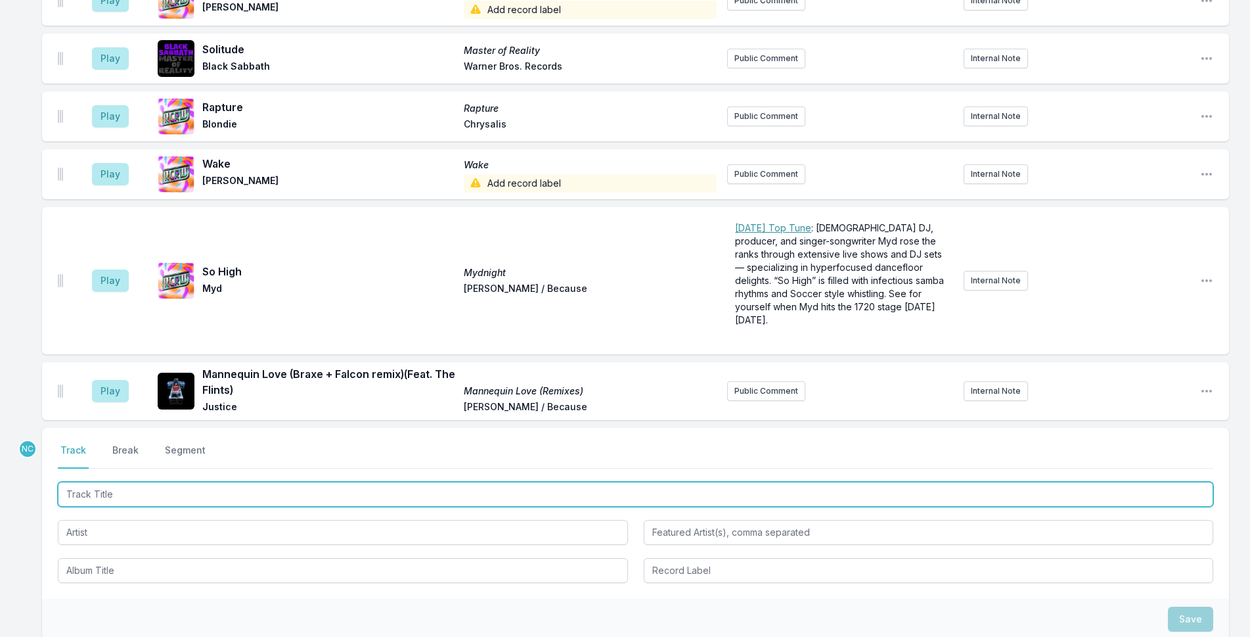
scroll to position [4641, 0]
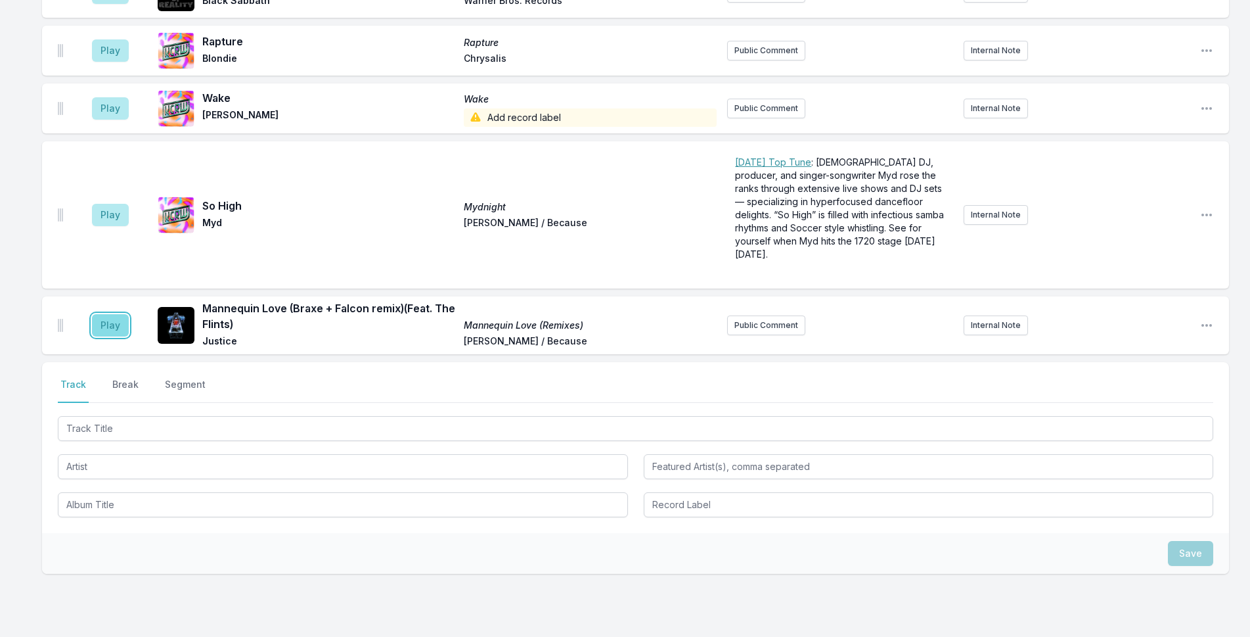
click at [118, 314] on button "Play" at bounding box center [110, 325] width 37 height 22
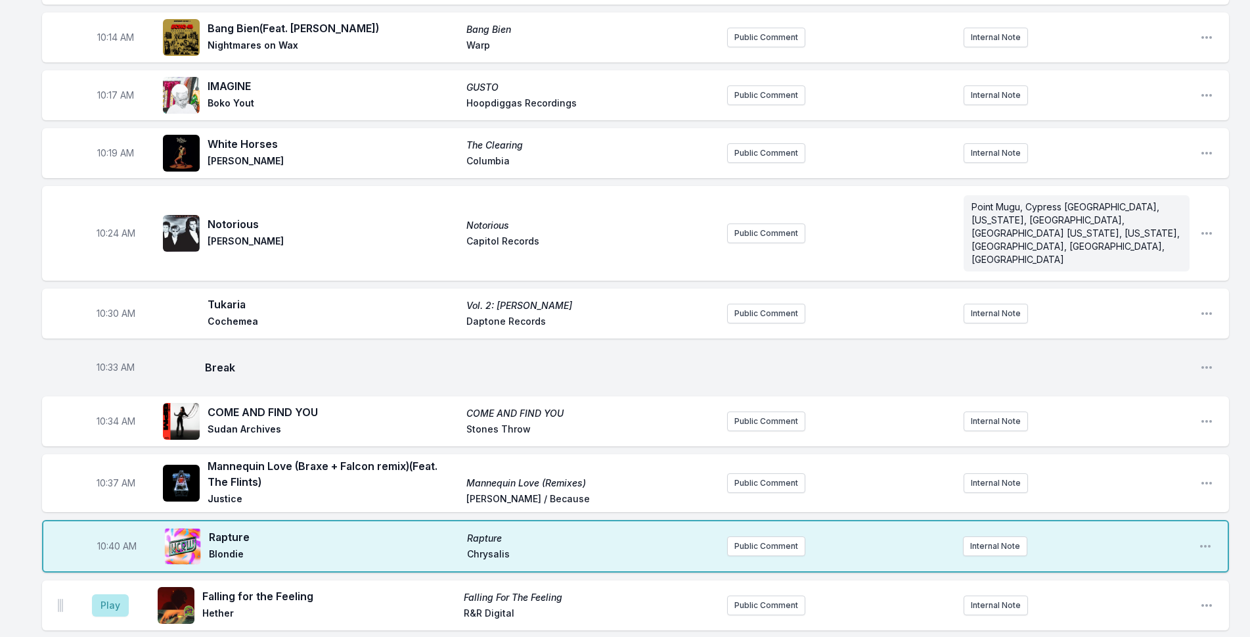
scroll to position [1619, 0]
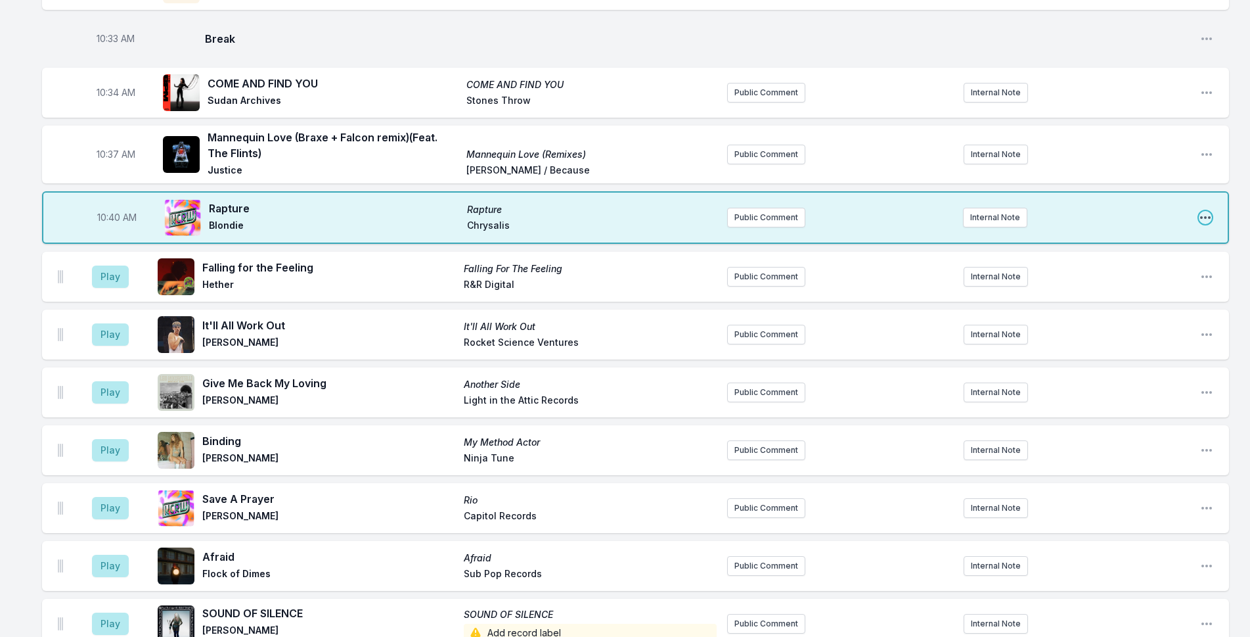
click at [1205, 211] on icon "Open playlist item options" at bounding box center [1205, 217] width 13 height 13
click at [1155, 256] on button "Edit Track Details" at bounding box center [1138, 268] width 147 height 24
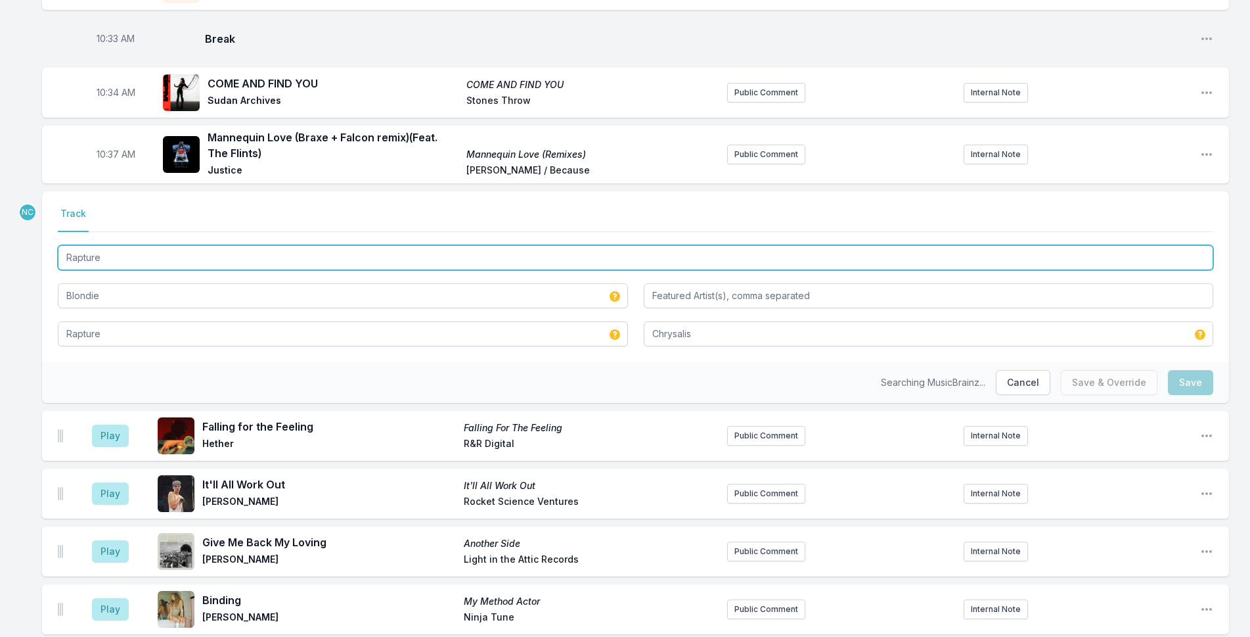
click at [464, 245] on input "Rapture" at bounding box center [635, 257] width 1155 height 25
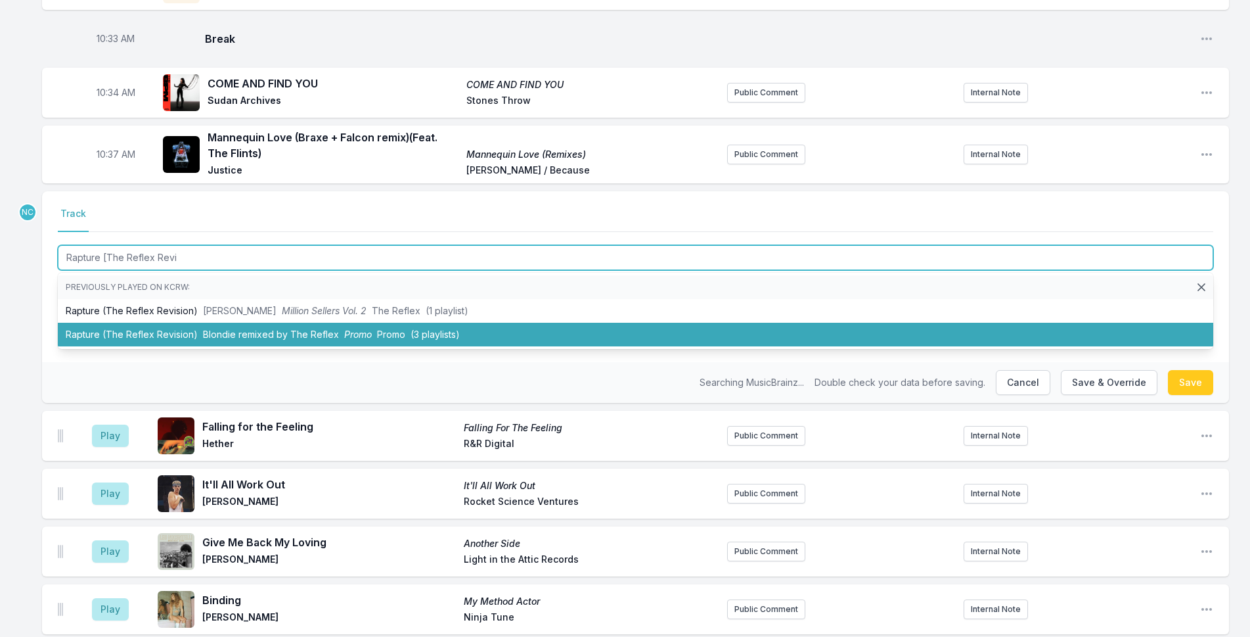
click at [244, 328] on span "Blondie remixed by The Reflex" at bounding box center [271, 333] width 136 height 11
type input "Rapture"
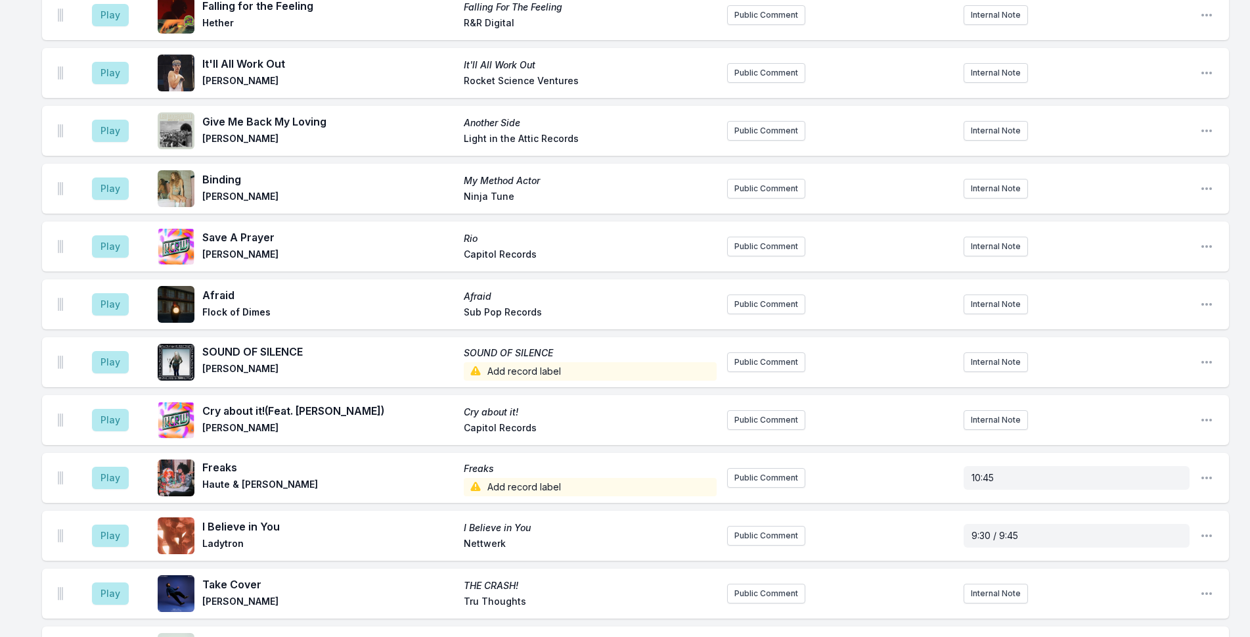
scroll to position [1882, 0]
click at [1210, 475] on icon "Open playlist item options" at bounding box center [1206, 476] width 11 height 3
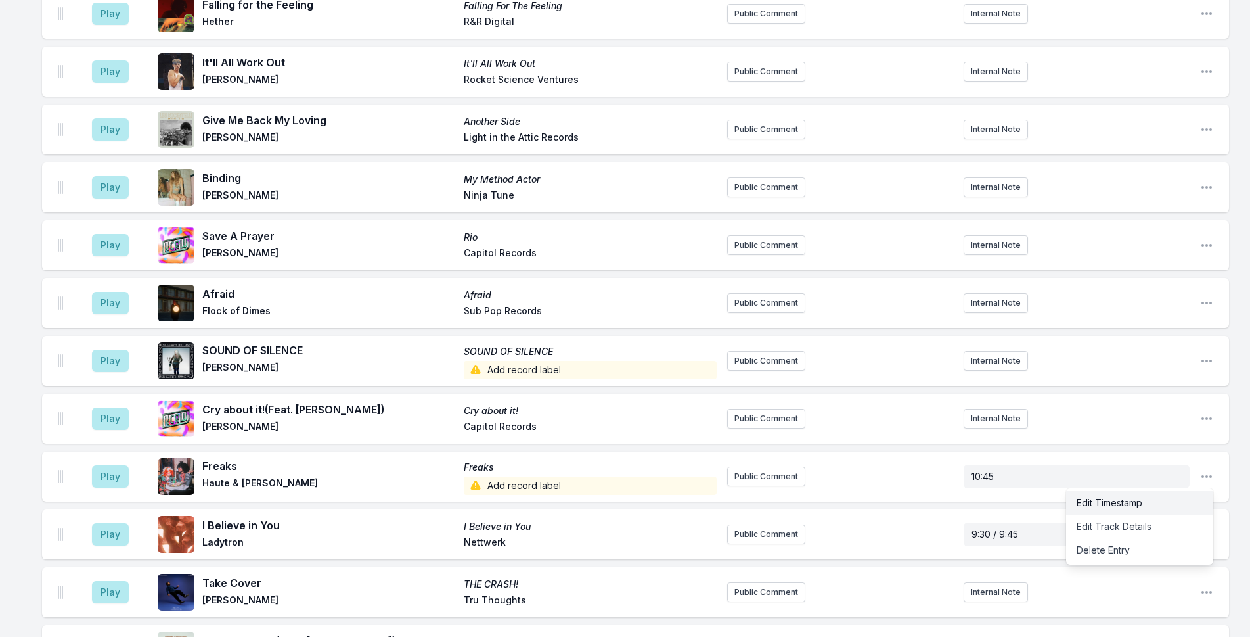
click at [1177, 491] on button "Edit Timestamp" at bounding box center [1139, 503] width 147 height 24
type input "10:45"
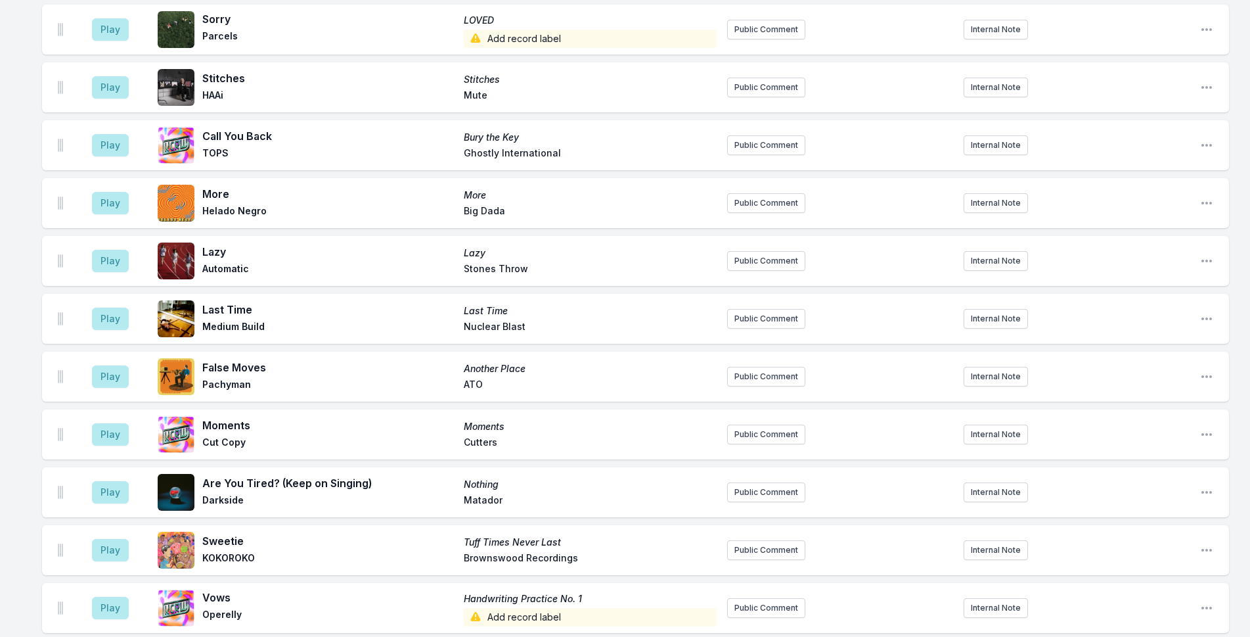
scroll to position [4641, 0]
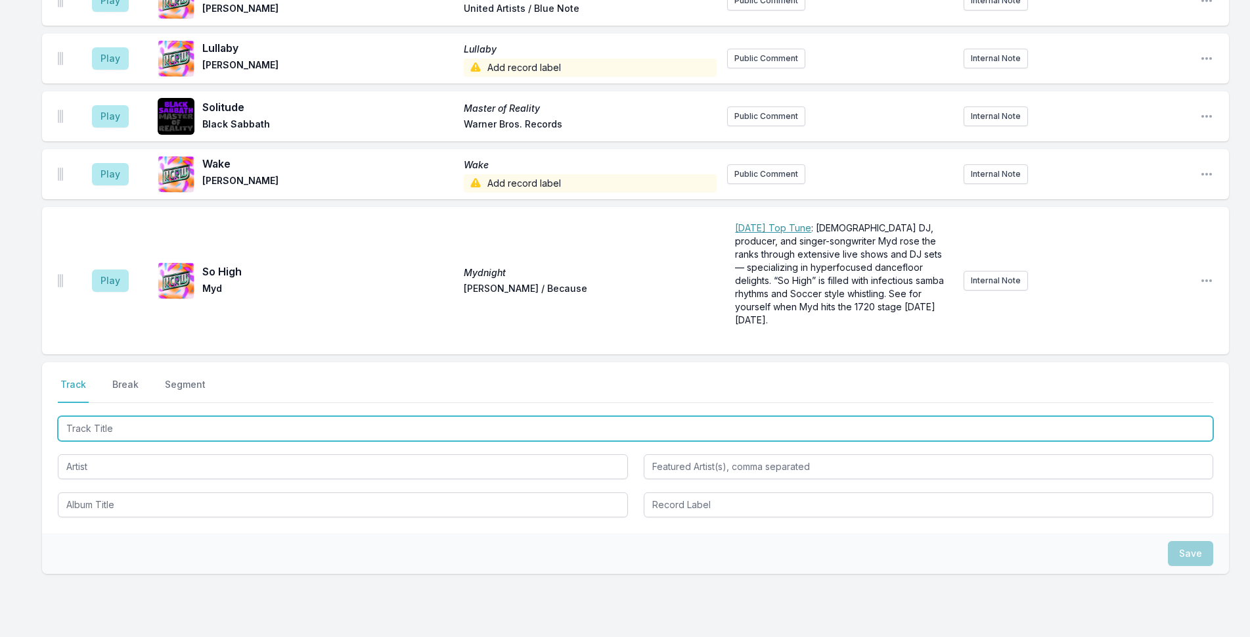
drag, startPoint x: 494, startPoint y: 362, endPoint x: 1097, endPoint y: 248, distance: 613.6
click at [497, 416] on input "Track Title" at bounding box center [635, 428] width 1155 height 25
type input "Black and White"
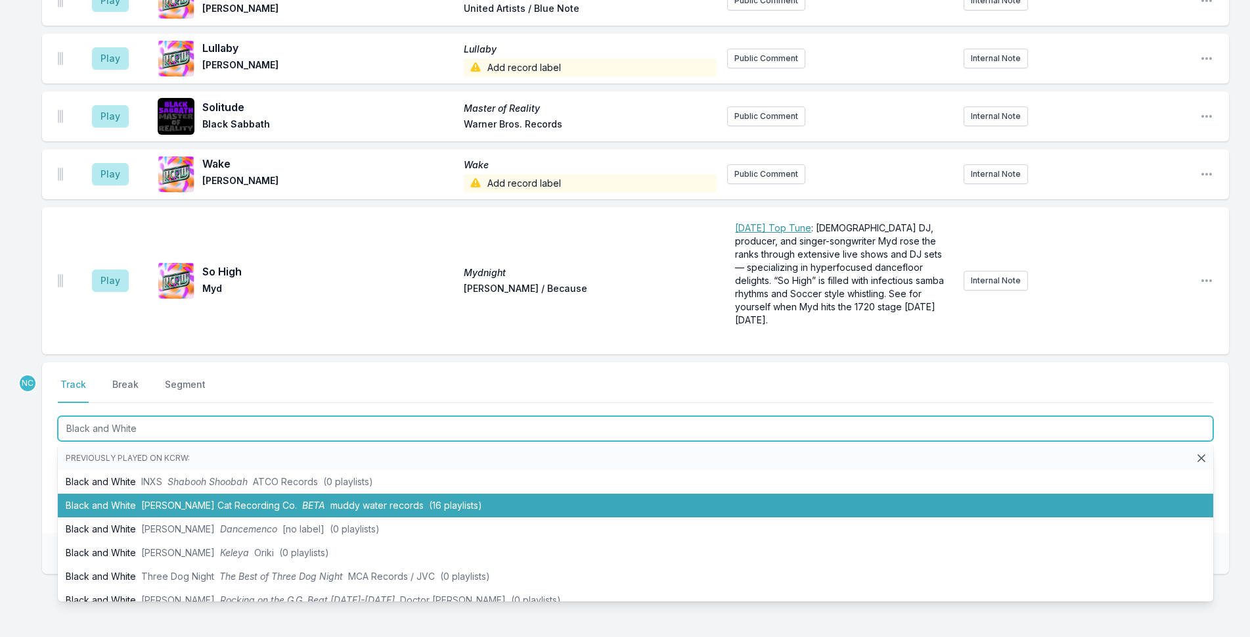
click at [559, 493] on li "Black and [PERSON_NAME] Cat Recording Co. BETA muddy water records (16 playlist…" at bounding box center [635, 505] width 1155 height 24
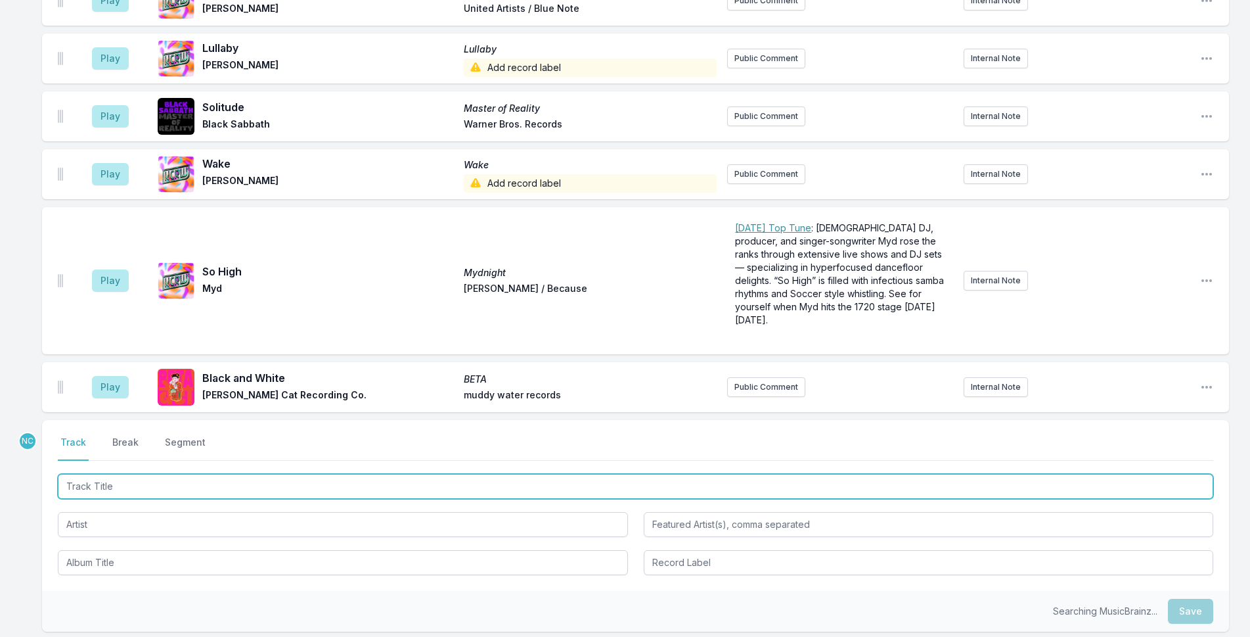
scroll to position [4699, 0]
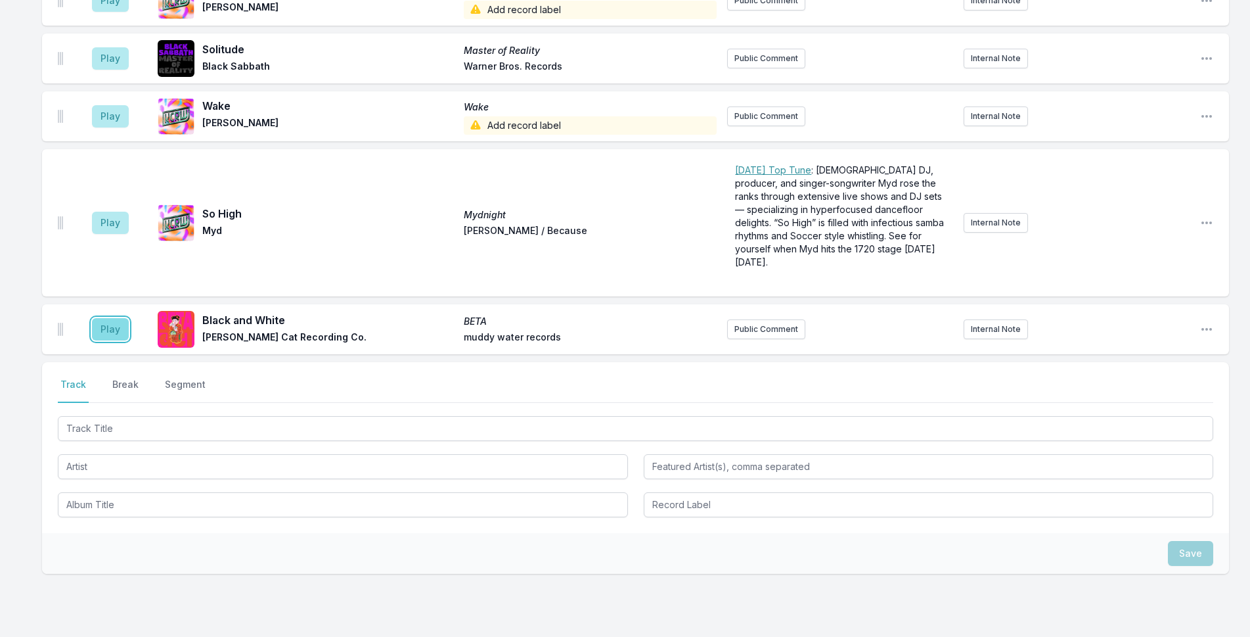
click at [104, 318] on button "Play" at bounding box center [110, 329] width 37 height 22
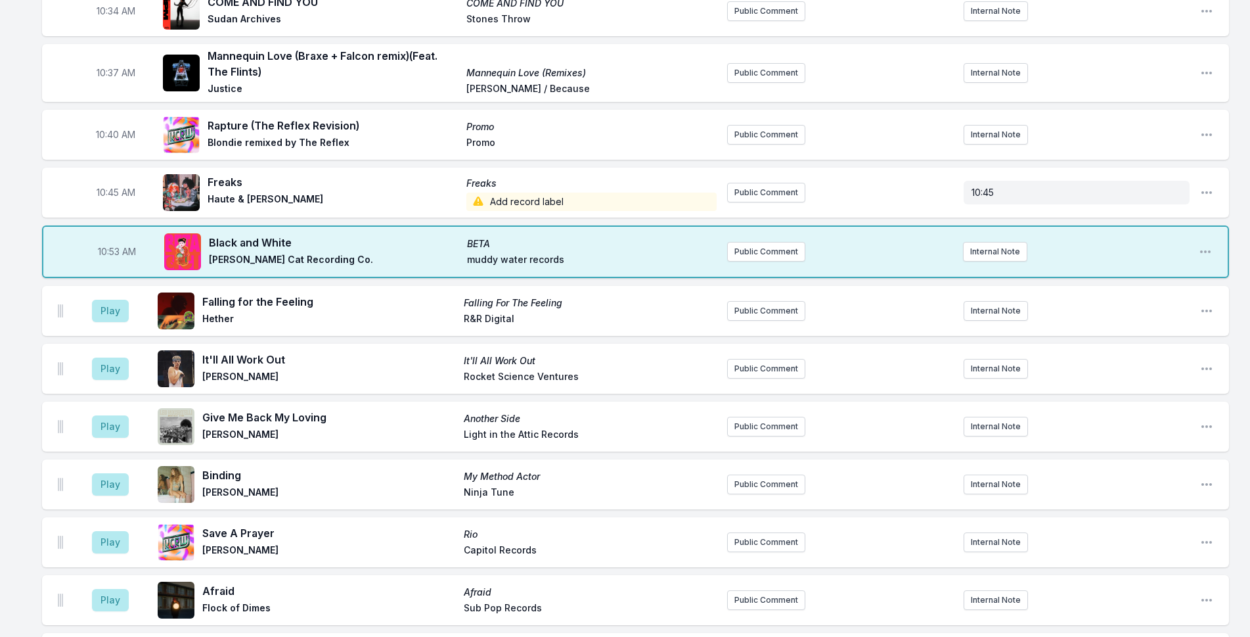
scroll to position [1743, 0]
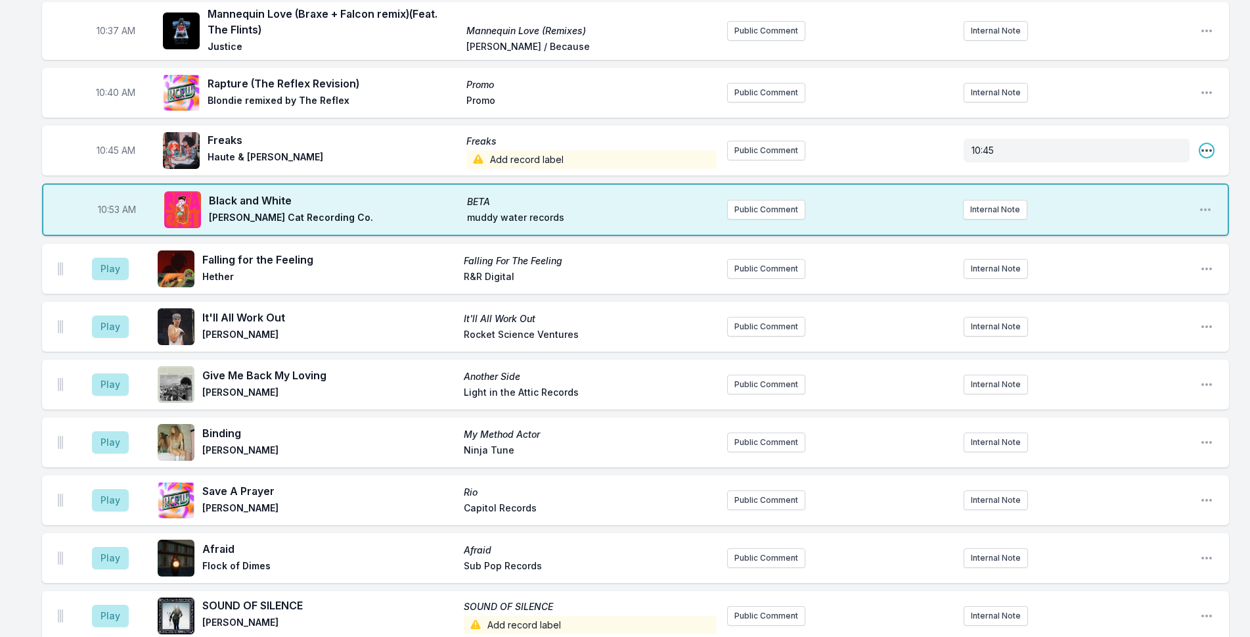
click at [1205, 144] on icon "Open playlist item options" at bounding box center [1206, 150] width 13 height 13
click at [1180, 165] on button "Edit Timestamp" at bounding box center [1139, 177] width 147 height 24
click at [106, 138] on input "10:45" at bounding box center [116, 150] width 74 height 25
type input "10:49"
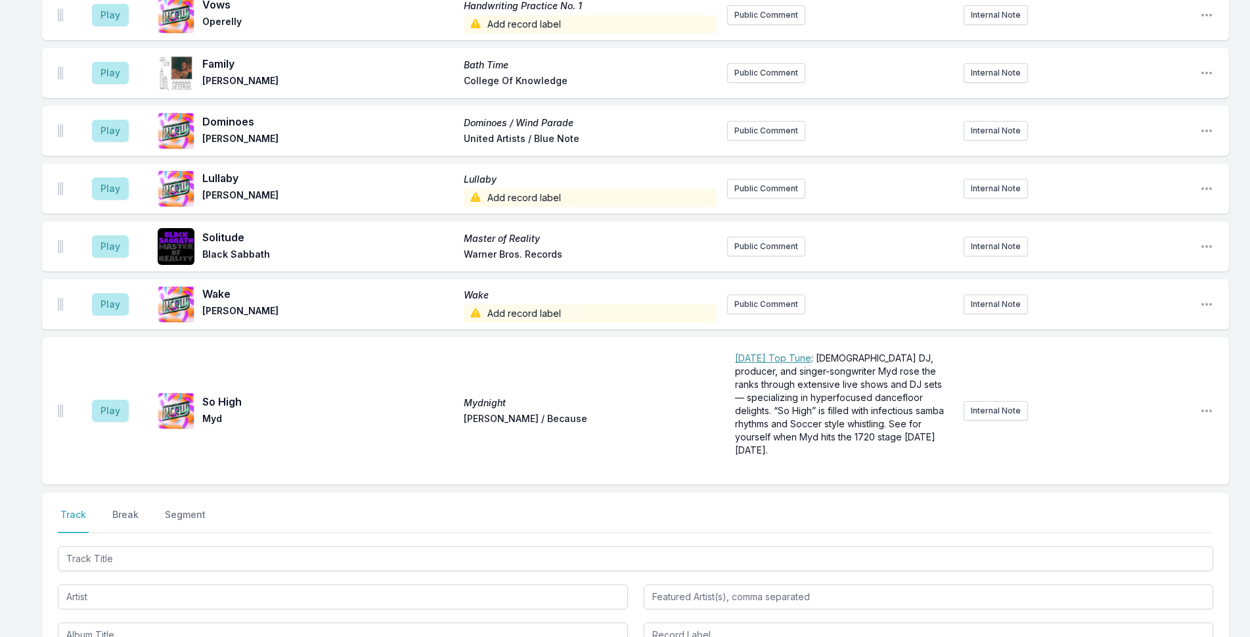
scroll to position [4699, 0]
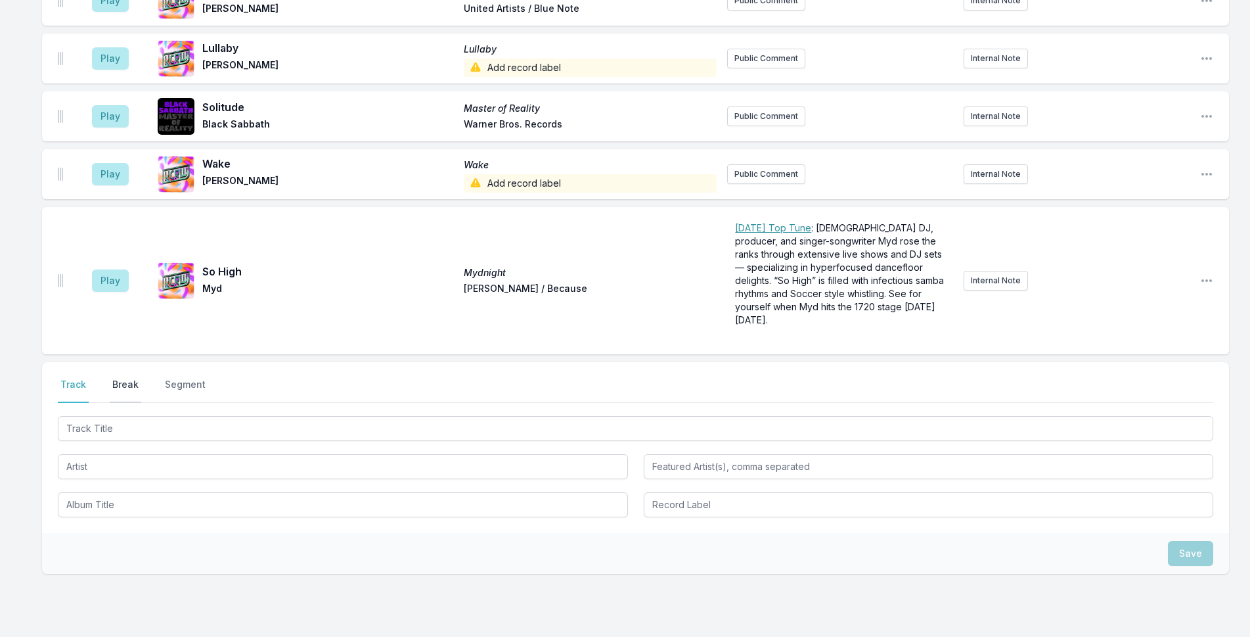
click at [120, 378] on button "Break" at bounding box center [126, 390] width 32 height 25
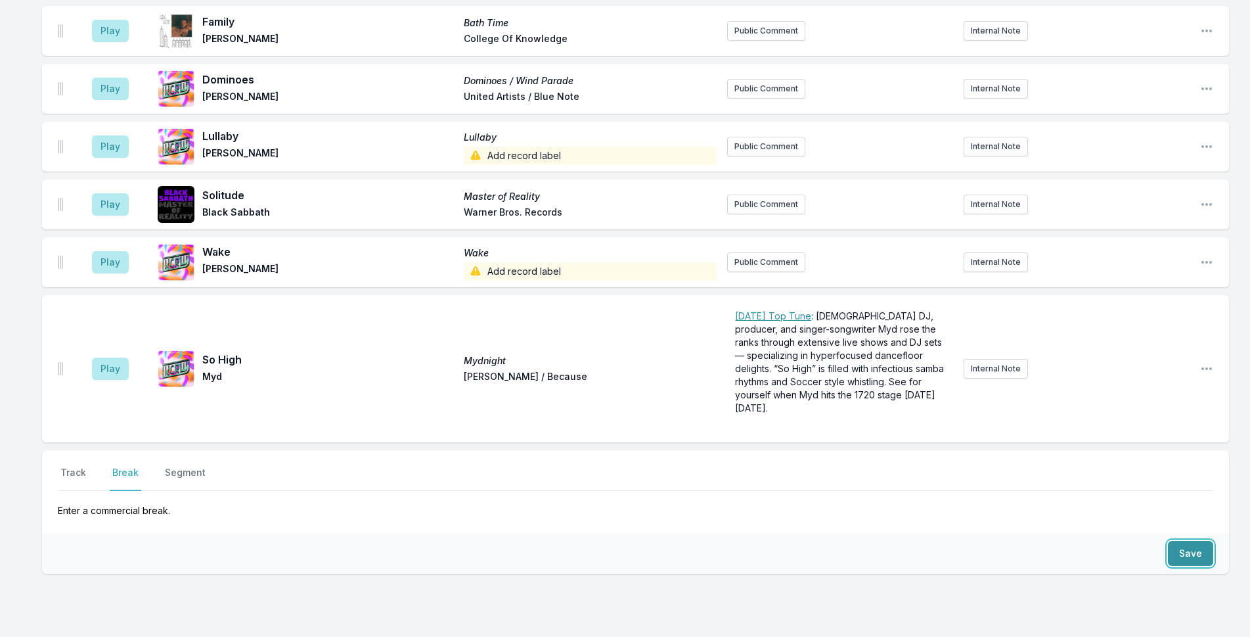
click at [1173, 541] on button "Save" at bounding box center [1190, 553] width 45 height 25
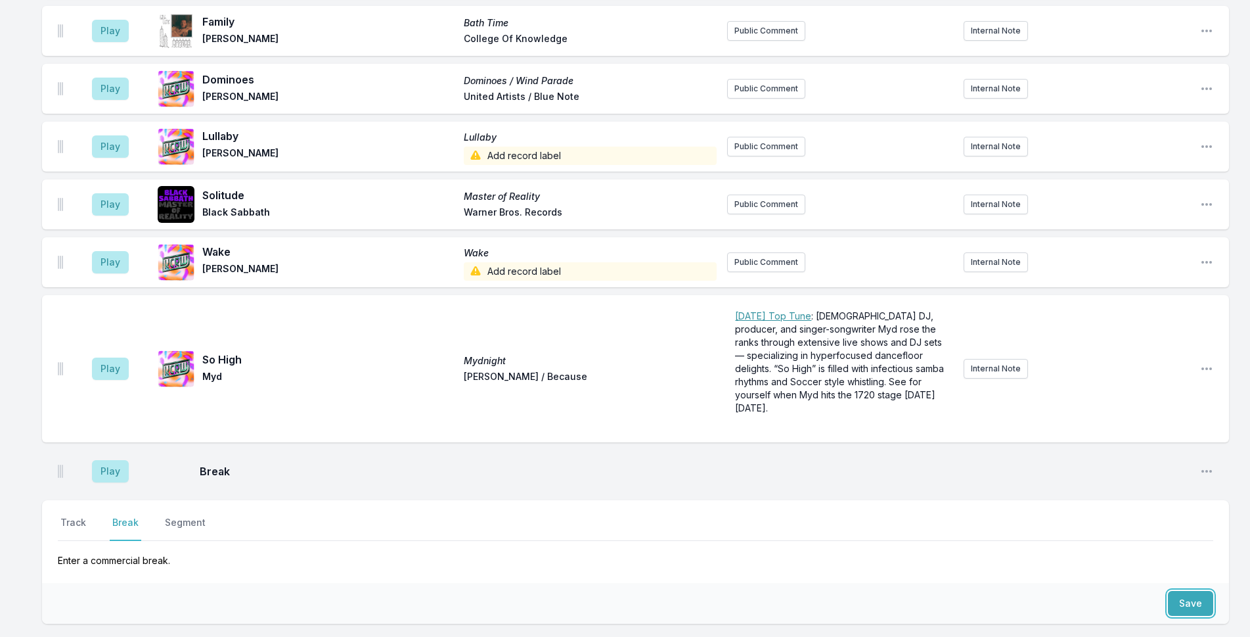
scroll to position [4661, 0]
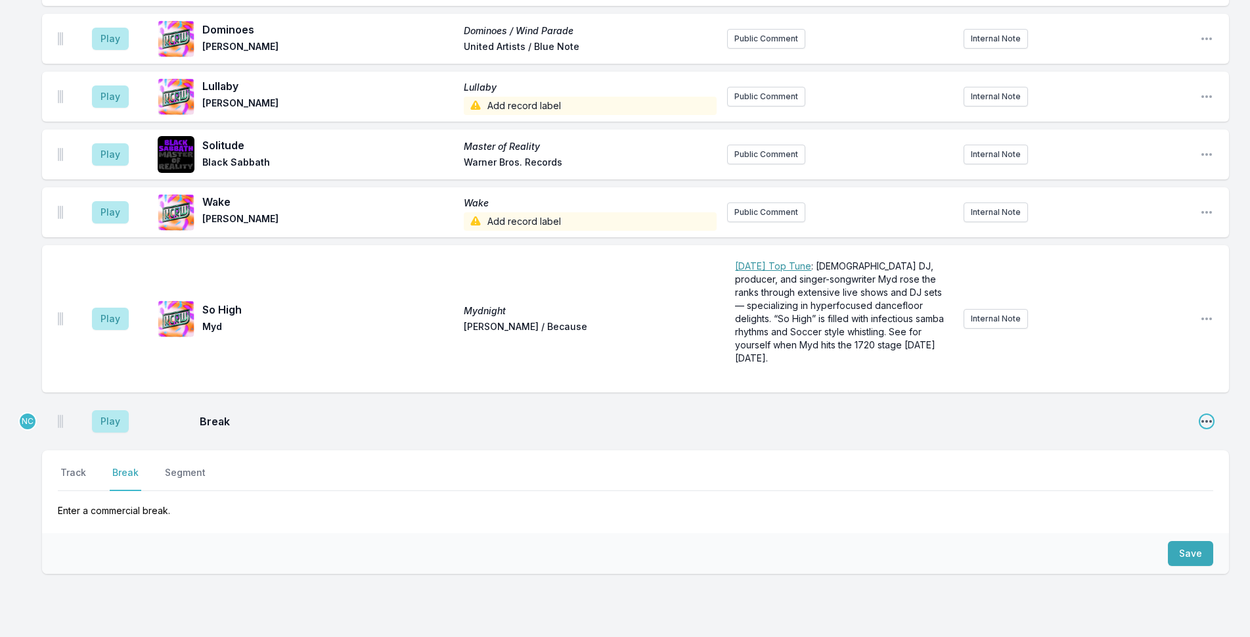
click at [1205, 414] on icon "Open playlist item options" at bounding box center [1206, 420] width 13 height 13
click at [1140, 436] on button "Edit Timestamp" at bounding box center [1139, 448] width 147 height 24
type input "10:45"
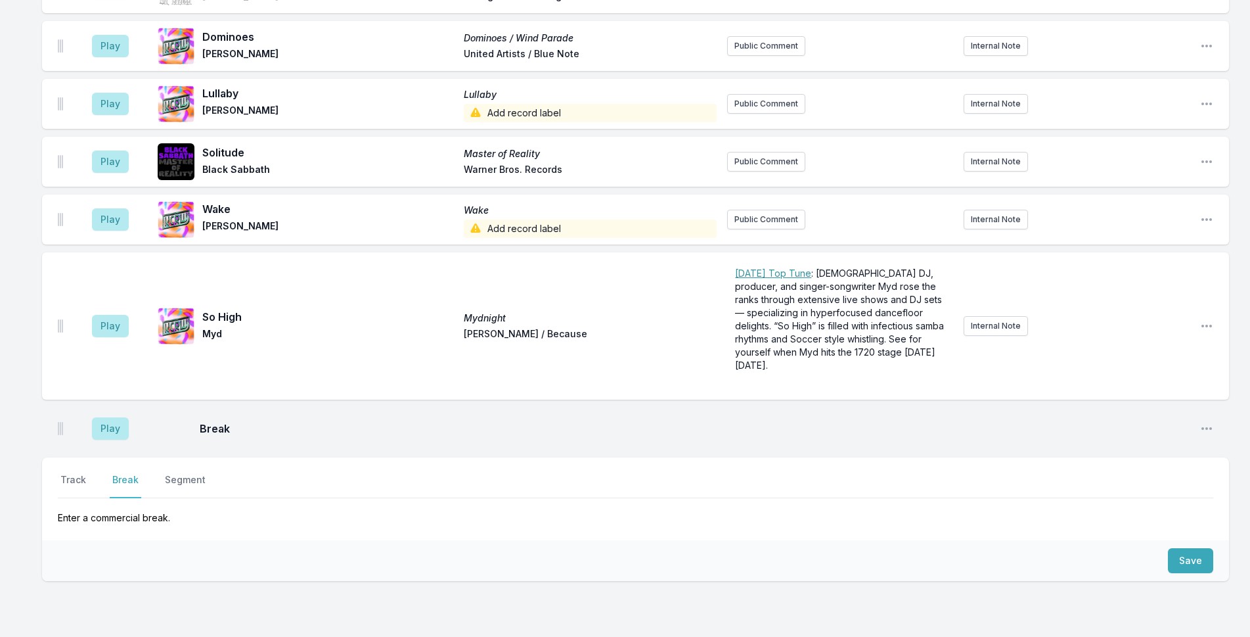
scroll to position [4711, 0]
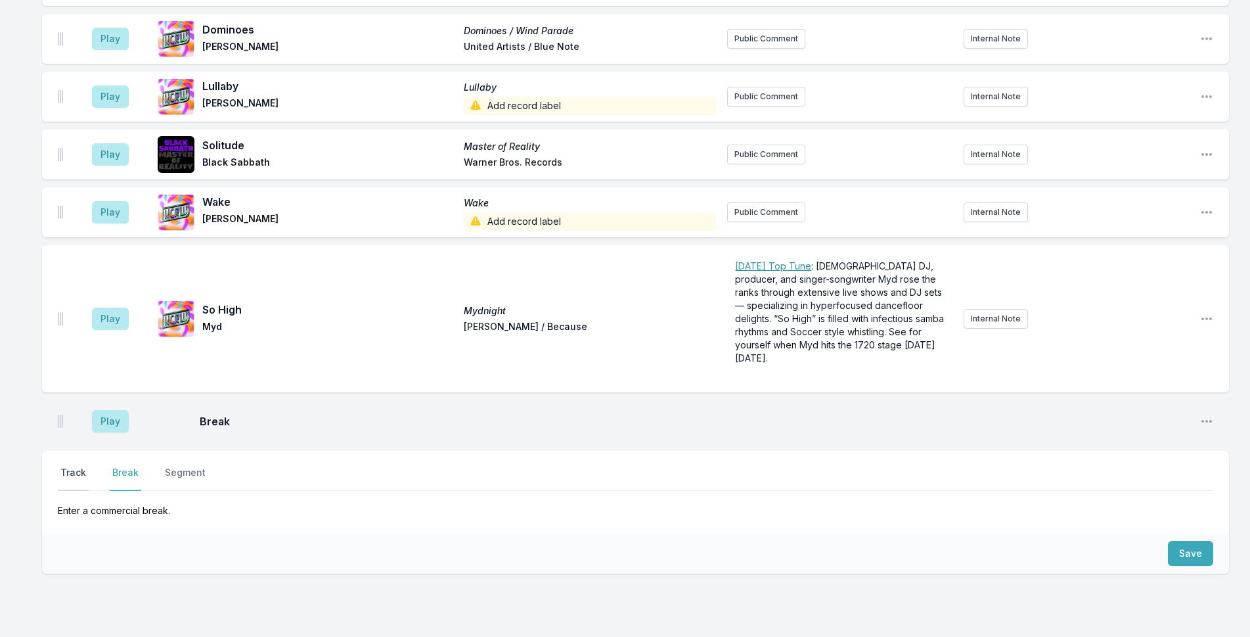
click at [74, 466] on button "Track" at bounding box center [73, 478] width 31 height 25
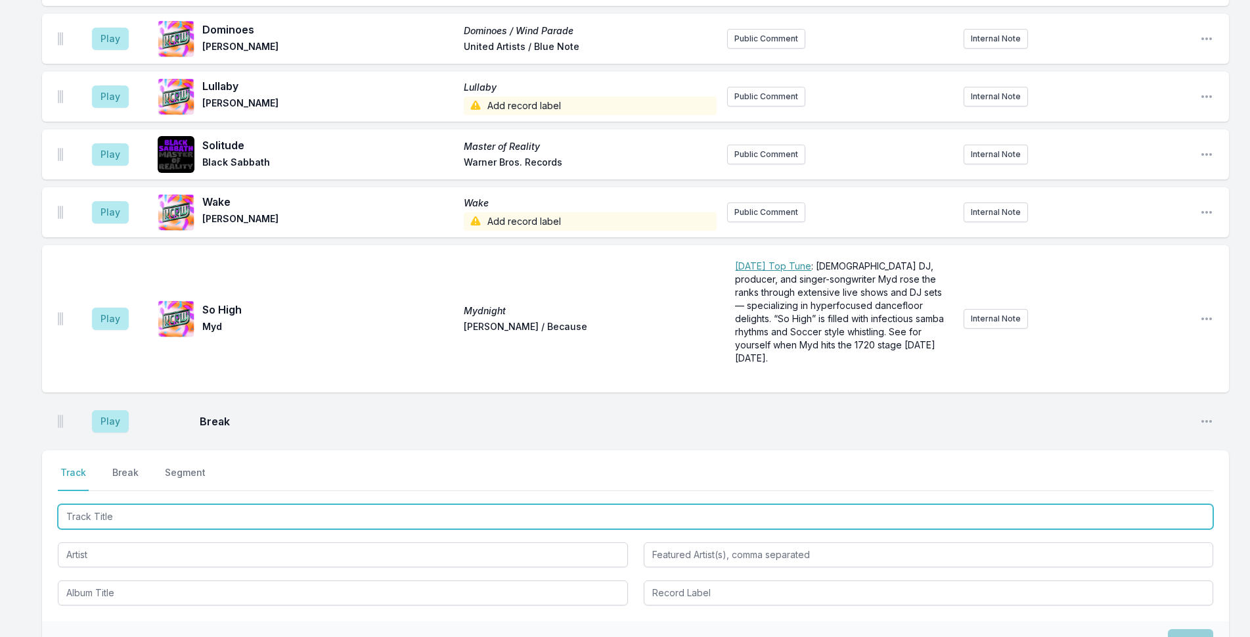
drag, startPoint x: 210, startPoint y: 457, endPoint x: 462, endPoint y: 394, distance: 260.5
click at [215, 504] on input "Track Title" at bounding box center [635, 516] width 1155 height 25
type input "Sonapista"
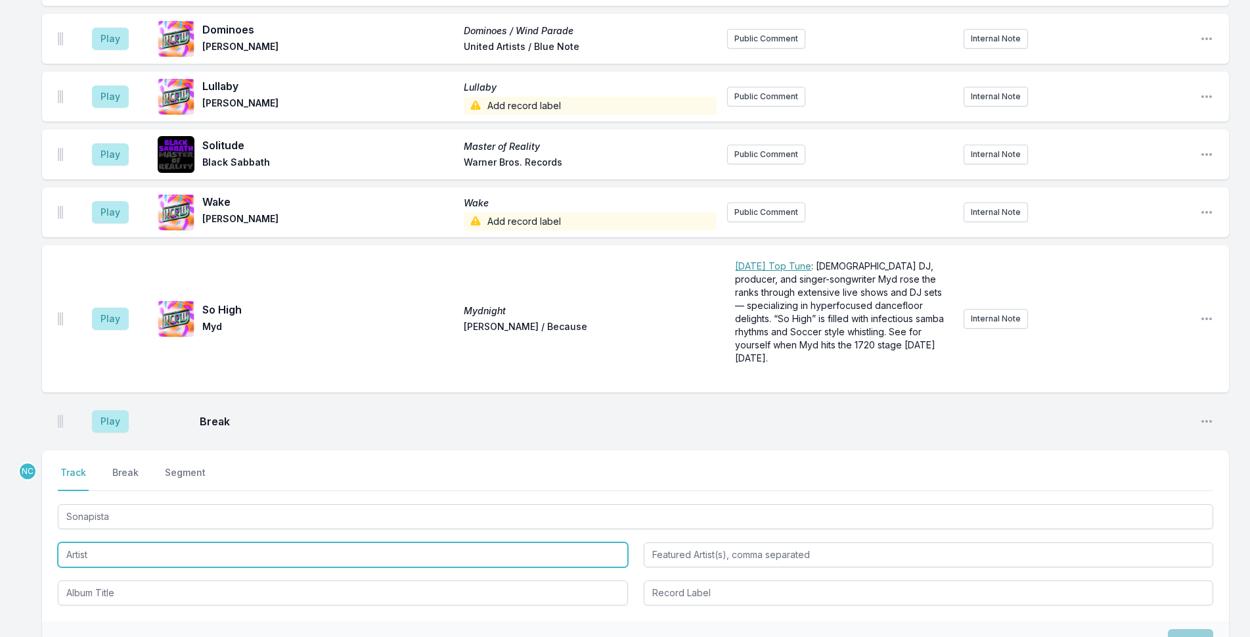
click at [176, 542] on input "Artist" at bounding box center [343, 554] width 570 height 25
click at [184, 542] on input "Artist" at bounding box center [343, 554] width 570 height 25
type input "Vanyfax"
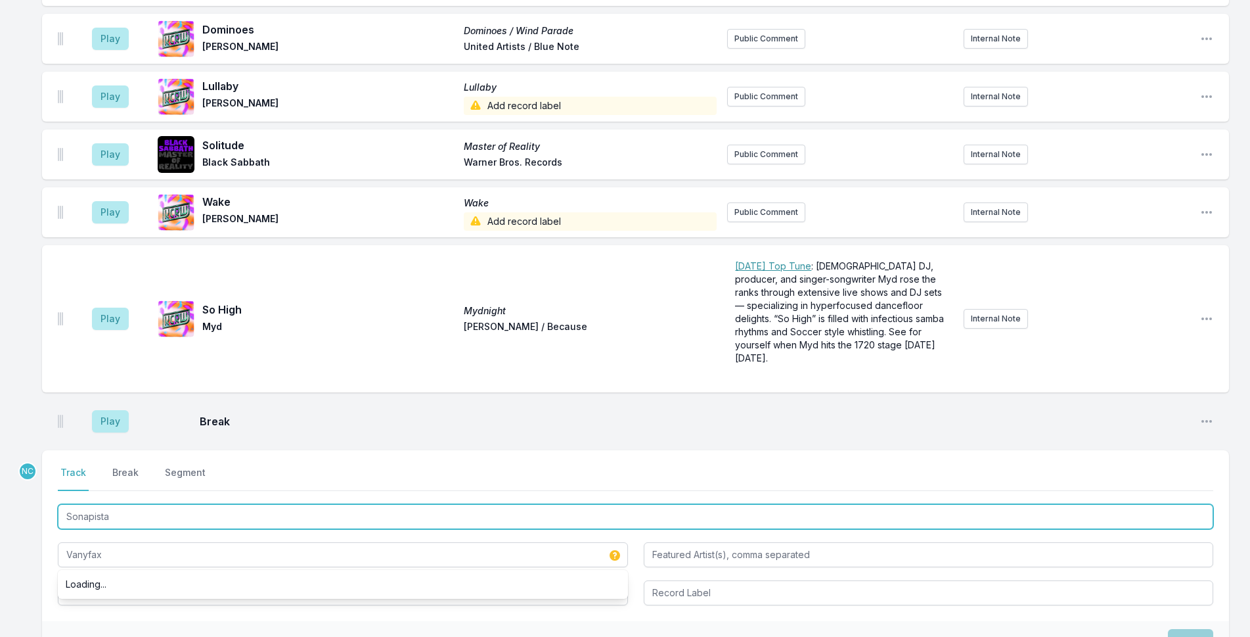
click at [113, 504] on input "Sonapista" at bounding box center [635, 516] width 1155 height 25
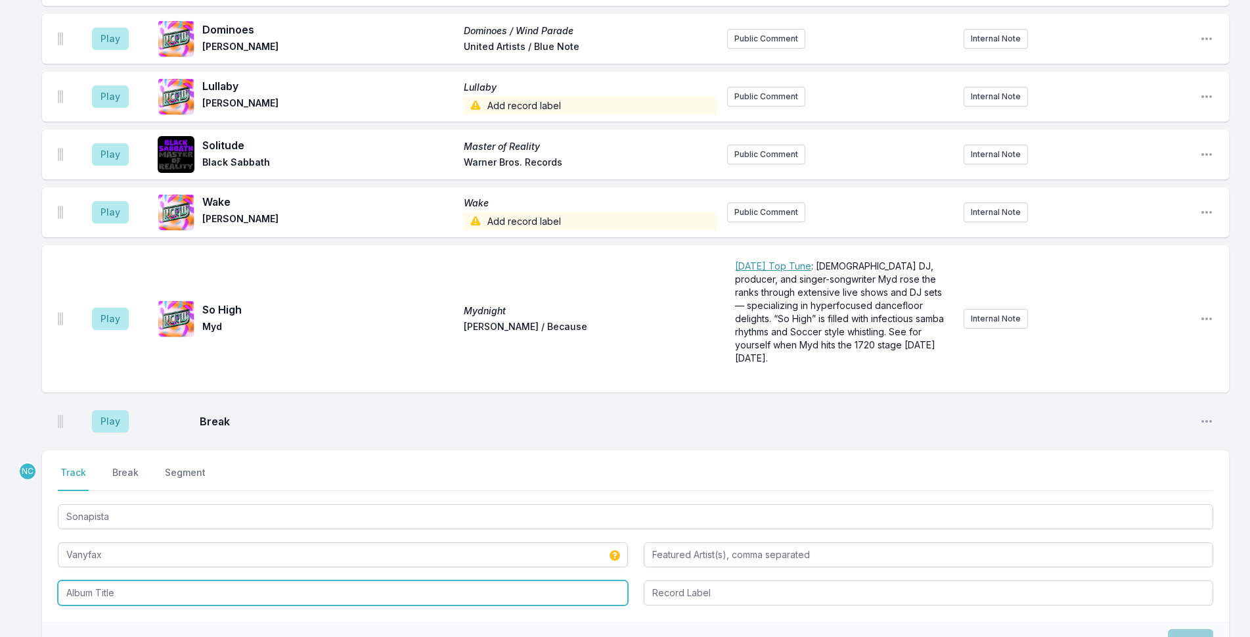
click at [156, 580] on input "Album Title" at bounding box center [343, 592] width 570 height 25
paste input "Sonapista"
type input "Sonapista"
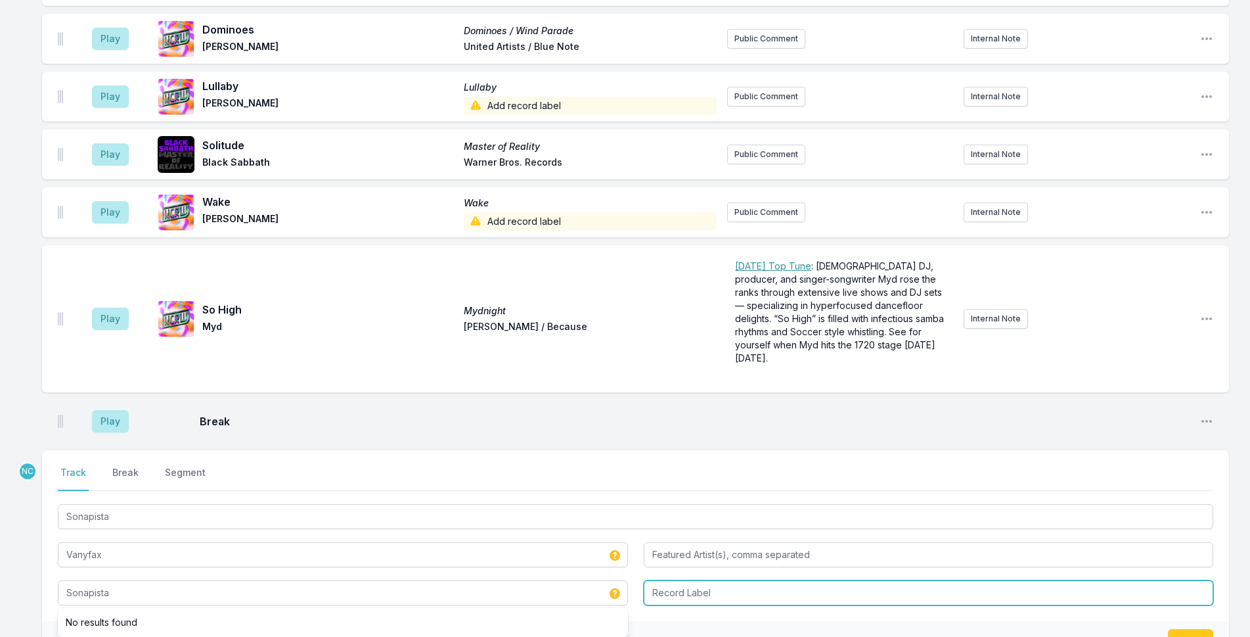
click at [711, 580] on input "Record Label" at bounding box center [929, 592] width 570 height 25
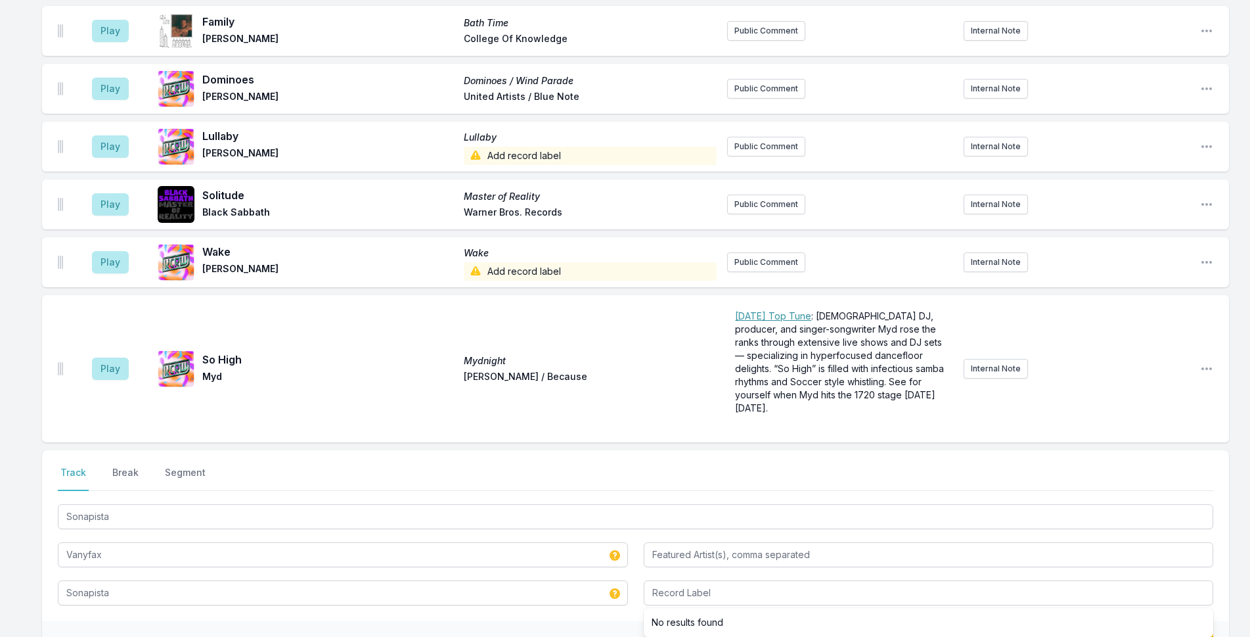
click at [710, 610] on li "No results found" at bounding box center [929, 622] width 570 height 24
click at [1206, 629] on button "Save" at bounding box center [1190, 641] width 45 height 25
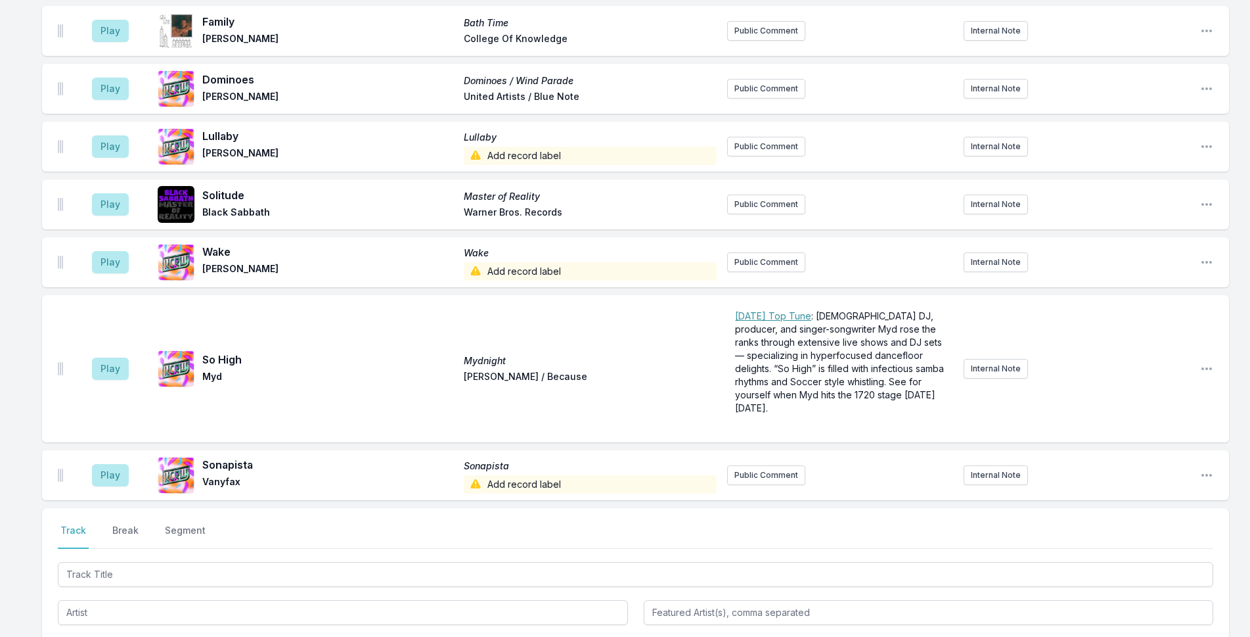
scroll to position [4768, 0]
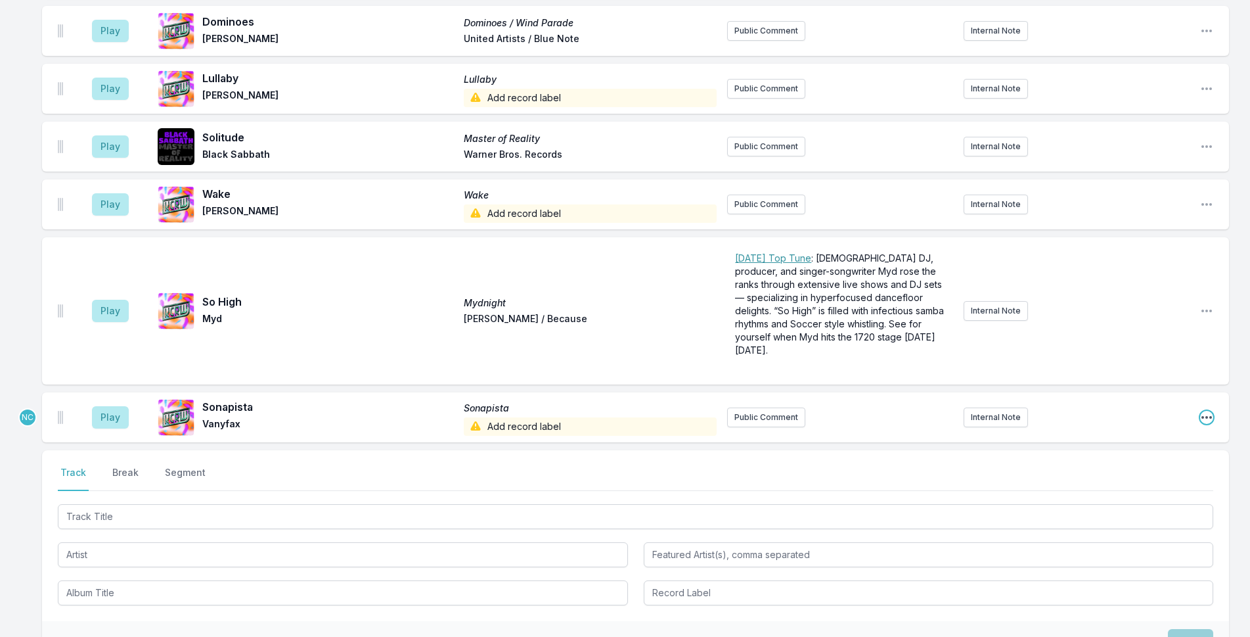
click at [1210, 416] on icon "Open playlist item options" at bounding box center [1206, 417] width 11 height 3
click at [1164, 432] on button "Edit Timestamp" at bounding box center [1139, 444] width 147 height 24
type input "10:58"
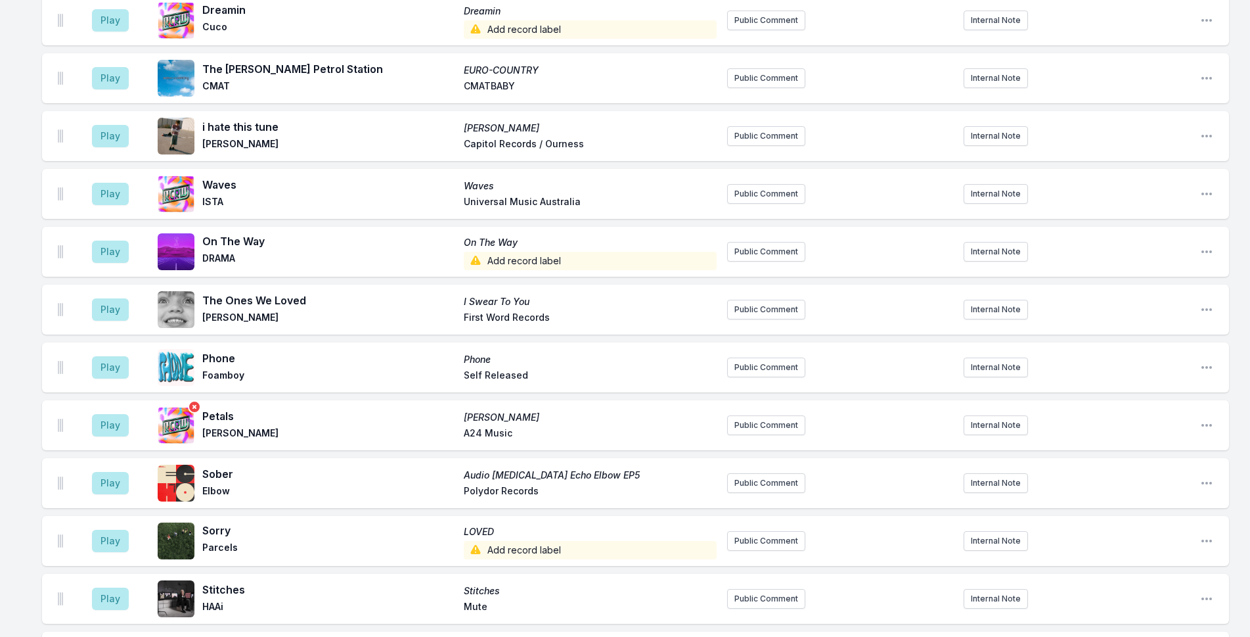
scroll to position [3709, 0]
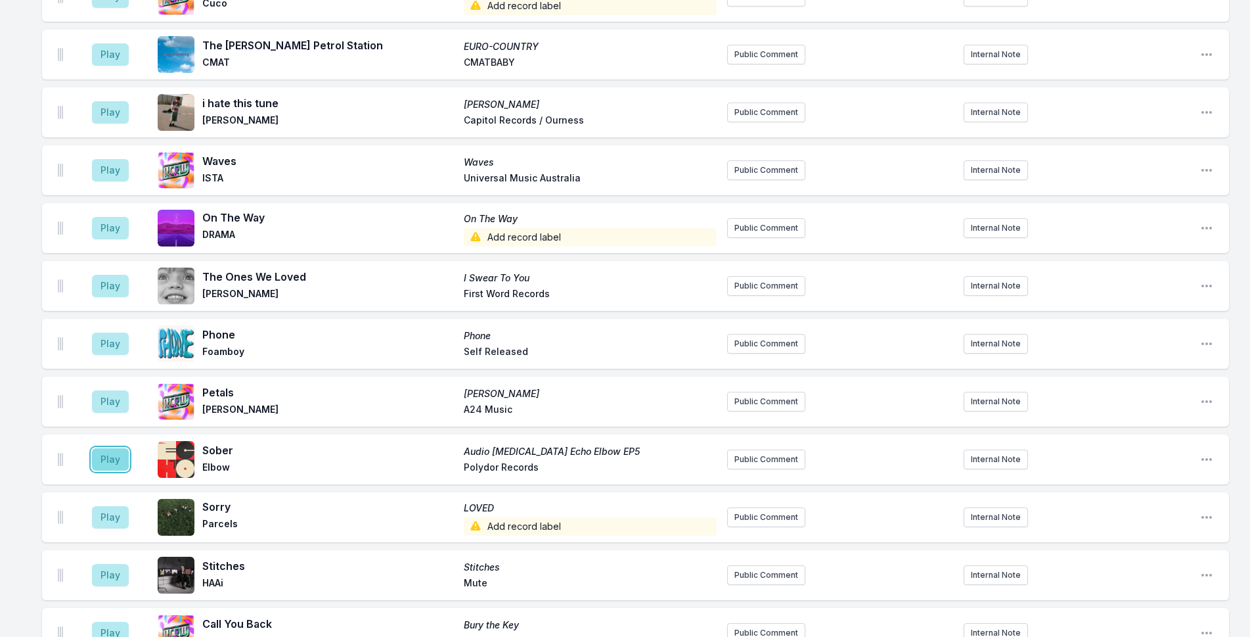
click at [93, 448] on button "Play" at bounding box center [110, 459] width 37 height 22
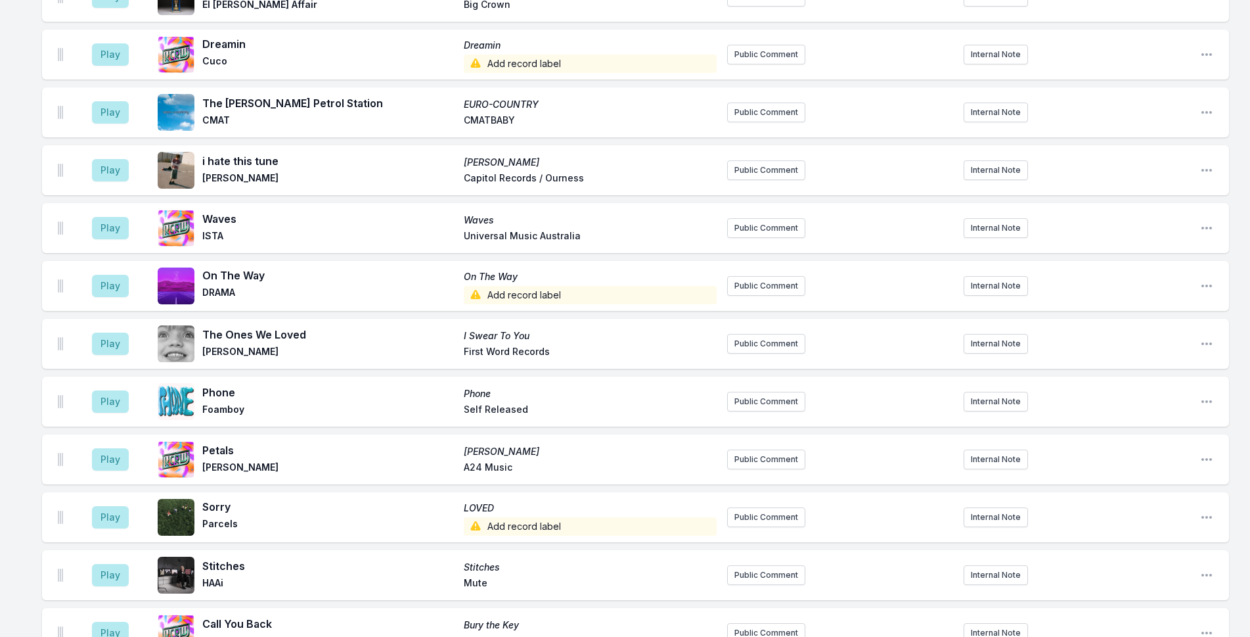
click at [106, 380] on aside "Play" at bounding box center [111, 401] width 74 height 42
click at [108, 390] on button "Play" at bounding box center [110, 401] width 37 height 22
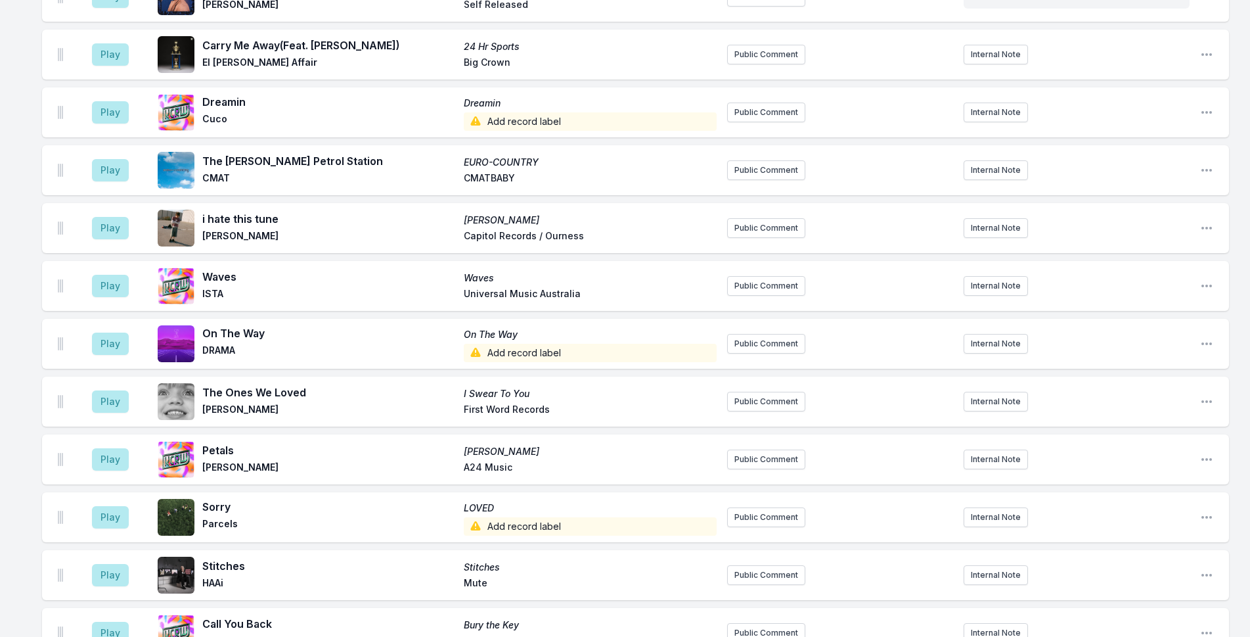
scroll to position [3841, 0]
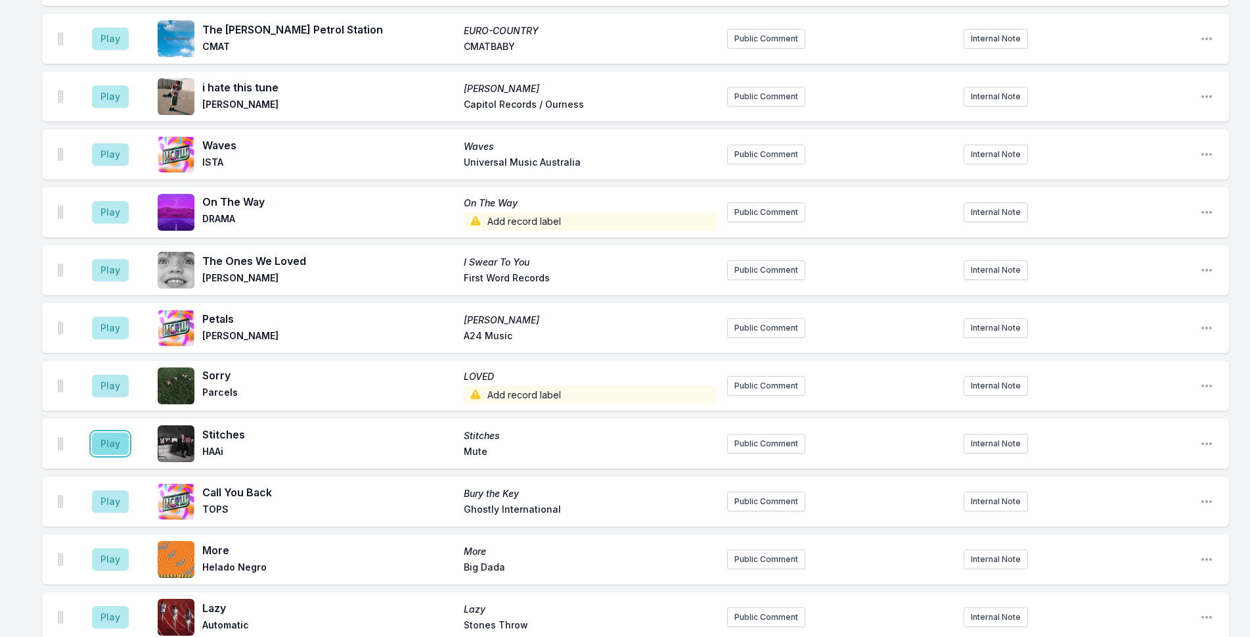
click at [114, 432] on button "Play" at bounding box center [110, 443] width 37 height 22
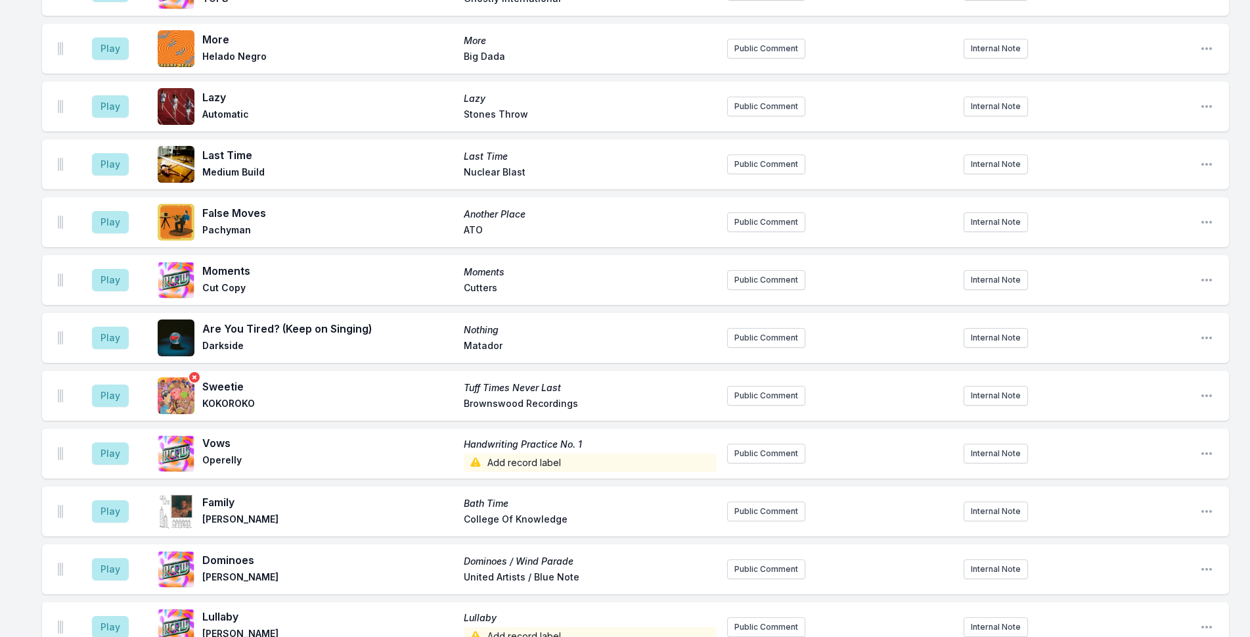
scroll to position [4366, 0]
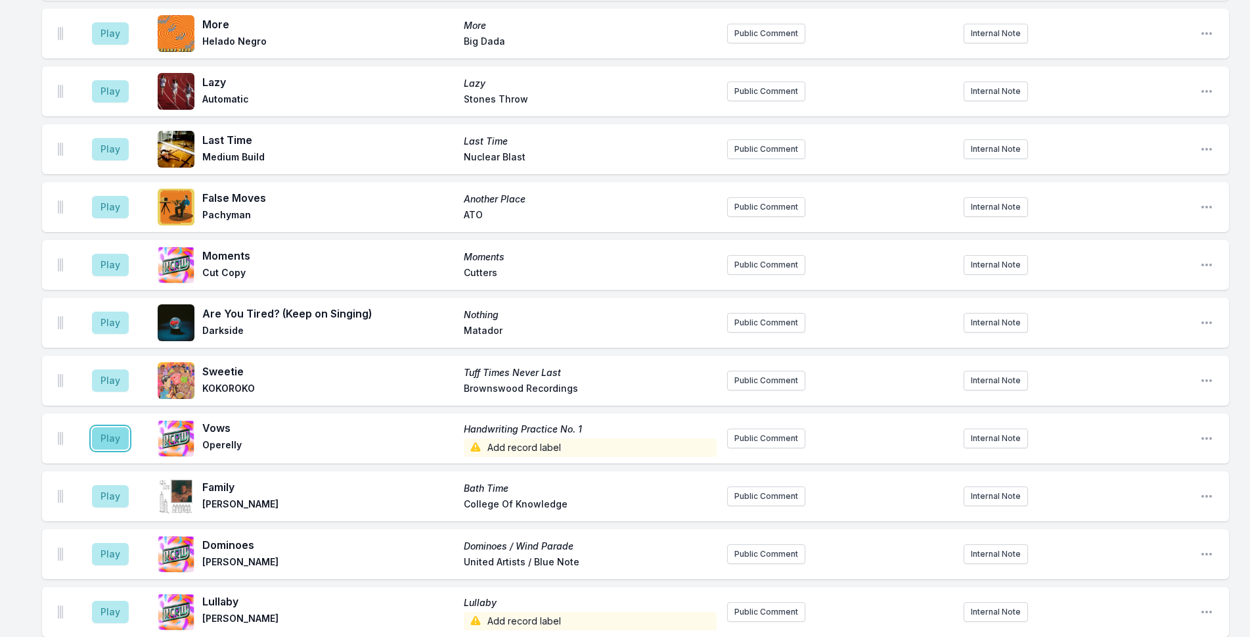
click at [113, 427] on button "Play" at bounding box center [110, 438] width 37 height 22
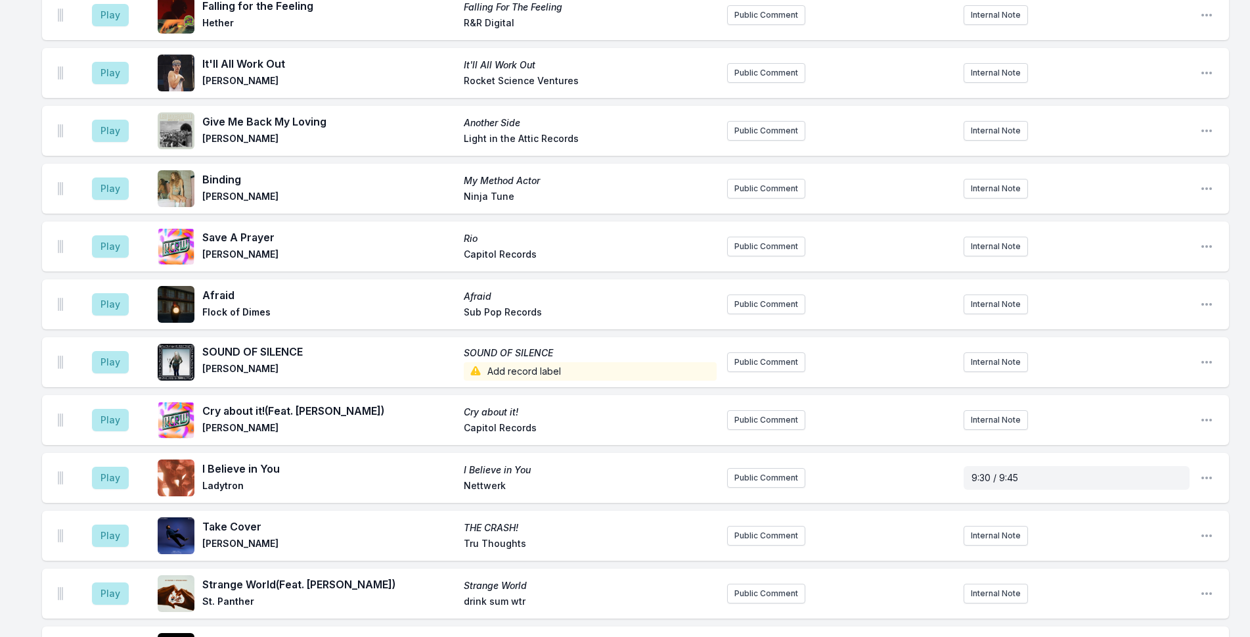
scroll to position [2396, 0]
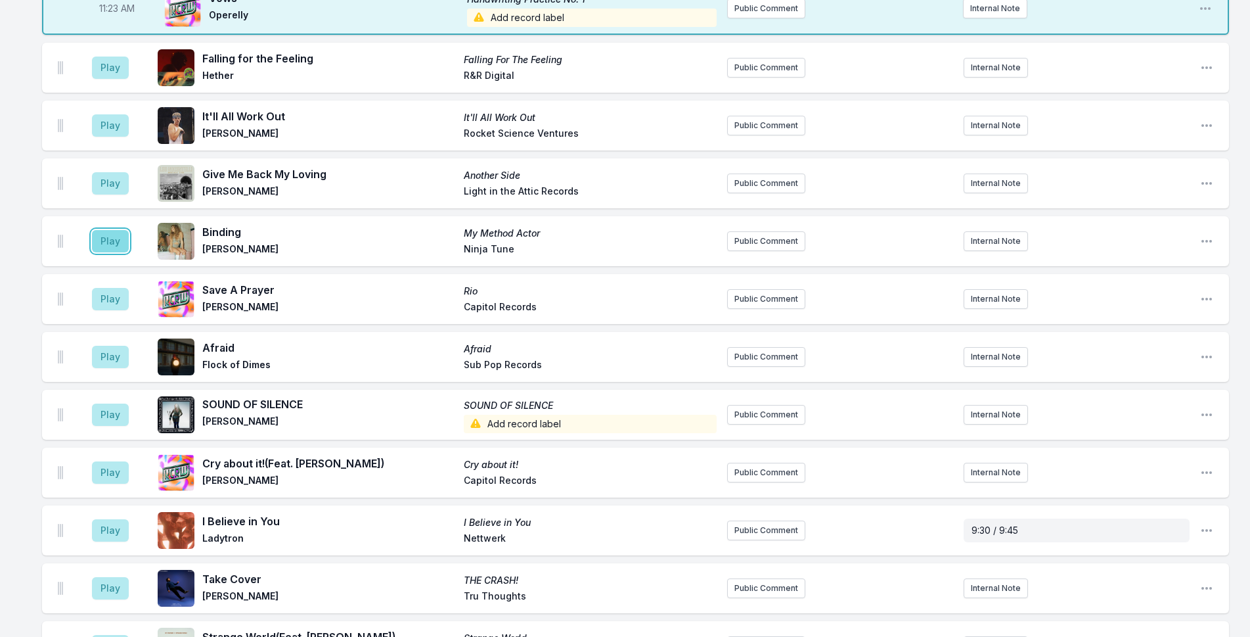
click at [109, 230] on button "Play" at bounding box center [110, 241] width 37 height 22
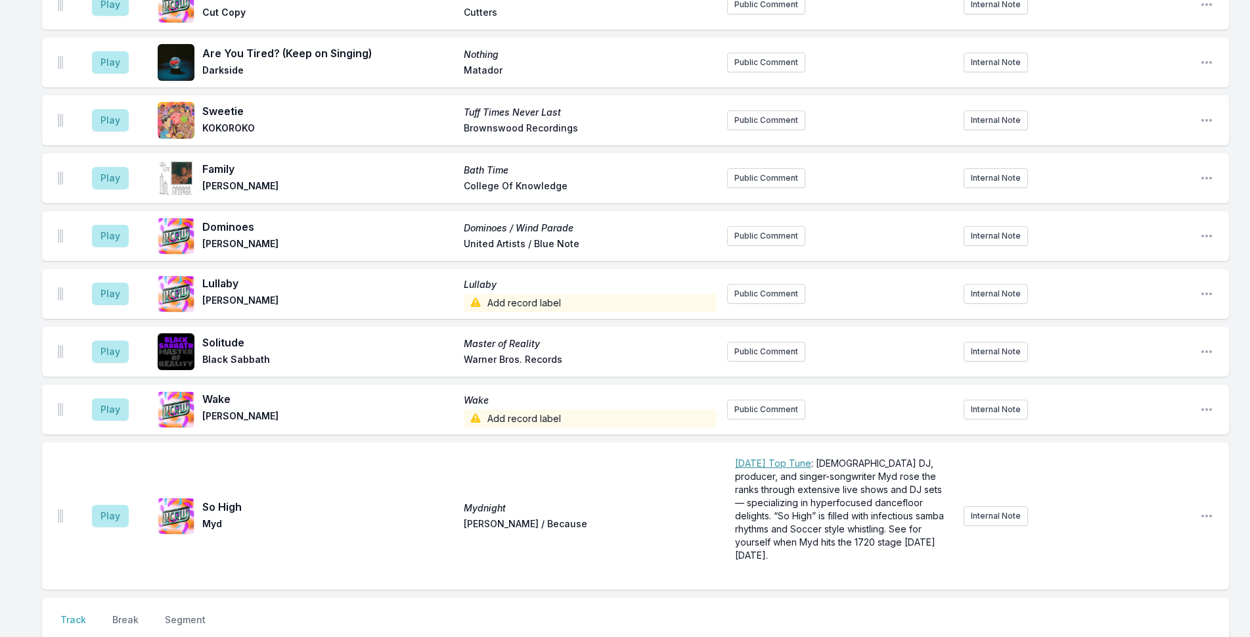
scroll to position [4892, 0]
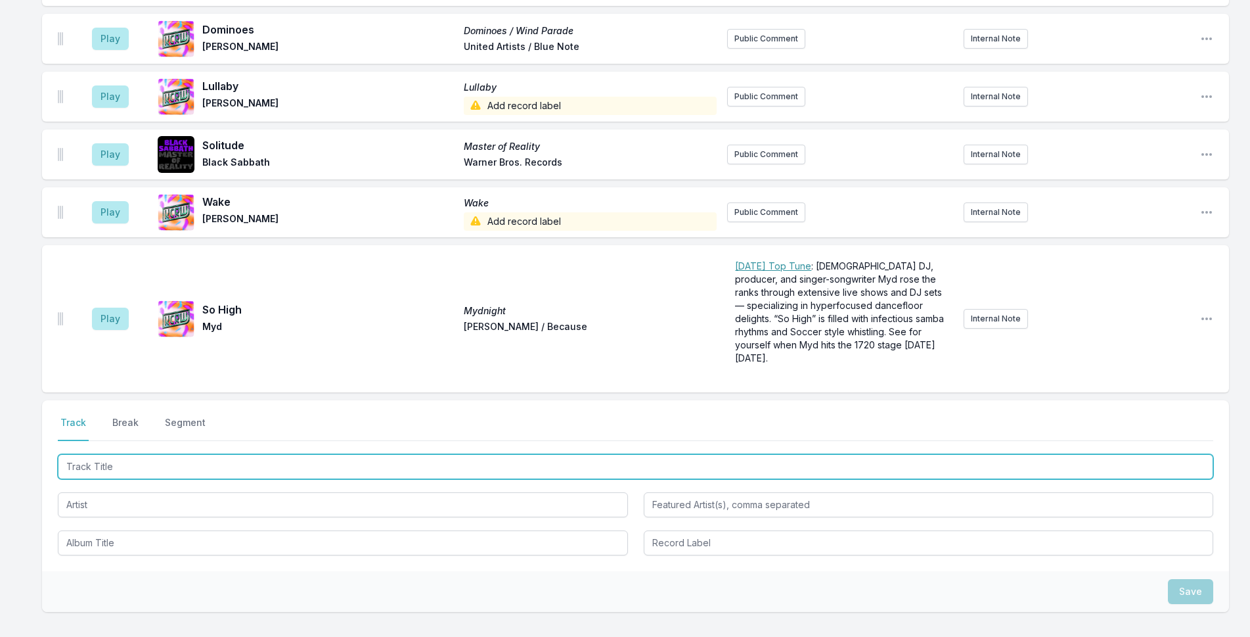
drag, startPoint x: 175, startPoint y: 409, endPoint x: 485, endPoint y: 290, distance: 332.4
click at [176, 454] on input "Track Title" at bounding box center [635, 466] width 1155 height 25
type input "[PERSON_NAME]"
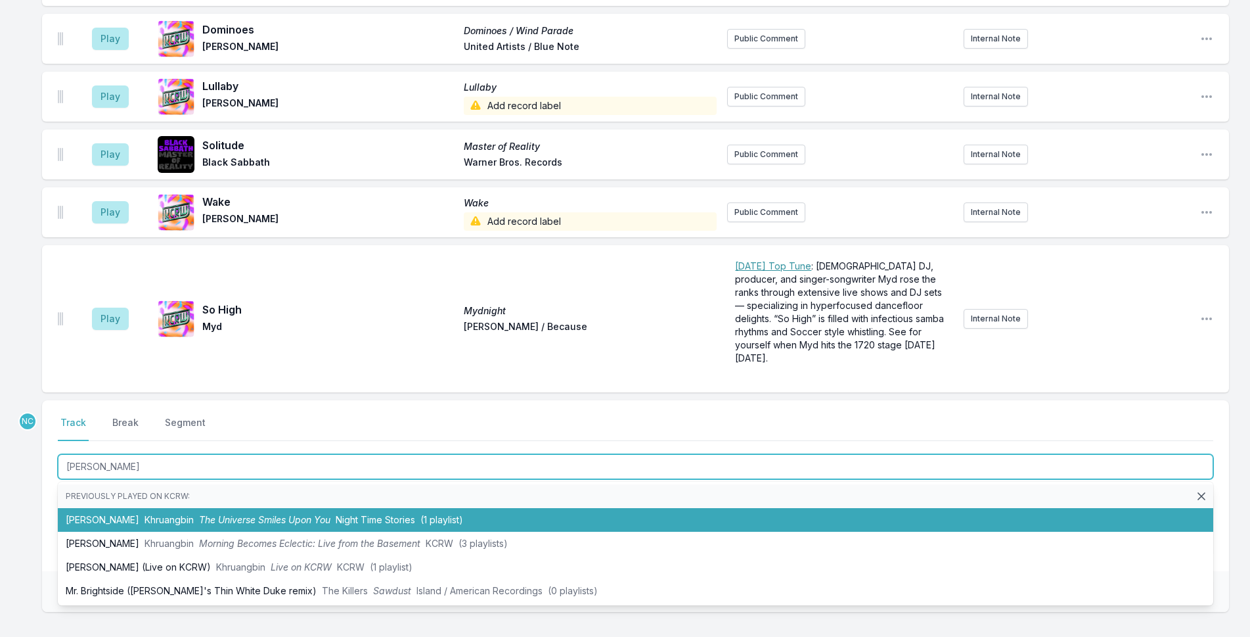
click at [145, 514] on span "Khruangbin" at bounding box center [169, 519] width 49 height 11
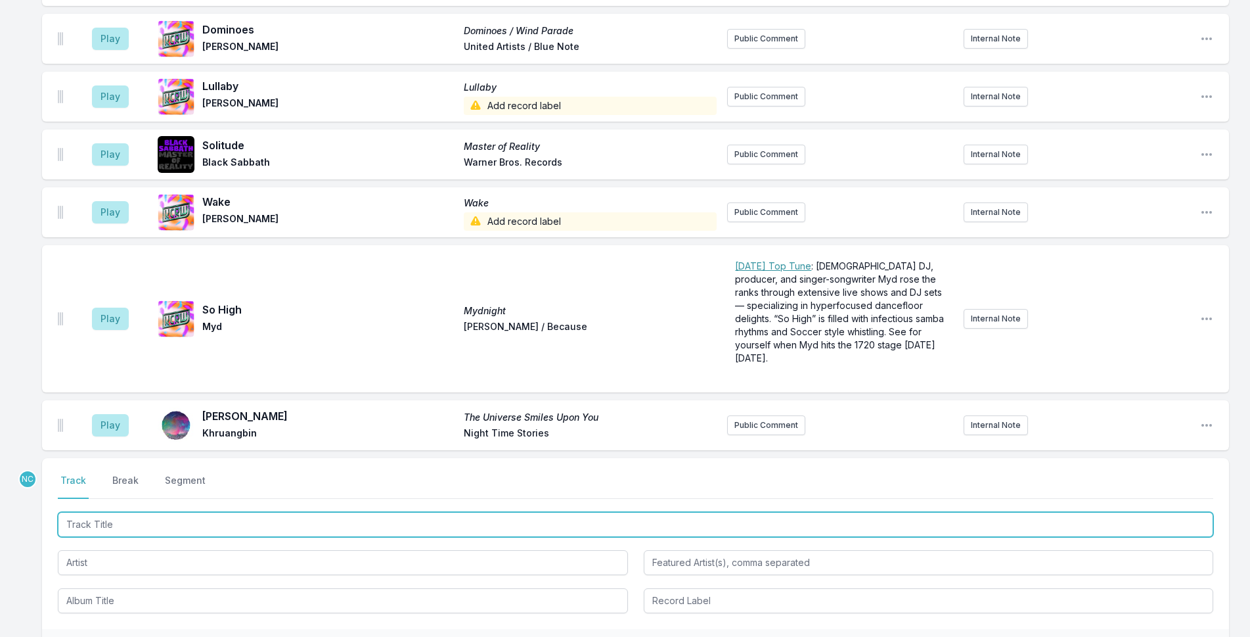
scroll to position [4950, 0]
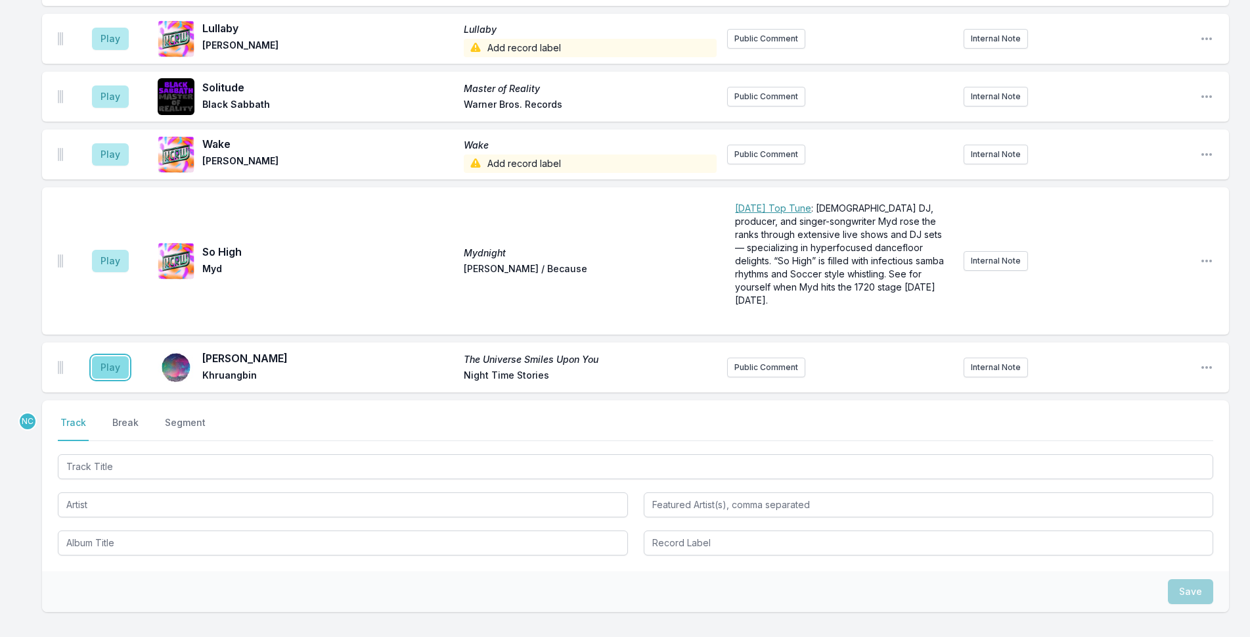
click at [117, 356] on button "Play" at bounding box center [110, 367] width 37 height 22
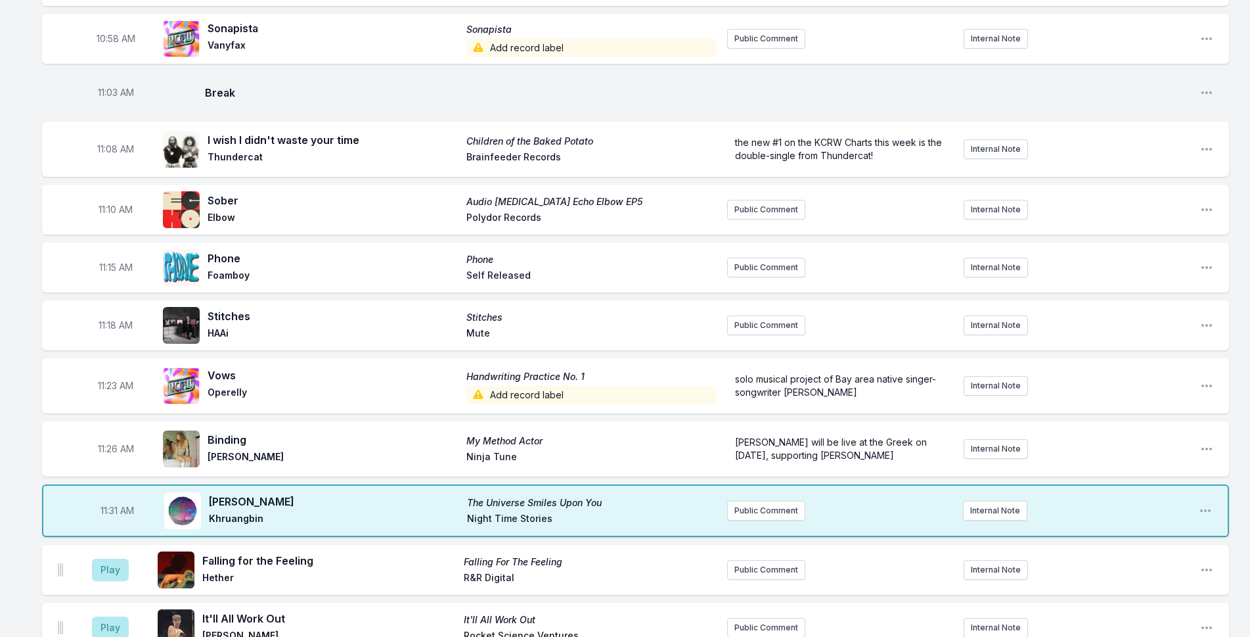
scroll to position [1994, 0]
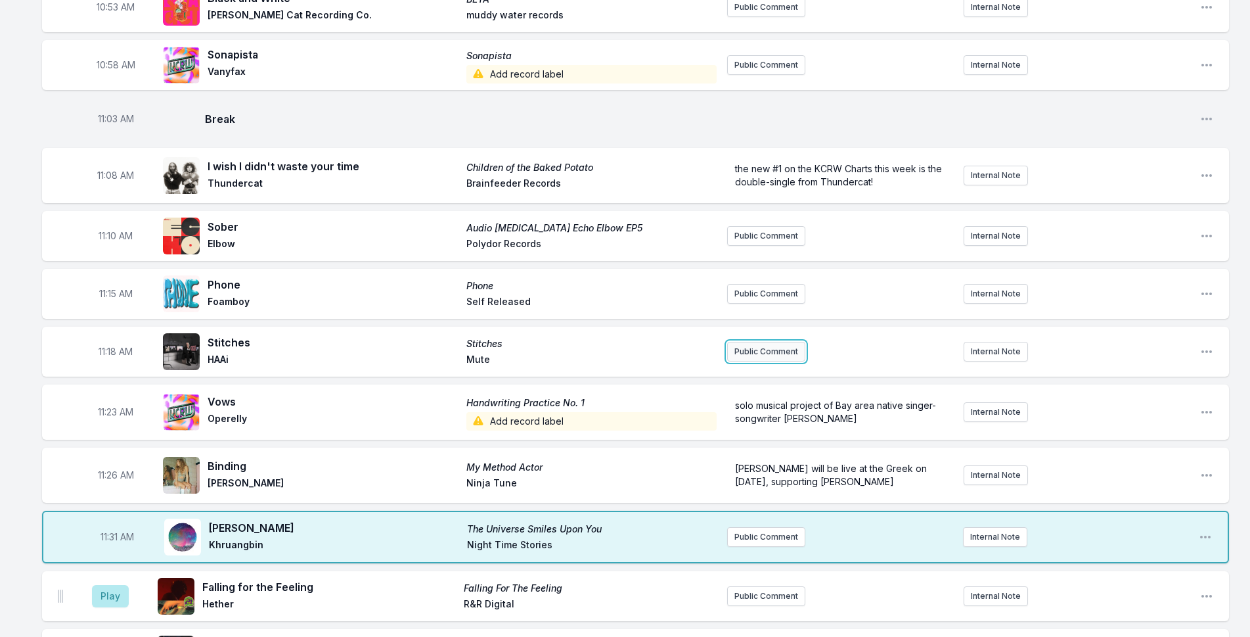
click at [776, 342] on button "Public Comment" at bounding box center [766, 352] width 78 height 20
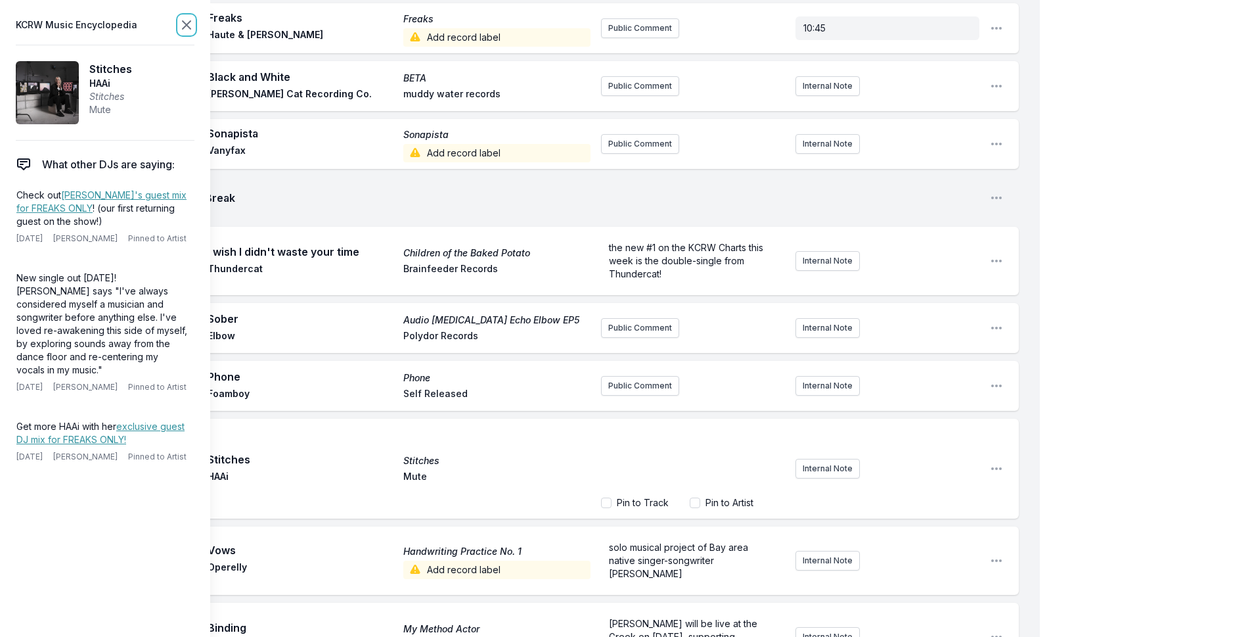
click at [186, 28] on icon at bounding box center [187, 25] width 16 height 16
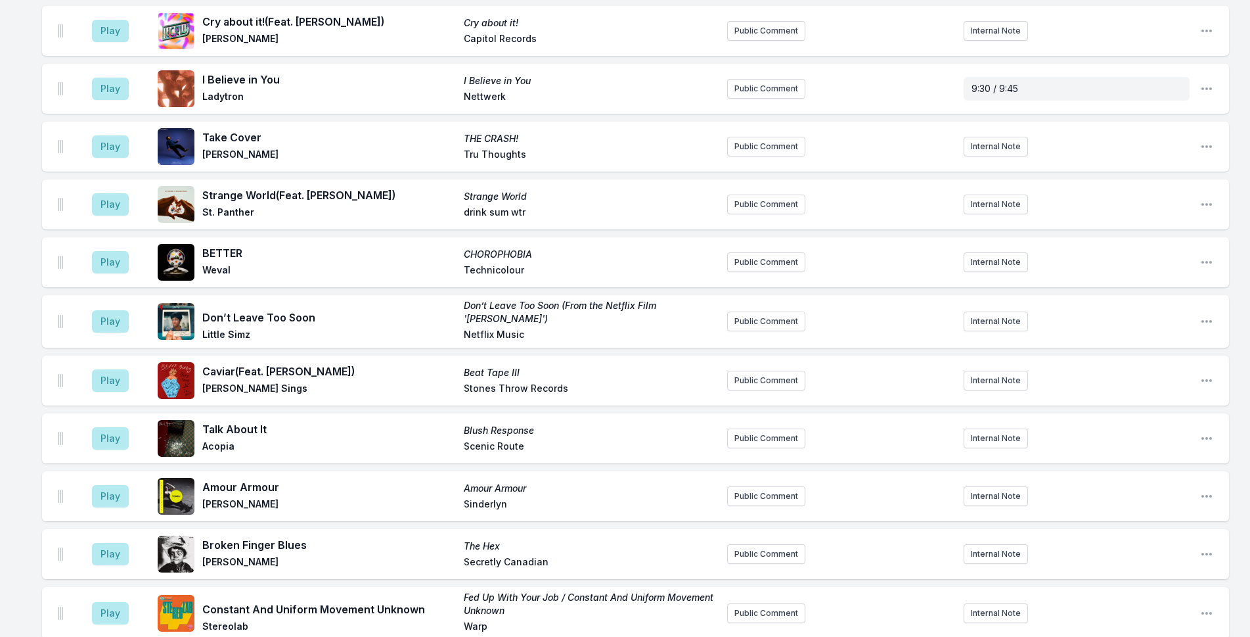
scroll to position [3307, 0]
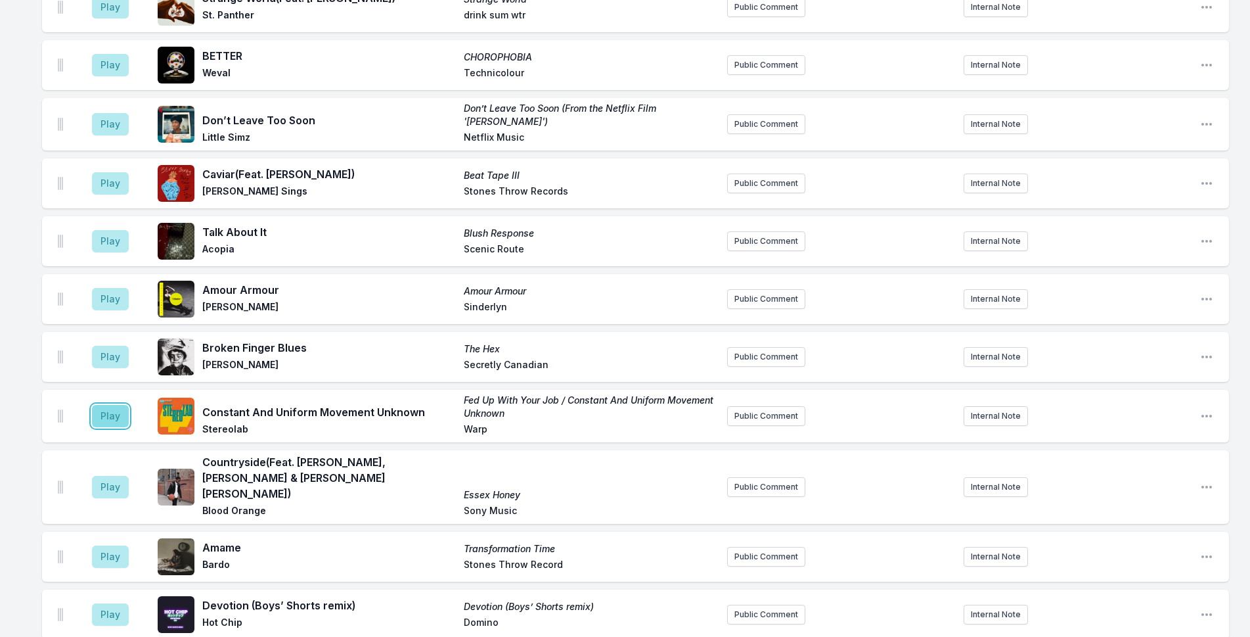
click at [114, 405] on button "Play" at bounding box center [110, 416] width 37 height 22
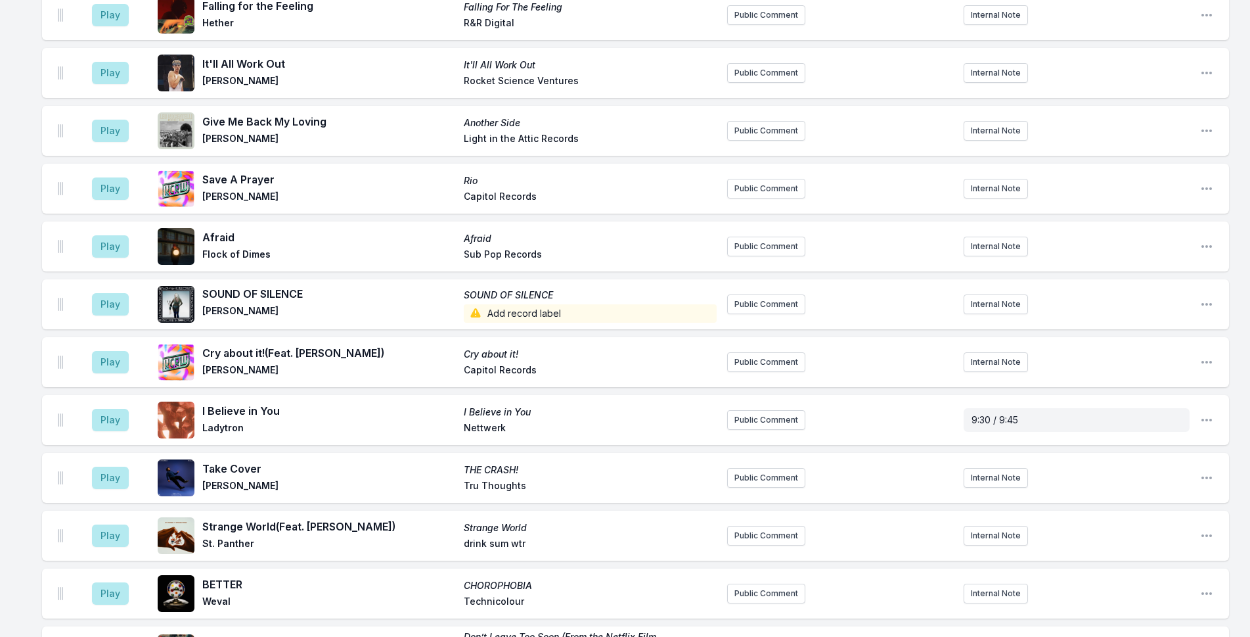
scroll to position [2979, 0]
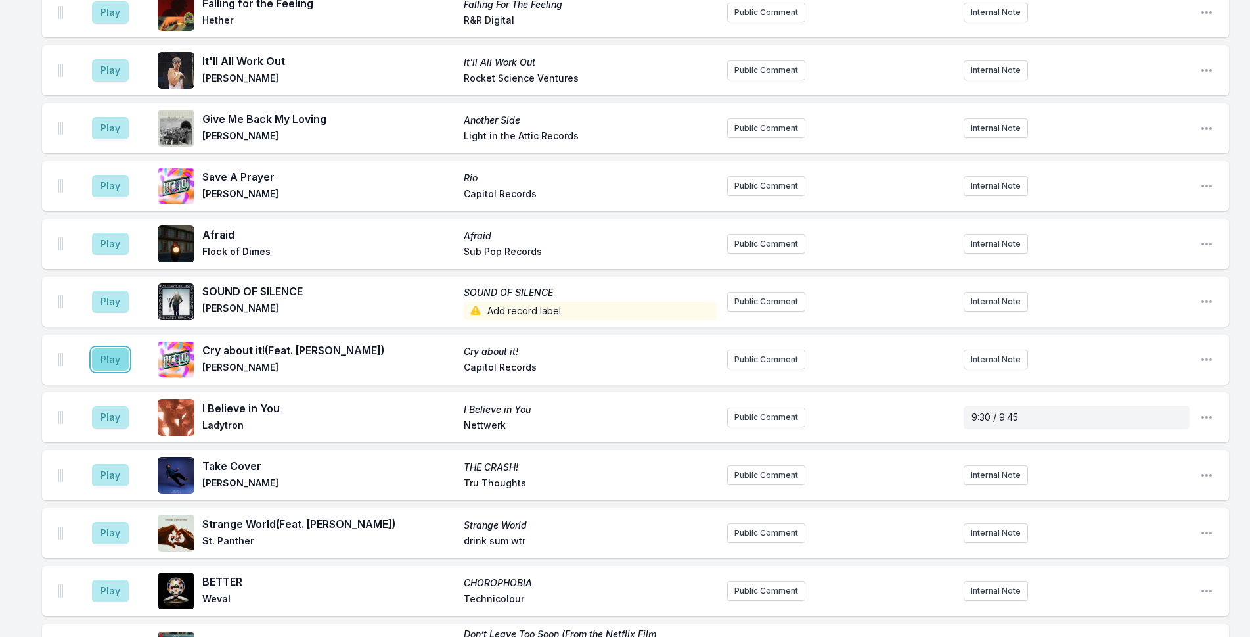
click at [111, 348] on button "Play" at bounding box center [110, 359] width 37 height 22
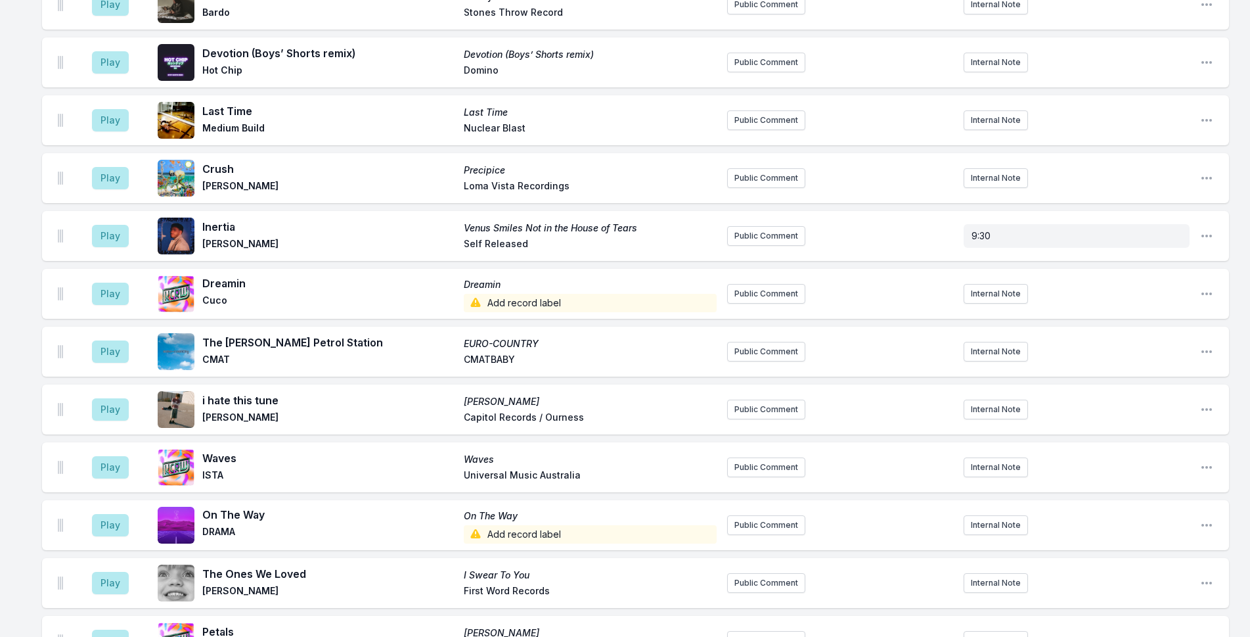
scroll to position [3964, 0]
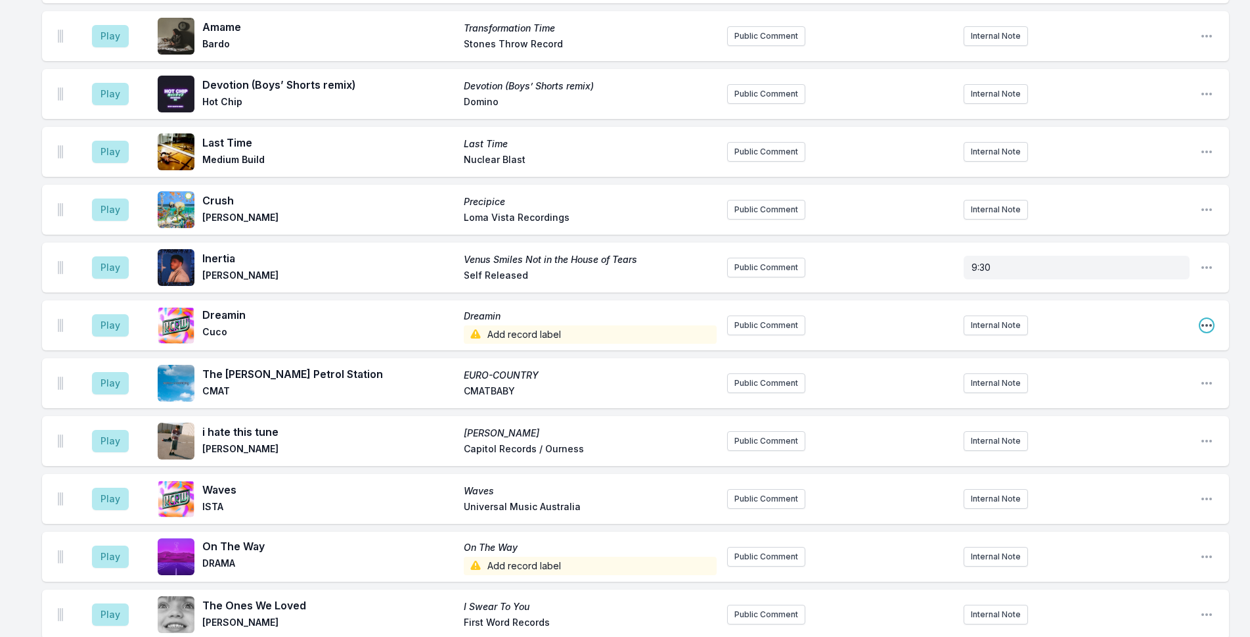
click at [1209, 319] on icon "Open playlist item options" at bounding box center [1206, 325] width 13 height 13
click at [1096, 363] on button "Edit Track Details" at bounding box center [1139, 375] width 147 height 24
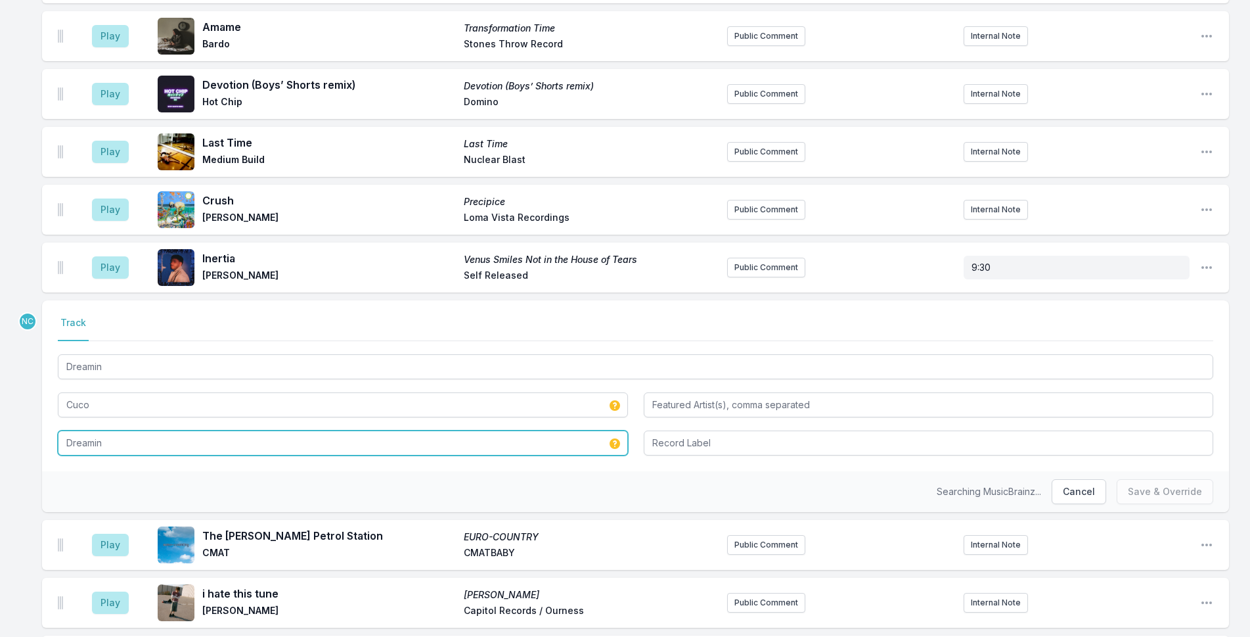
click at [258, 430] on input "Dreamin" at bounding box center [343, 442] width 570 height 25
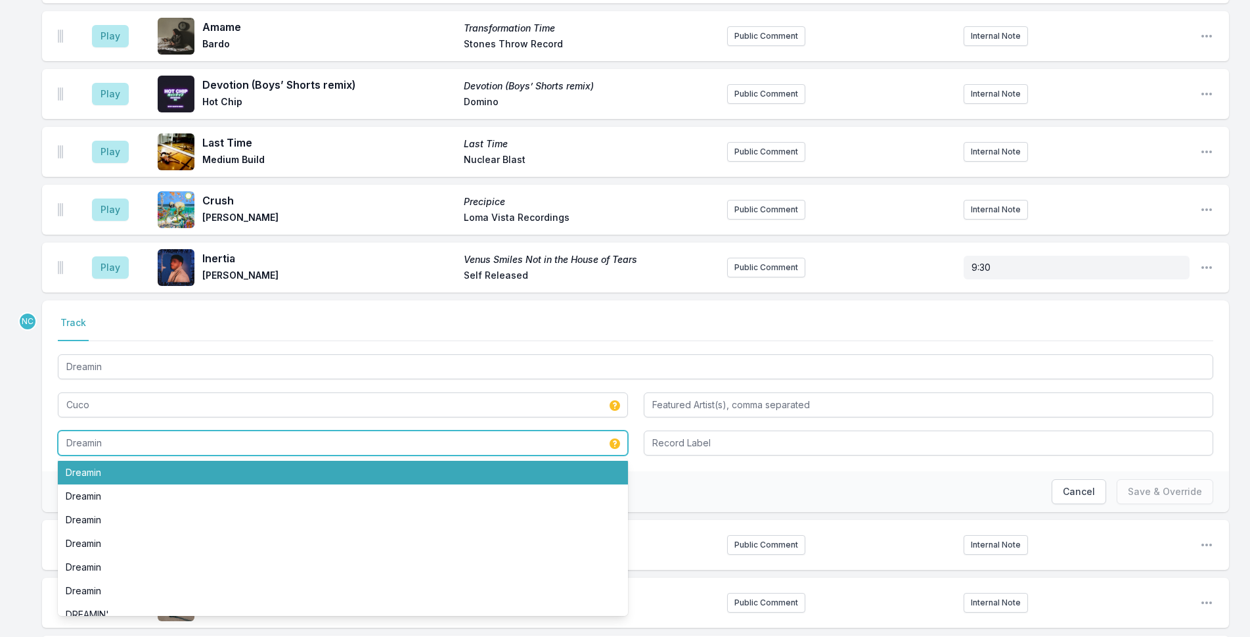
paste input "Ridin' (Deluxe)"
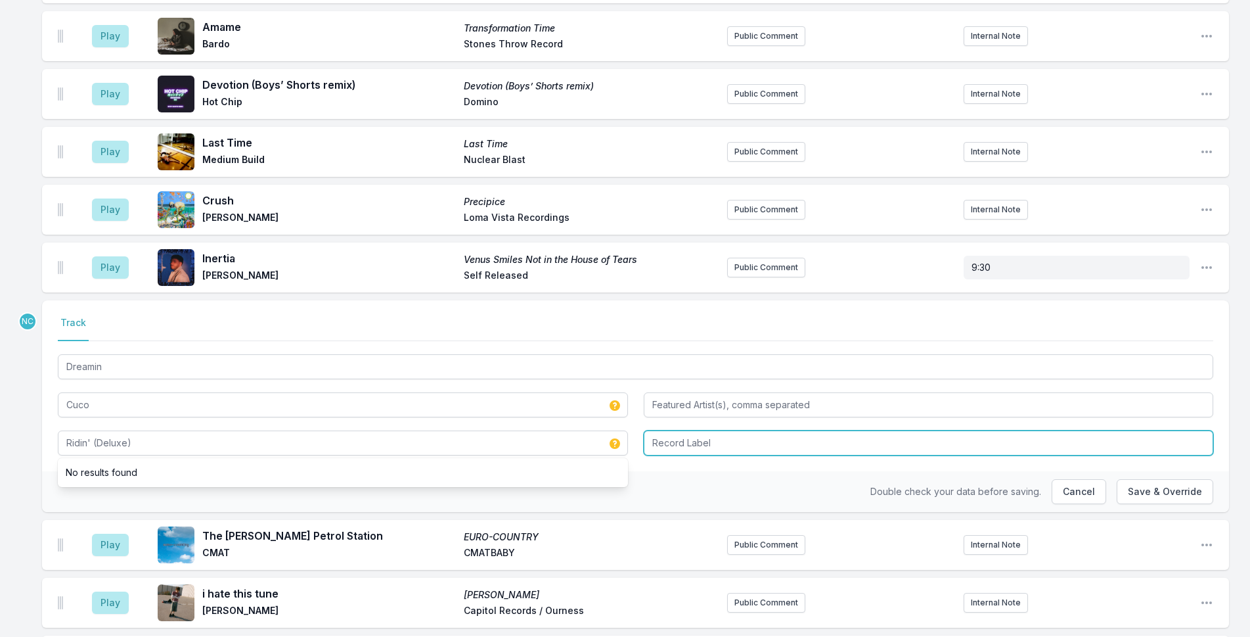
click at [730, 430] on input "Record Label" at bounding box center [929, 442] width 570 height 25
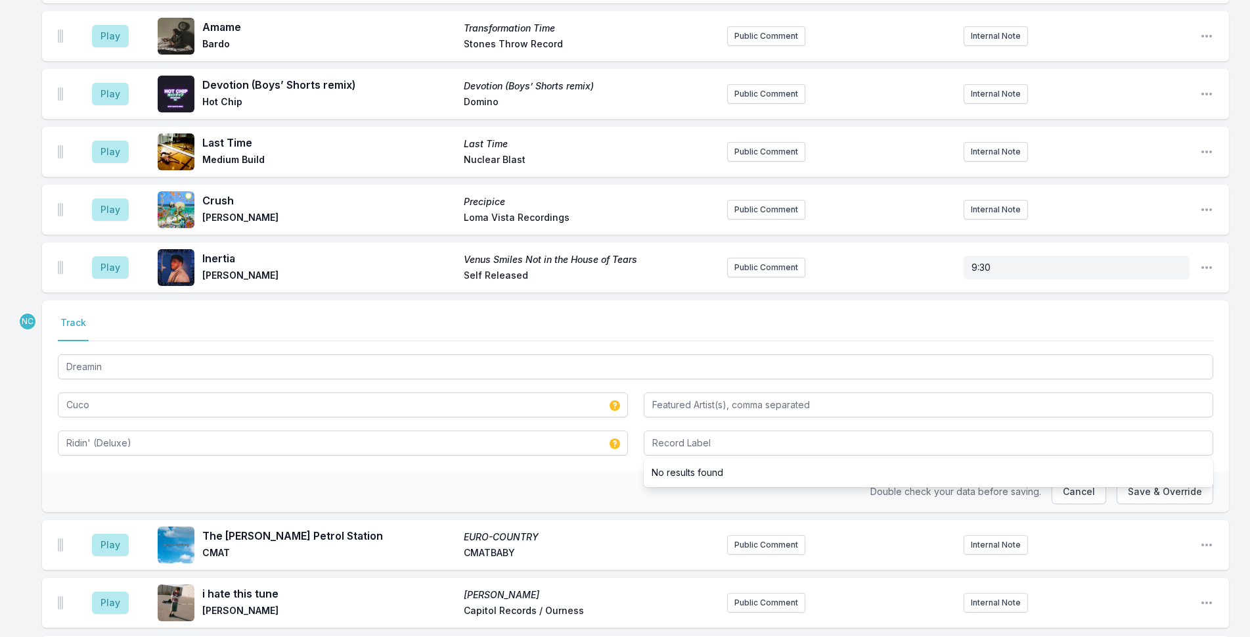
click at [1173, 460] on li "No results found" at bounding box center [929, 472] width 570 height 24
click at [1175, 479] on button "Save & Override" at bounding box center [1165, 491] width 97 height 25
type input "Dreamin"
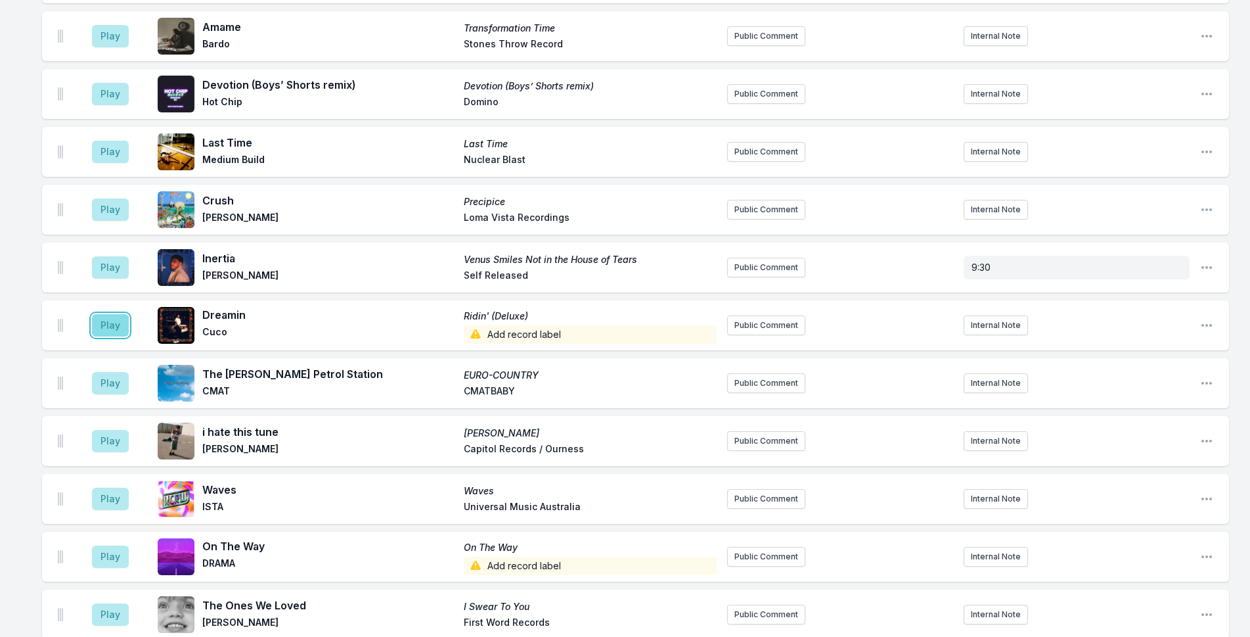
click at [105, 314] on button "Play" at bounding box center [110, 325] width 37 height 22
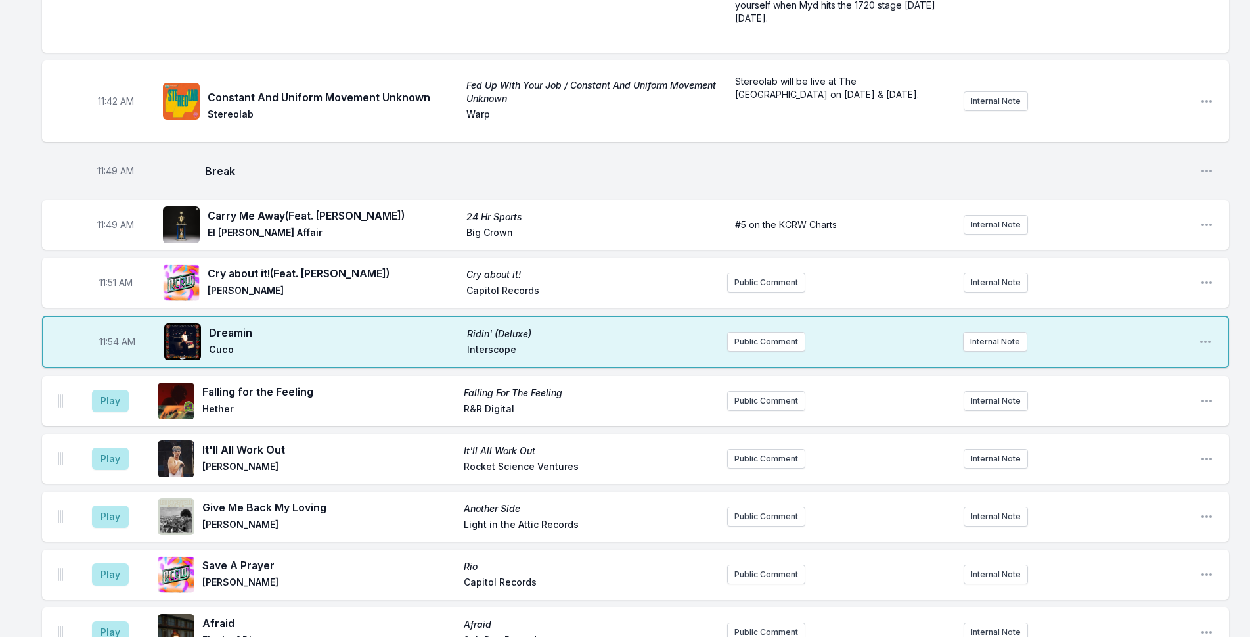
scroll to position [2585, 0]
